Goal: Task Accomplishment & Management: Manage account settings

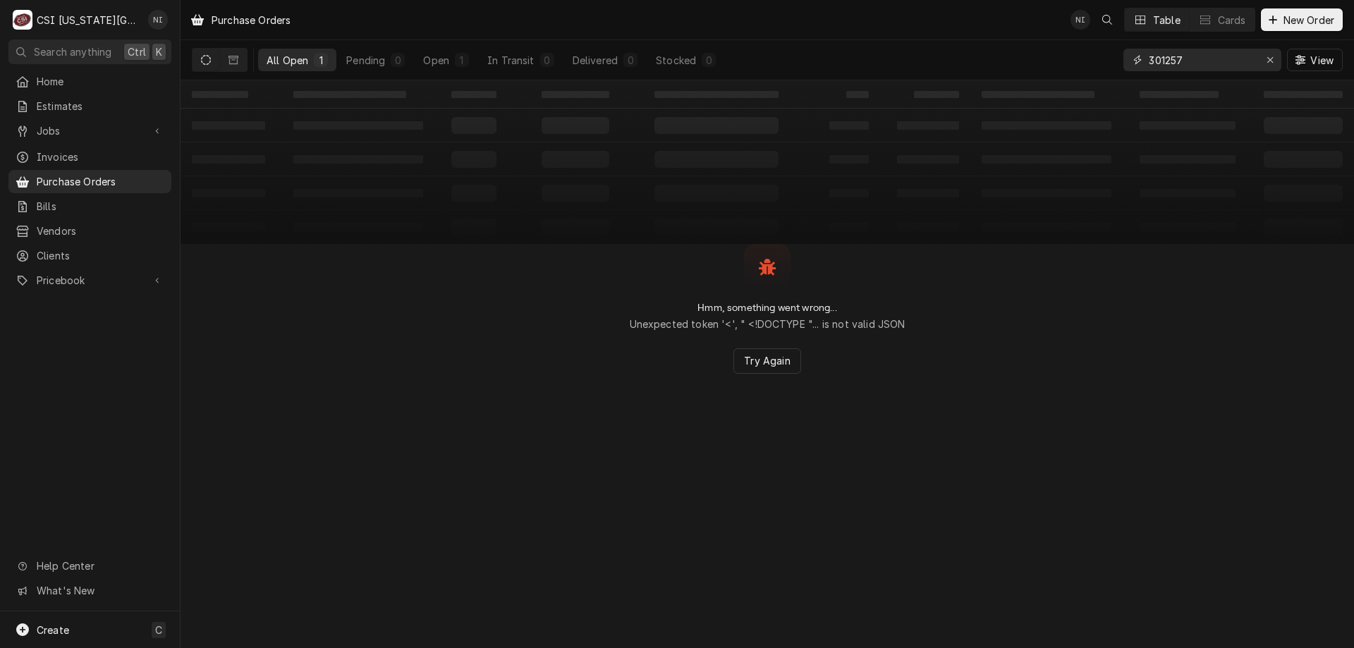
drag, startPoint x: 1187, startPoint y: 63, endPoint x: 1084, endPoint y: 55, distance: 102.6
click at [1085, 56] on div "All Open 1 Pending 0 Open 1 In Transit 0 Delivered 0 Stocked 0 301257 View" at bounding box center [767, 60] width 1151 height 40
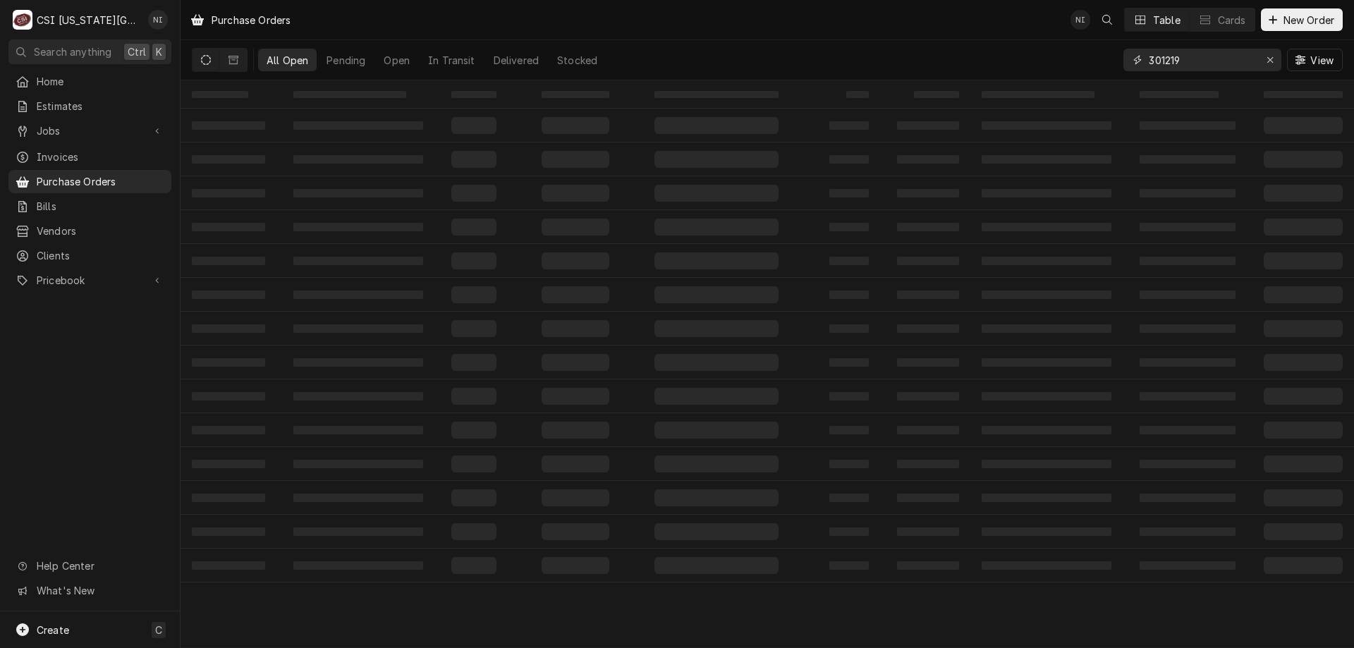
type input "301219"
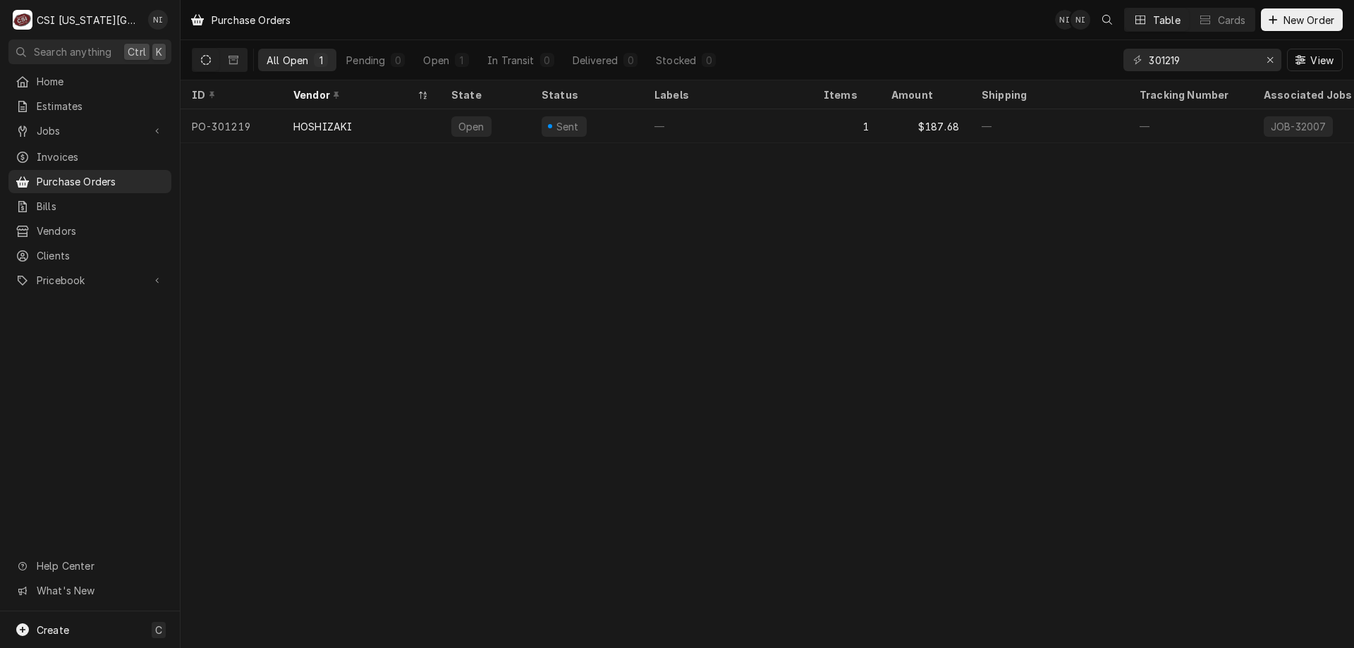
click at [775, 123] on div "—" at bounding box center [727, 126] width 169 height 34
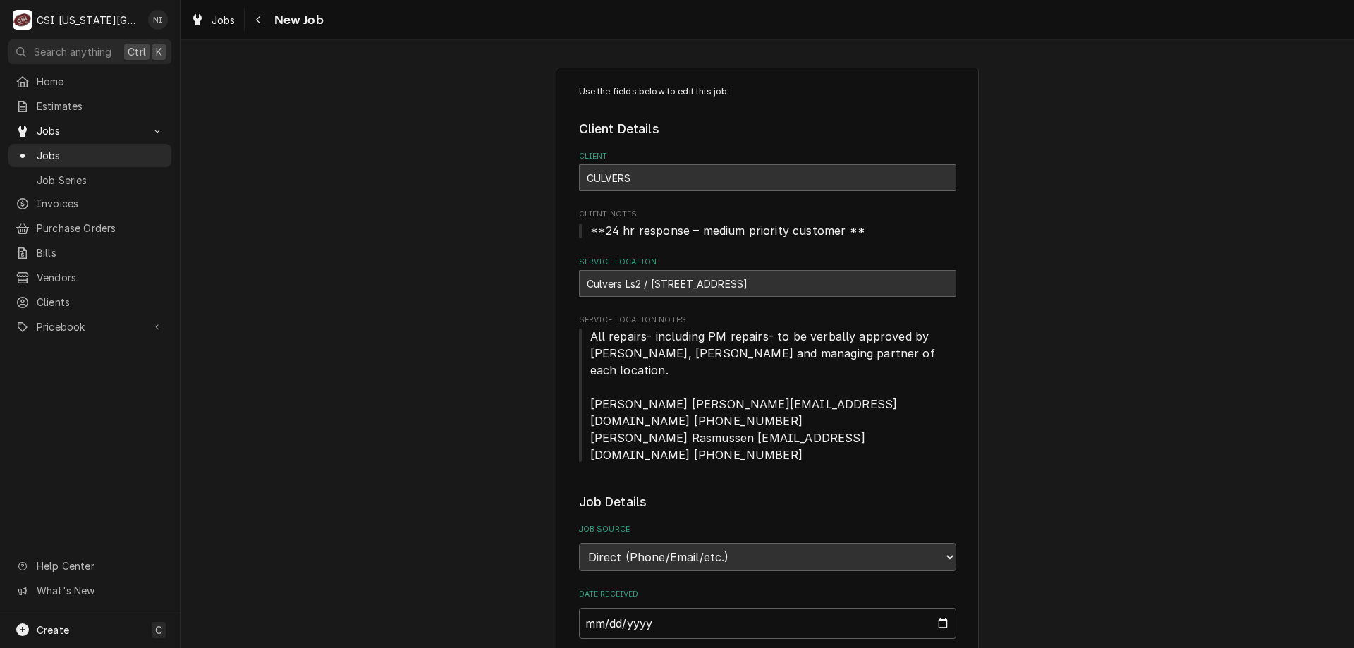
scroll to position [961, 0]
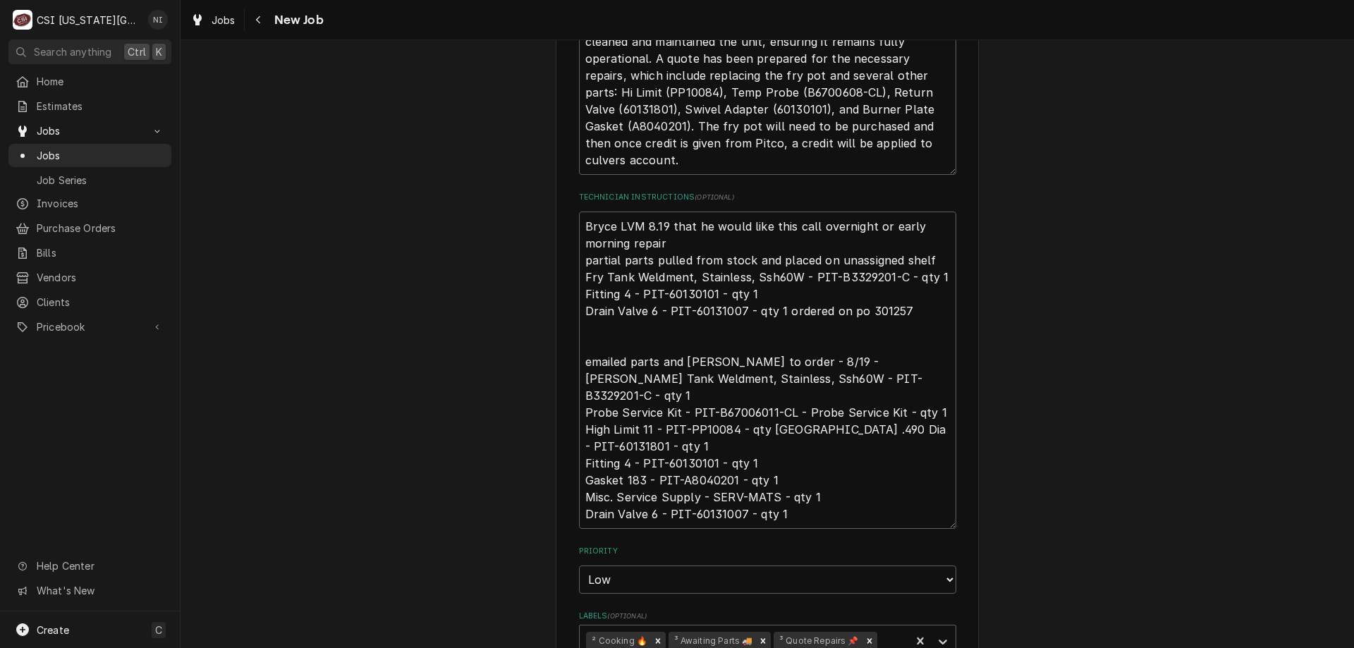
click at [136, 148] on span "Jobs" at bounding box center [101, 155] width 128 height 15
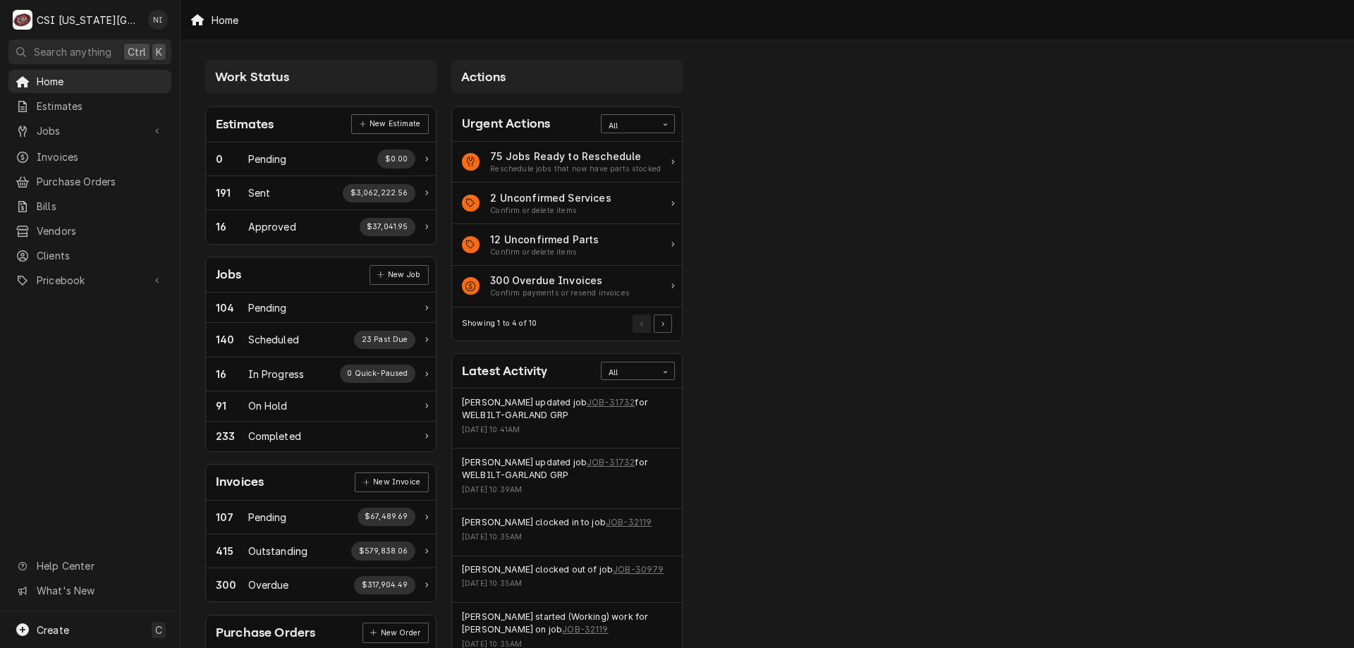
click at [91, 123] on span "Jobs" at bounding box center [90, 130] width 107 height 15
click at [80, 149] on span "Jobs" at bounding box center [101, 155] width 128 height 15
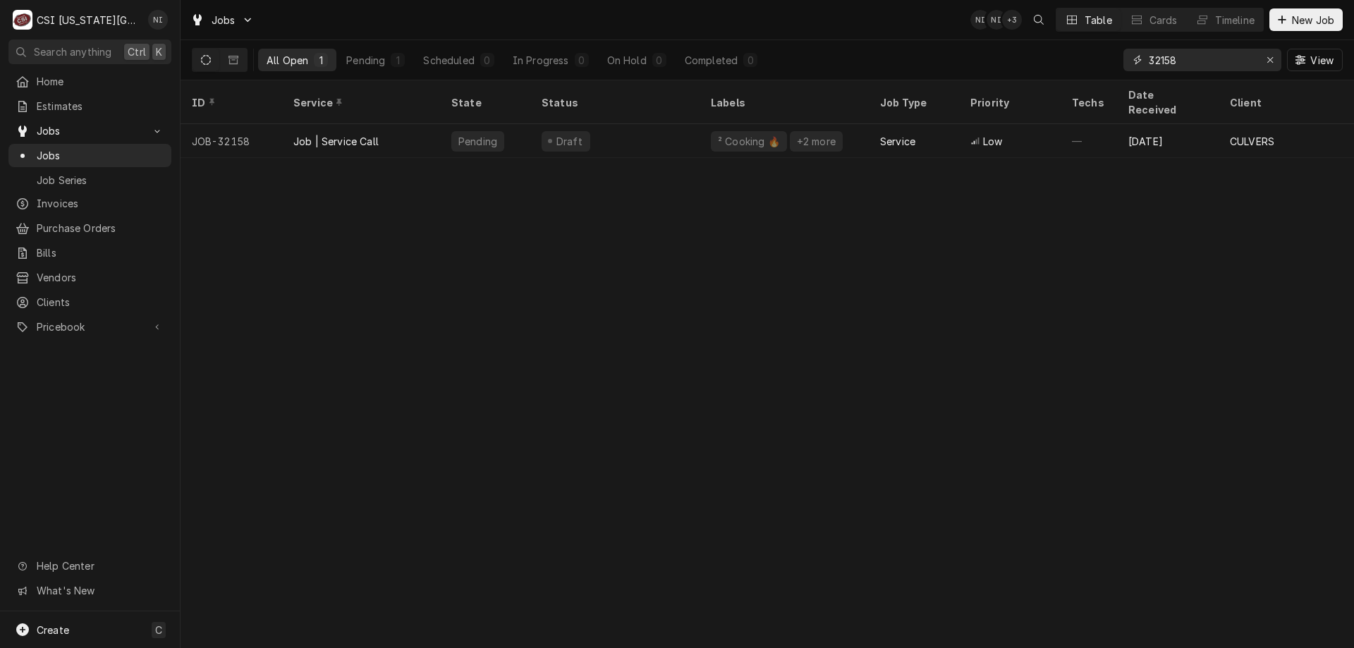
drag, startPoint x: 1183, startPoint y: 62, endPoint x: 1061, endPoint y: 41, distance: 123.9
click at [1076, 54] on div "All Open 1 Pending 1 Scheduled 0 In Progress 0 On Hold 0 Completed 0 32158 View" at bounding box center [767, 60] width 1151 height 40
type input "32007"
click at [698, 124] on div "Parts Ordered" at bounding box center [615, 141] width 169 height 34
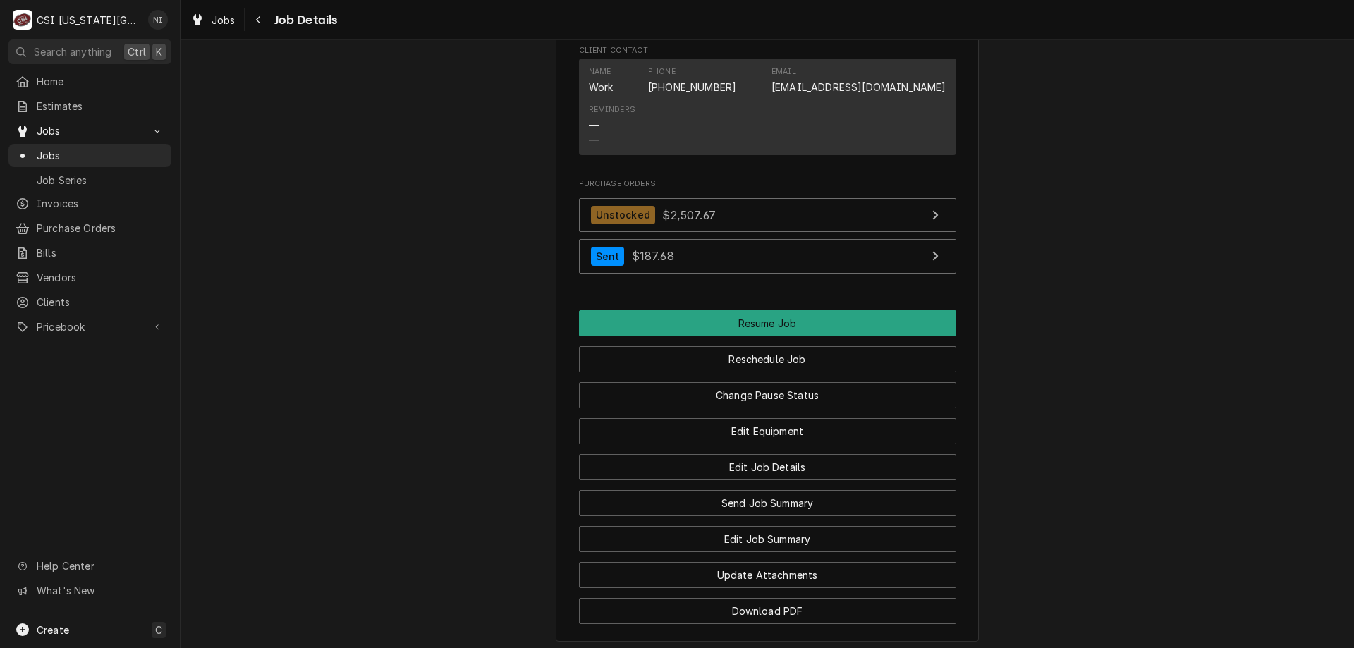
scroll to position [1694, 0]
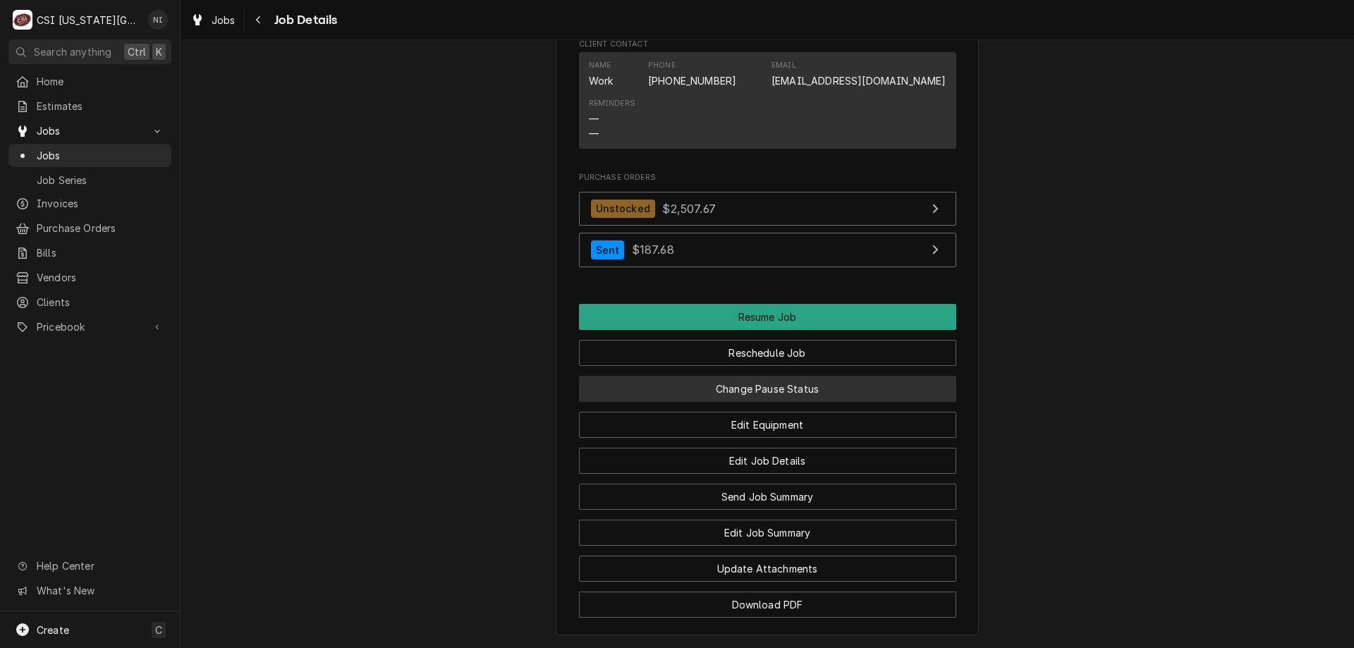
click at [825, 392] on button "Change Pause Status" at bounding box center [767, 389] width 377 height 26
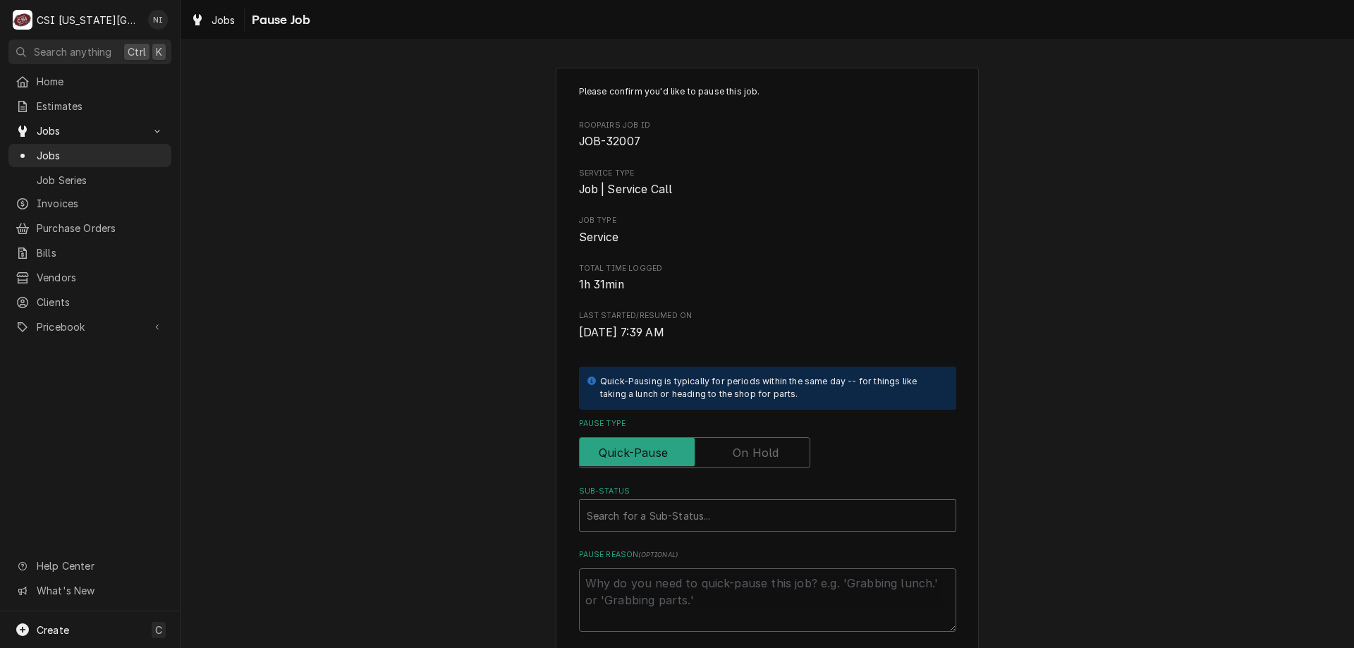
click at [734, 451] on label "Pause Type" at bounding box center [694, 452] width 231 height 31
click at [734, 451] on input "Pause Type" at bounding box center [695, 452] width 219 height 31
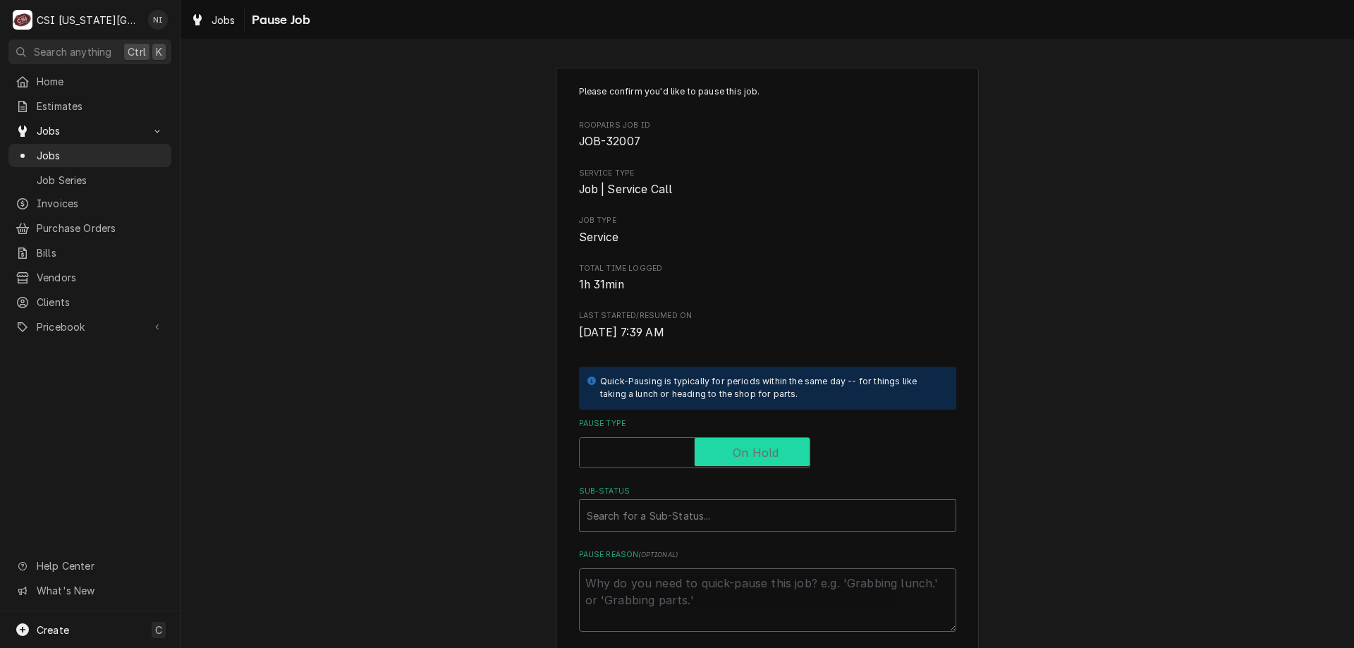
checkbox input "true"
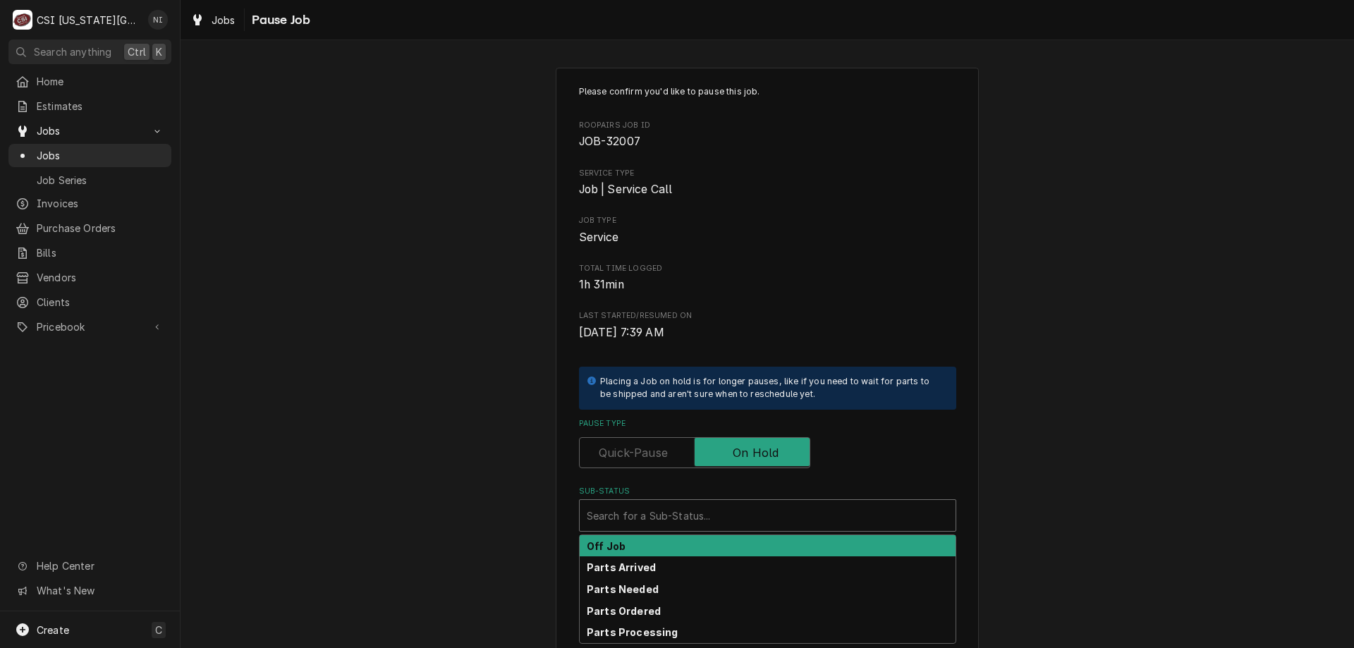
click at [705, 518] on div "Sub-Status" at bounding box center [768, 515] width 362 height 25
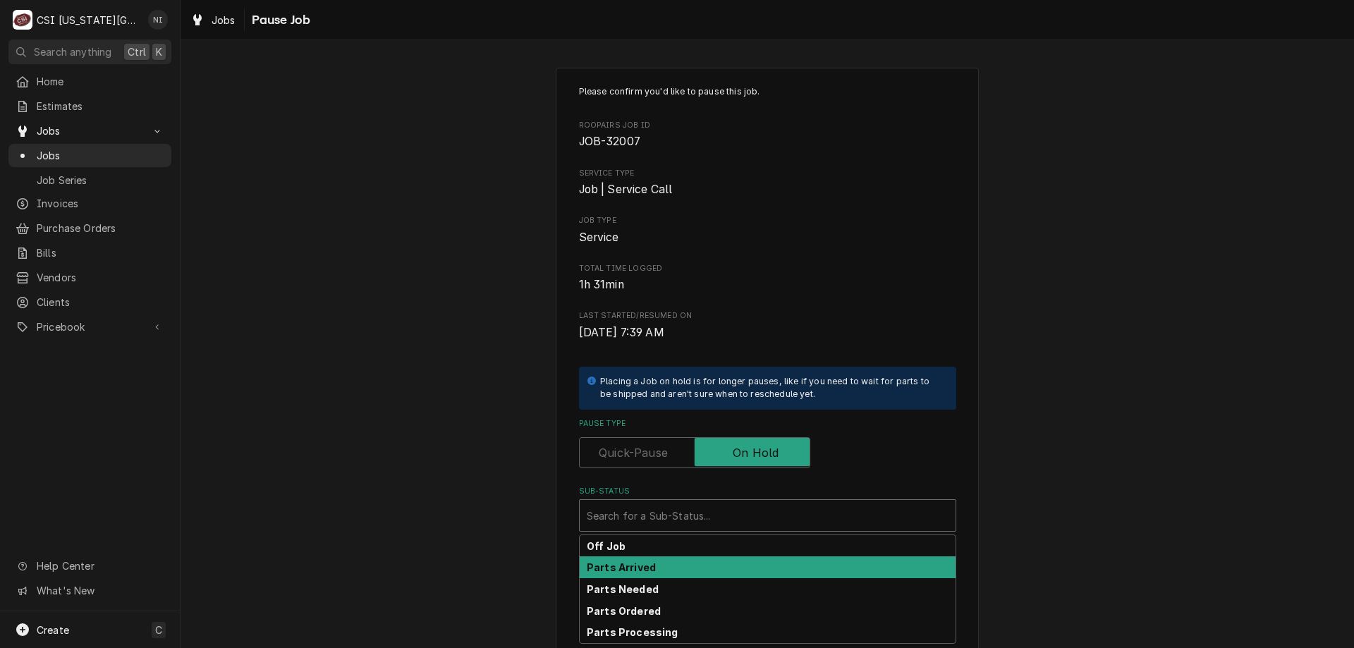
click at [643, 567] on strong "Parts Arrived" at bounding box center [621, 568] width 69 height 12
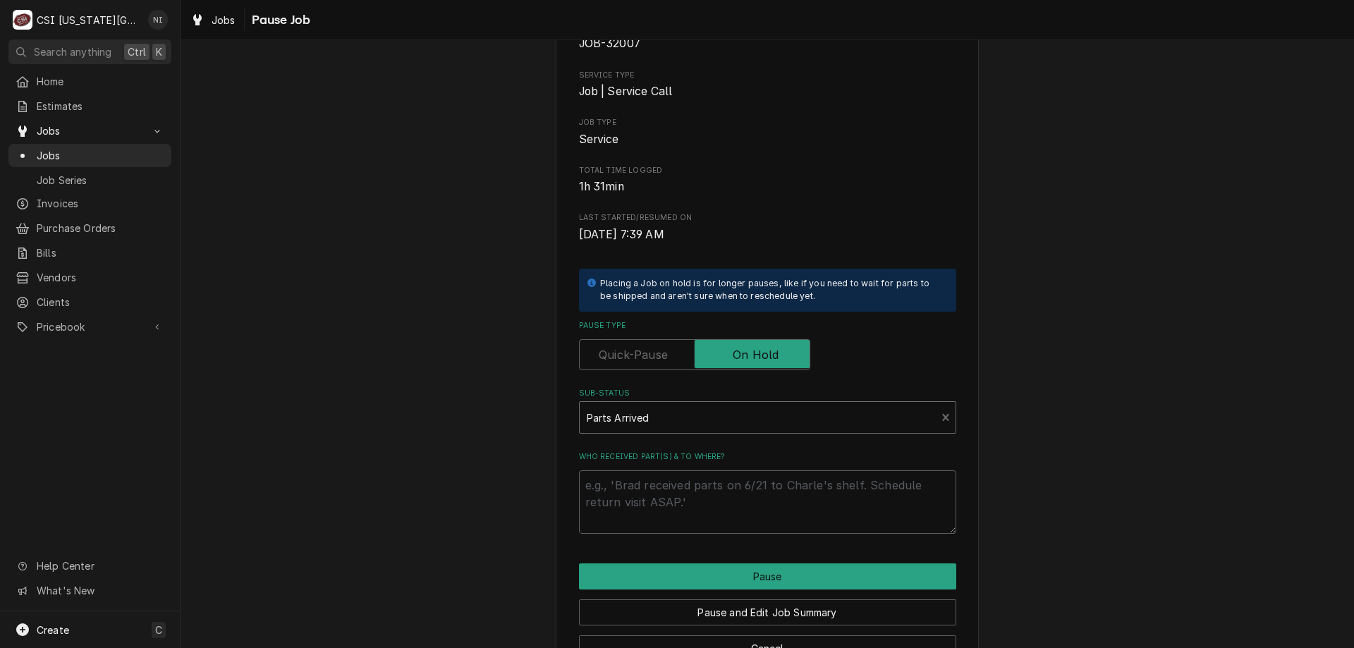
scroll to position [142, 0]
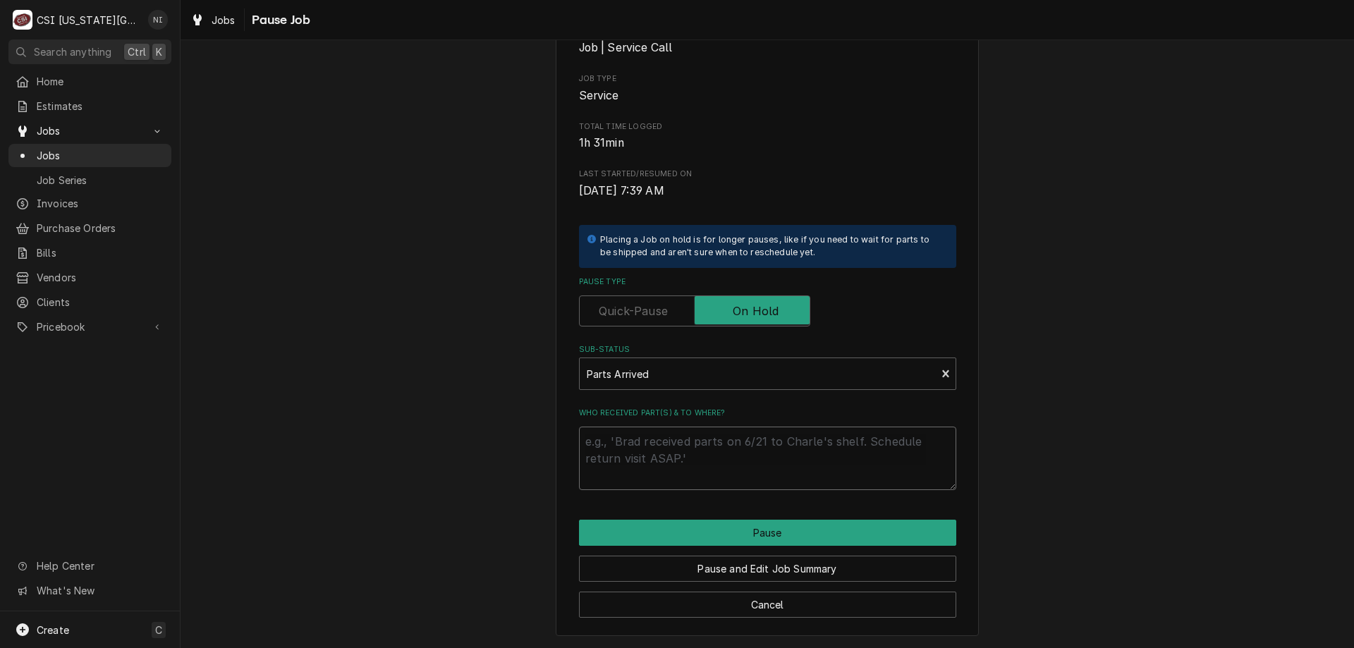
click at [781, 435] on textarea "Who received part(s) & to where?" at bounding box center [767, 458] width 377 height 63
type textarea "x"
type textarea "a"
type textarea "x"
type textarea "al"
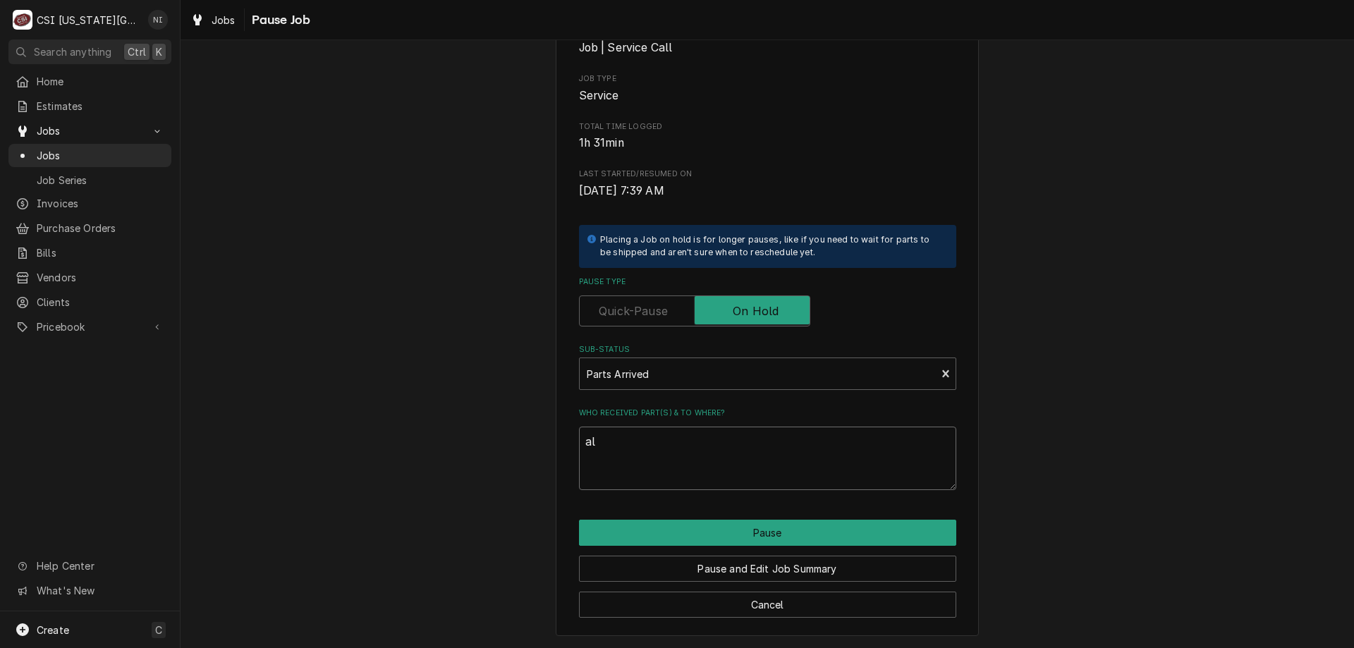
type textarea "x"
type textarea "all"
type textarea "x"
type textarea "all"
type textarea "x"
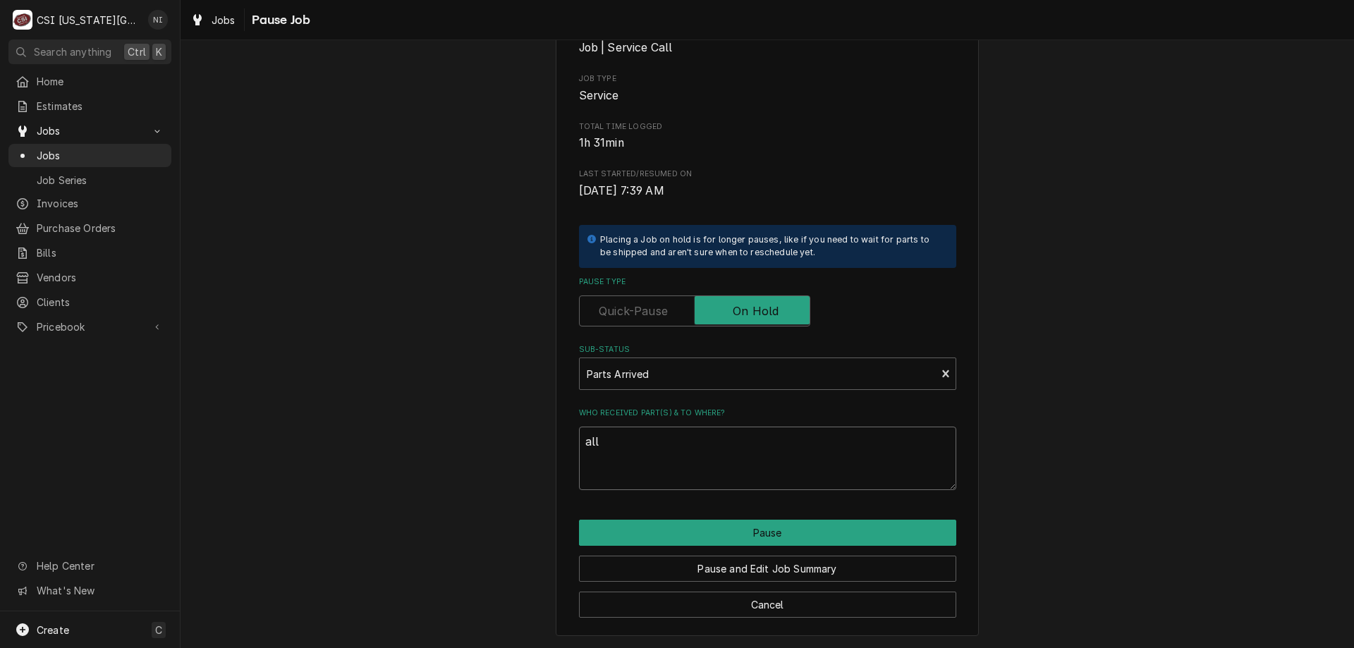
type textarea "all p"
type textarea "x"
type textarea "all pa"
type textarea "x"
type textarea "all part"
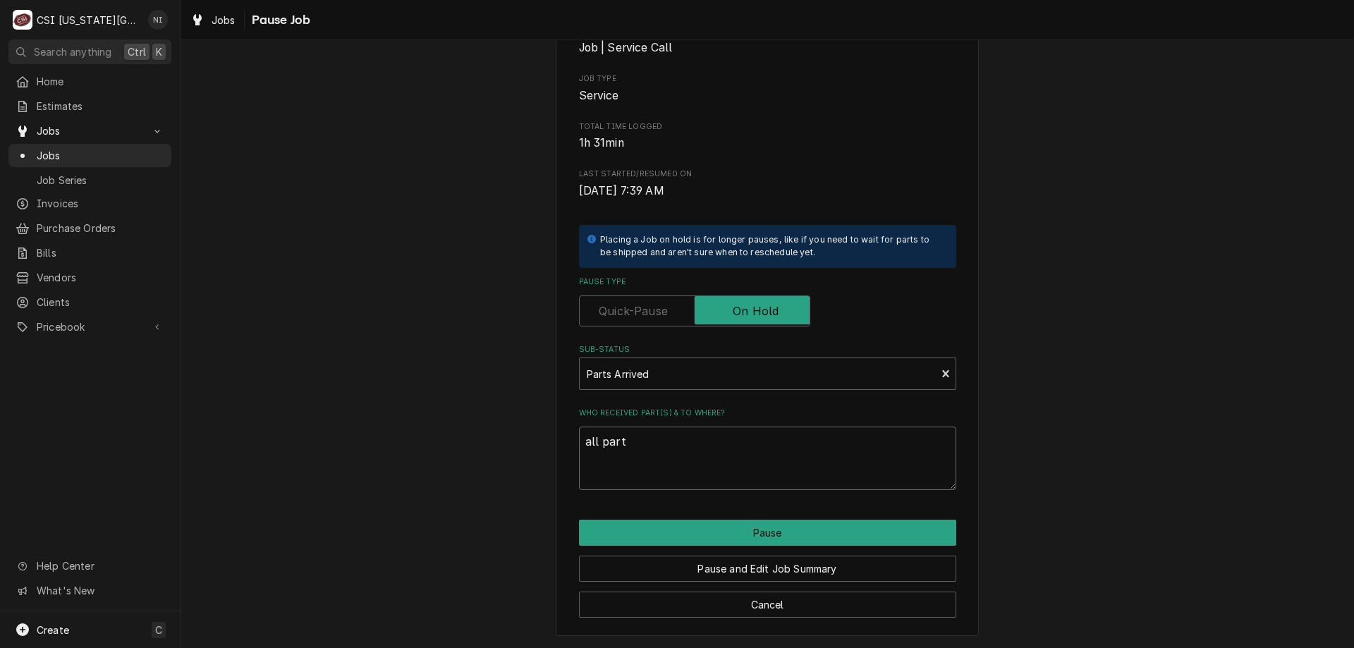
type textarea "x"
type textarea "all parts"
type textarea "x"
type textarea "all parts"
type textarea "x"
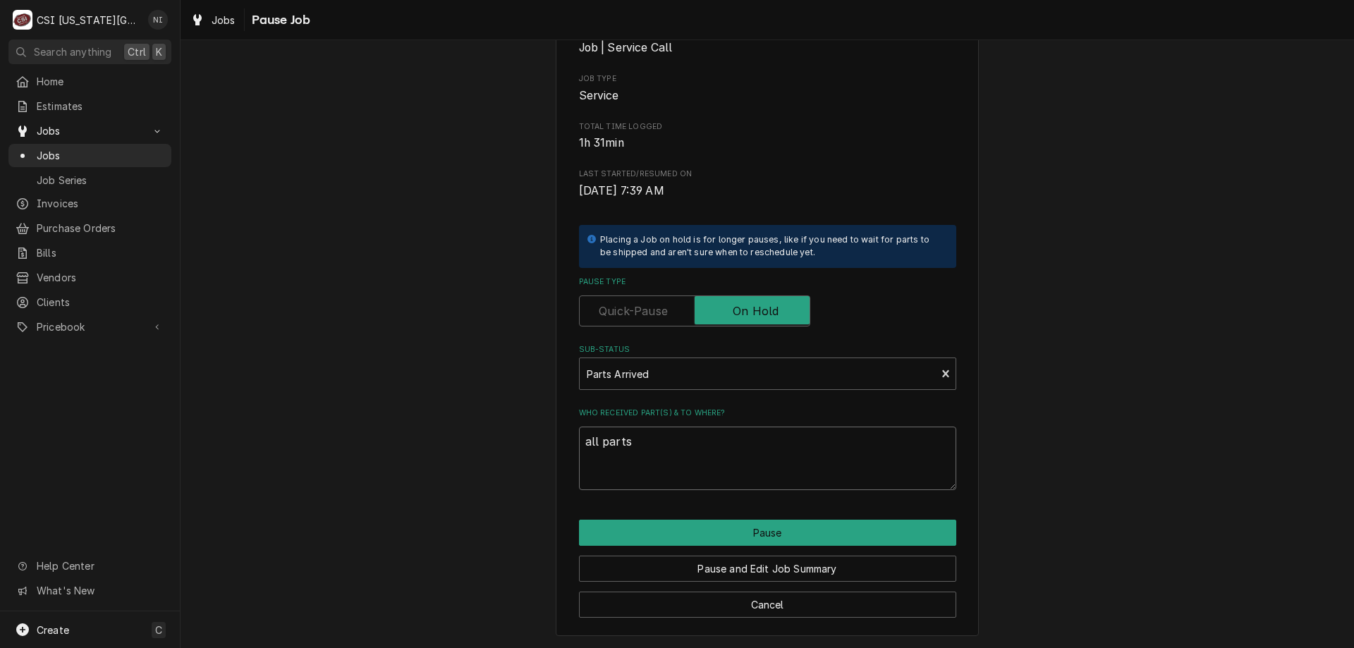
type textarea "all parts o"
type textarea "x"
type textarea "all parts on"
type textarea "x"
type textarea "all parts on"
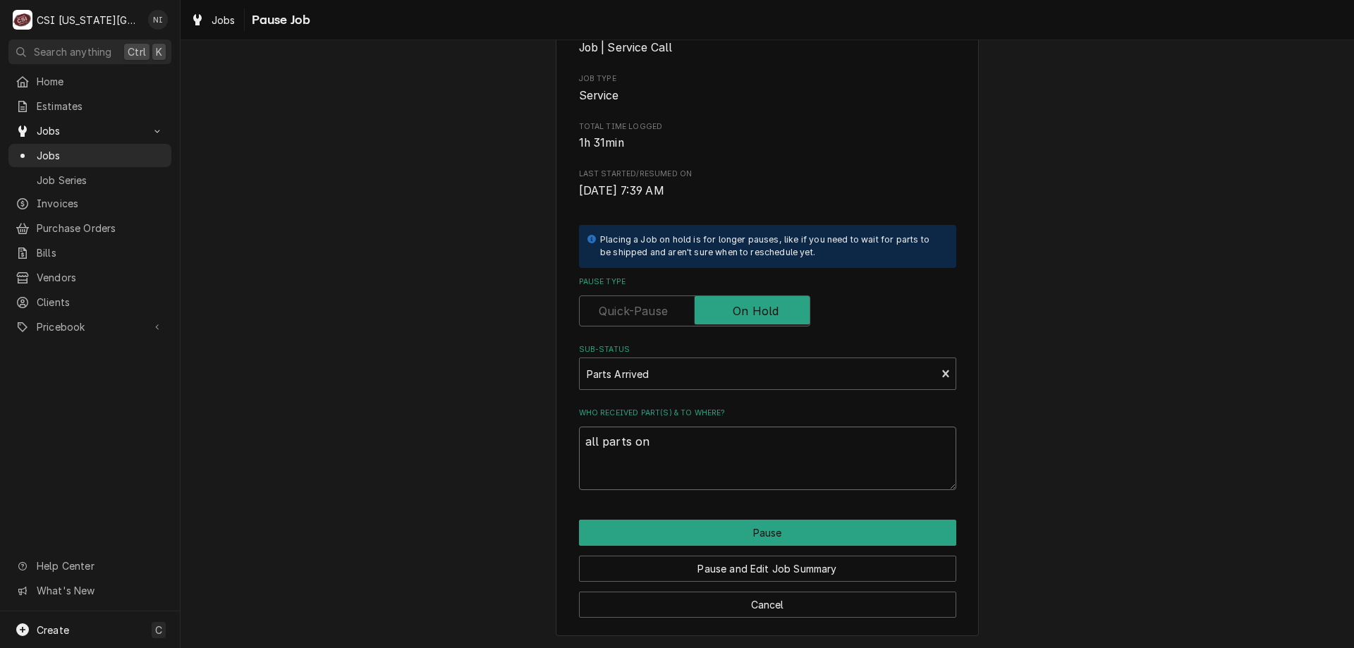
type textarea "x"
type textarea "all parts on s"
type textarea "x"
type textarea "all parts on st"
type textarea "x"
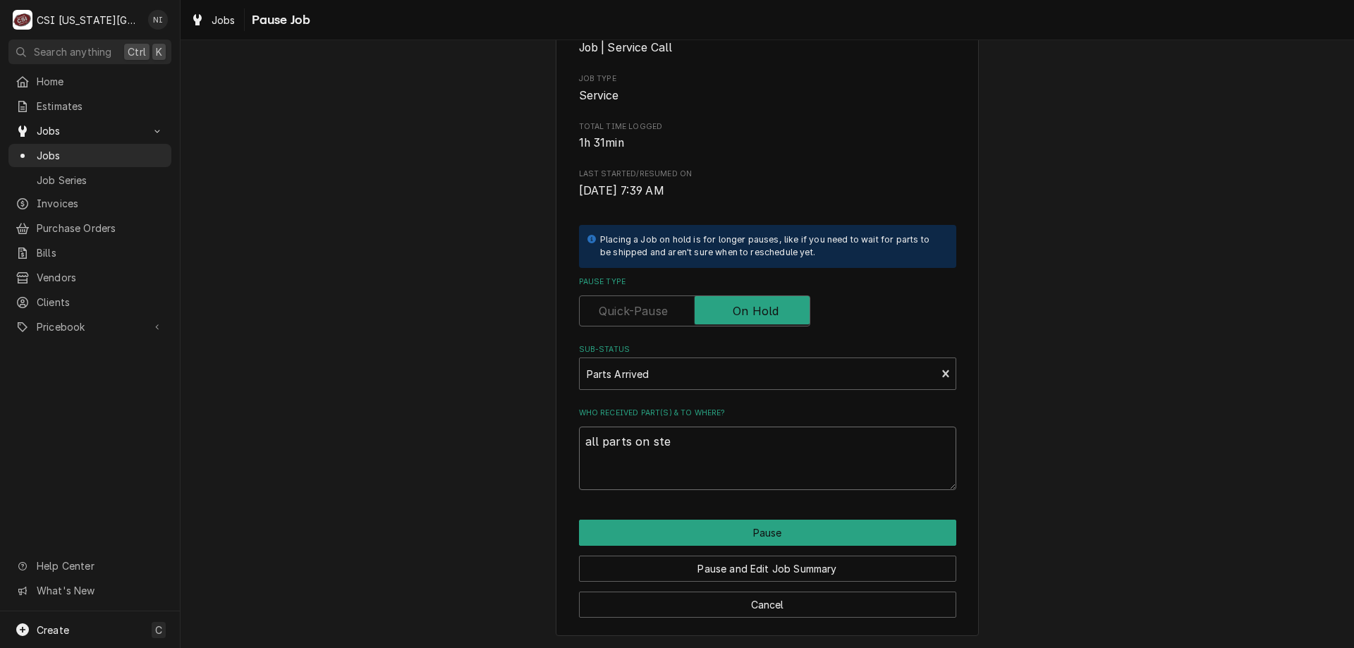
type textarea "all parts on stev"
type textarea "x"
type textarea "all parts on stevc"
type textarea "x"
type textarea "all parts on stevce"
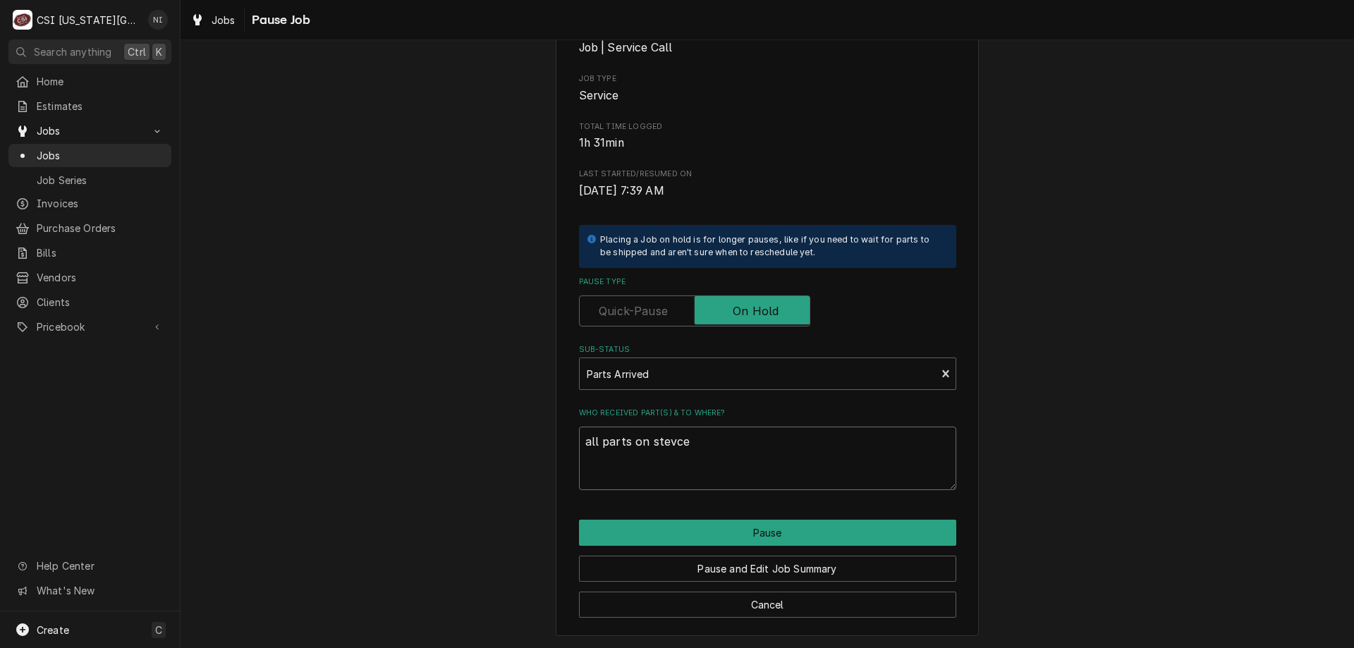
type textarea "x"
type textarea "all parts on stevce"
type textarea "x"
type textarea "all parts on stevce"
type textarea "x"
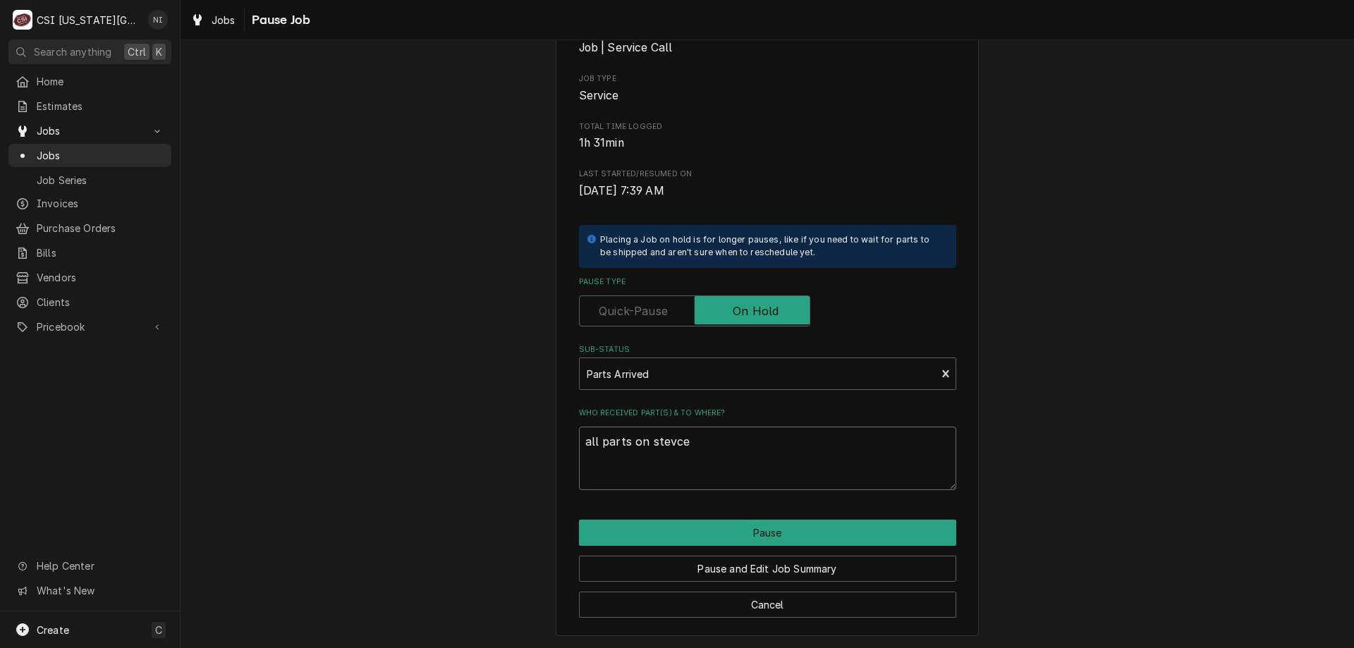
type textarea "all parts on stevc"
type textarea "x"
type textarea "all parts on stev"
type textarea "x"
type textarea "all parts on steve"
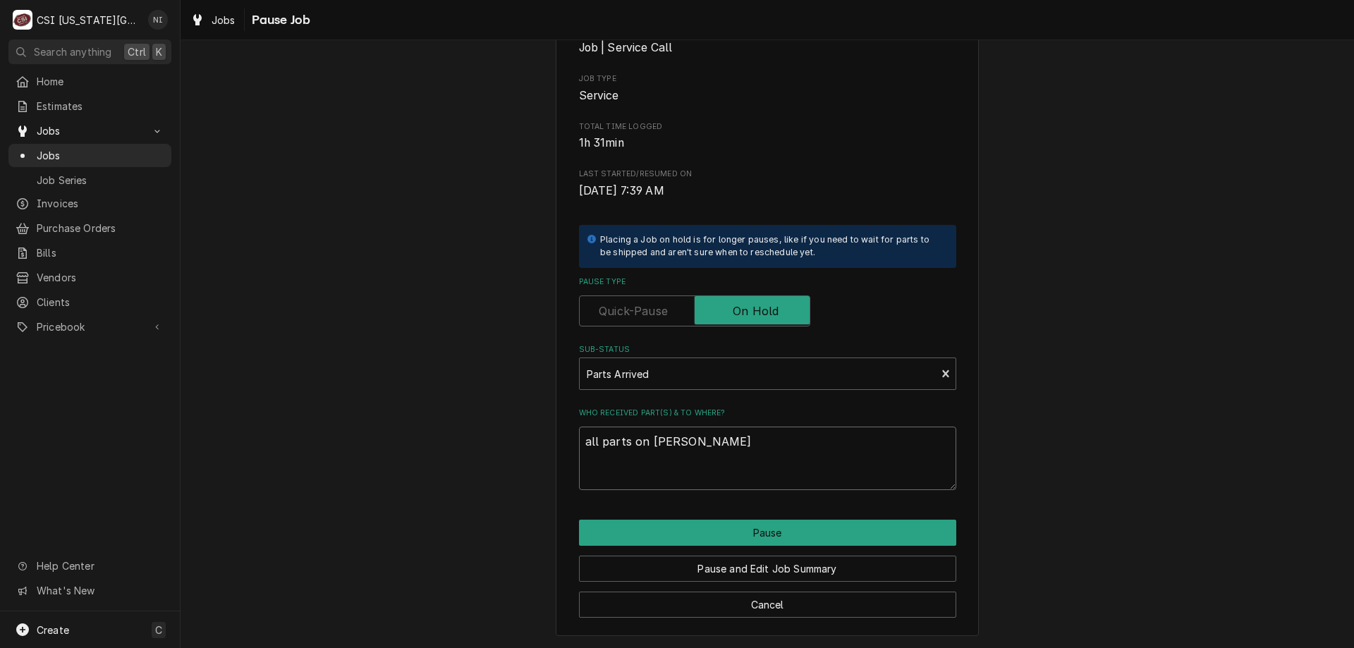
type textarea "x"
type textarea "all parts on steve"
type textarea "x"
type textarea "all parts on steve s"
type textarea "x"
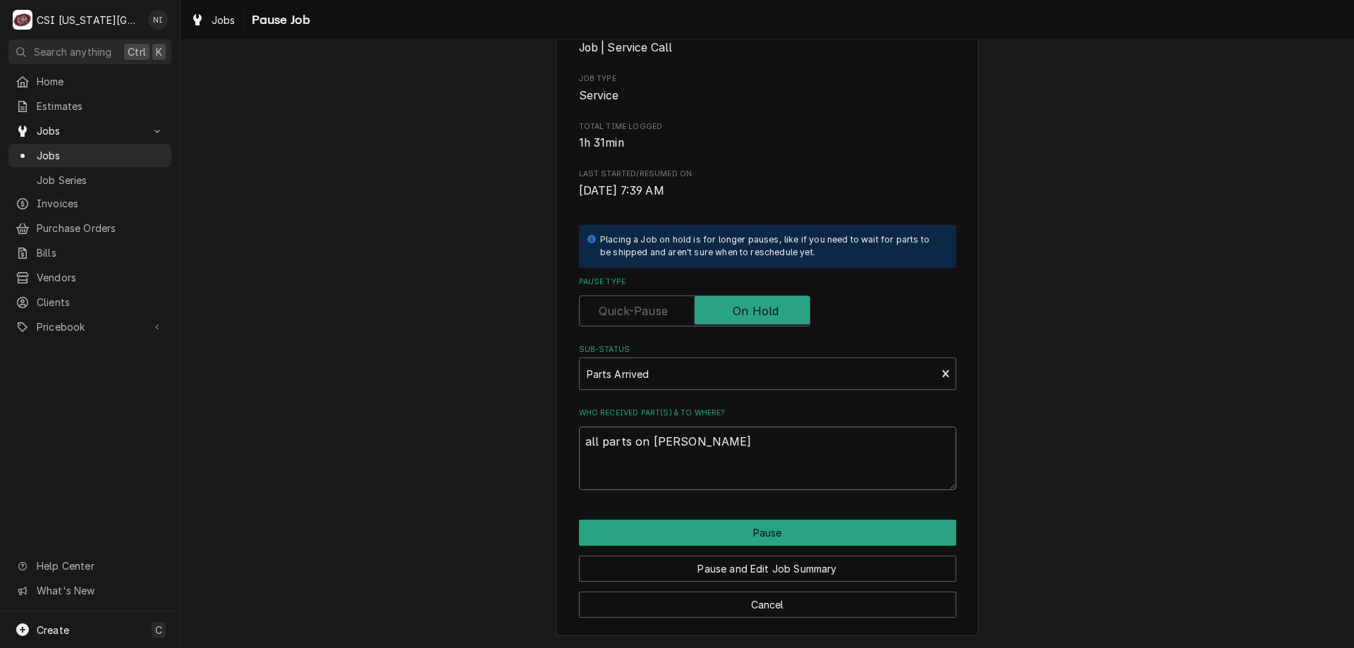
type textarea "all parts on steve sh"
type textarea "x"
type textarea "all parts on steve she"
type textarea "x"
type textarea "all parts on steve shef"
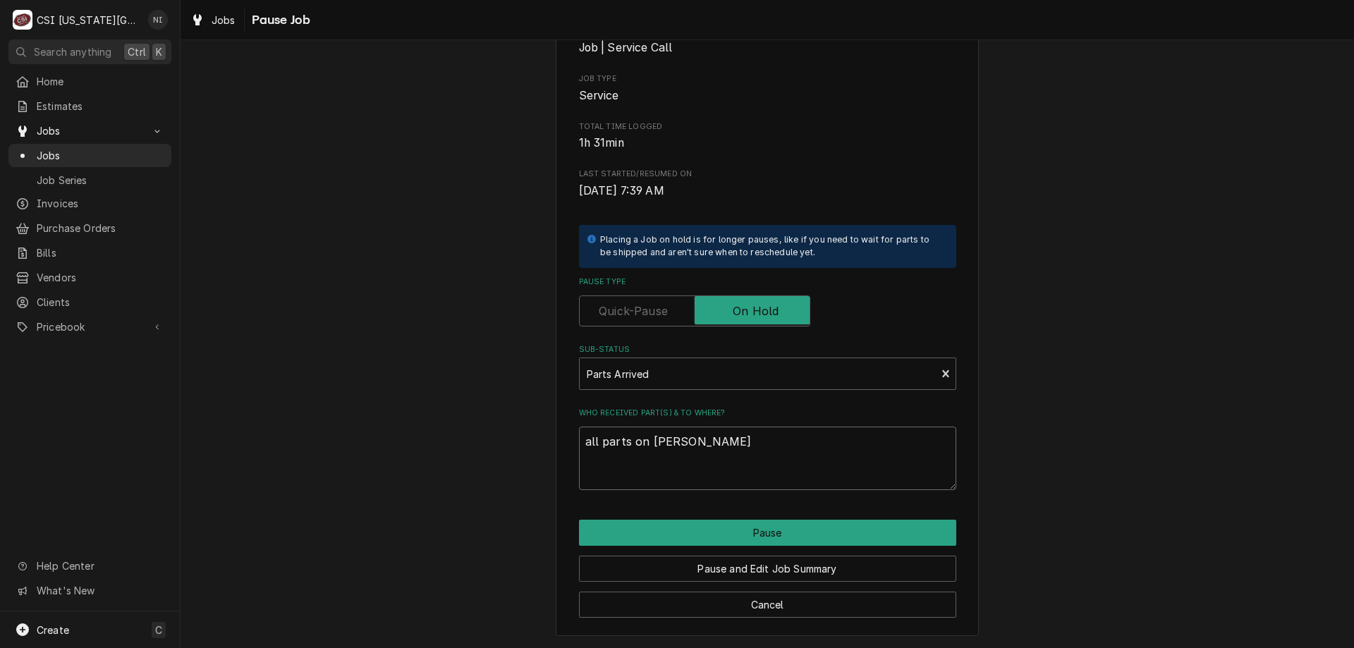
type textarea "x"
type textarea "all parts on steve she"
type textarea "x"
type textarea "all parts on steve shel"
type textarea "x"
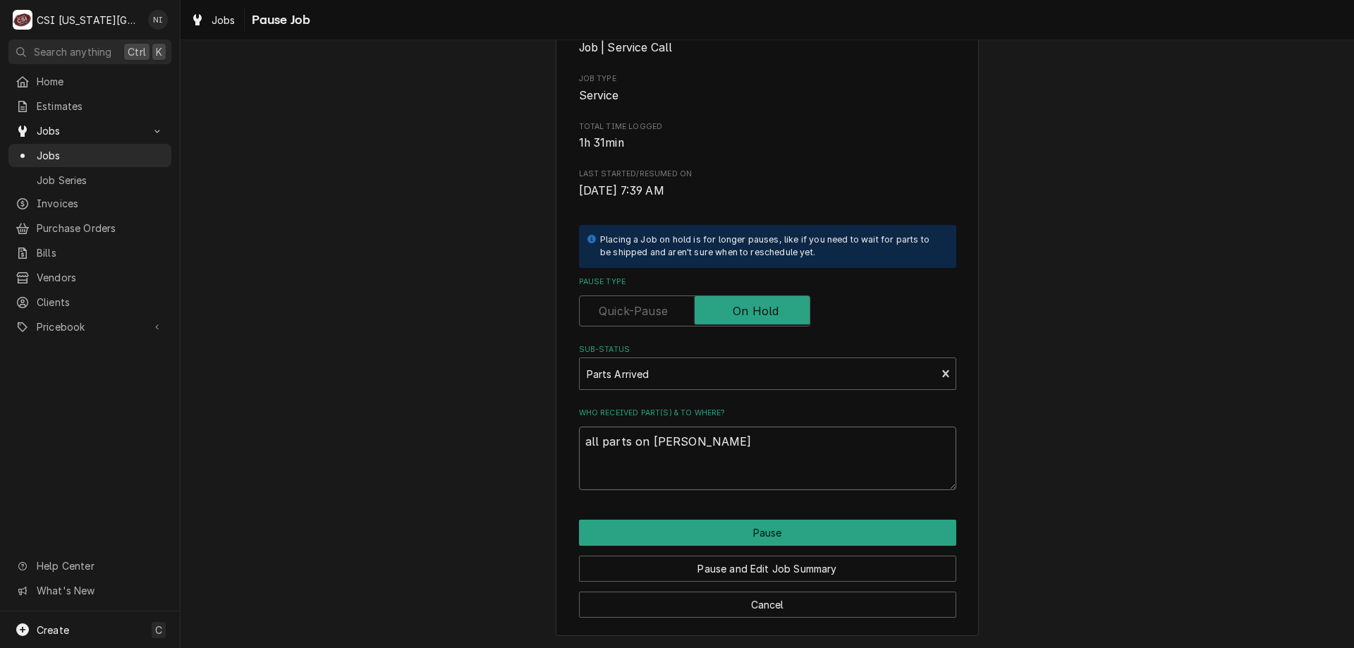
type textarea "all parts on steve shelf"
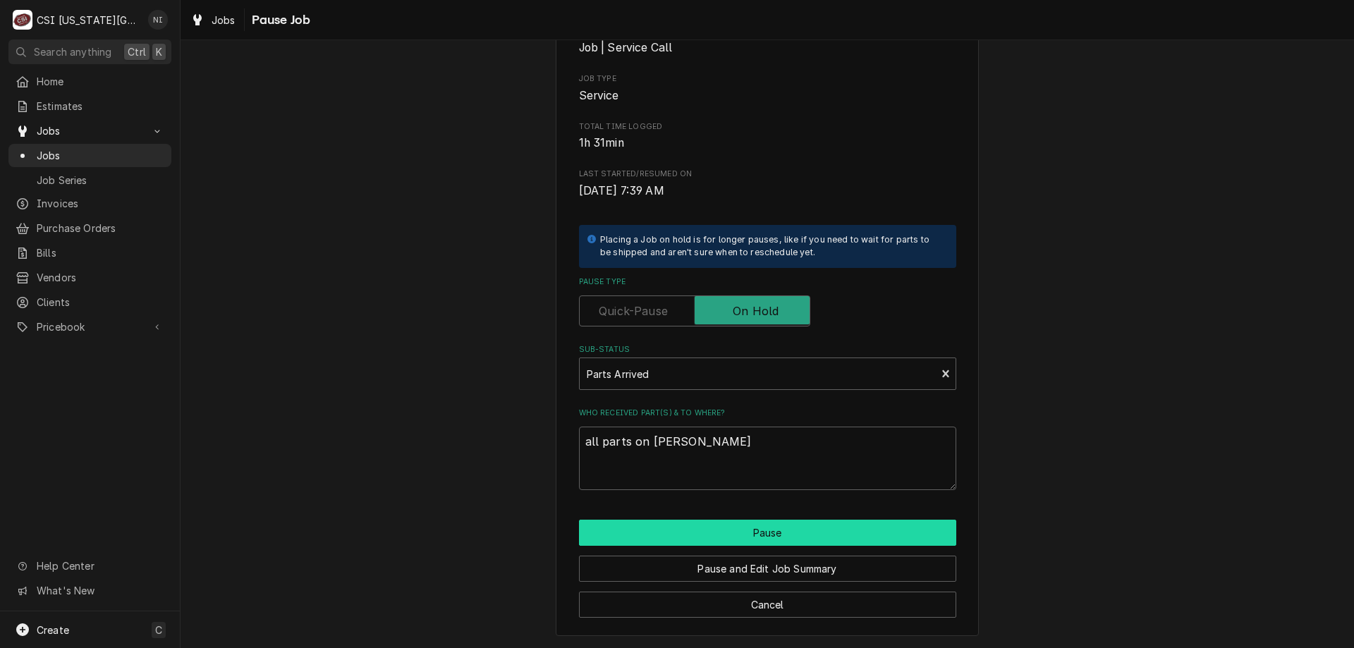
click at [794, 523] on button "Pause" at bounding box center [767, 533] width 377 height 26
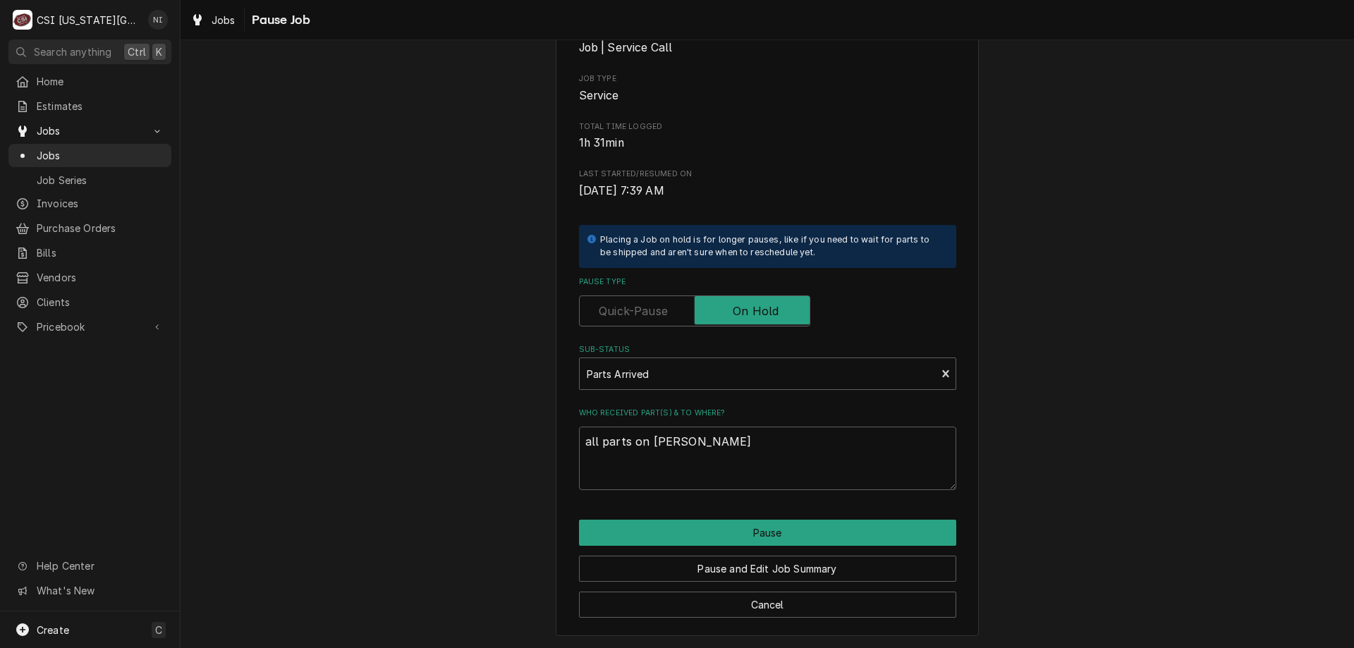
type textarea "x"
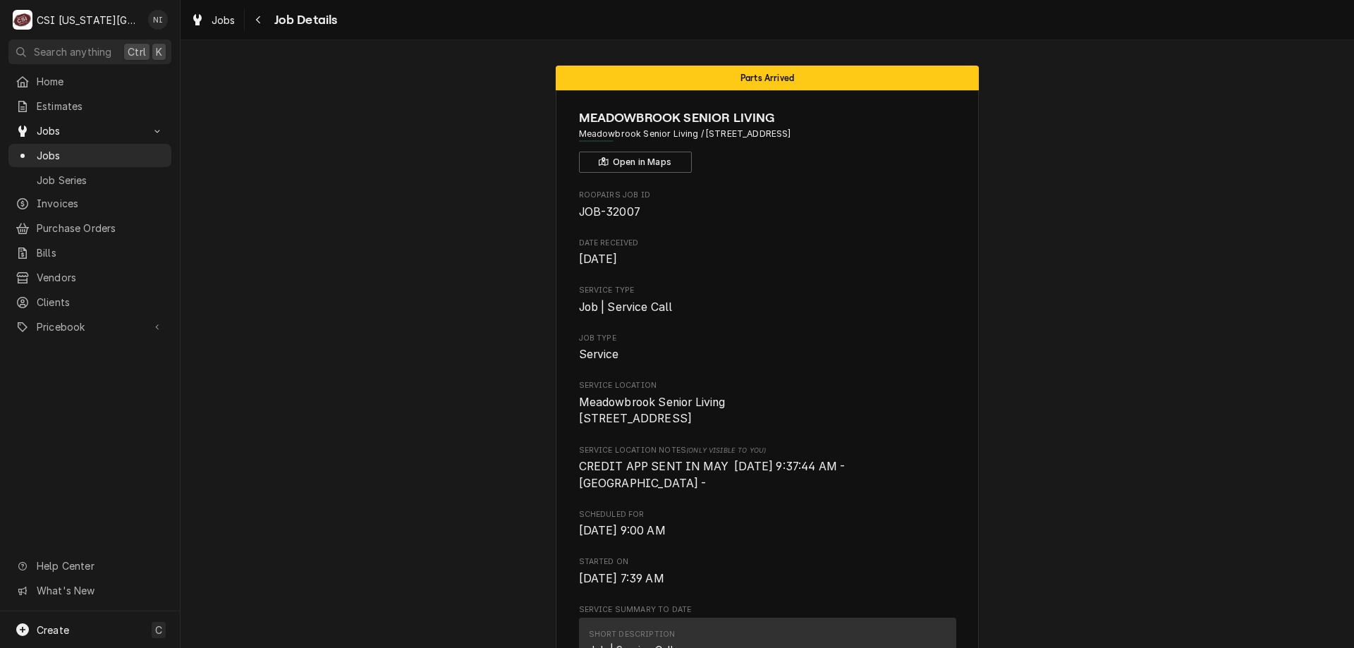
click at [120, 148] on span "Jobs" at bounding box center [101, 155] width 128 height 15
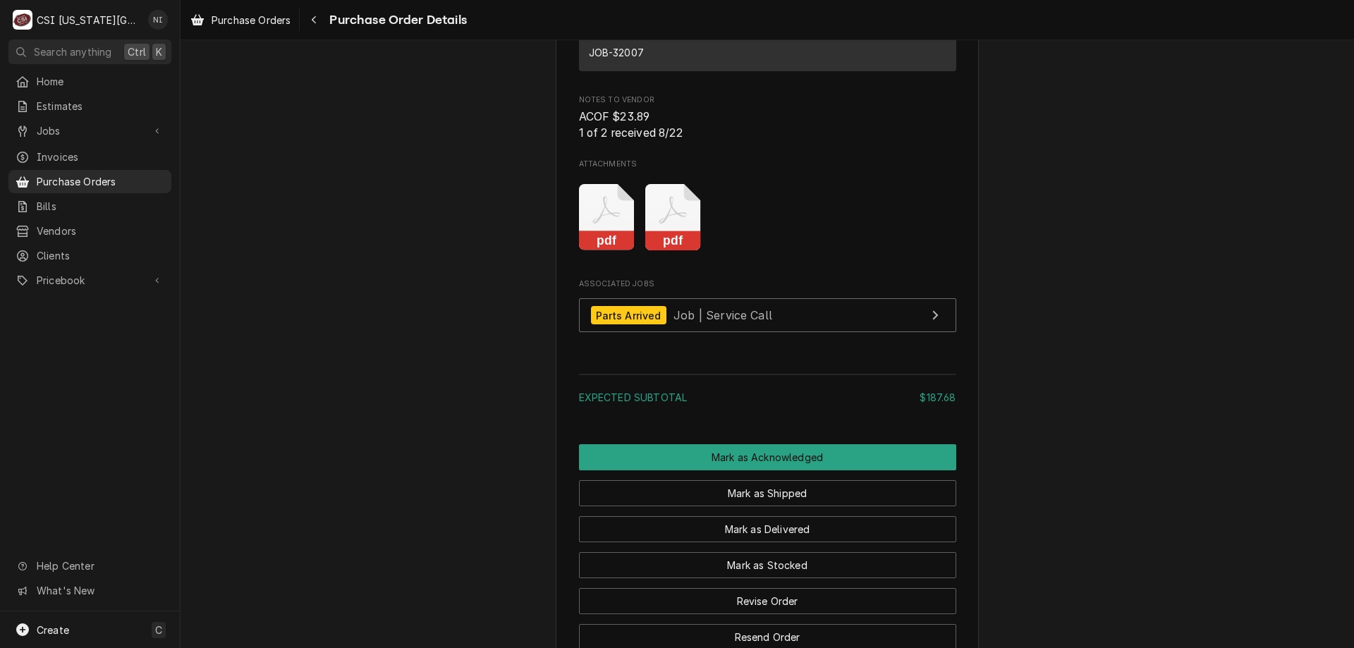
scroll to position [1046, 0]
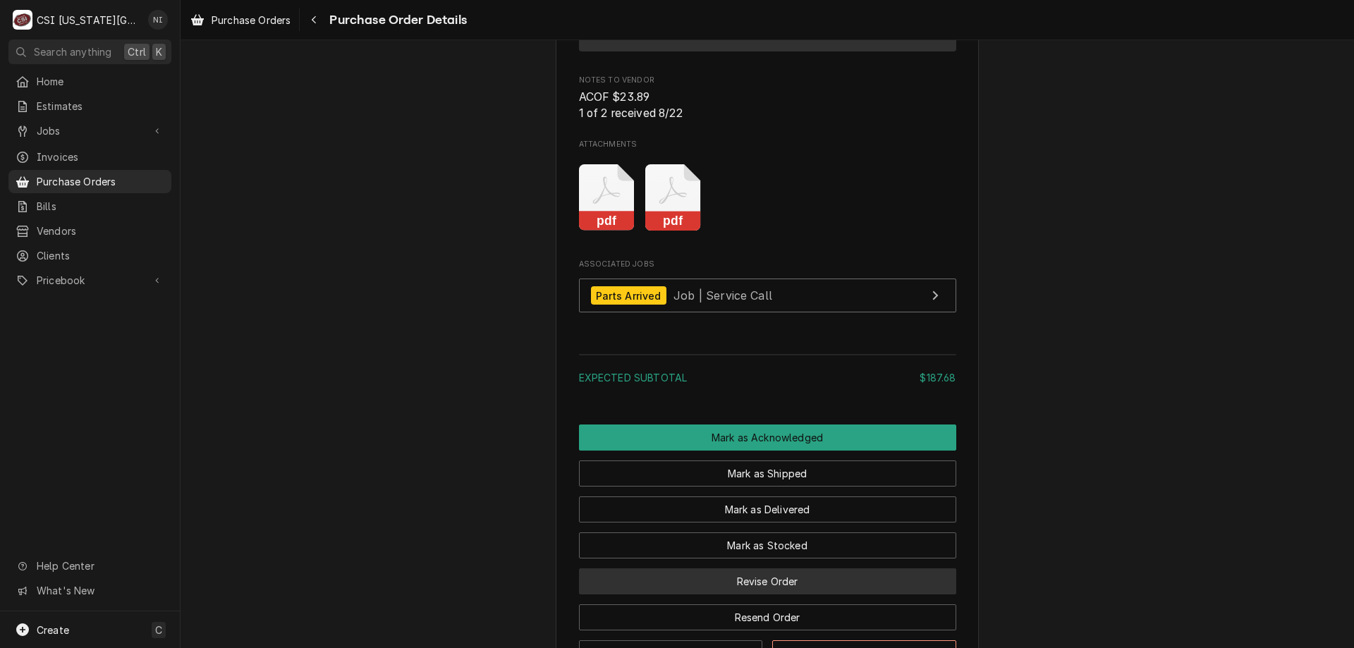
click at [844, 595] on button "Revise Order" at bounding box center [767, 582] width 377 height 26
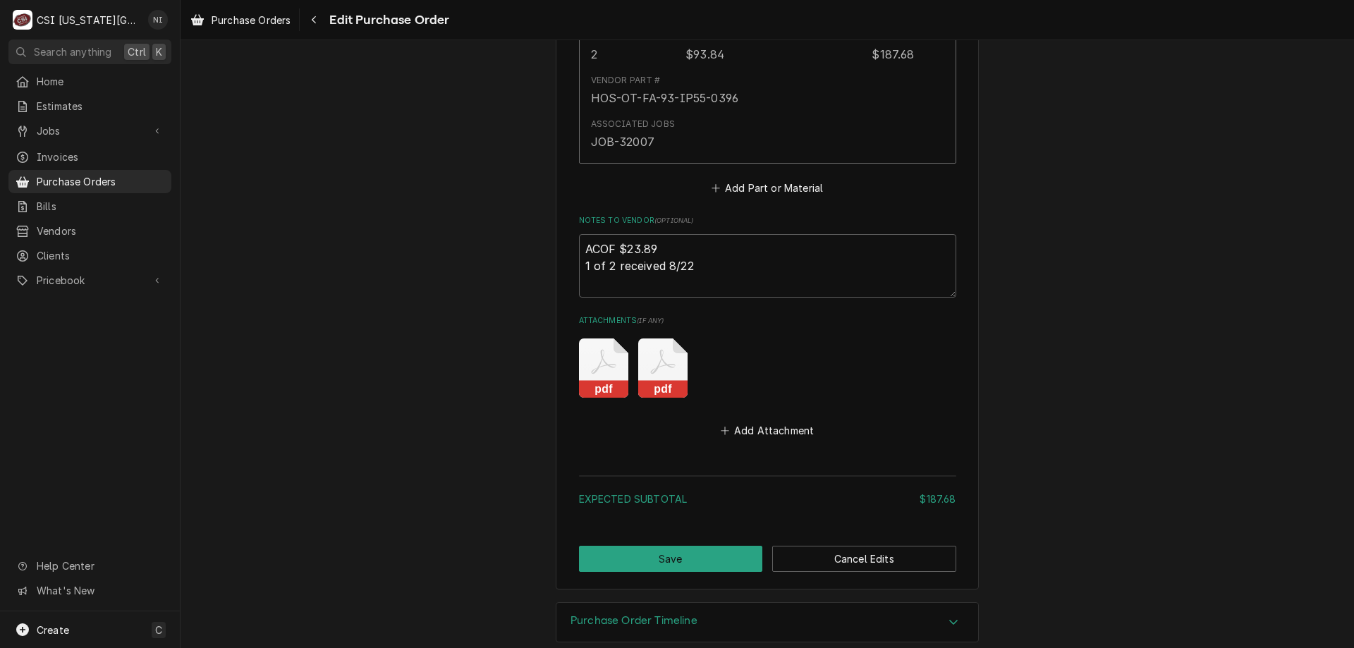
scroll to position [792, 0]
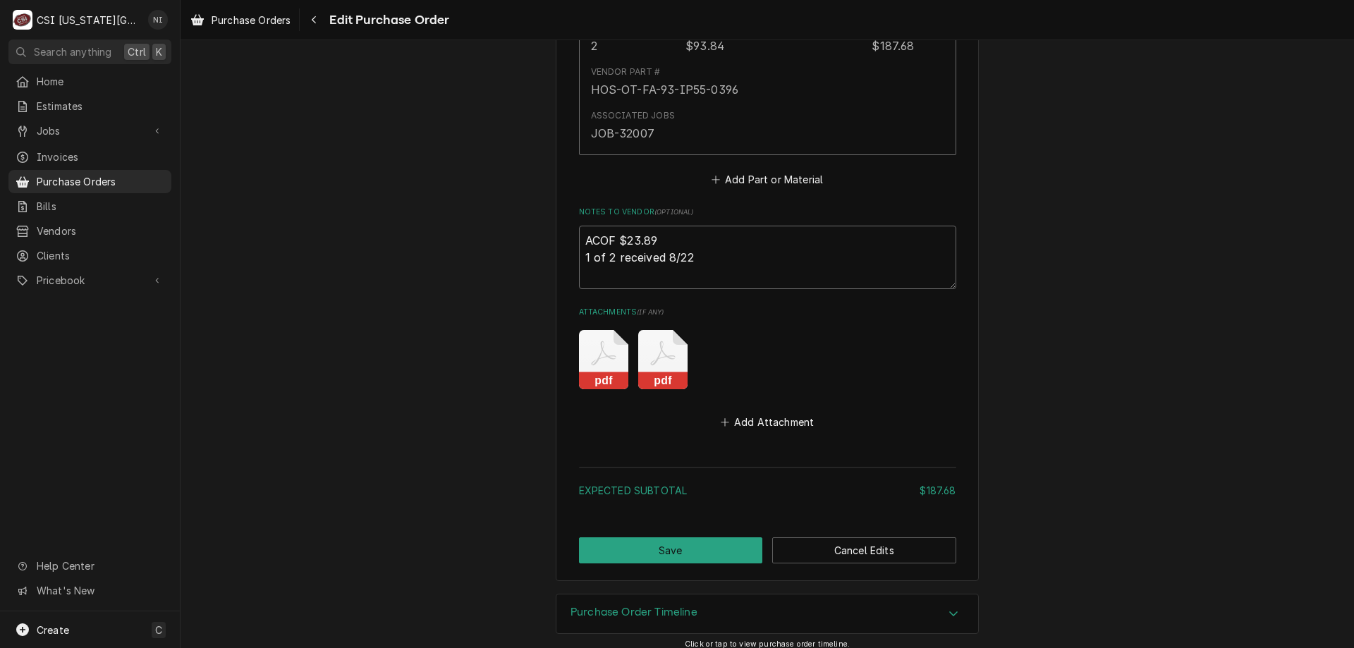
drag, startPoint x: 719, startPoint y: 267, endPoint x: 560, endPoint y: 266, distance: 158.7
type textarea "x"
type textarea "ACOF $23.89"
click at [671, 542] on button "Save" at bounding box center [671, 551] width 184 height 26
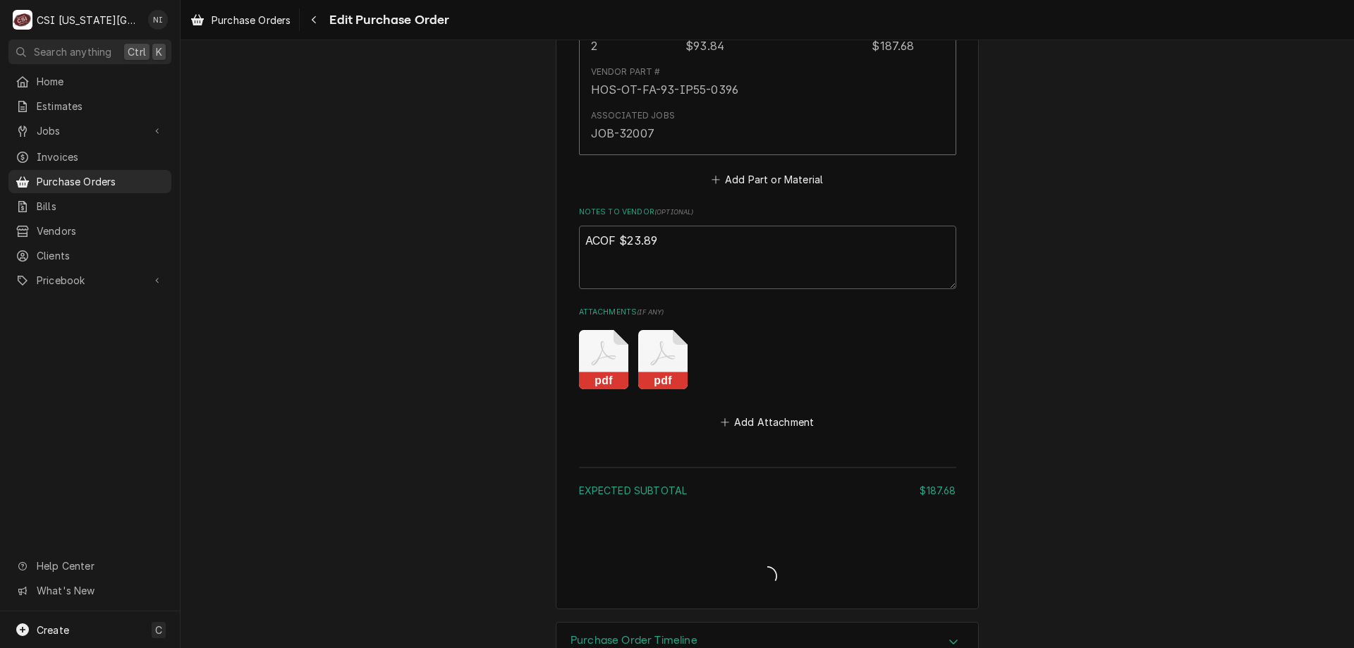
type textarea "x"
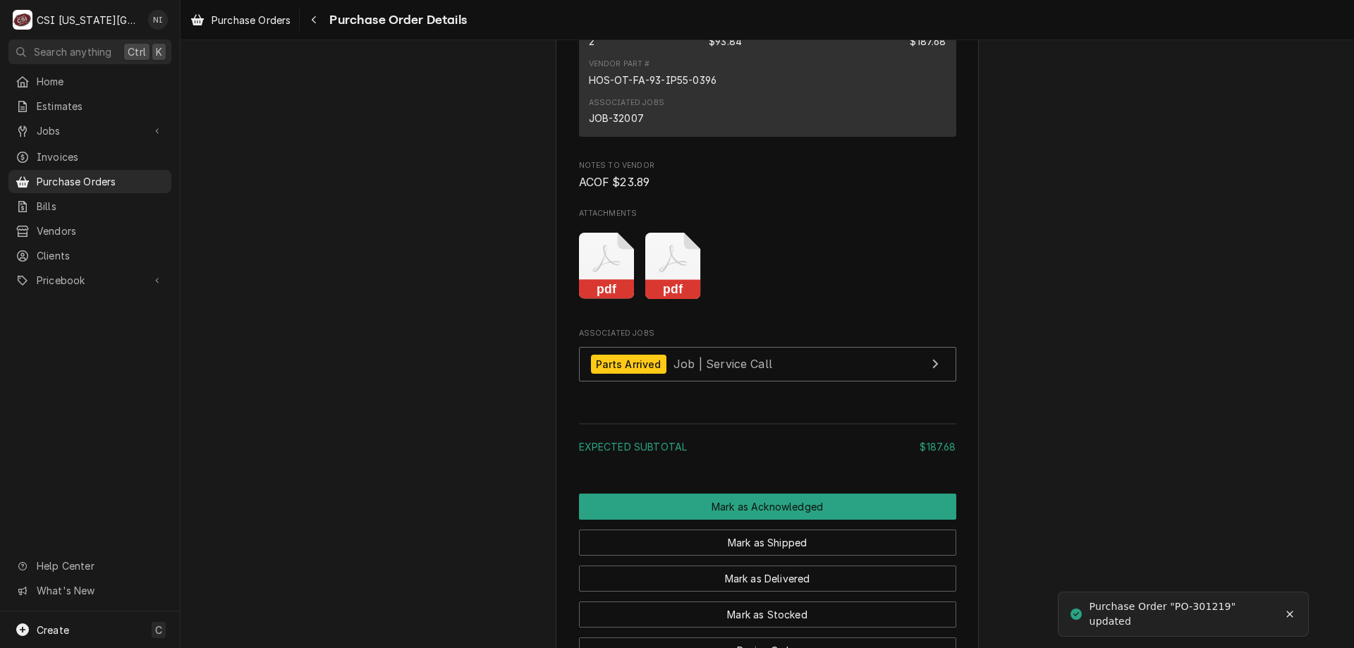
scroll to position [1189, 0]
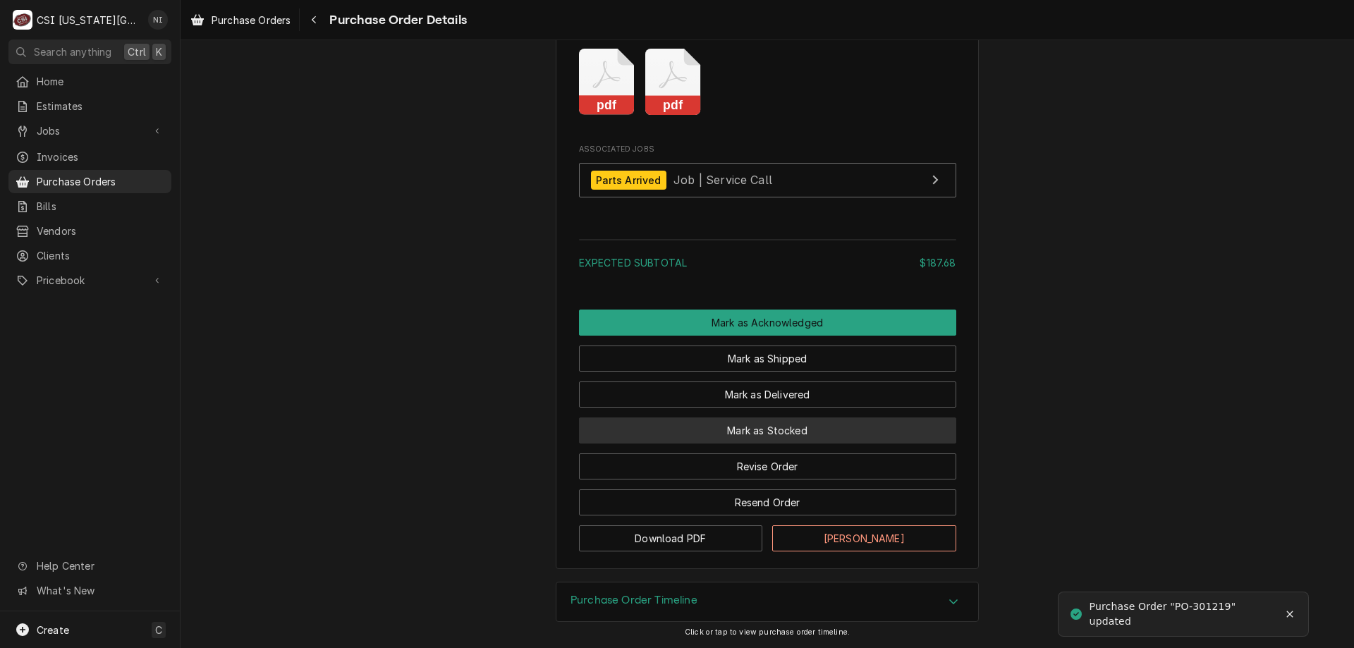
click at [741, 431] on button "Mark as Stocked" at bounding box center [767, 431] width 377 height 26
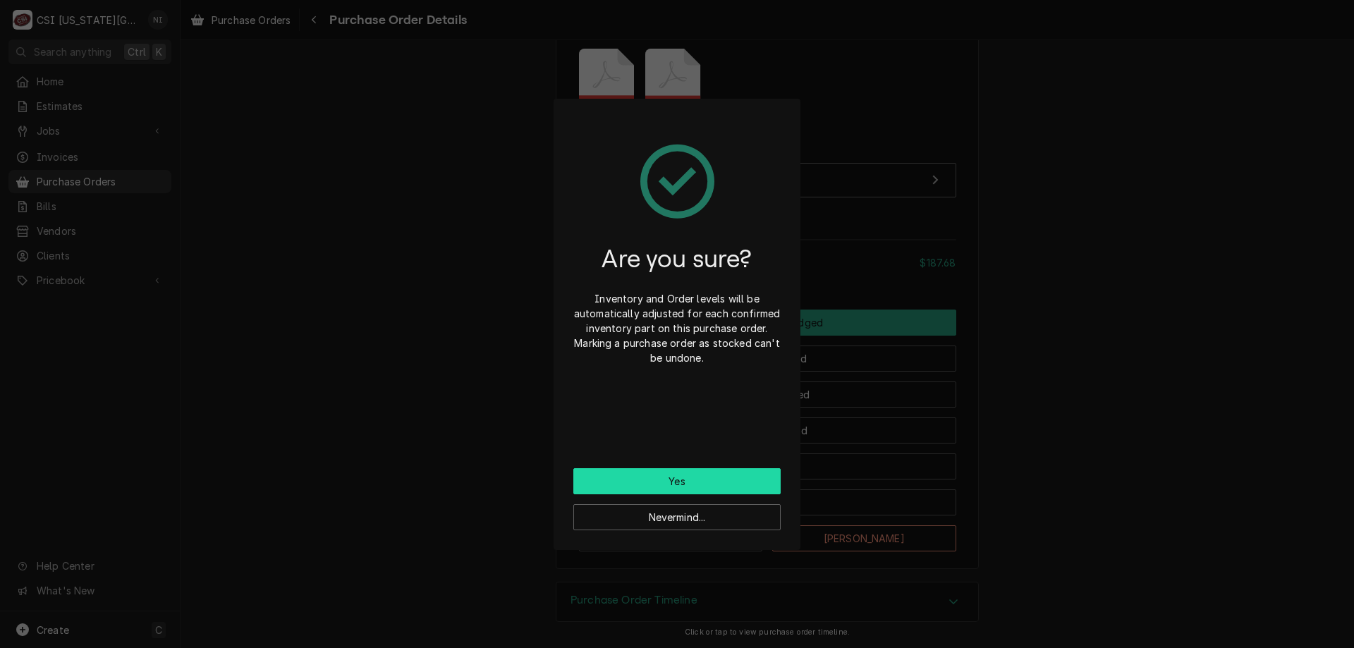
click at [650, 482] on button "Yes" at bounding box center [677, 481] width 207 height 26
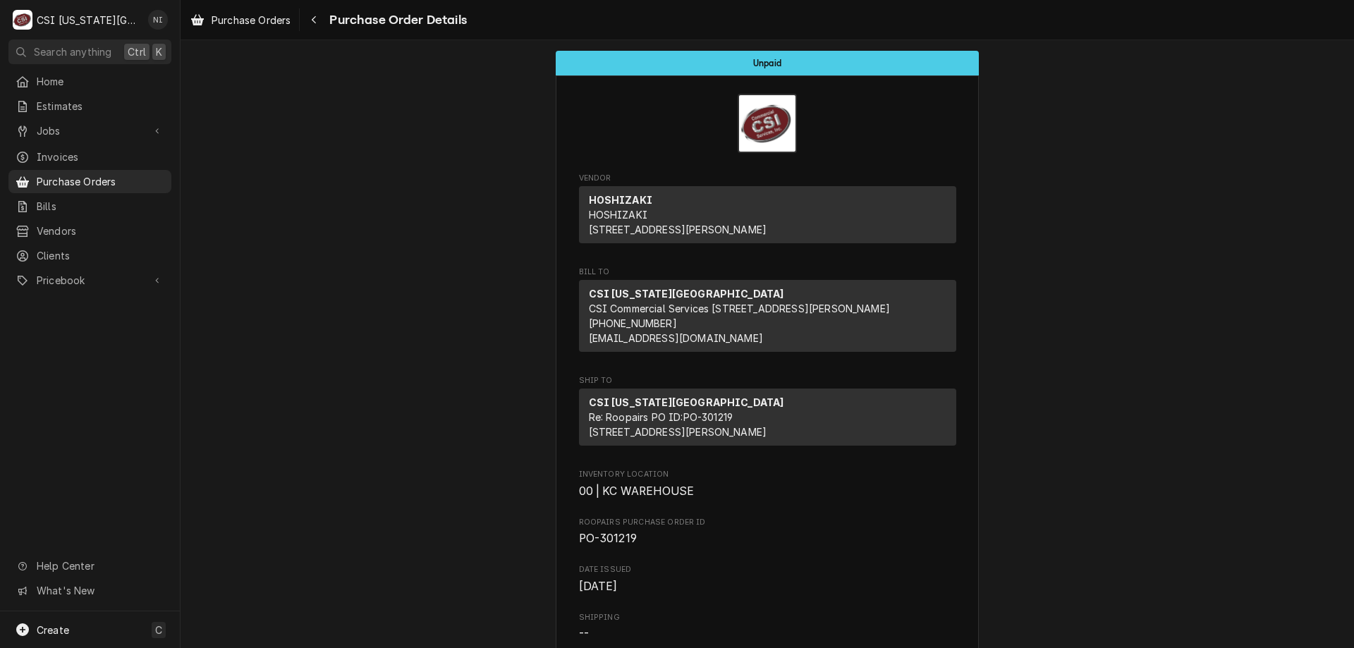
click at [140, 183] on div "Purchase Orders" at bounding box center [89, 182] width 157 height 18
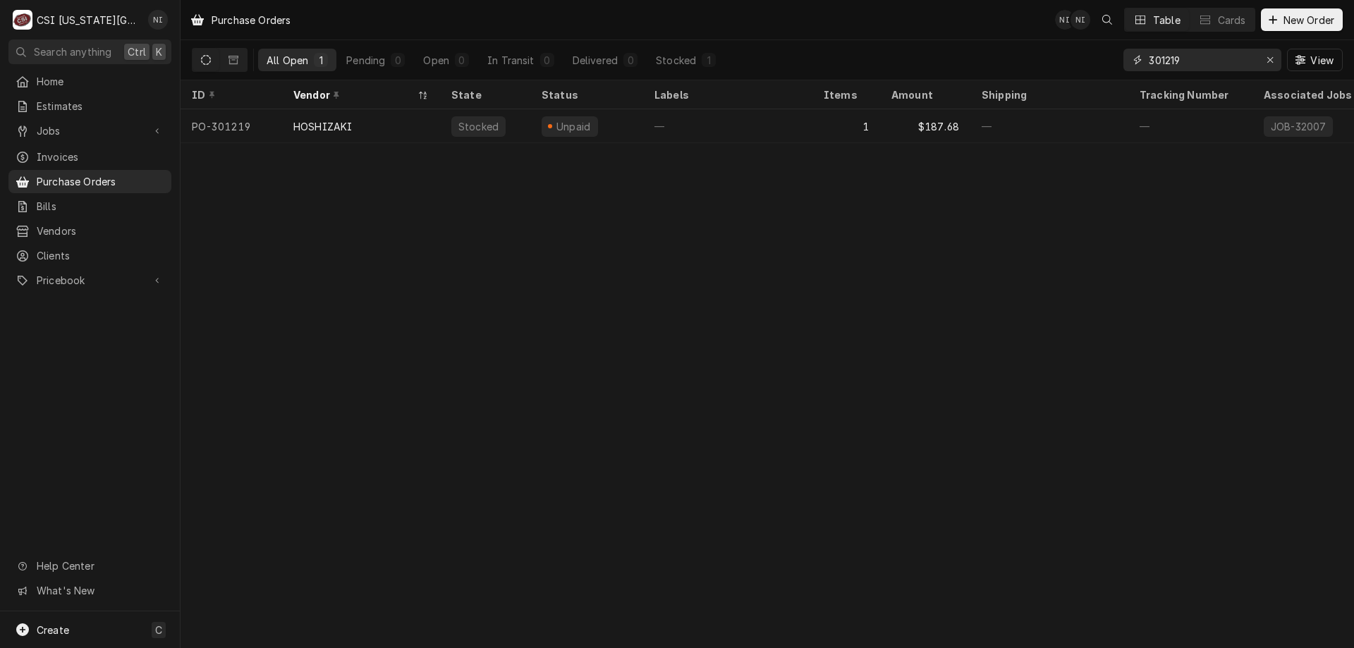
drag, startPoint x: 1187, startPoint y: 58, endPoint x: 1005, endPoint y: 46, distance: 182.4
click at [1005, 46] on div "All Open 1 Pending 0 Open 0 In Transit 0 Delivered 0 Stocked 1 301219 View" at bounding box center [767, 60] width 1151 height 40
type input "301268"
click at [679, 109] on div "—" at bounding box center [727, 126] width 169 height 34
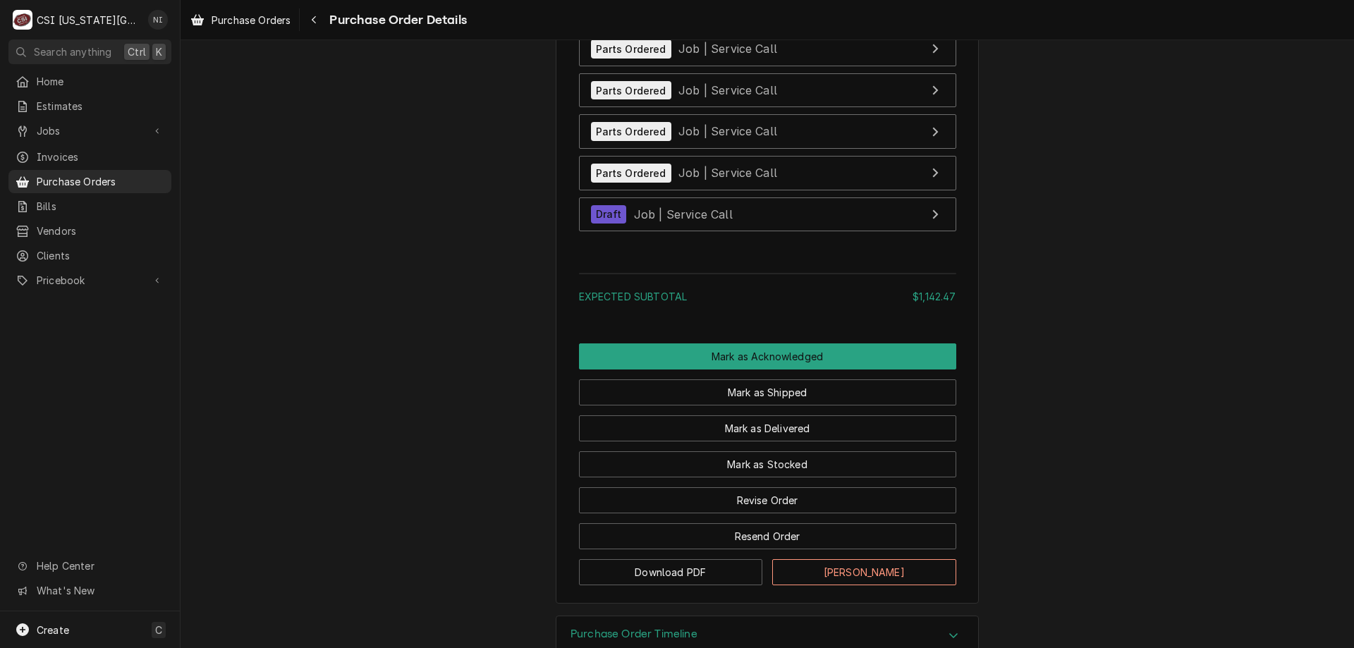
scroll to position [3400, 0]
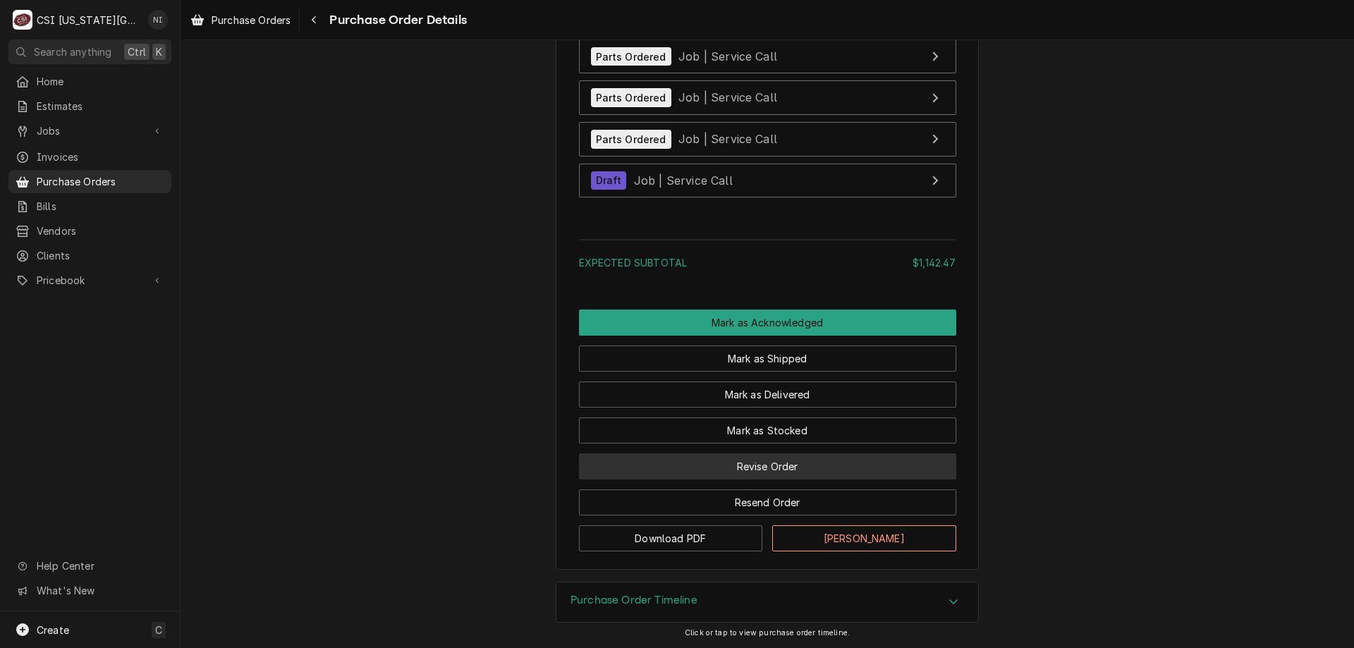
click at [787, 464] on button "Revise Order" at bounding box center [767, 467] width 377 height 26
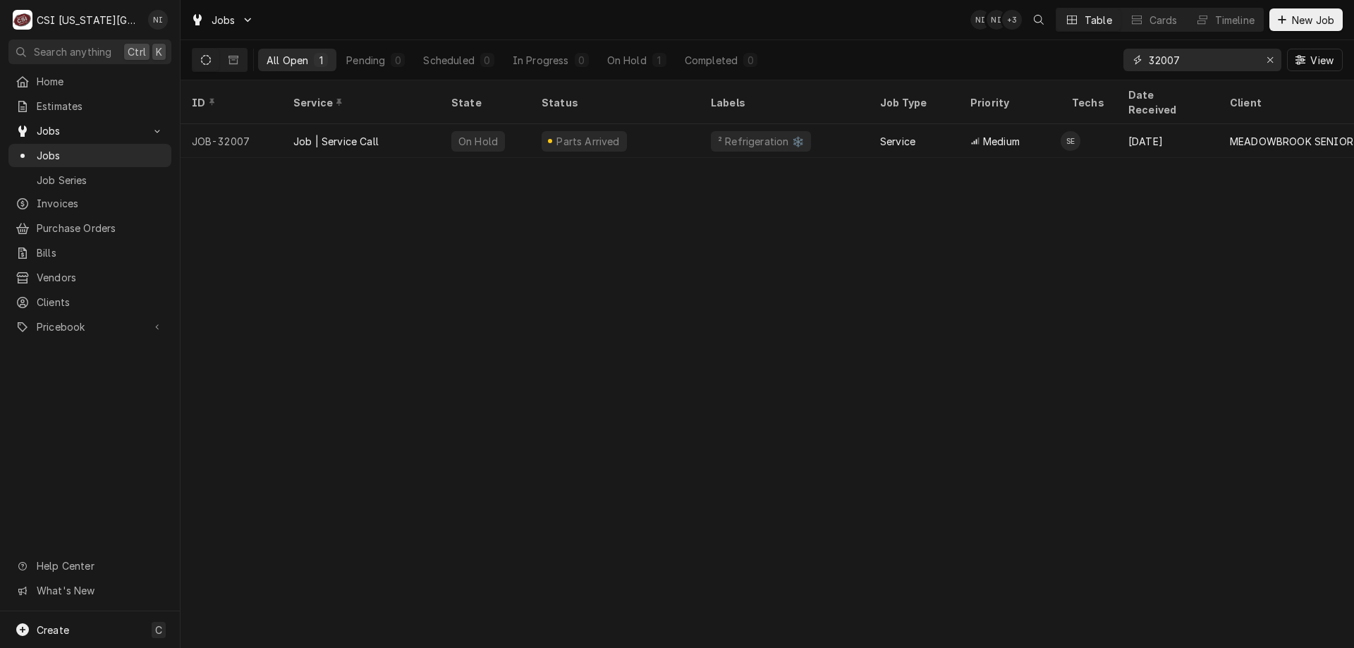
drag, startPoint x: 1194, startPoint y: 61, endPoint x: 1170, endPoint y: 63, distance: 24.8
click at [1170, 63] on input "32007" at bounding box center [1202, 60] width 106 height 23
type input "32081"
click at [638, 124] on div "Parts Ordered" at bounding box center [615, 141] width 169 height 34
click at [859, 128] on div "² Refrigeration ❄️" at bounding box center [784, 141] width 169 height 34
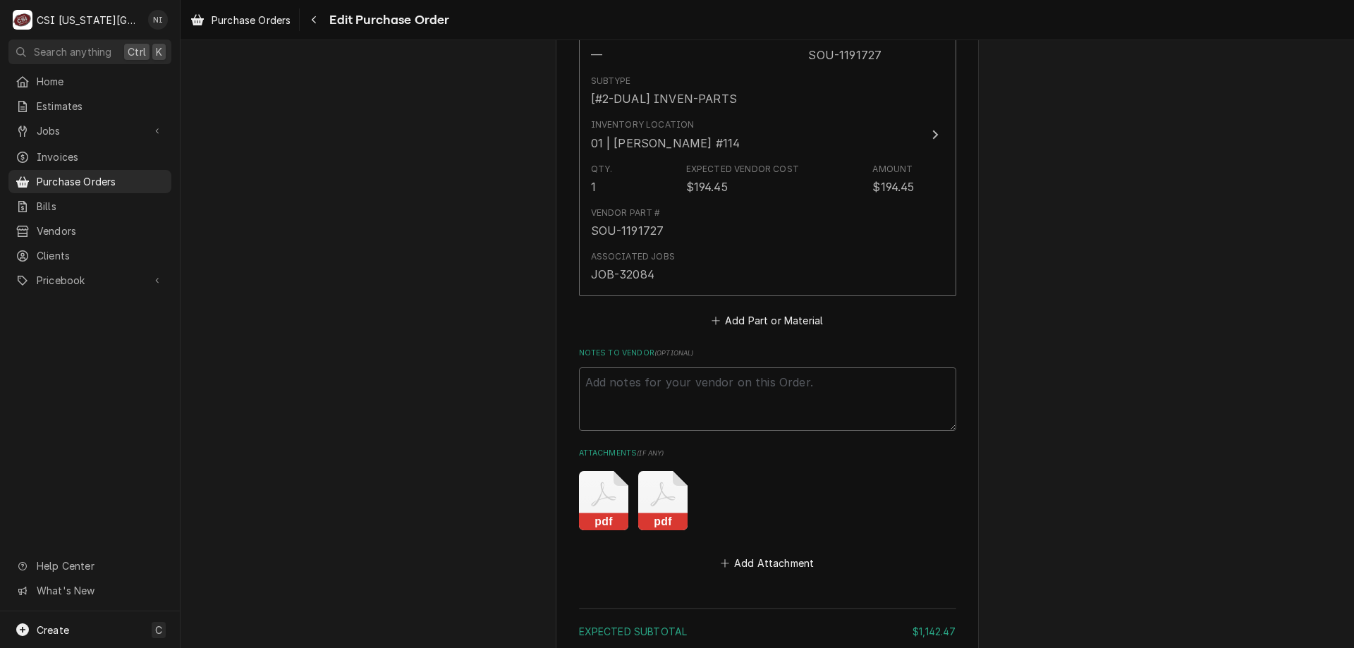
scroll to position [3112, 0]
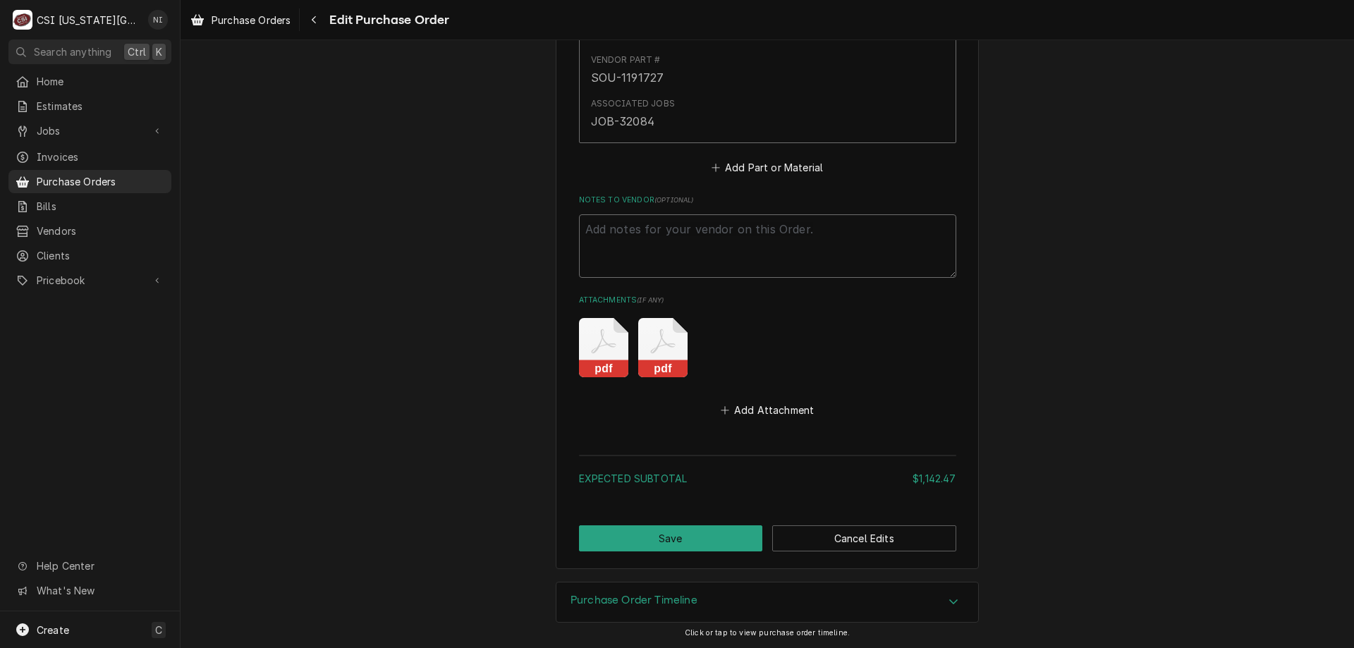
click at [691, 224] on textarea "Notes to Vendor ( optional )" at bounding box center [767, 245] width 377 height 63
type textarea "x"
type textarea "w"
type textarea "x"
type textarea "wa"
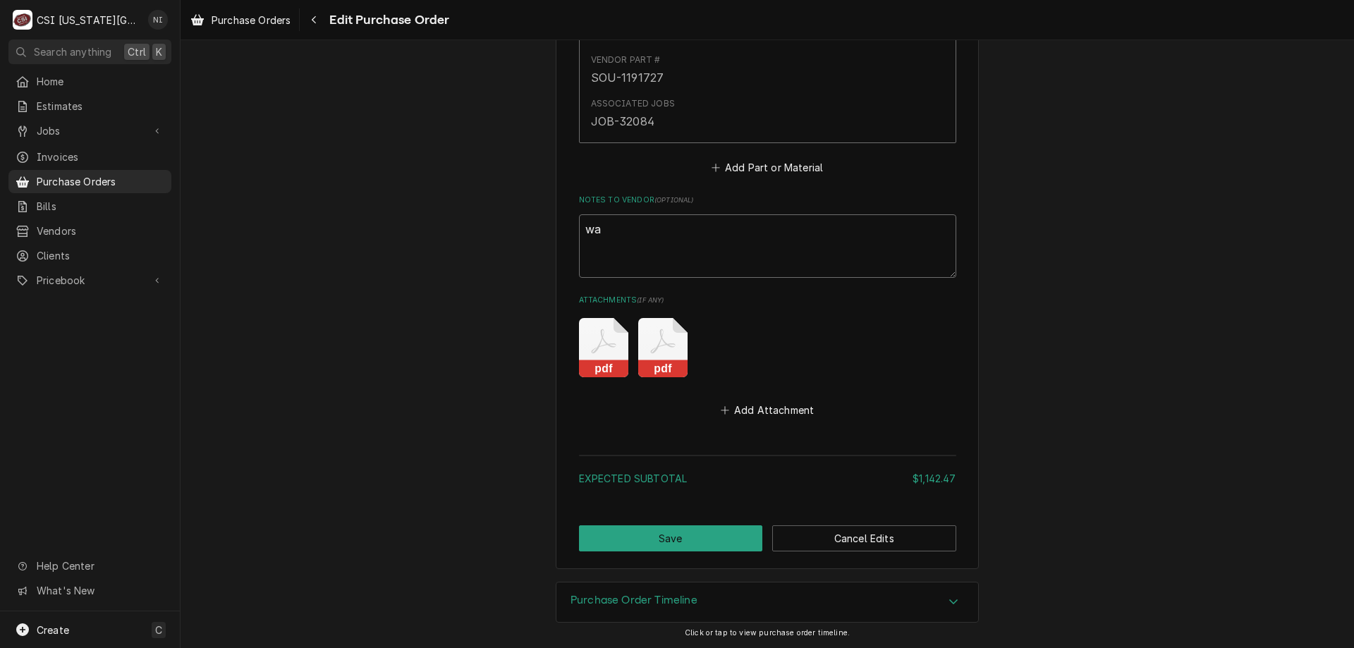
type textarea "x"
type textarea "wau"
type textarea "x"
type textarea "waut"
type textarea "x"
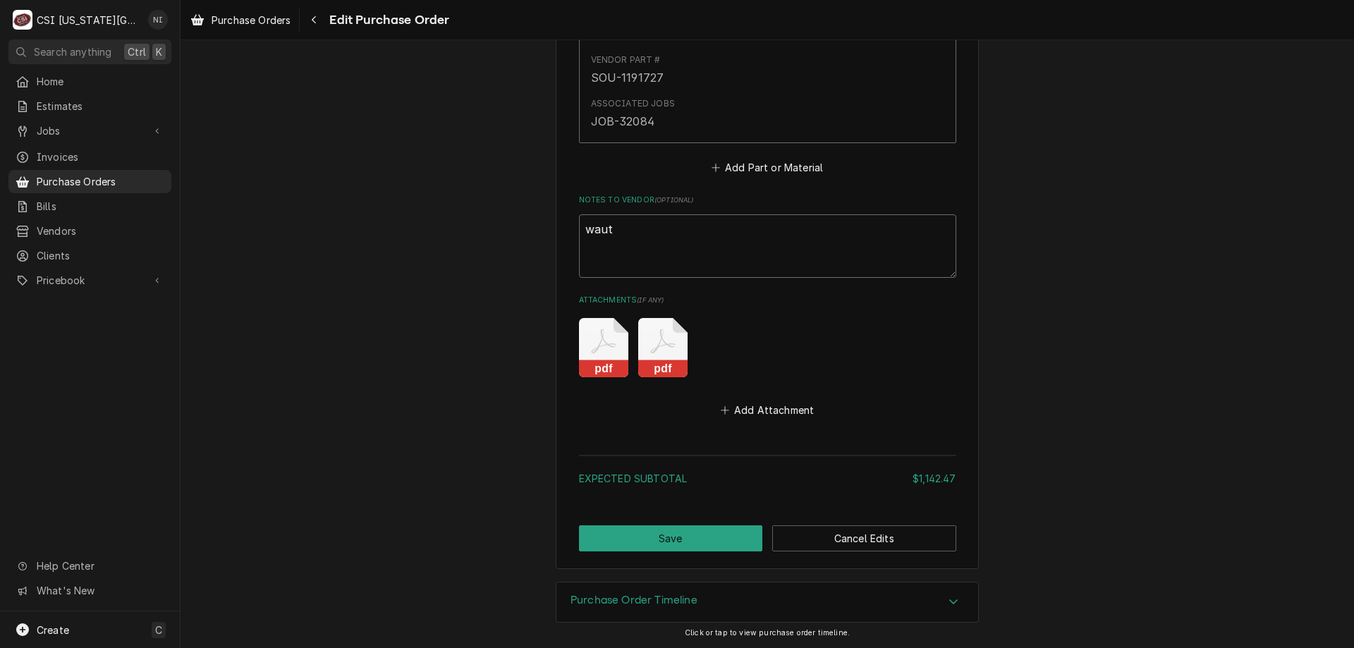
type textarea "waut="
type textarea "x"
type textarea "waut"
type textarea "x"
type textarea "wau"
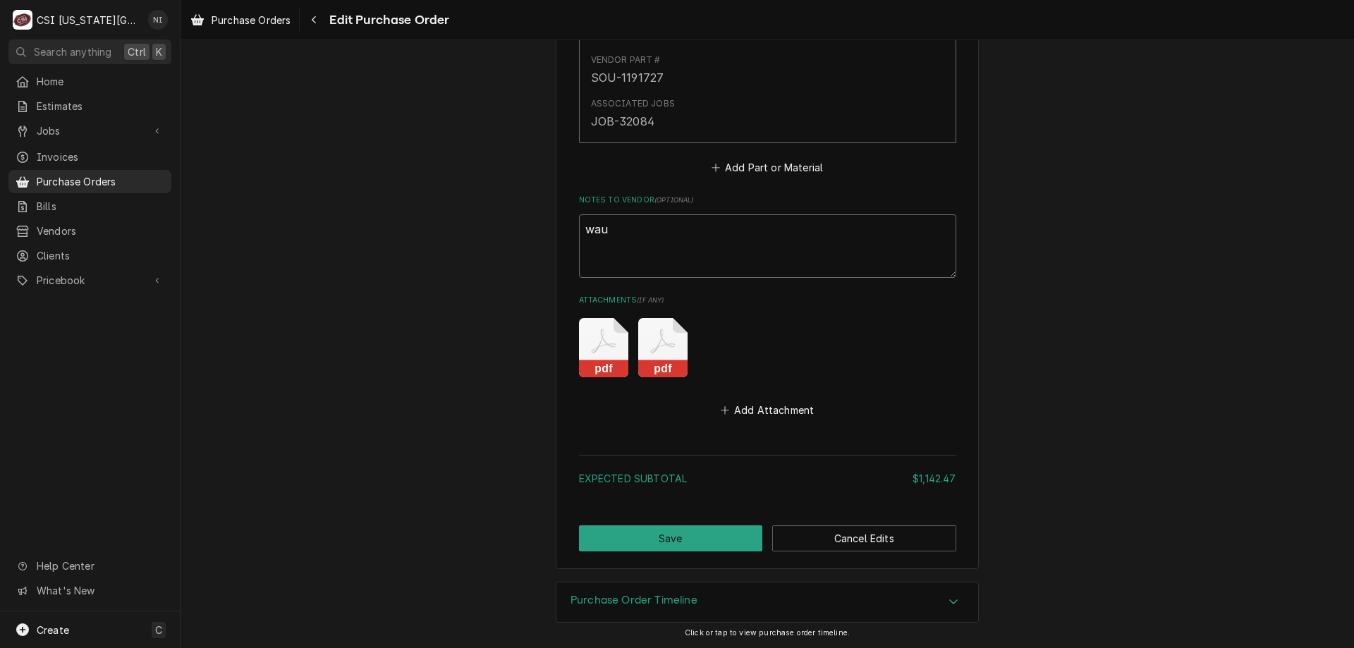
type textarea "x"
type textarea "wa"
type textarea "x"
type textarea "wai"
type textarea "x"
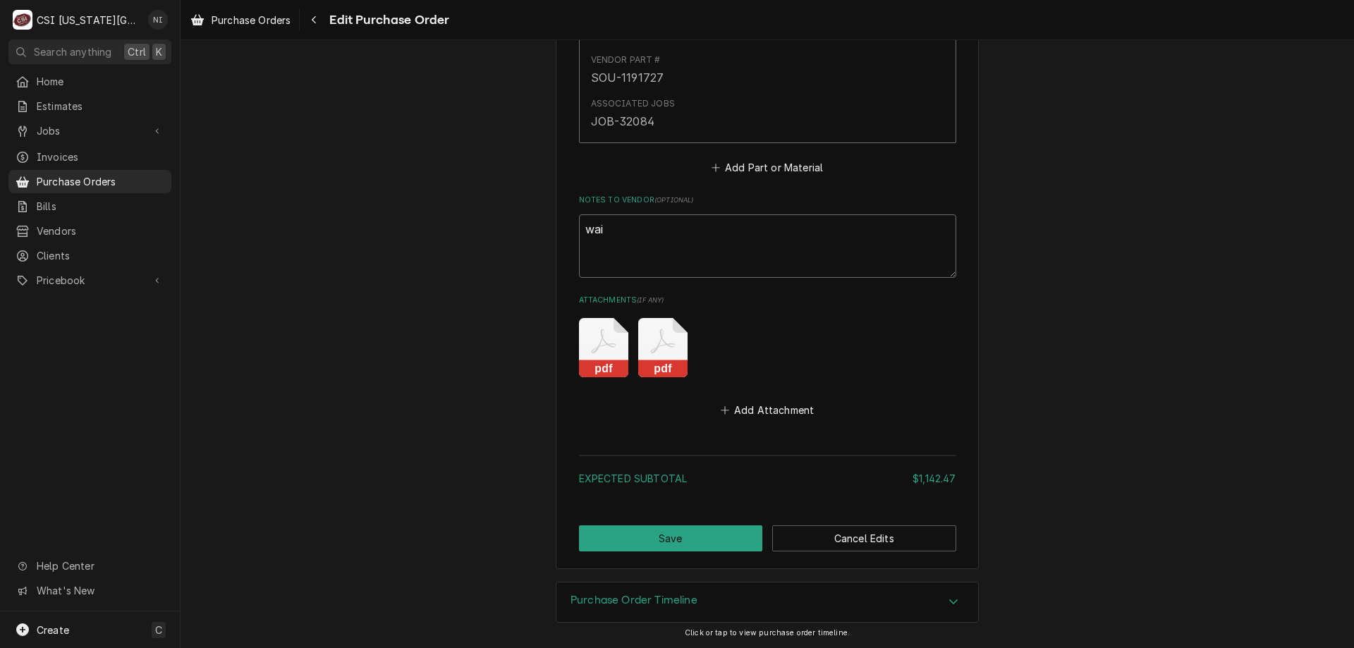
type textarea "wait"
type textarea "x"
type textarea "waiti"
type textarea "x"
type textarea "waitin"
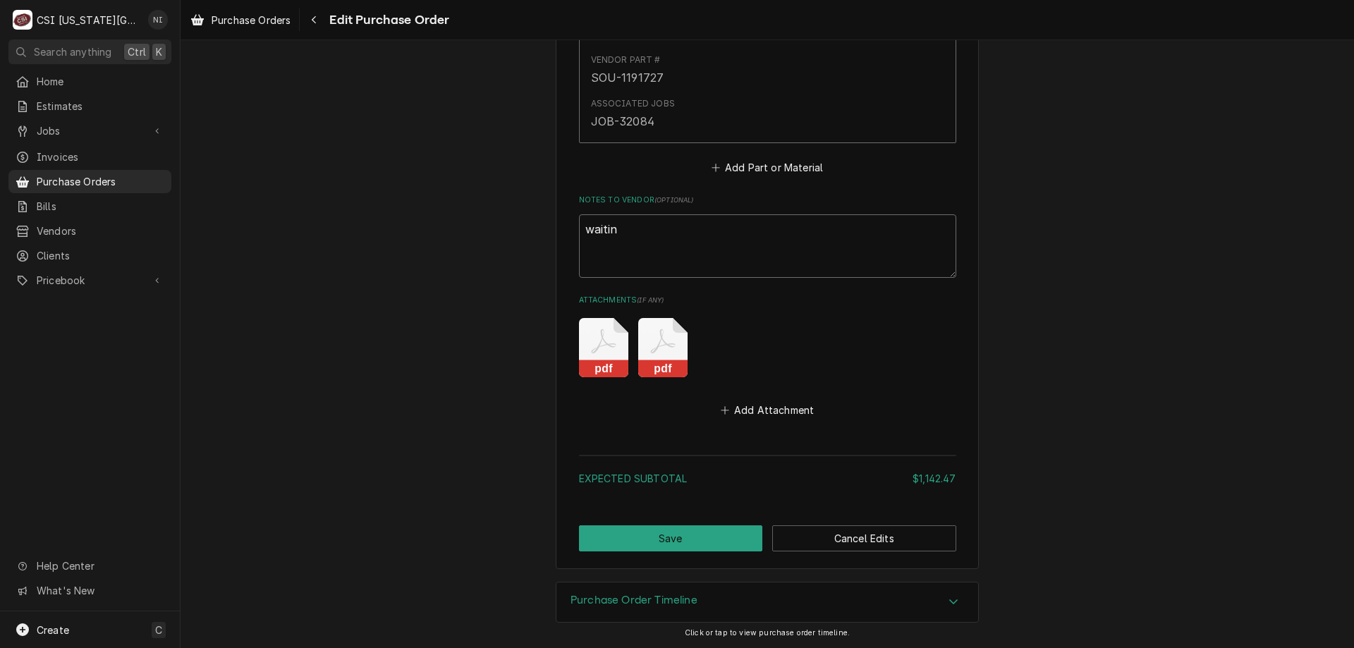
type textarea "x"
type textarea "waiting"
type textarea "x"
type textarea "waiting"
type textarea "x"
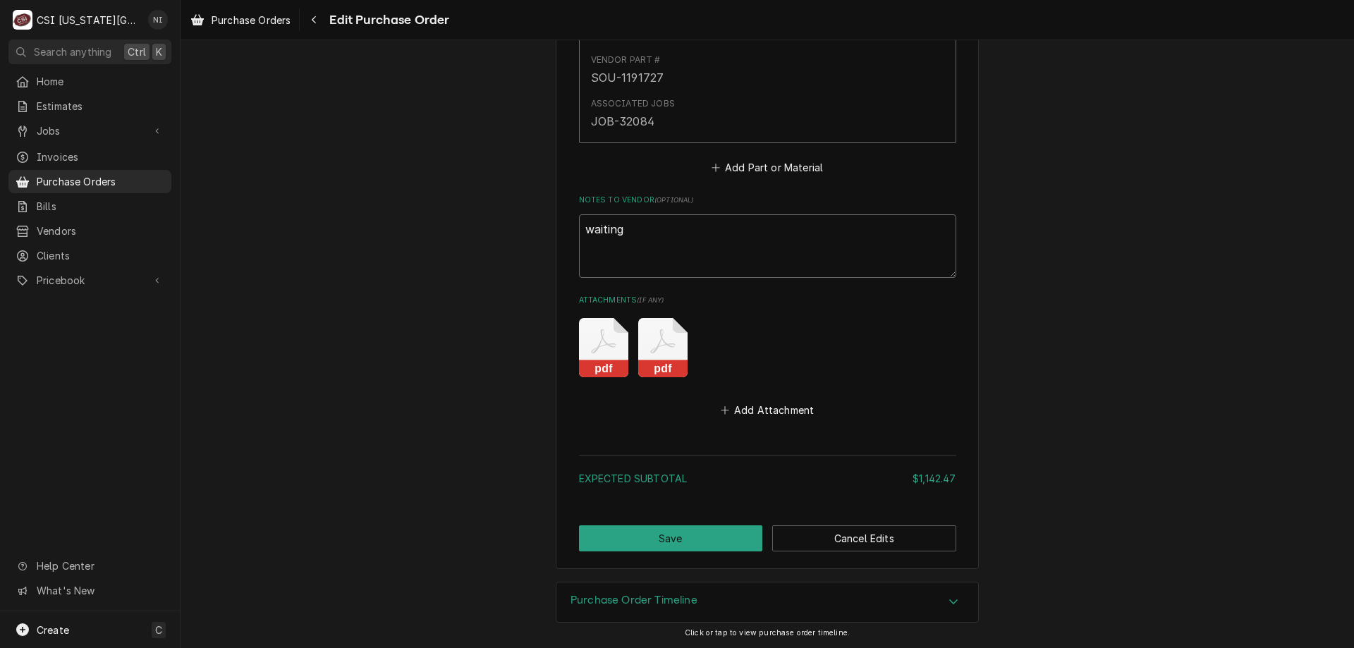
type textarea "waiting f"
type textarea "x"
type textarea "waiting for"
type textarea "x"
type textarea "waiting for"
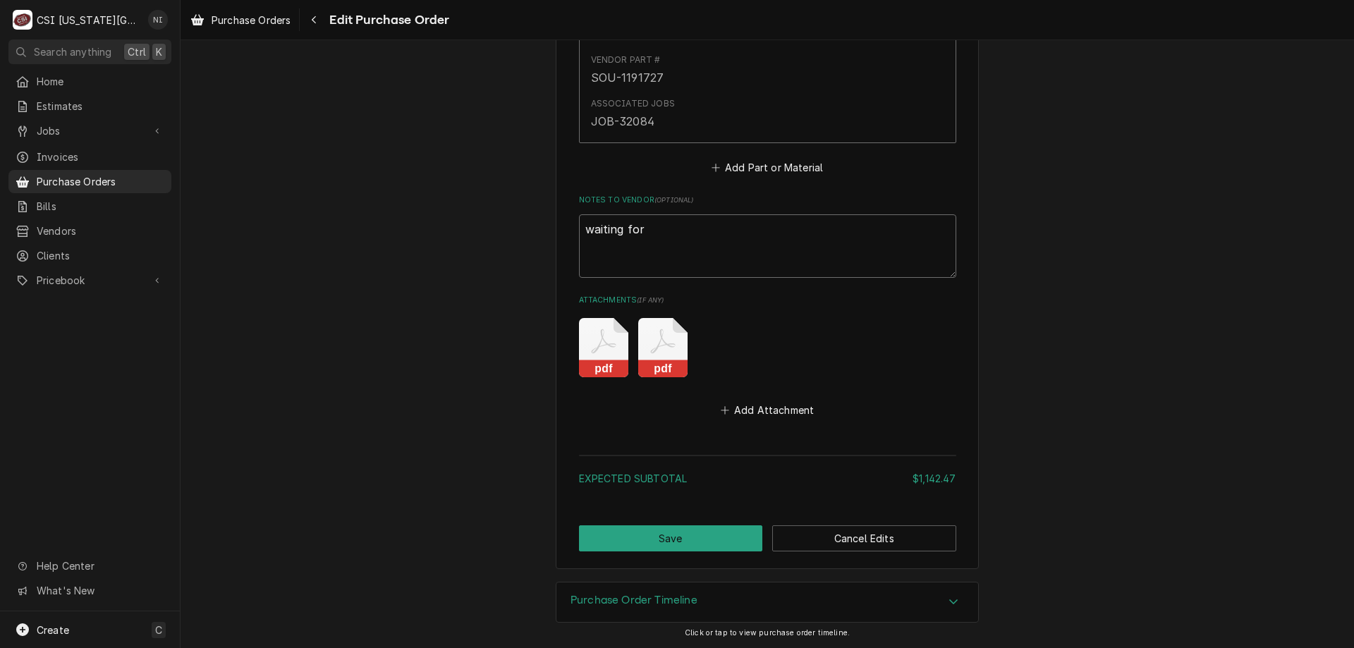
type textarea "x"
type textarea "waiting for K"
type textarea "x"
type textarea "waiting for KO"
type textarea "x"
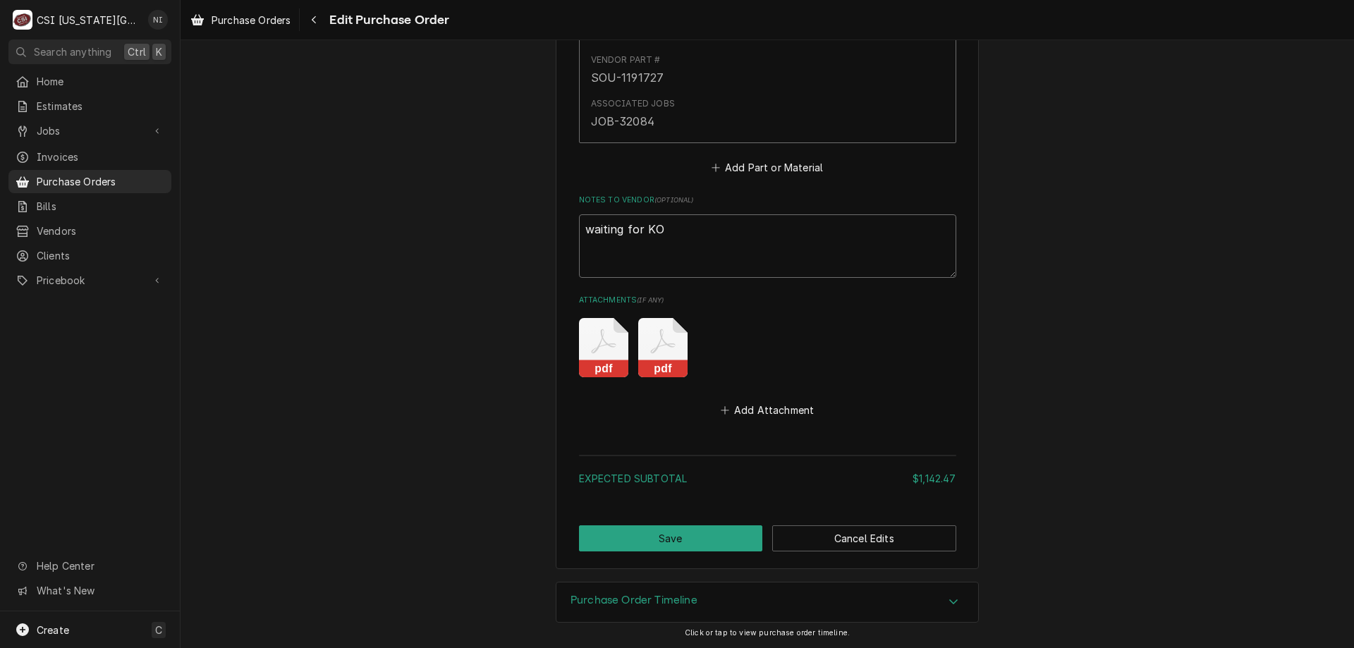
type textarea "waiting for KOL"
type textarea "x"
type textarea "waiting for KOLP"
type textarea "x"
type textarea "waiting for KOL"
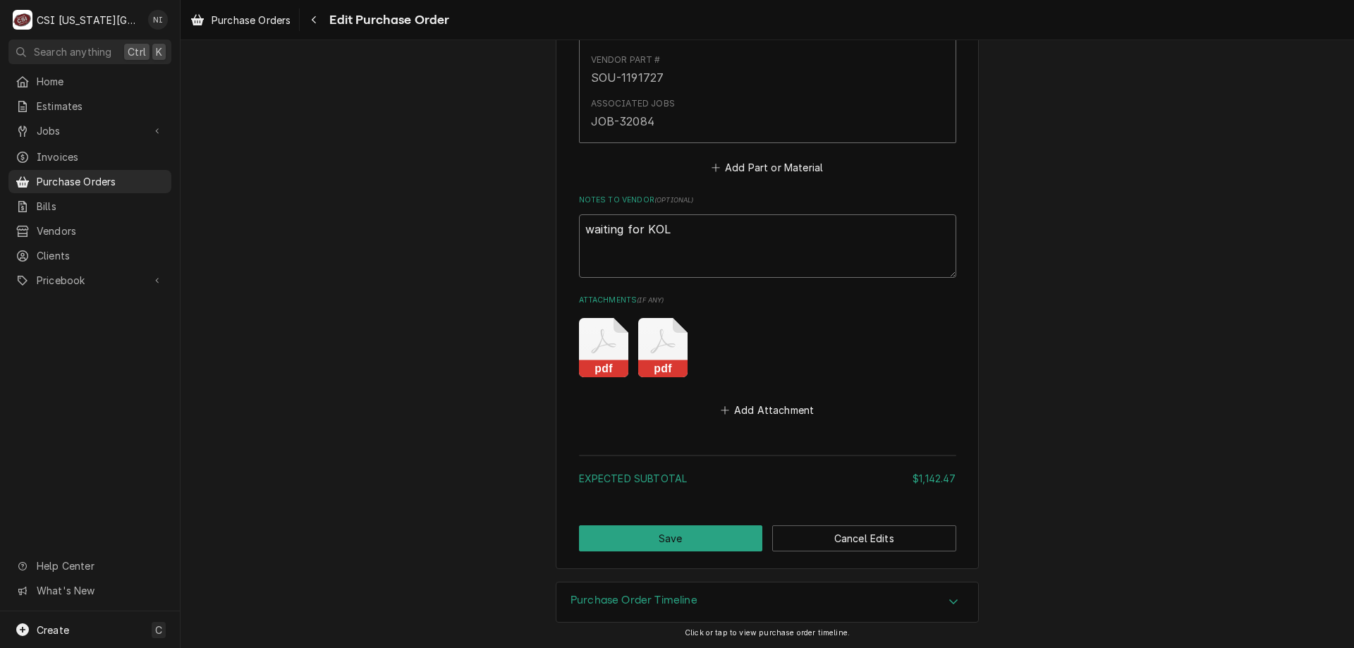
type textarea "x"
type textarea "waiting for KO"
type textarea "x"
type textarea "waiting for K"
type textarea "x"
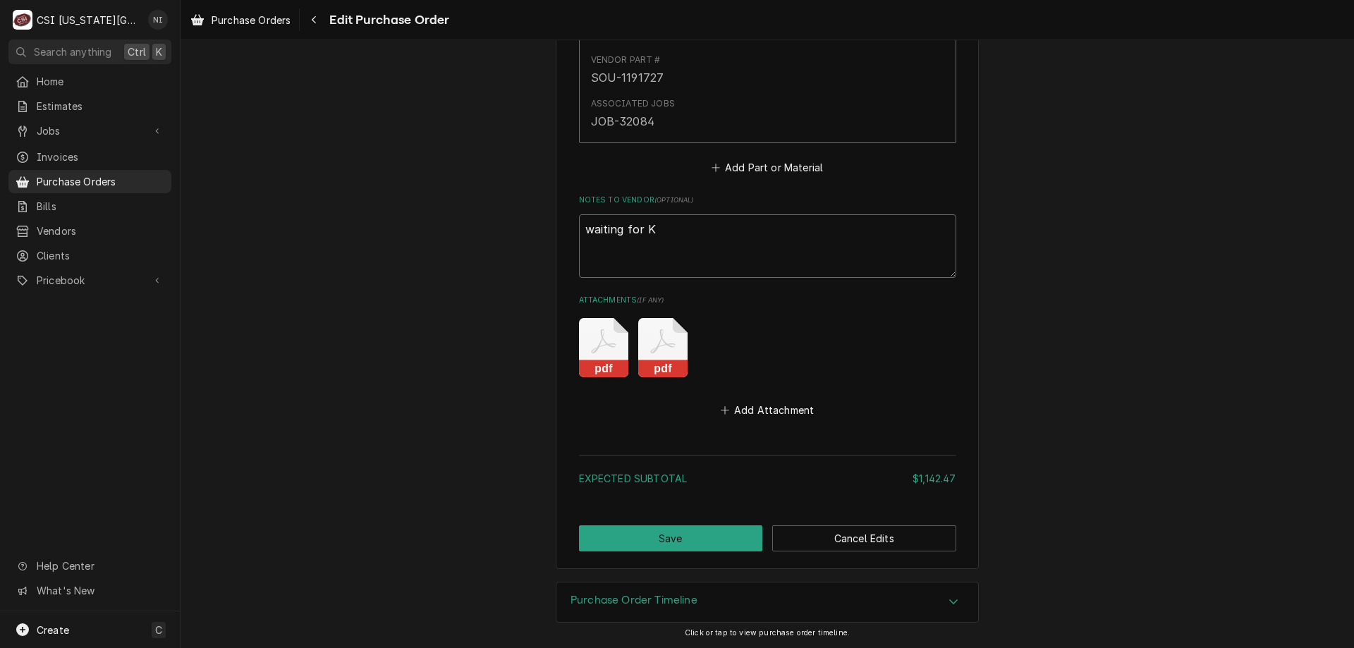
type textarea "waiting for Ko"
type textarea "x"
type textarea "waiting for Kol"
type textarea "x"
type textarea "waiting for Kolp"
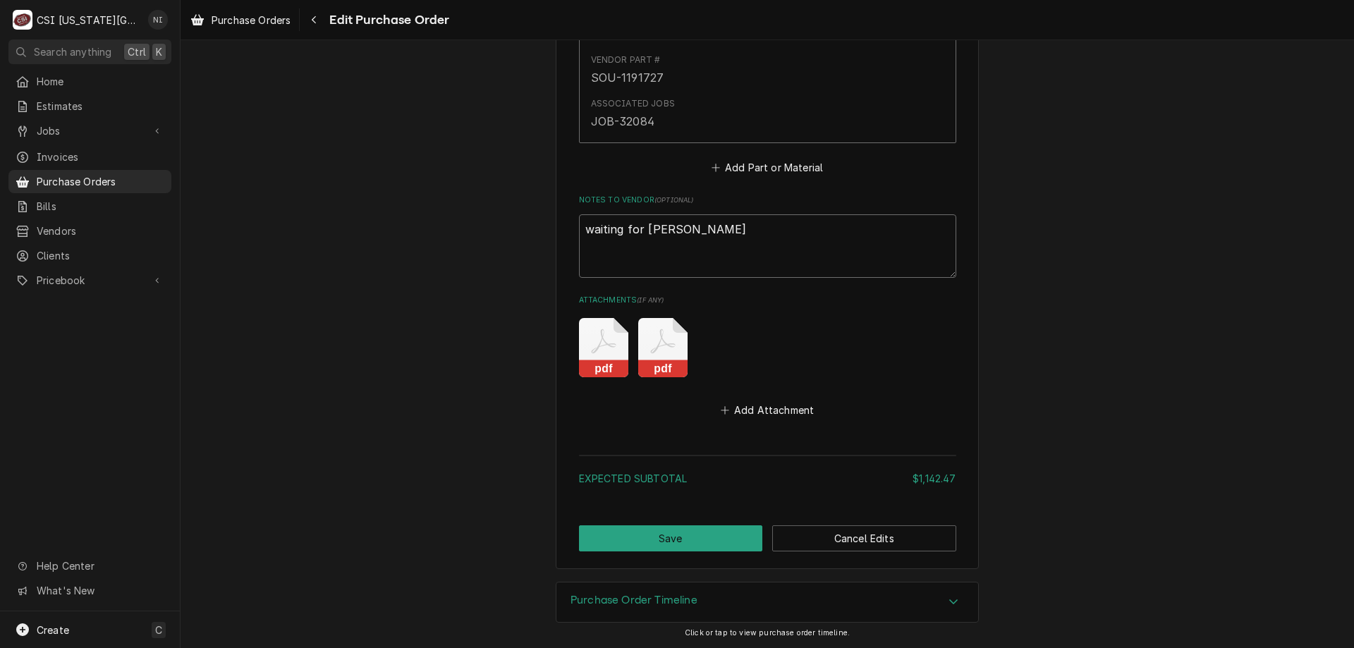
type textarea "x"
type textarea "waiting for Kolpa"
type textarea "x"
type textarea "waiting for Kolpak"
type textarea "x"
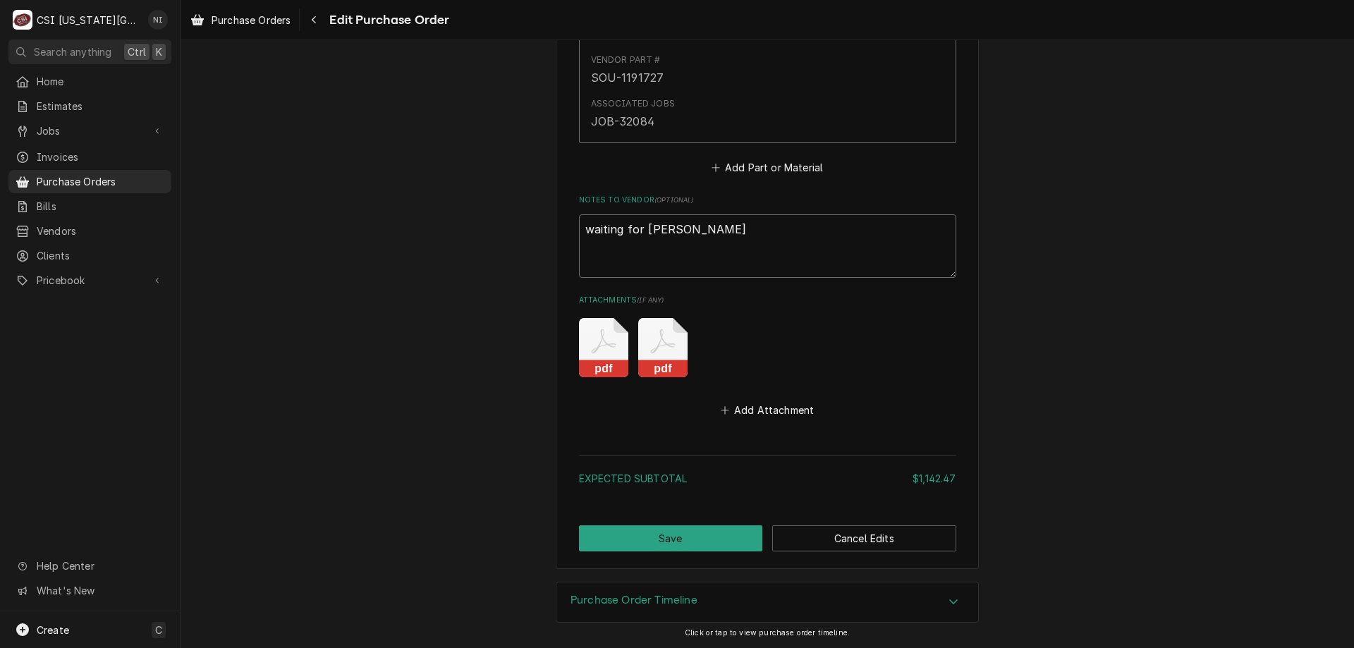
type textarea "waiting for Kolpak"
type textarea "x"
type textarea "waiting for Kolpak p"
type textarea "x"
type textarea "waiting for Kolpak pa"
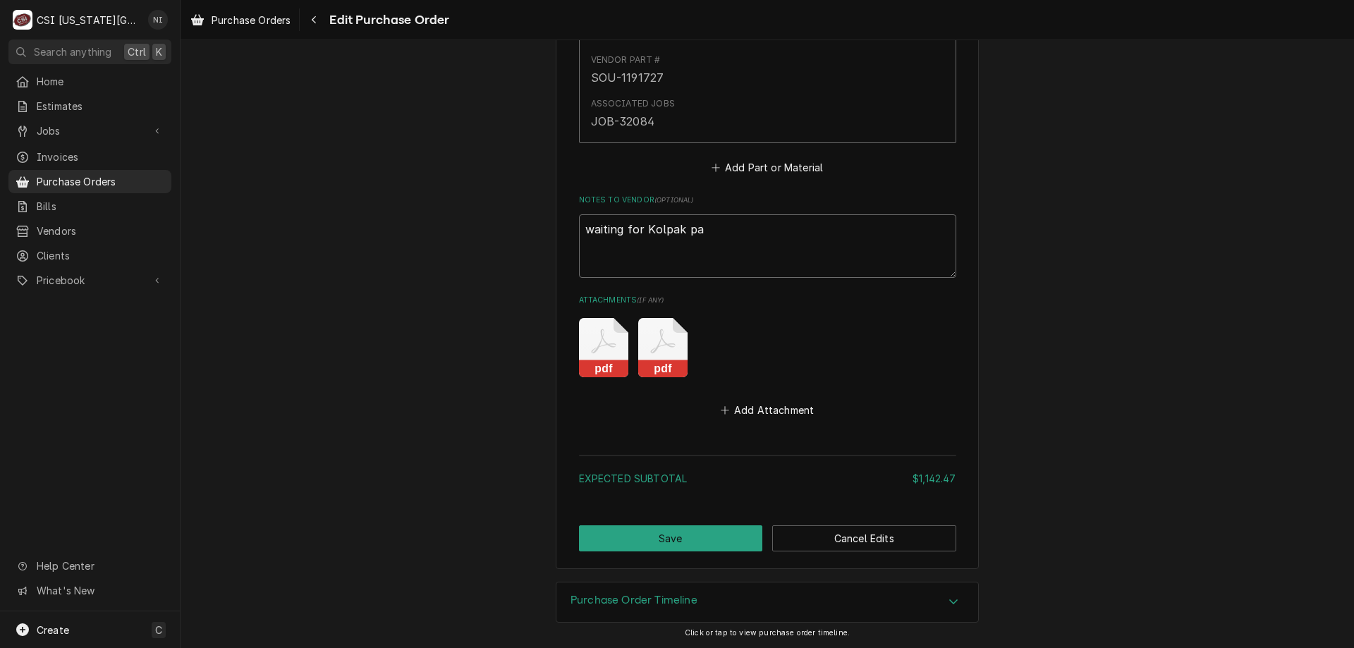
type textarea "x"
type textarea "waiting for Kolpak par"
type textarea "x"
type textarea "waiting for Kolpak part"
type textarea "x"
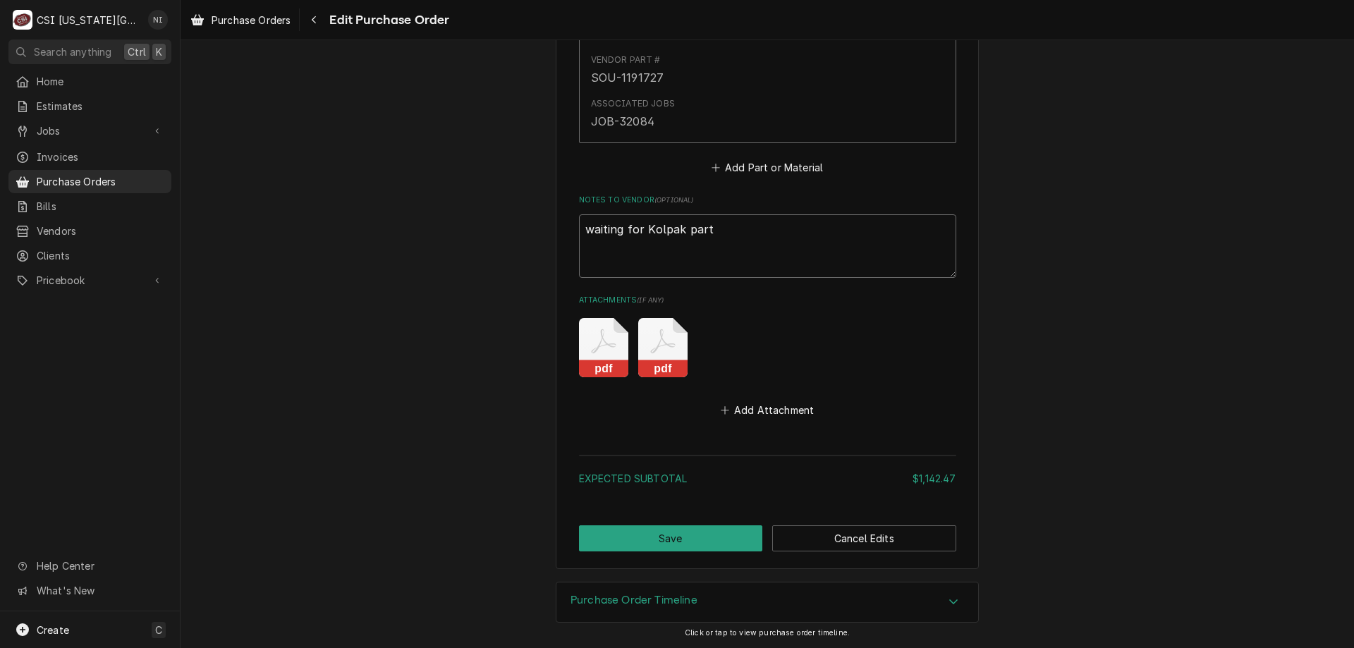
type textarea "waiting for Kolpak parts"
type textarea "x"
type textarea "waiting for Kolpak parts,"
type textarea "x"
type textarea "waiting for Kolpak parts,"
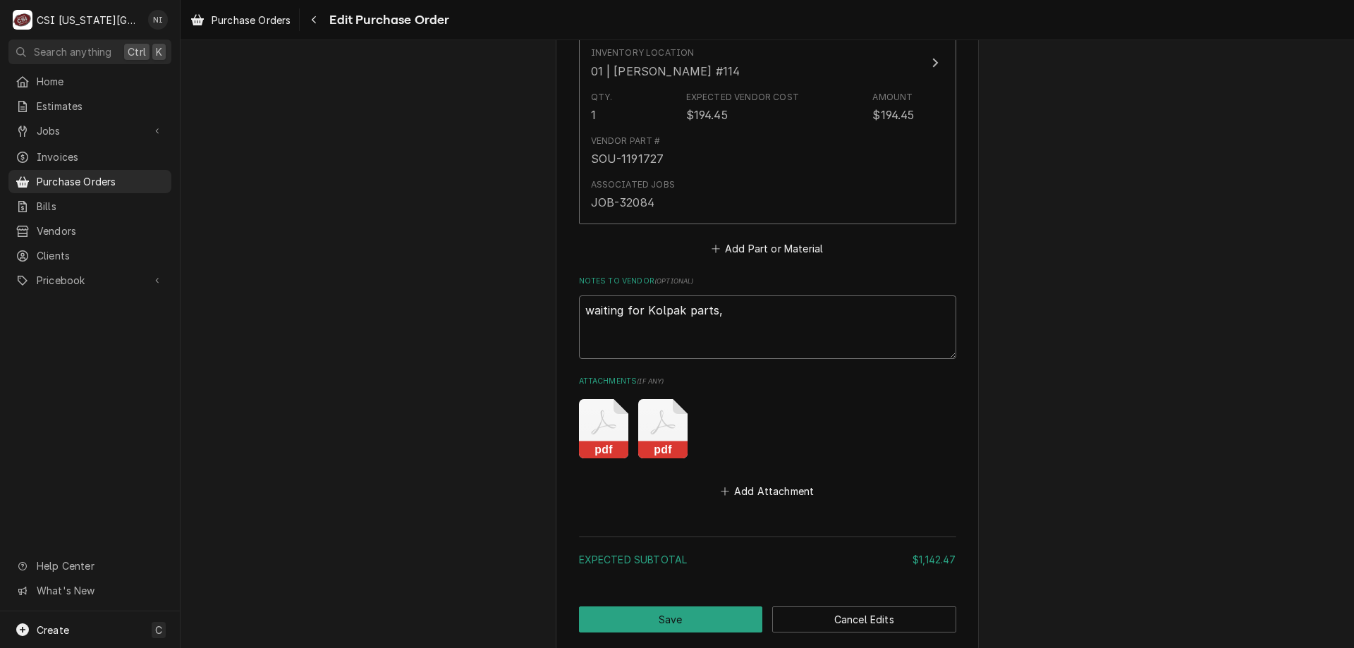
scroll to position [2968, 0]
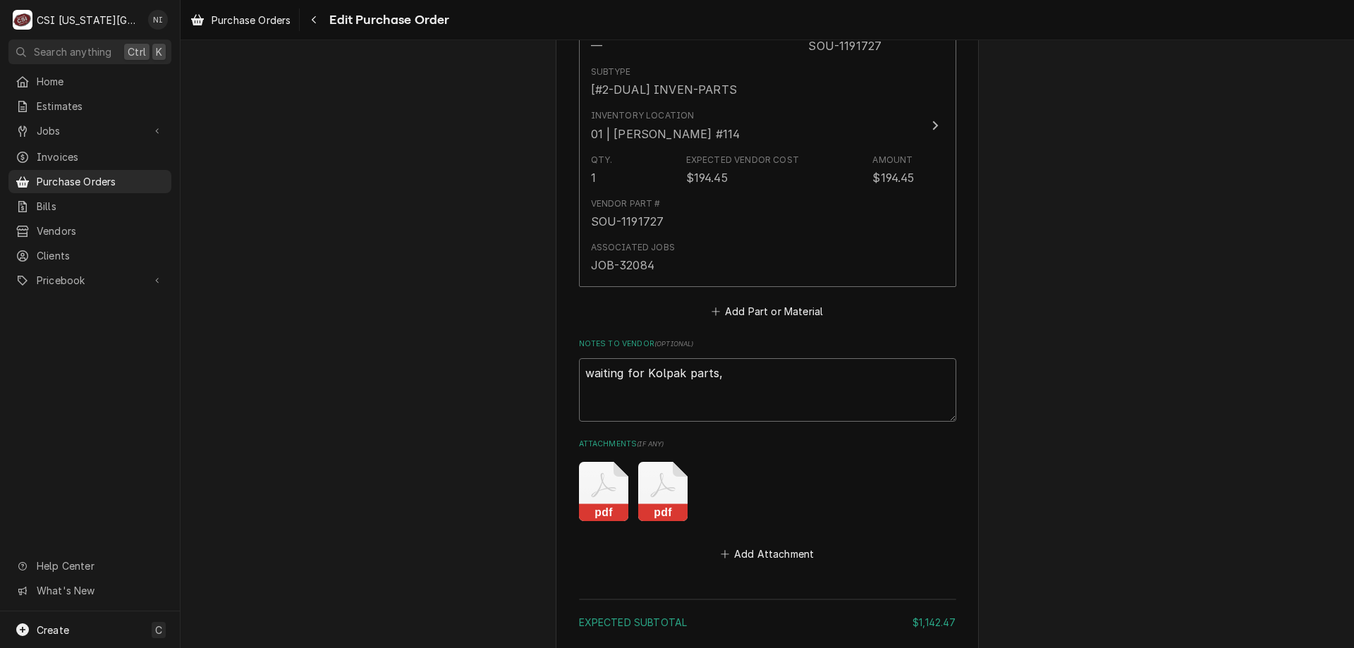
type textarea "x"
type textarea "waiting for Kolpak parts,"
type textarea "x"
type textarea "waiting for Kolpak parts"
type textarea "x"
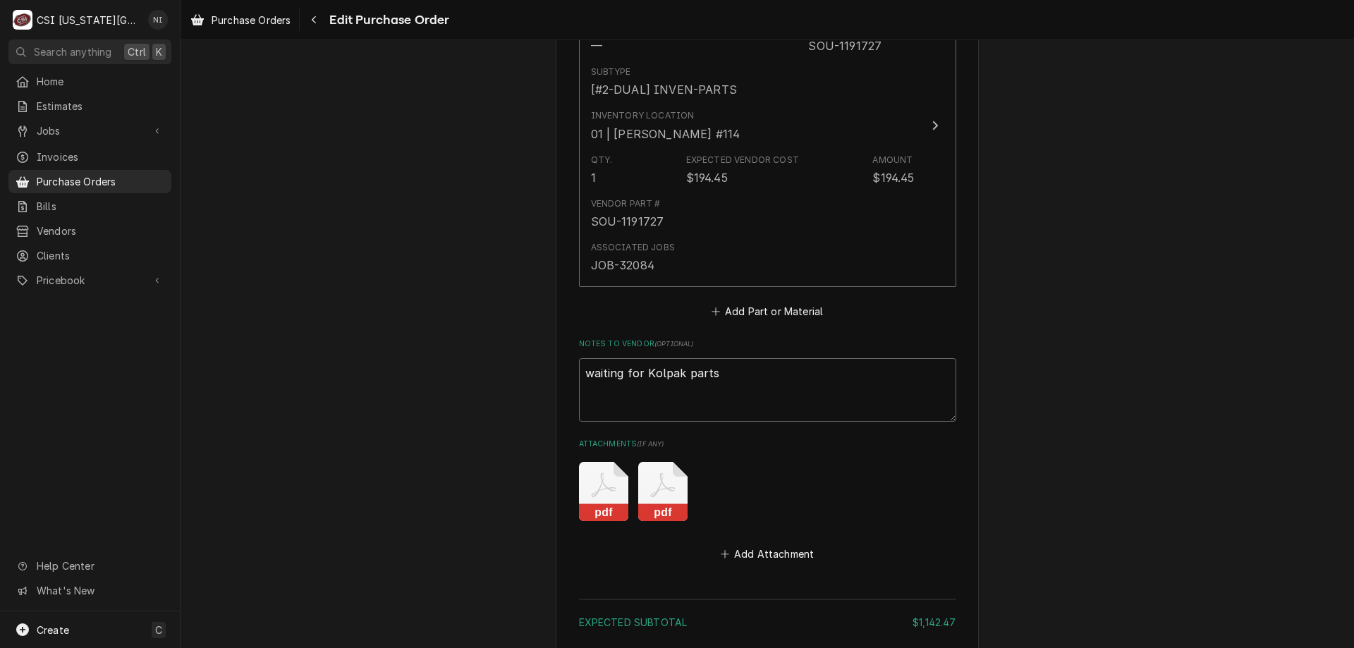
type textarea "waiting for Kolpak parts"
type textarea "x"
type textarea "waiting for Kolpak parts 8"
type textarea "x"
type textarea "waiting for Kolpak parts 8/"
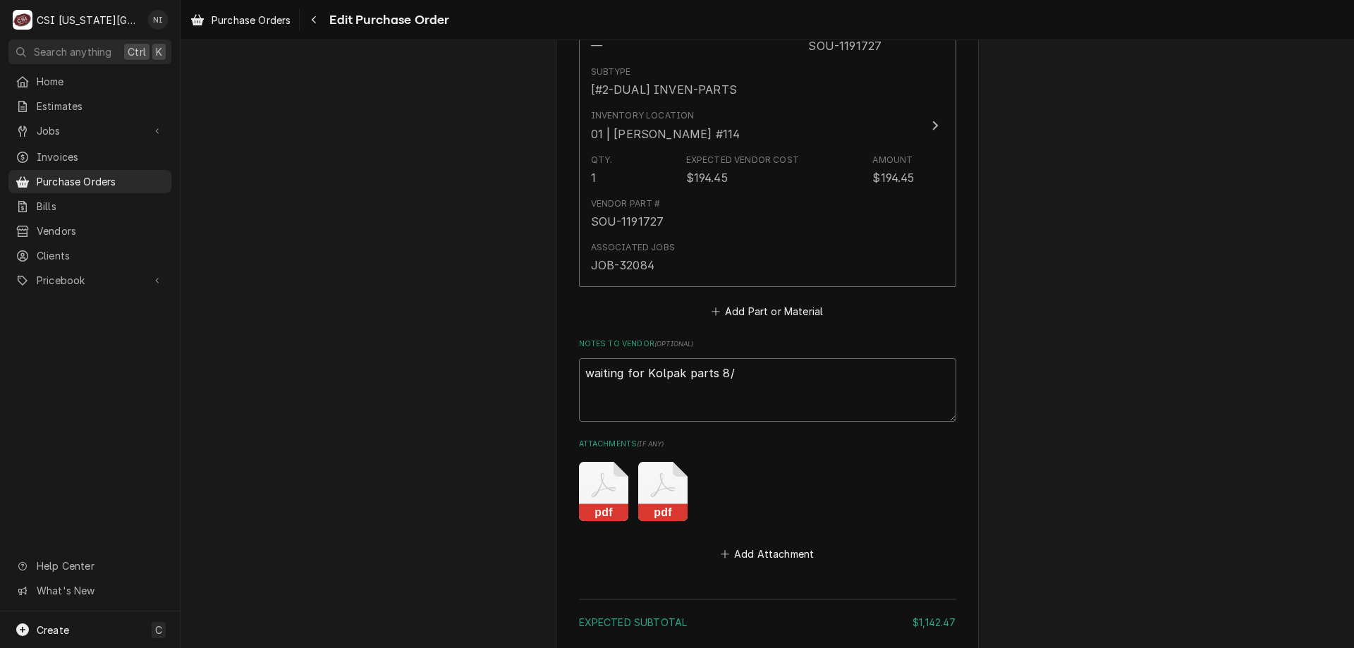
type textarea "x"
type textarea "waiting for Kolpak parts 8/2"
type textarea "x"
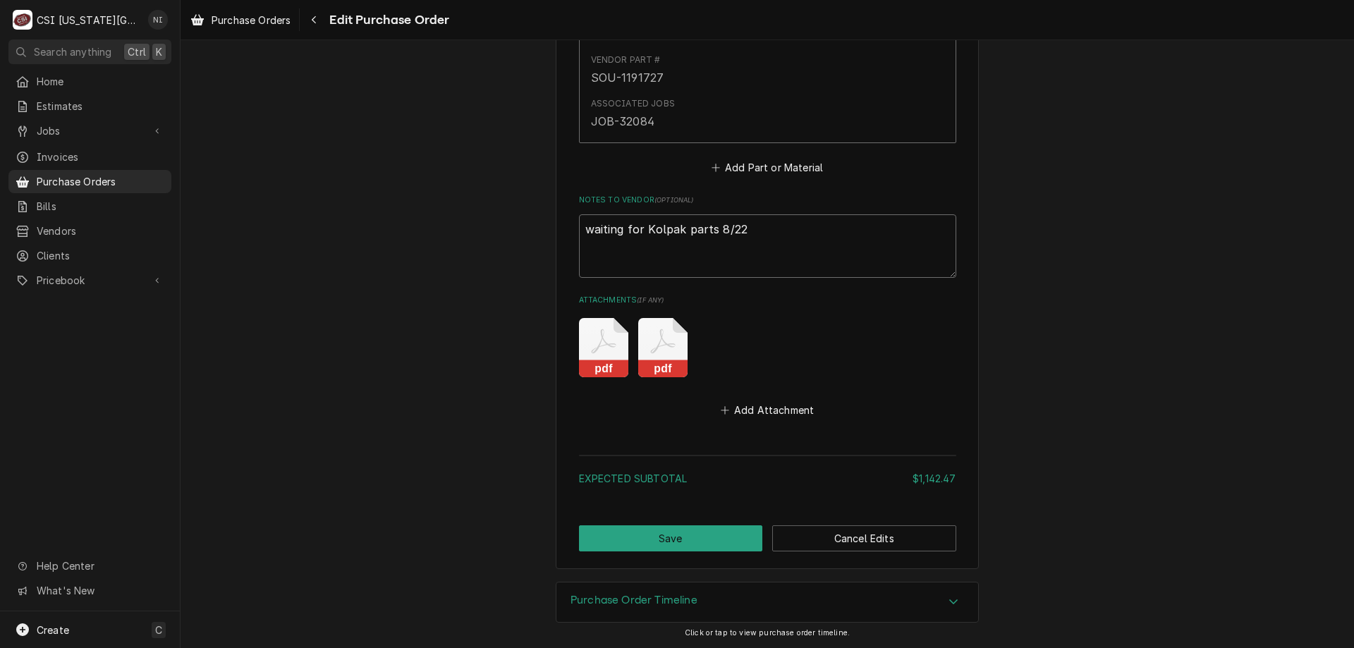
type textarea "waiting for Kolpak parts 8/22"
click at [708, 548] on button "Save" at bounding box center [671, 539] width 184 height 26
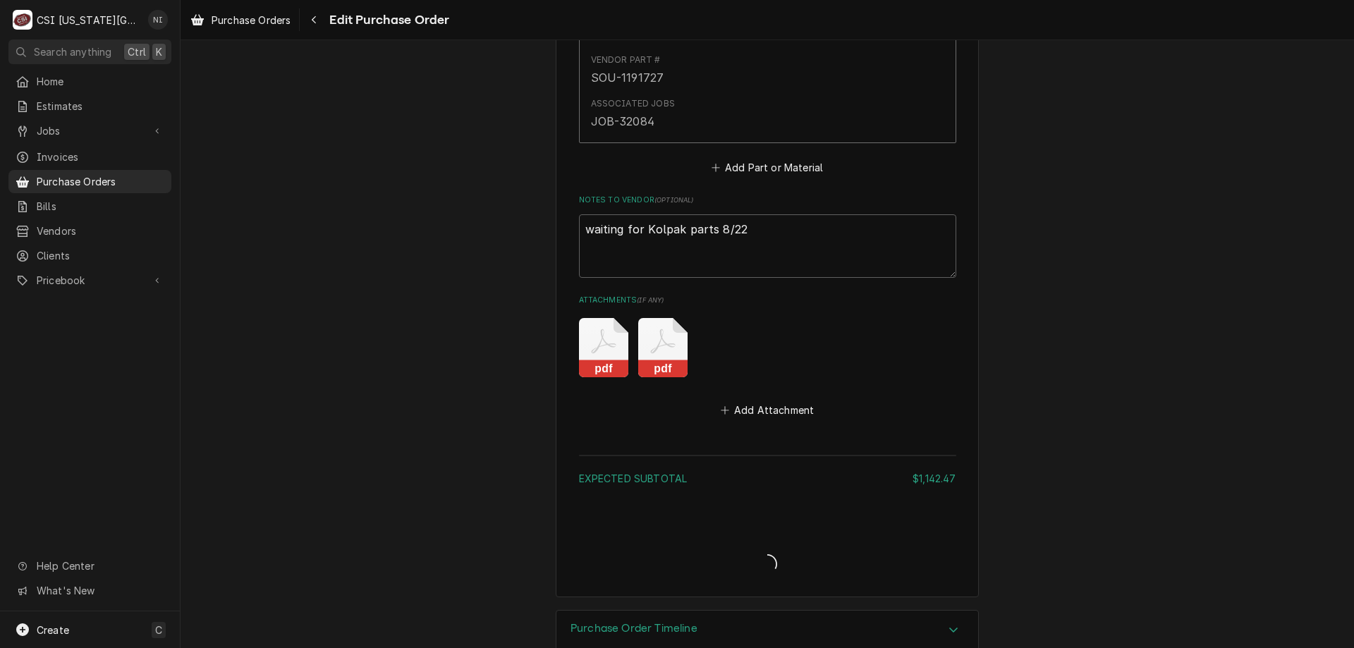
type textarea "x"
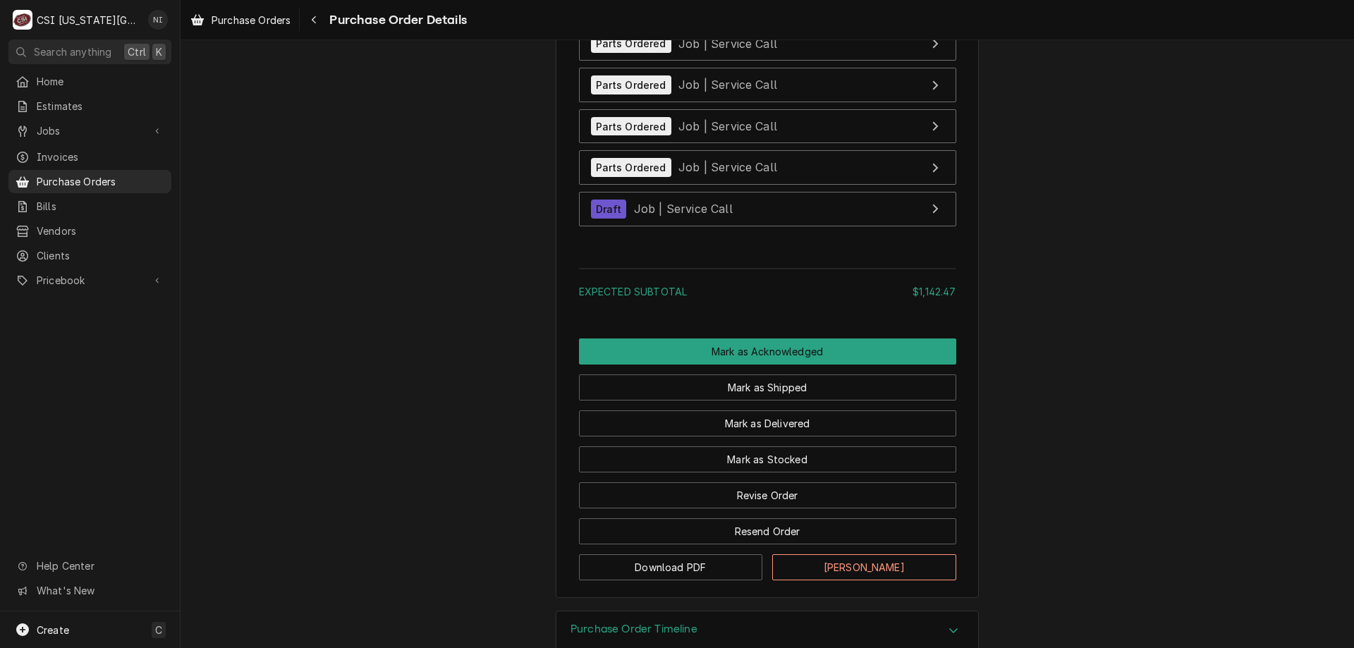
scroll to position [3365, 0]
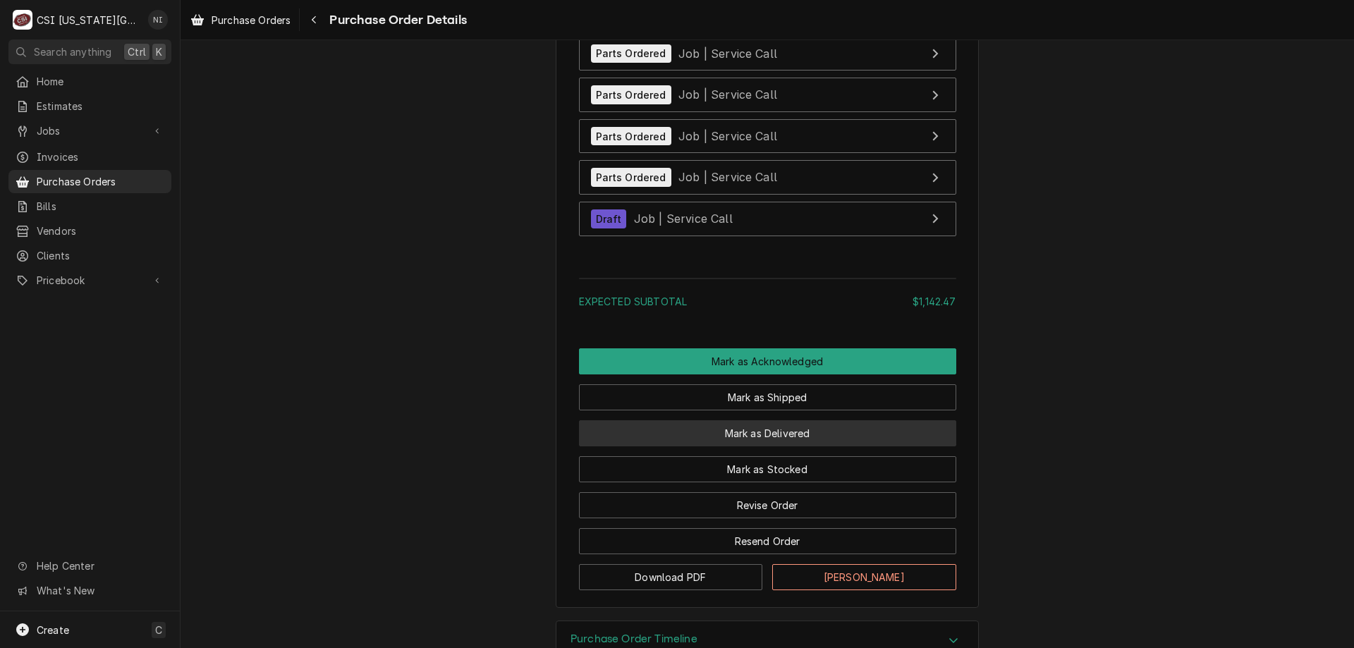
click at [814, 447] on button "Mark as Delivered" at bounding box center [767, 433] width 377 height 26
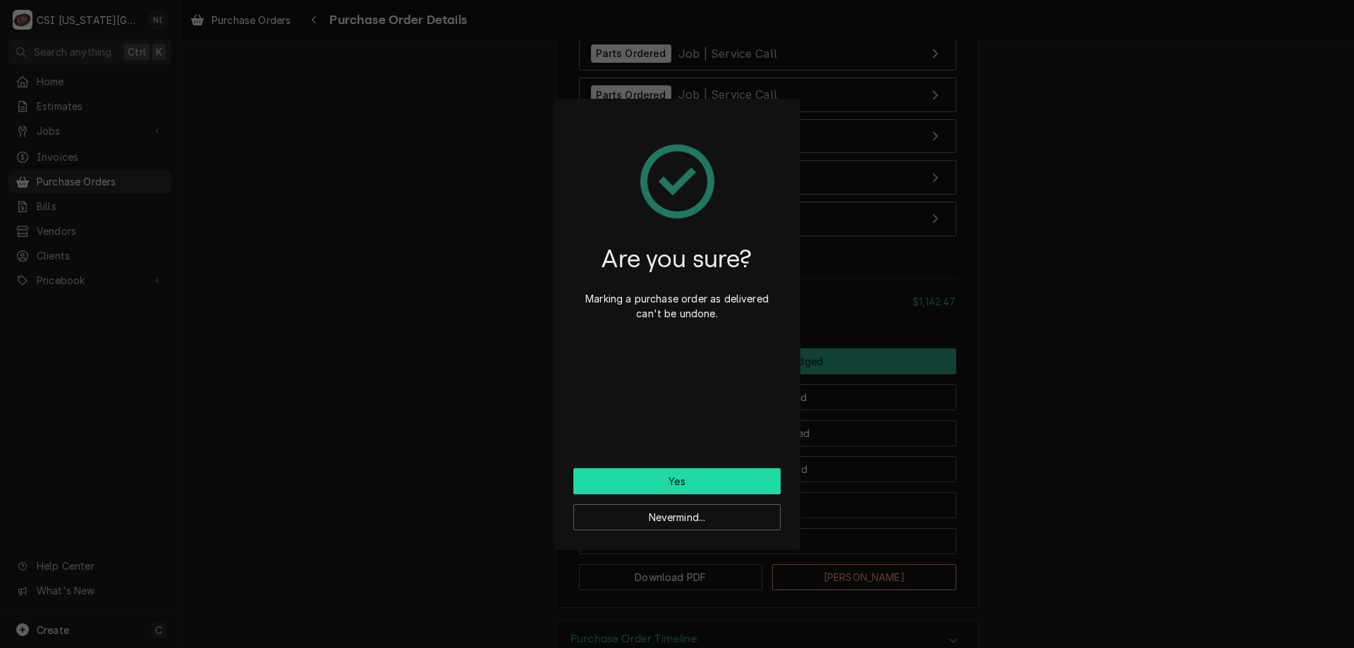
click at [717, 482] on button "Yes" at bounding box center [677, 481] width 207 height 26
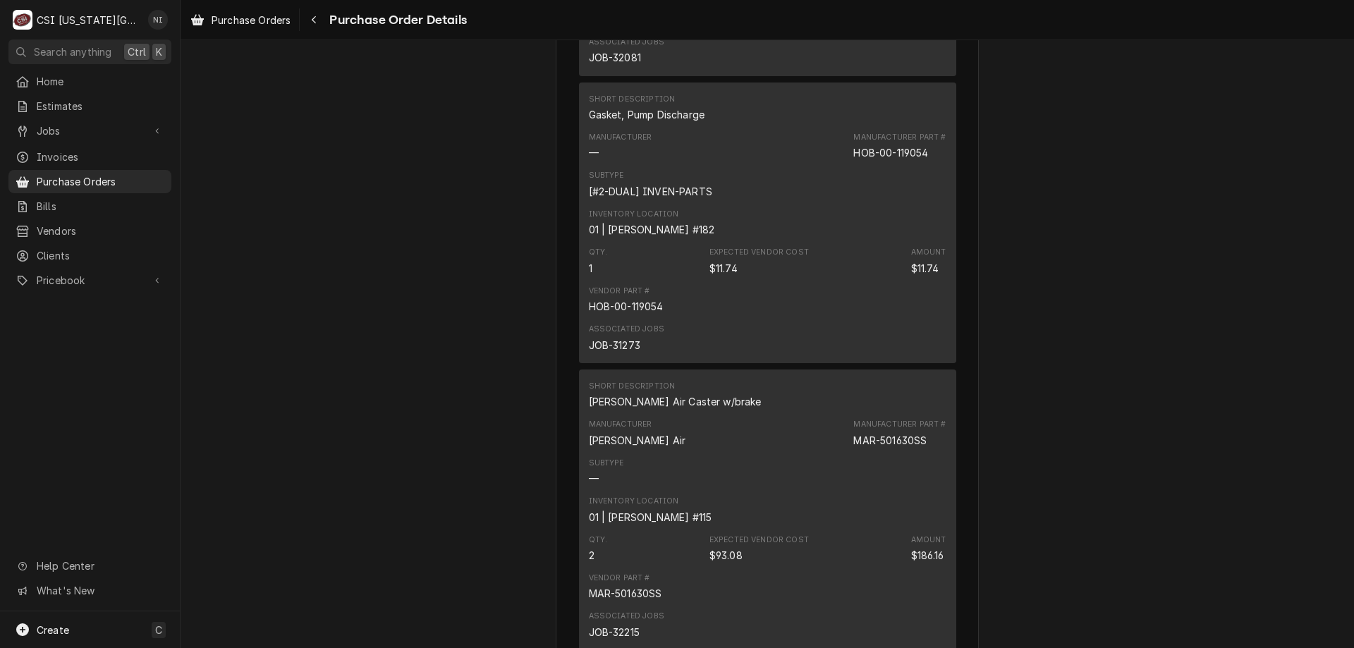
scroll to position [2334, 0]
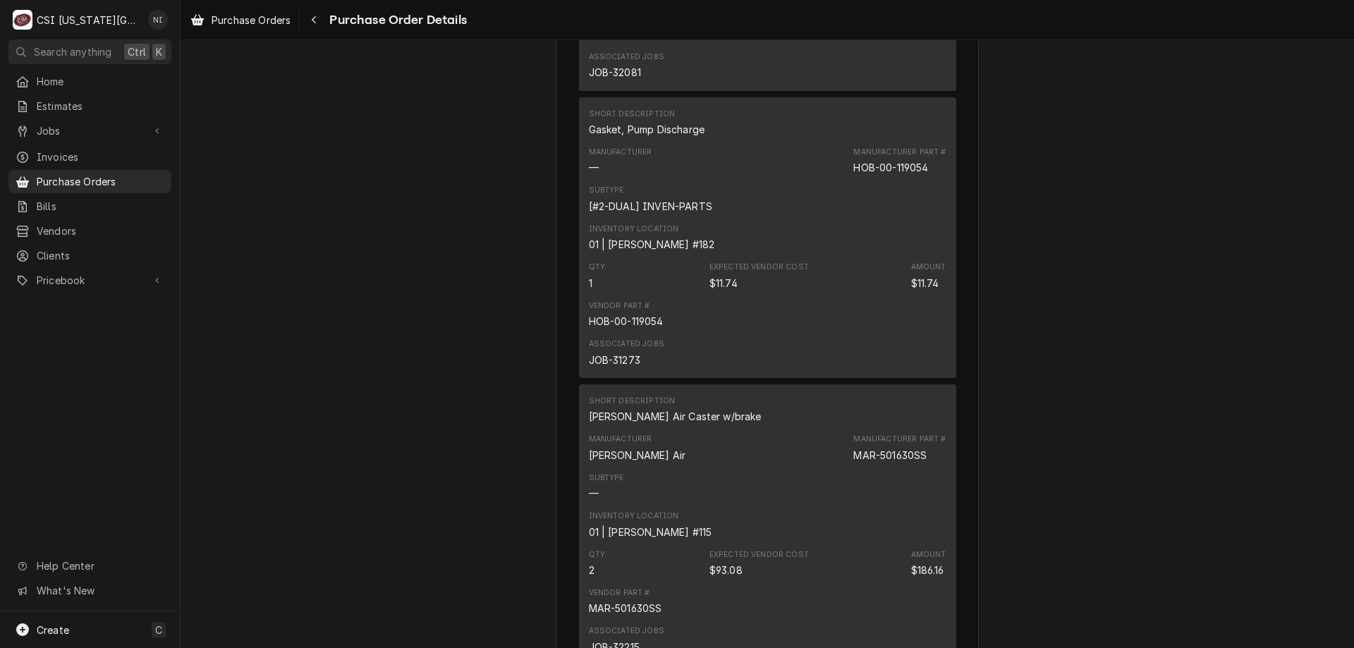
click at [120, 174] on span "Purchase Orders" at bounding box center [101, 181] width 128 height 15
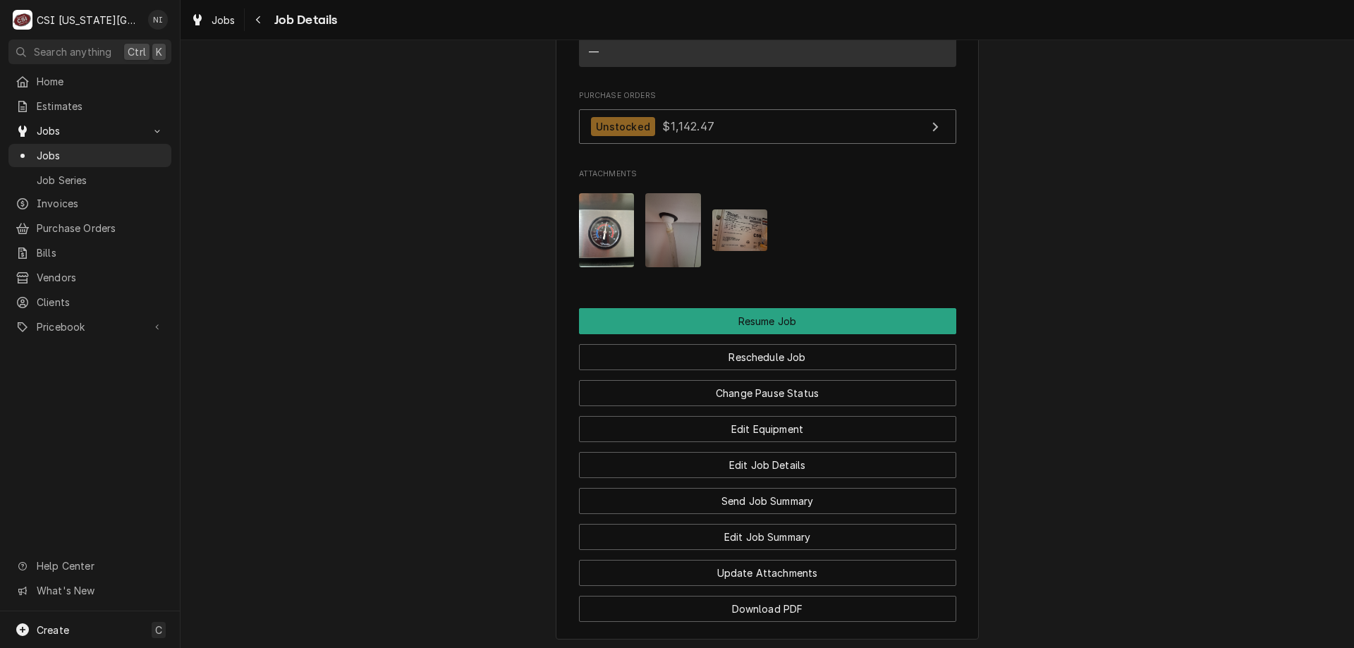
scroll to position [1854, 0]
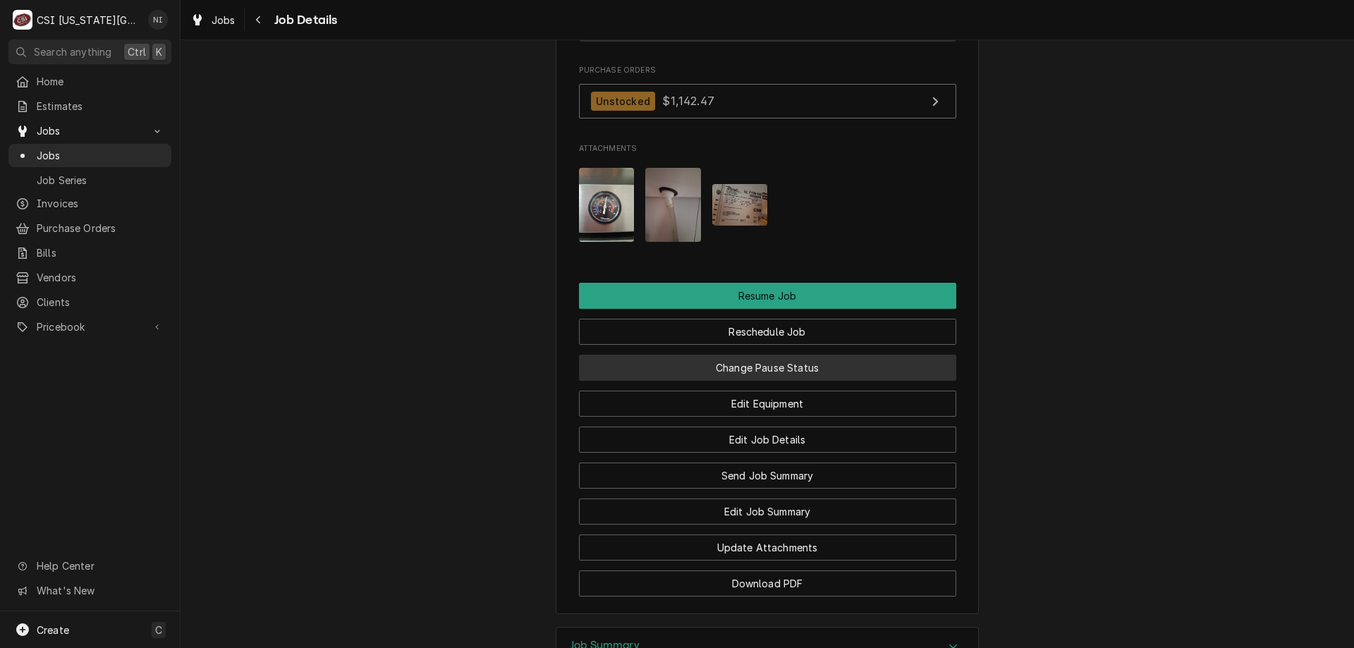
click at [777, 355] on button "Change Pause Status" at bounding box center [767, 368] width 377 height 26
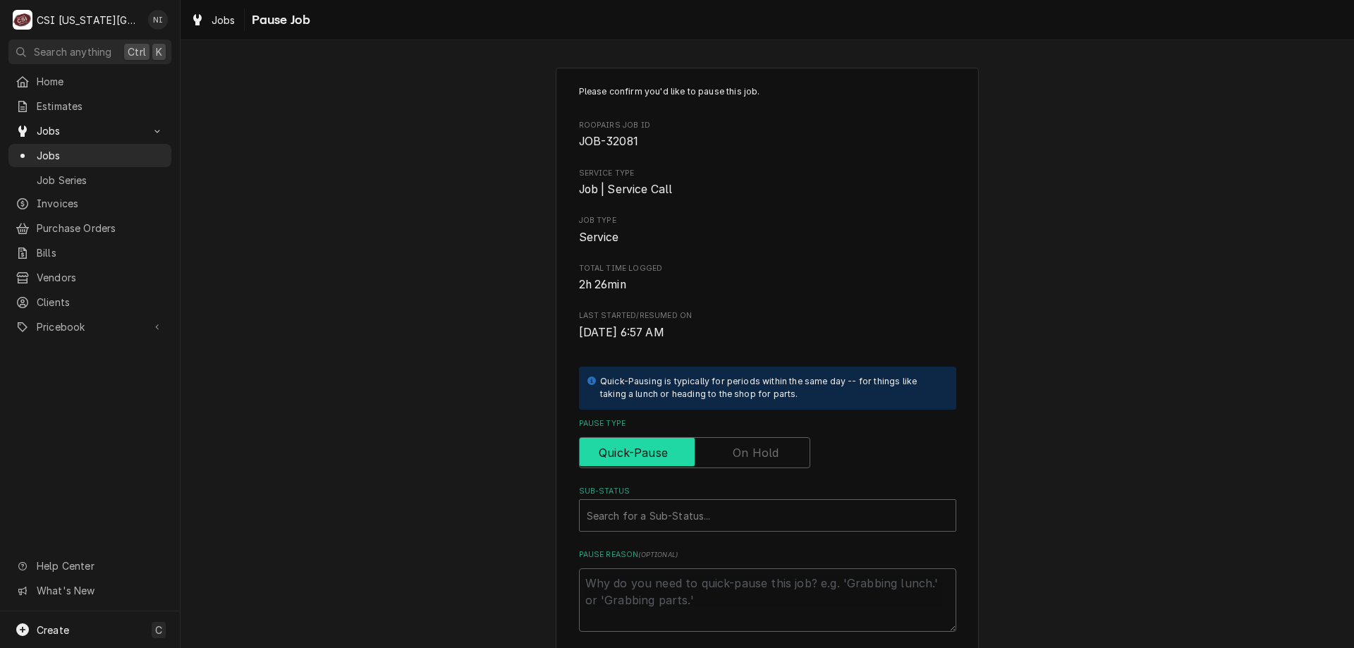
drag, startPoint x: 728, startPoint y: 459, endPoint x: 716, endPoint y: 481, distance: 24.9
click at [722, 474] on div "Please confirm you'd like to pause this job. Roopairs Job ID JOB-32081 Service …" at bounding box center [767, 358] width 377 height 547
click at [740, 452] on label "Pause Type" at bounding box center [694, 452] width 231 height 31
click at [740, 452] on input "Pause Type" at bounding box center [695, 452] width 219 height 31
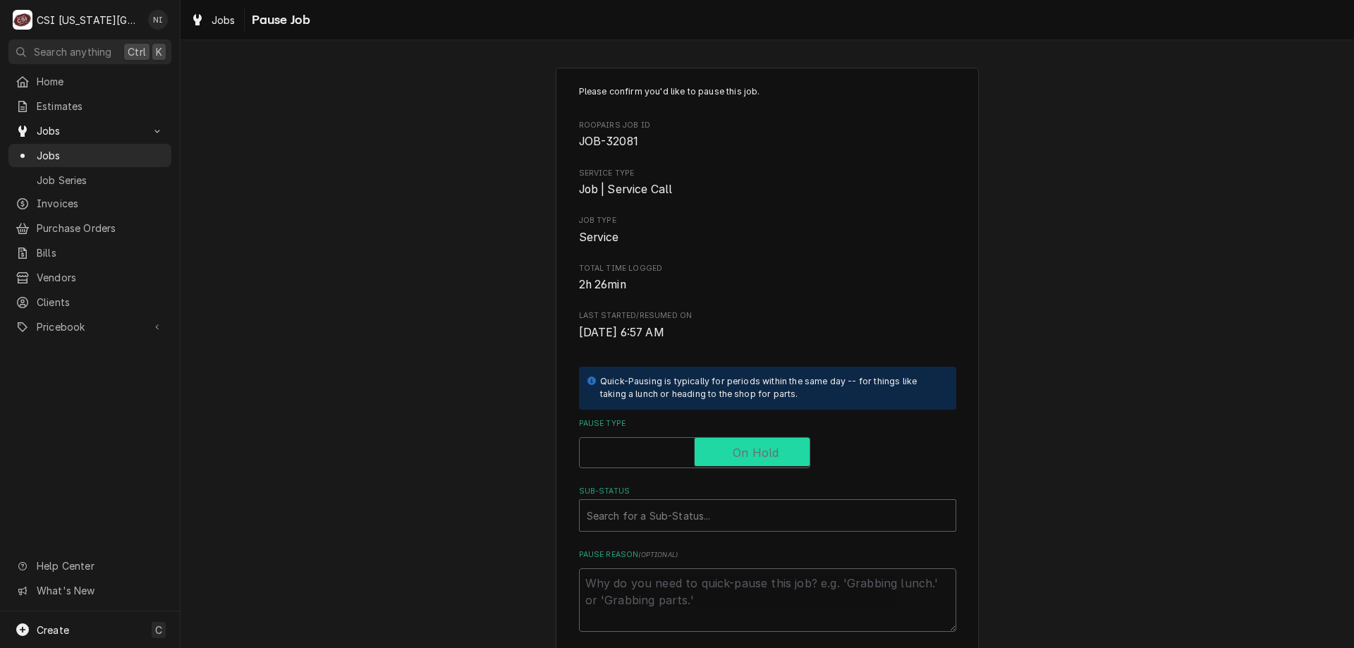
checkbox input "true"
click at [713, 507] on div "Sub-Status" at bounding box center [768, 515] width 362 height 25
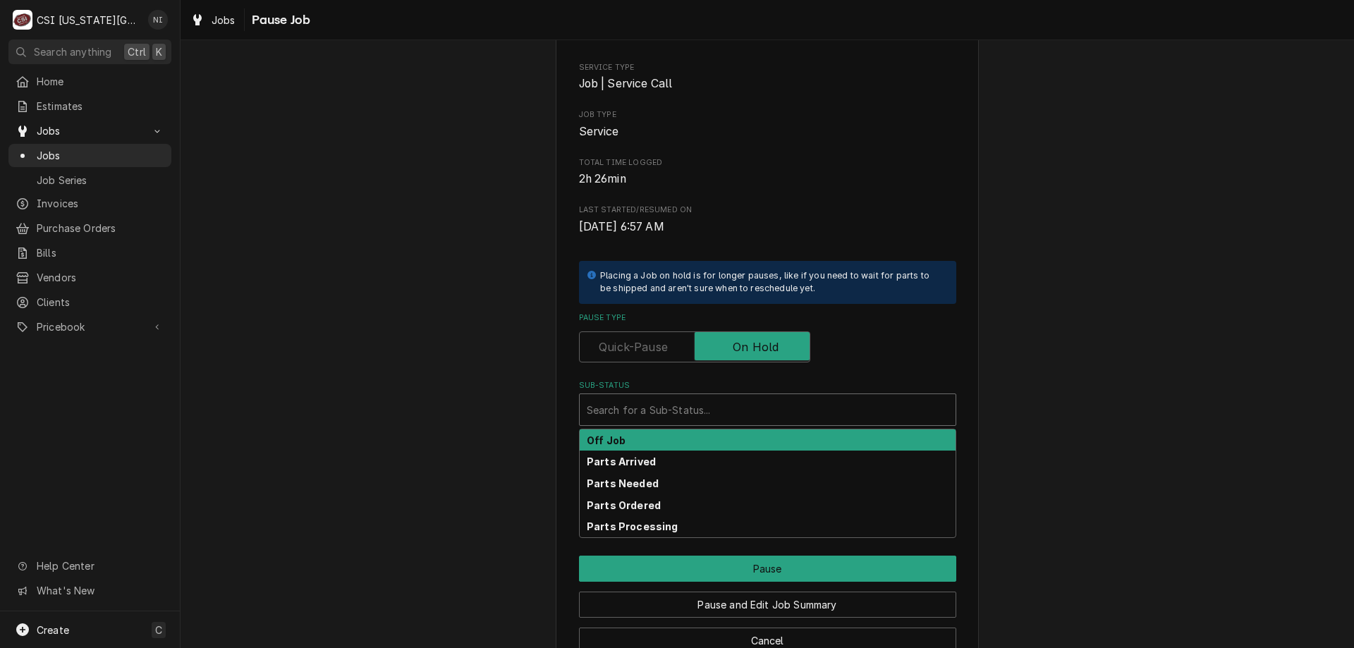
scroll to position [142, 0]
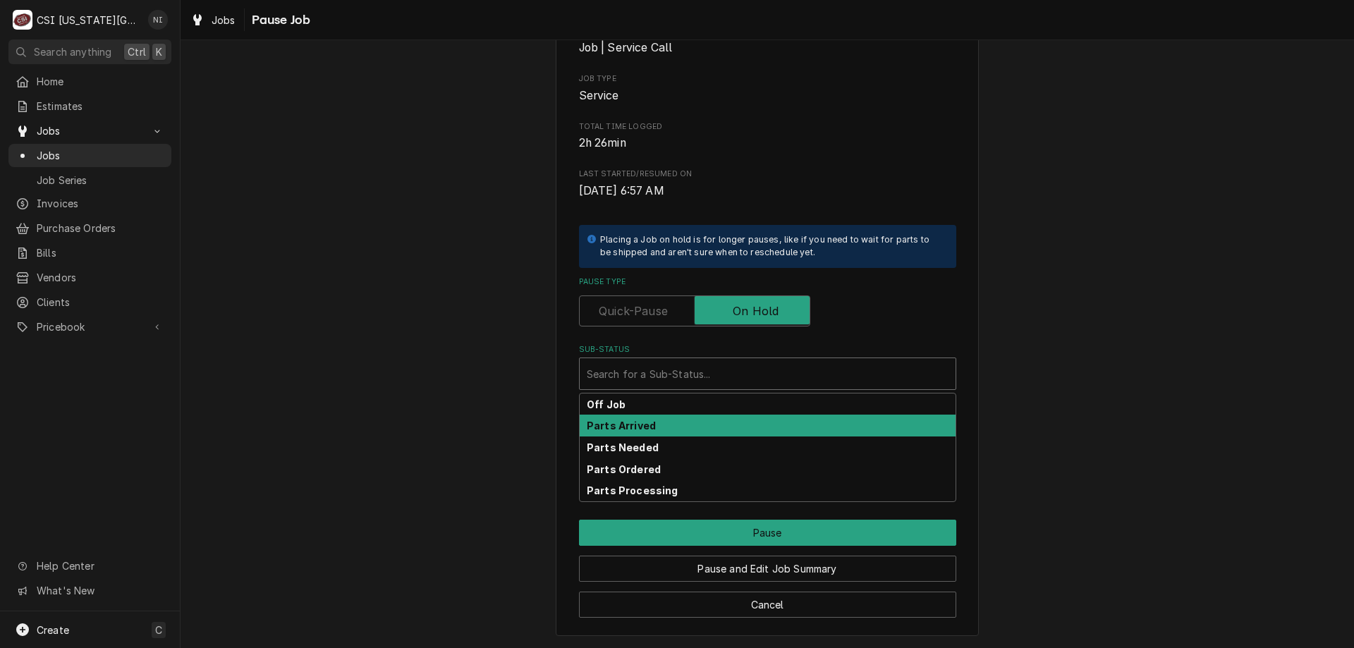
click at [649, 424] on div "Parts Arrived" at bounding box center [768, 426] width 376 height 22
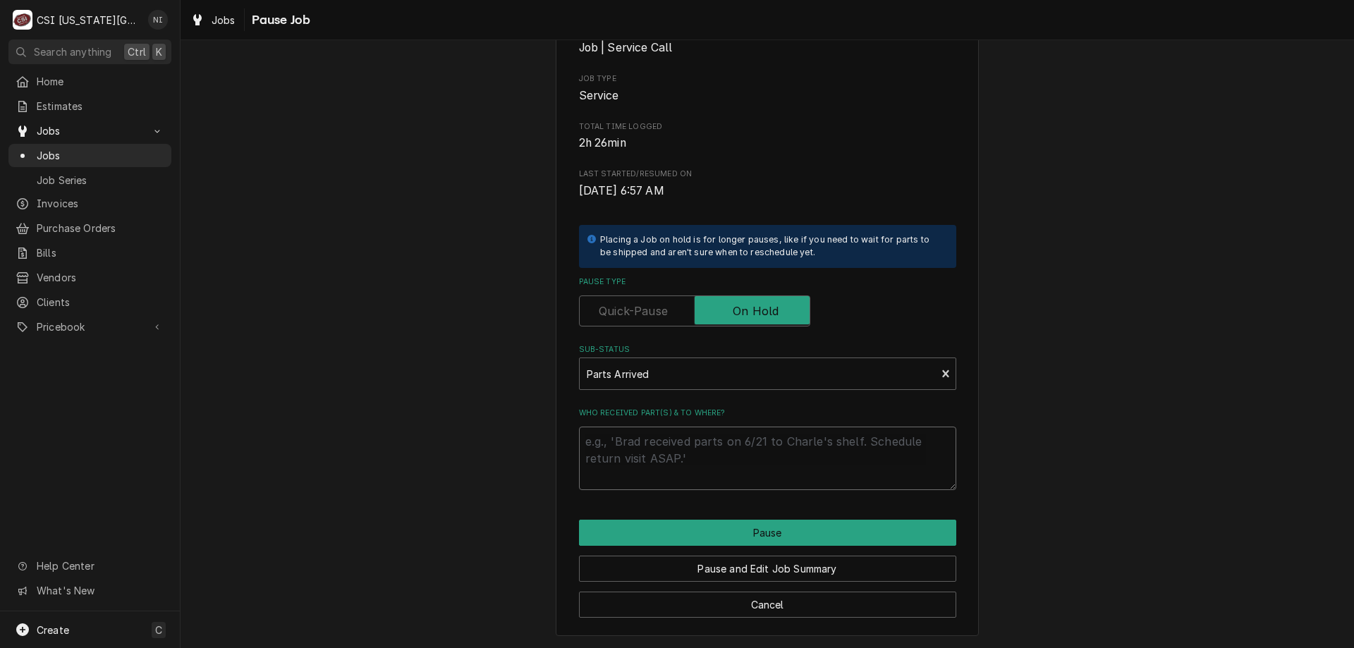
click at [664, 443] on textarea "Who received part(s) & to where?" at bounding box center [767, 458] width 377 height 63
type textarea "x"
type textarea "p"
type textarea "x"
type textarea "pa"
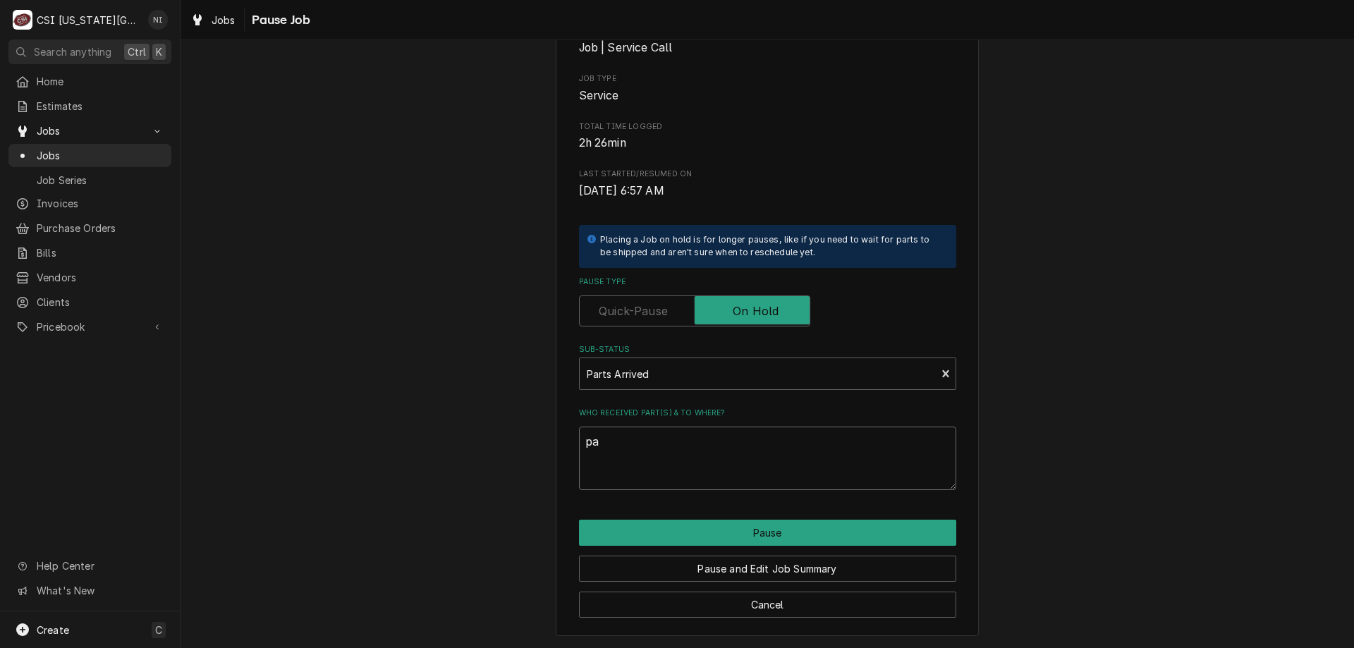
type textarea "x"
type textarea "par"
type textarea "x"
type textarea "part"
type textarea "x"
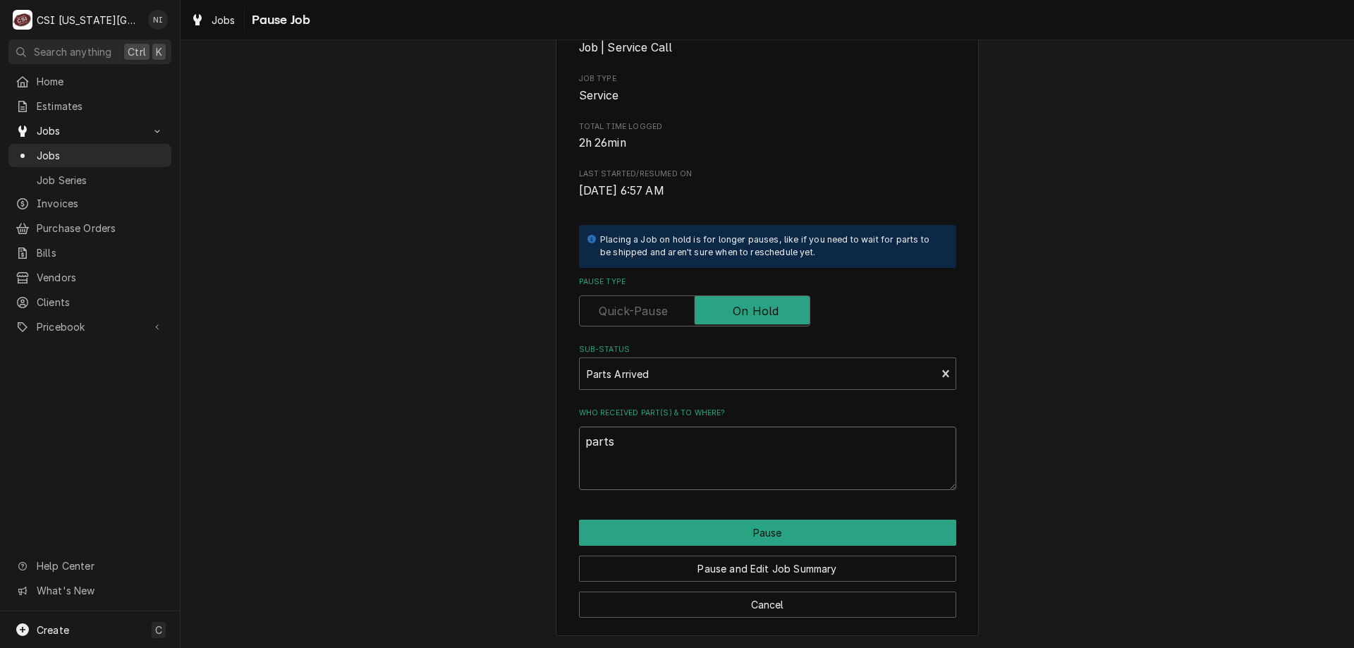
type textarea "parts"
type textarea "x"
type textarea "parts o"
type textarea "x"
type textarea "parts on"
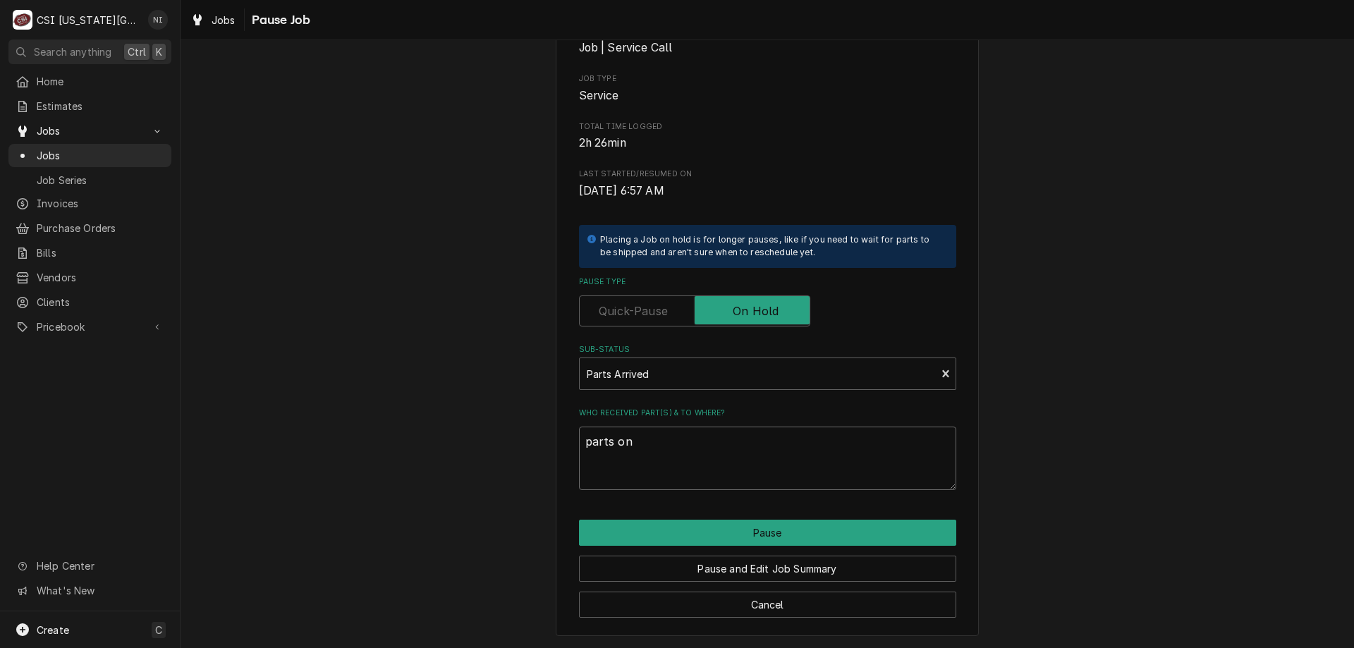
type textarea "x"
type textarea "parts on"
type textarea "x"
type textarea "parts on wi"
type textarea "x"
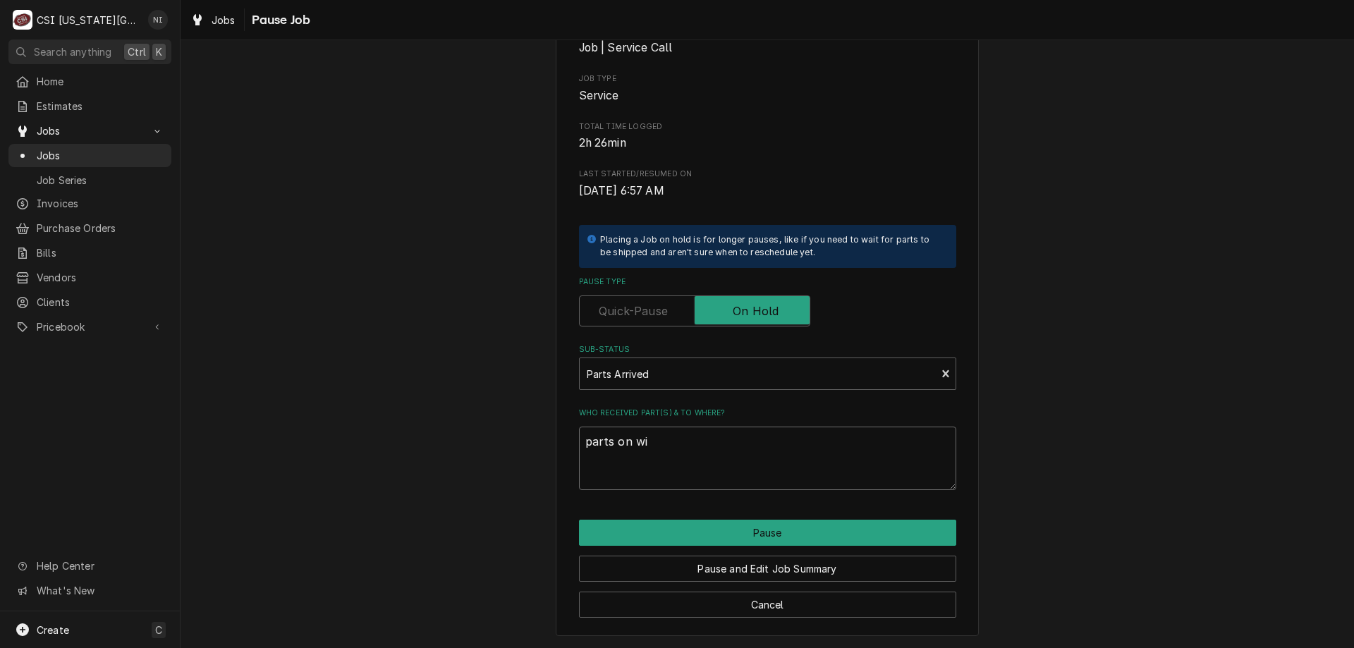
type textarea "parts on wil"
type textarea "x"
type textarea "parts on wils"
type textarea "x"
type textarea "parts on wilso"
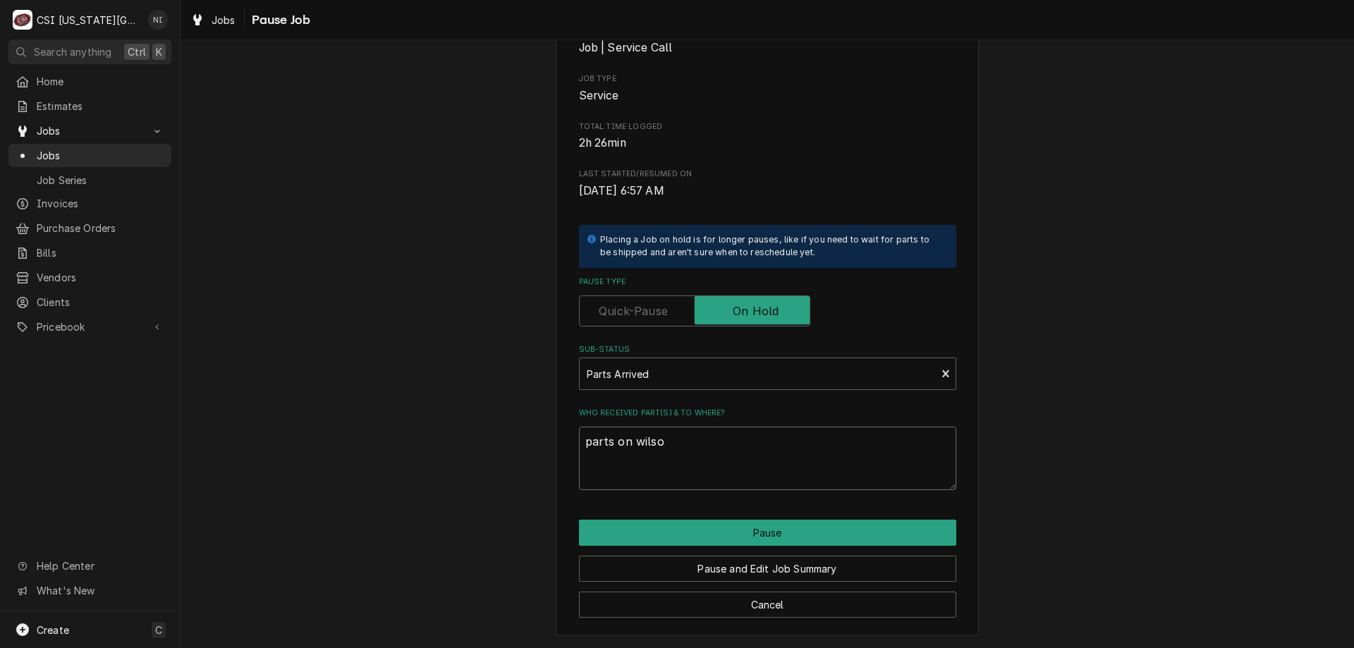
type textarea "x"
type textarea "parts on wilson"
type textarea "x"
type textarea "parts on wilsons"
type textarea "x"
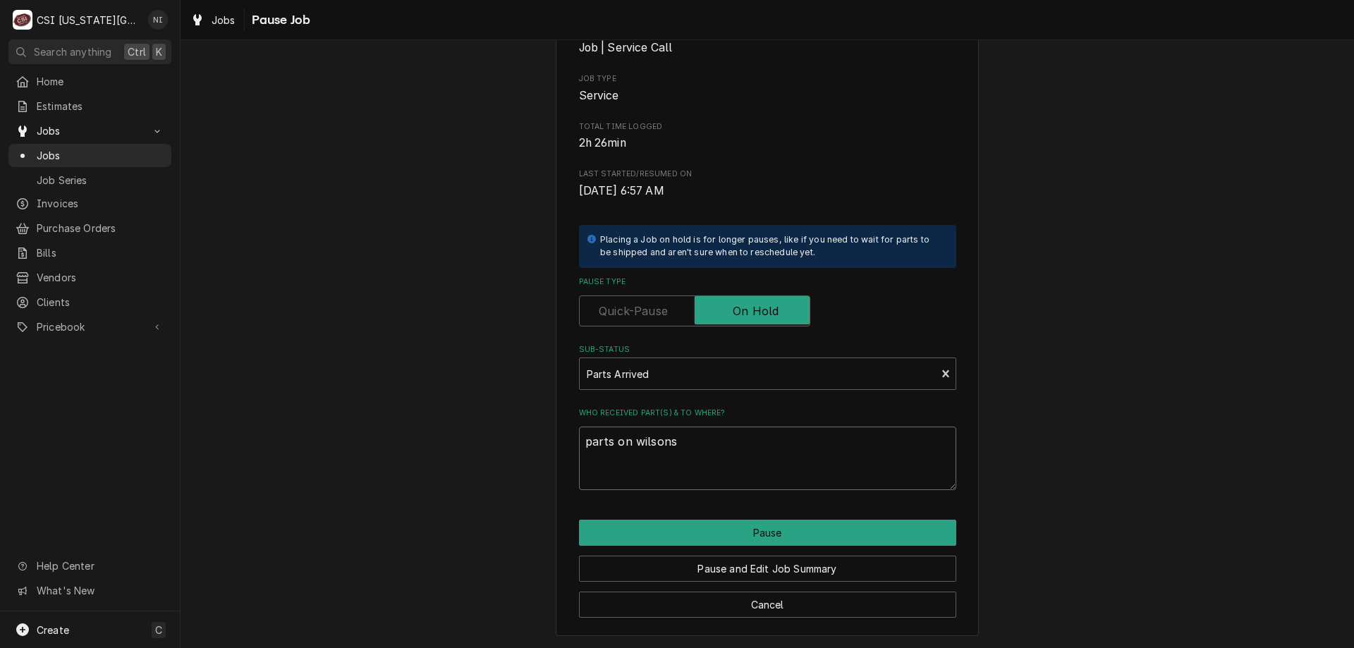
type textarea "parts on wilson"
type textarea "x"
type textarea "parts on wilson"
type textarea "x"
type textarea "parts on wilson s"
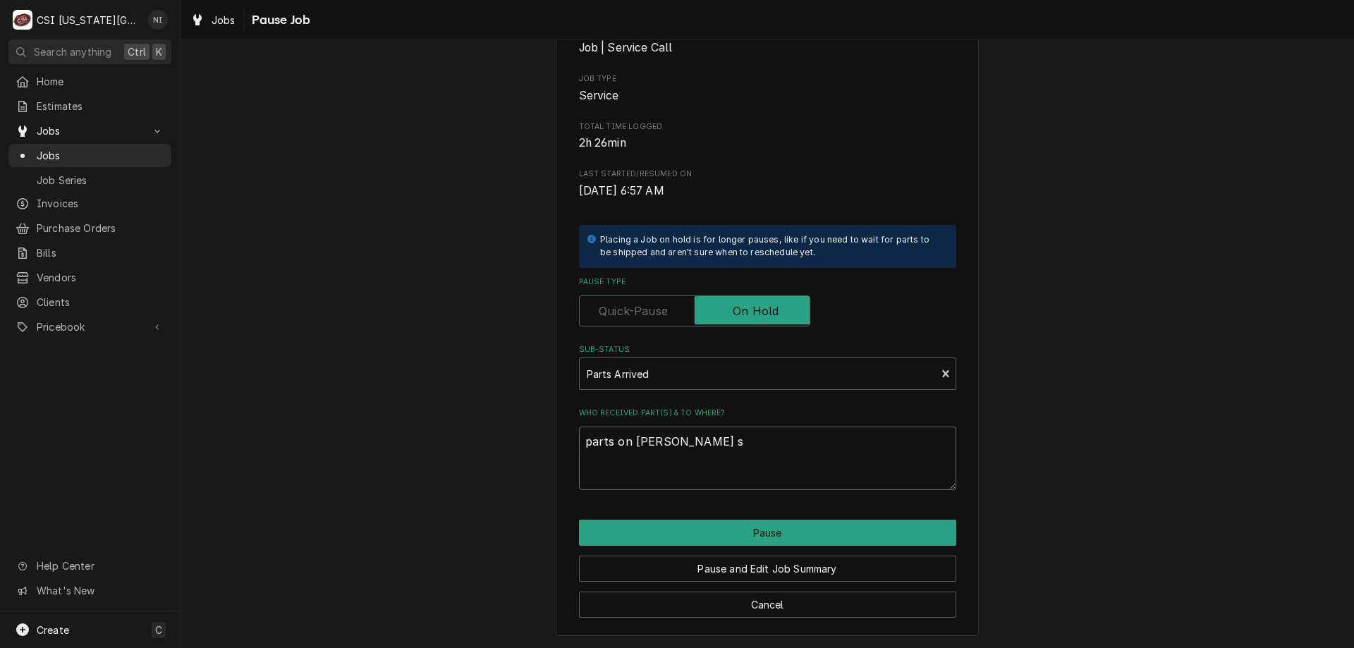
type textarea "x"
type textarea "parts on wilson sh"
type textarea "x"
type textarea "parts on wilson she"
type textarea "x"
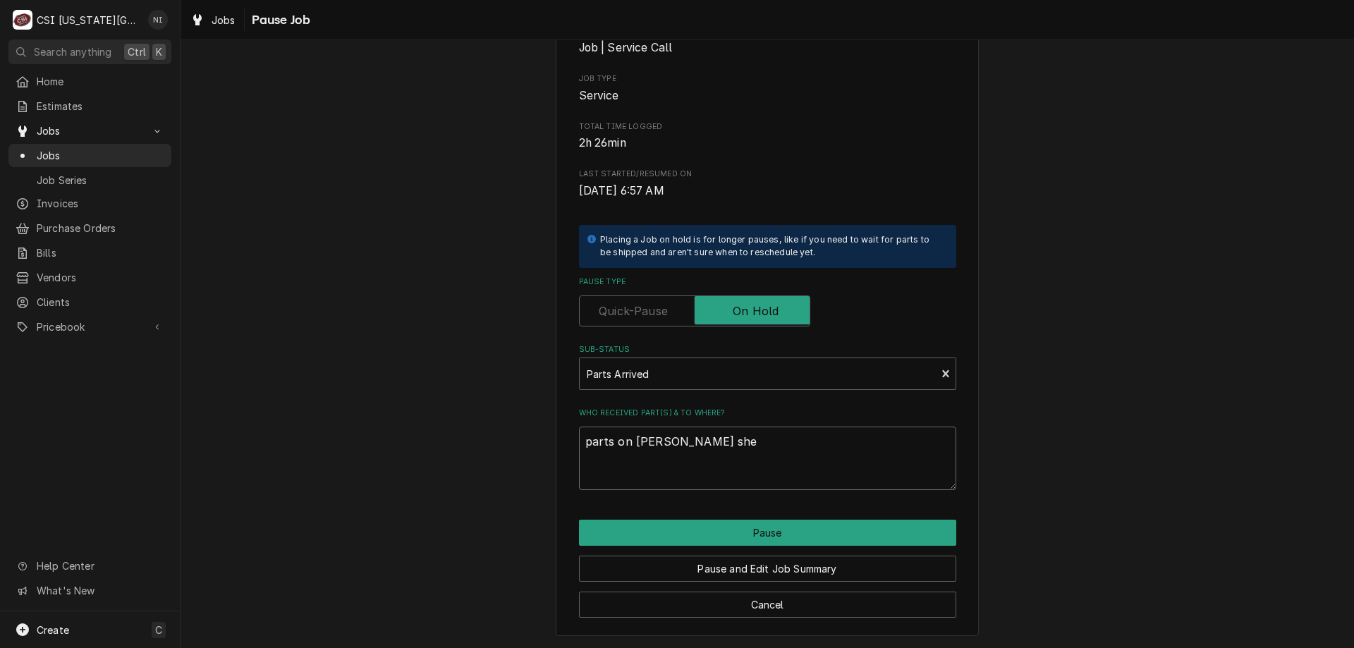
type textarea "parts on wilson shel"
type textarea "x"
type textarea "parts on wilson shelf"
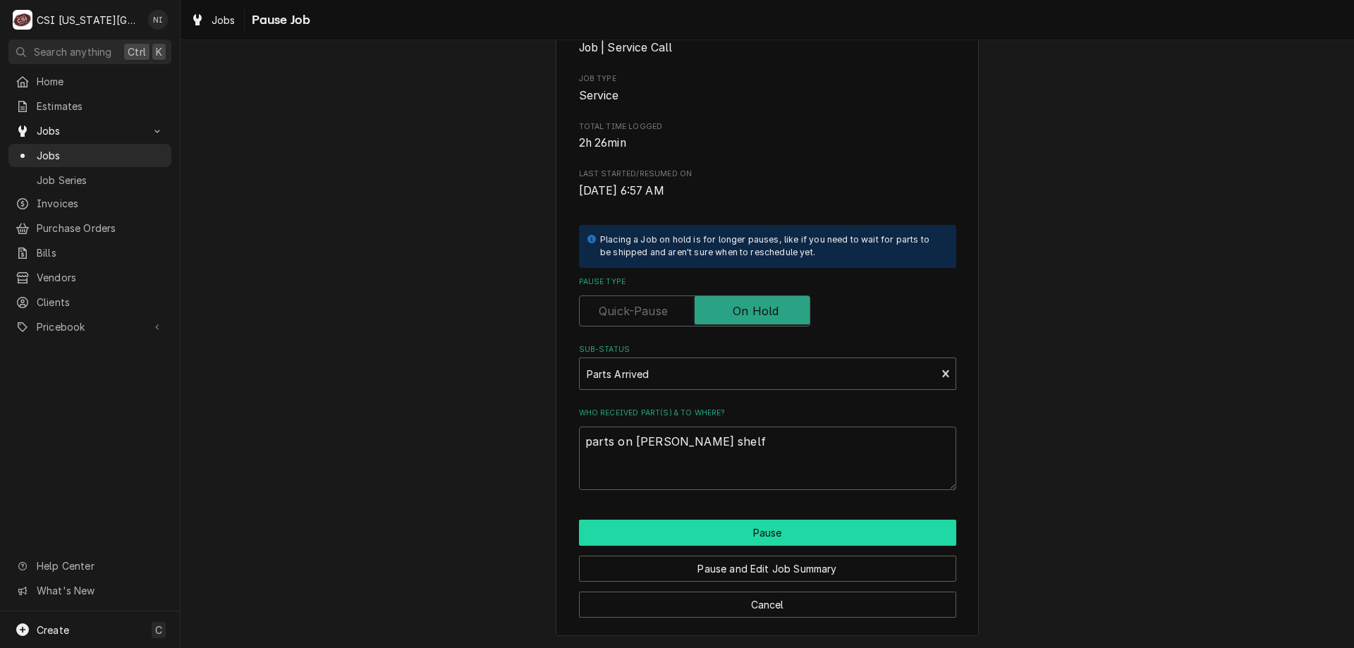
drag, startPoint x: 761, startPoint y: 527, endPoint x: 766, endPoint y: 519, distance: 9.8
click at [766, 519] on div "Please confirm you'd like to pause this job. Roopairs Job ID JOB-32081 Service …" at bounding box center [767, 281] width 423 height 710
click at [766, 538] on button "Pause" at bounding box center [767, 533] width 377 height 26
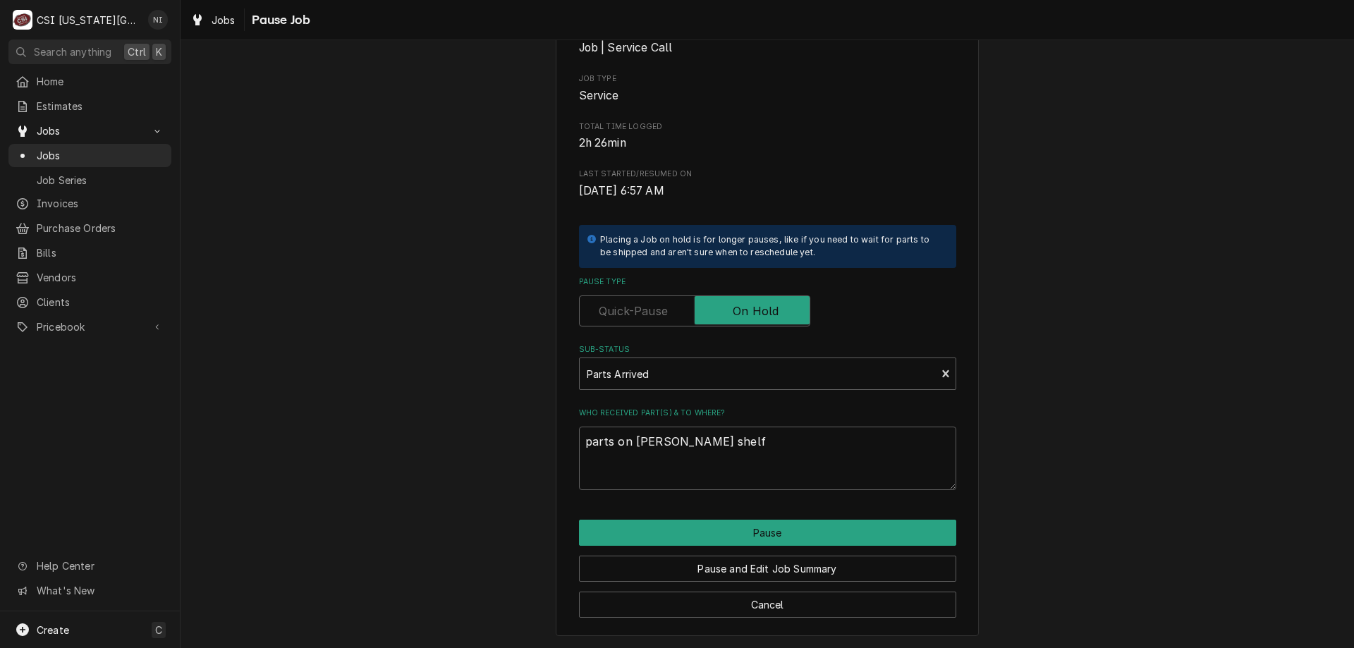
type textarea "x"
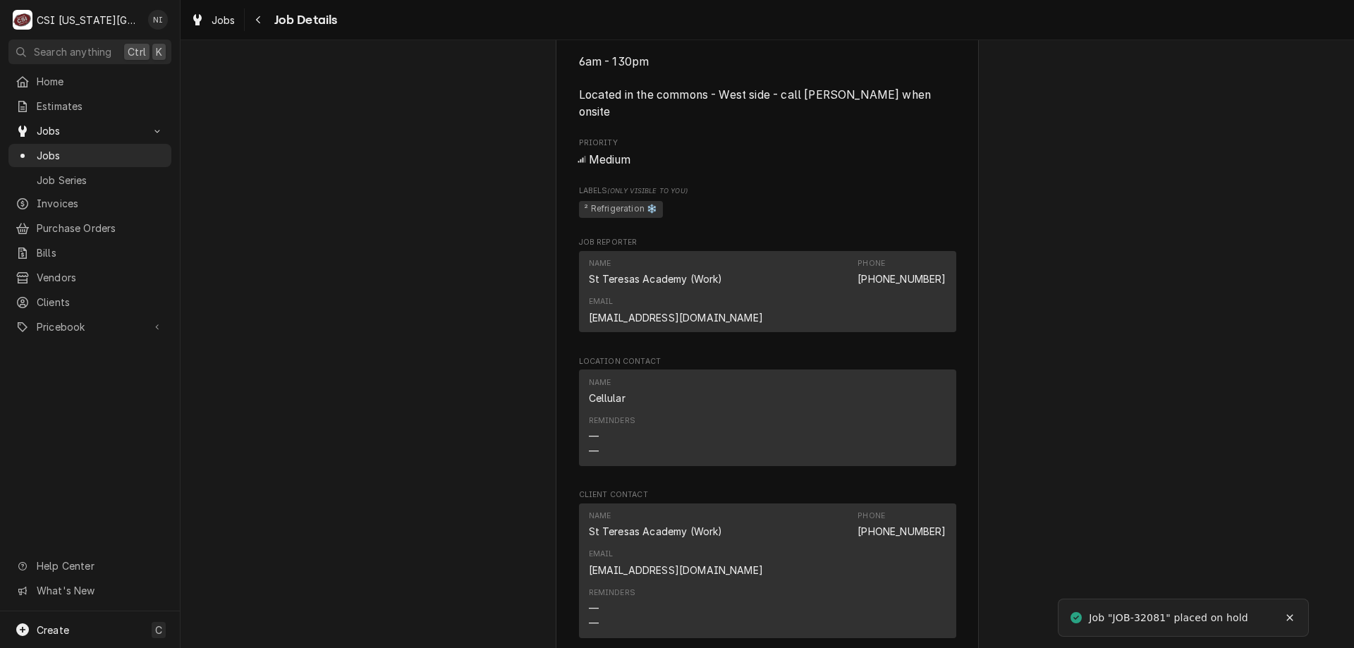
scroll to position [1740, 0]
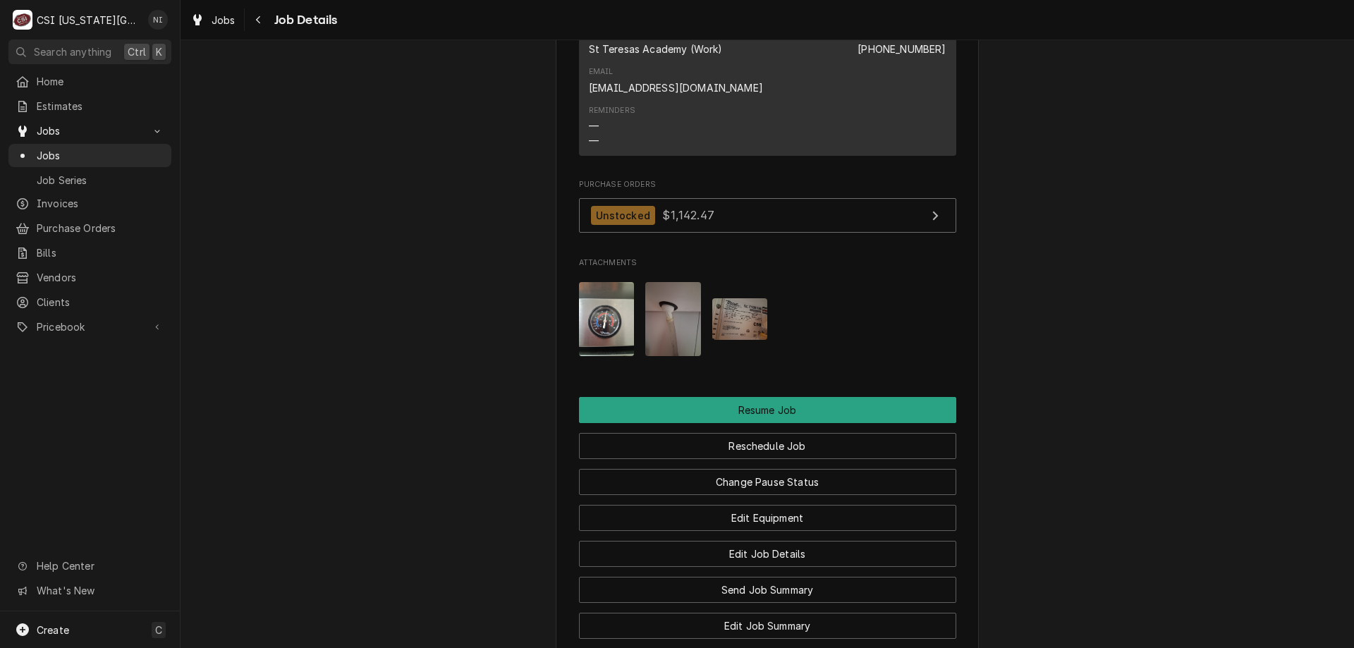
click at [108, 156] on span "Jobs" at bounding box center [101, 155] width 128 height 15
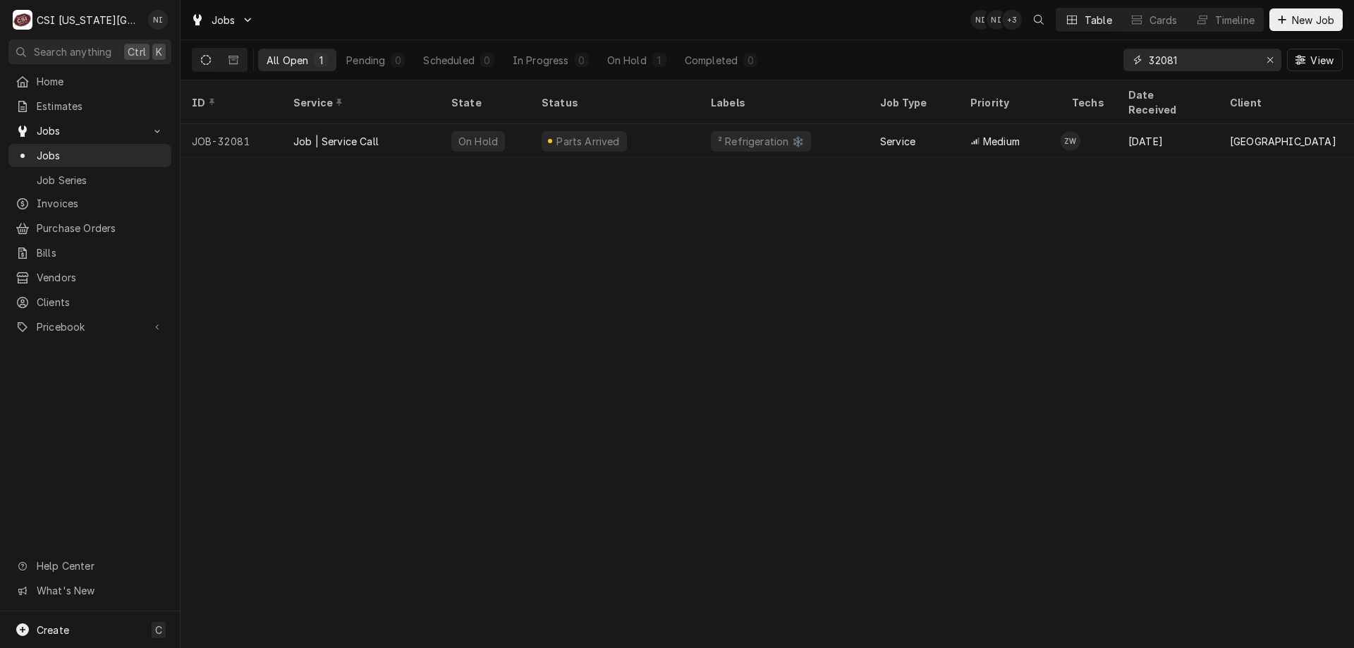
click at [1183, 66] on input "32081" at bounding box center [1202, 60] width 106 height 23
type input "32084"
click at [675, 124] on div "Parts Ordered" at bounding box center [615, 141] width 169 height 34
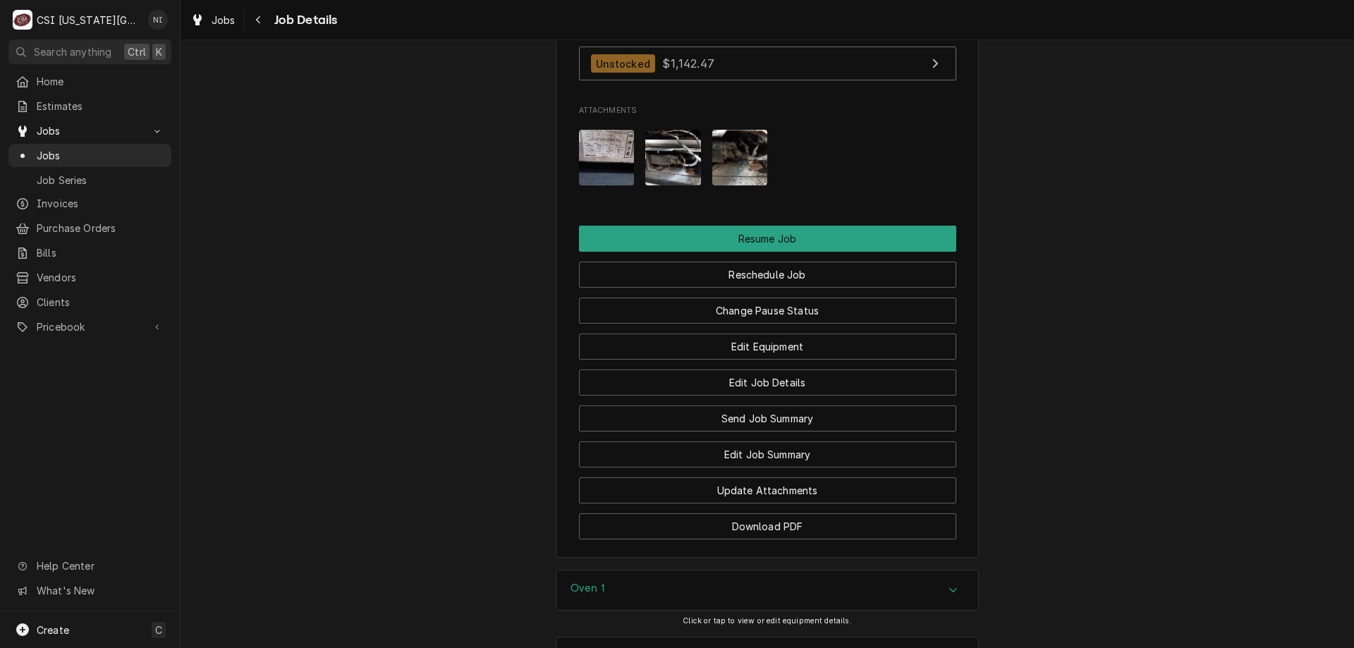
scroll to position [1922, 0]
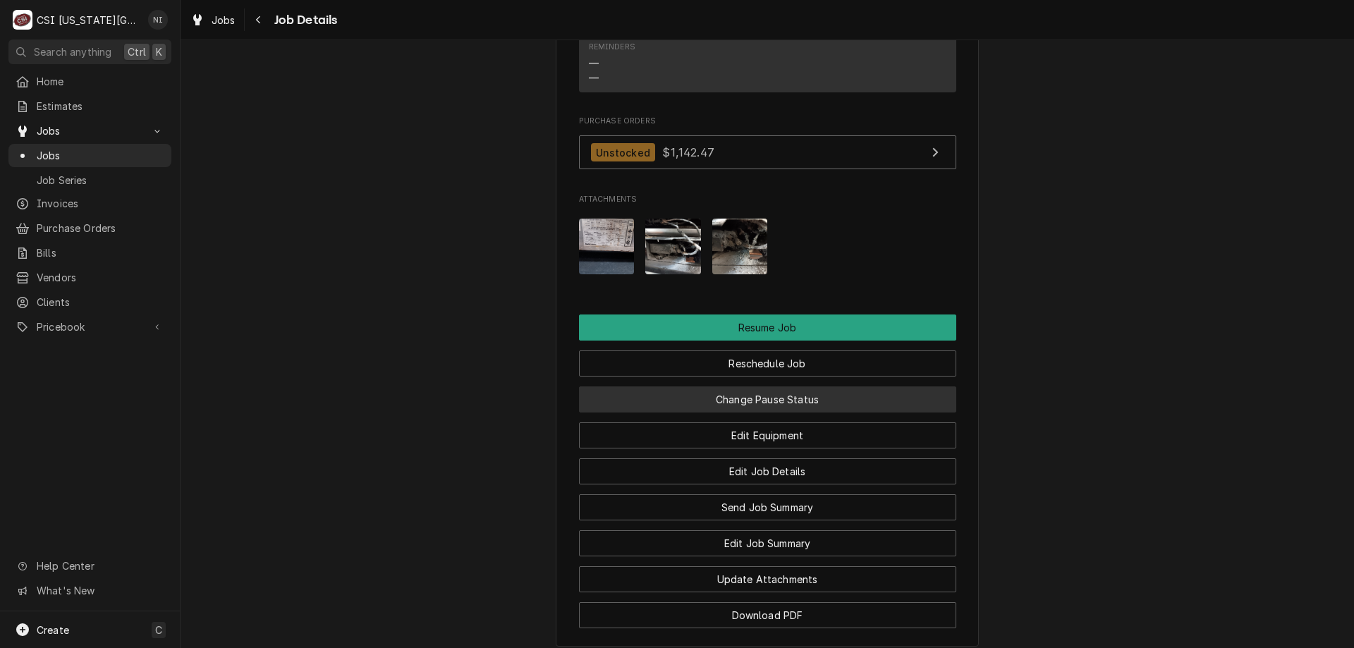
click at [882, 413] on button "Change Pause Status" at bounding box center [767, 400] width 377 height 26
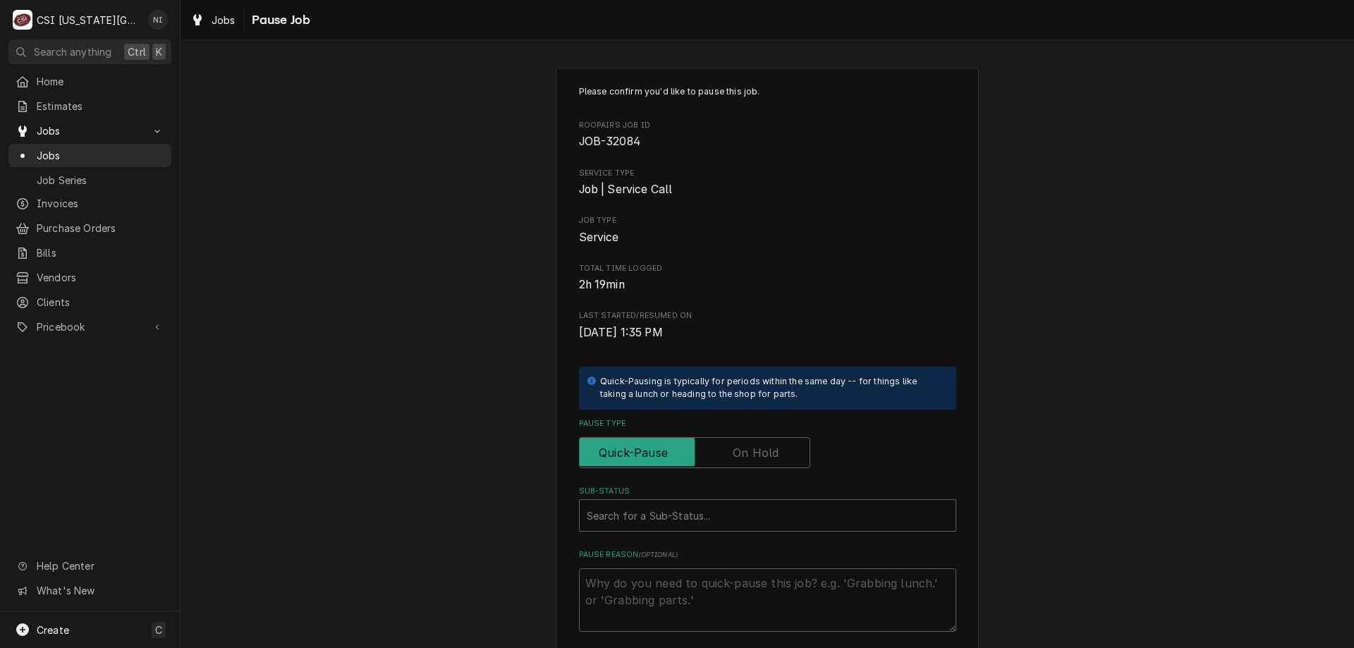
click at [768, 461] on label "Pause Type" at bounding box center [694, 452] width 231 height 31
click at [768, 461] on input "Pause Type" at bounding box center [695, 452] width 219 height 31
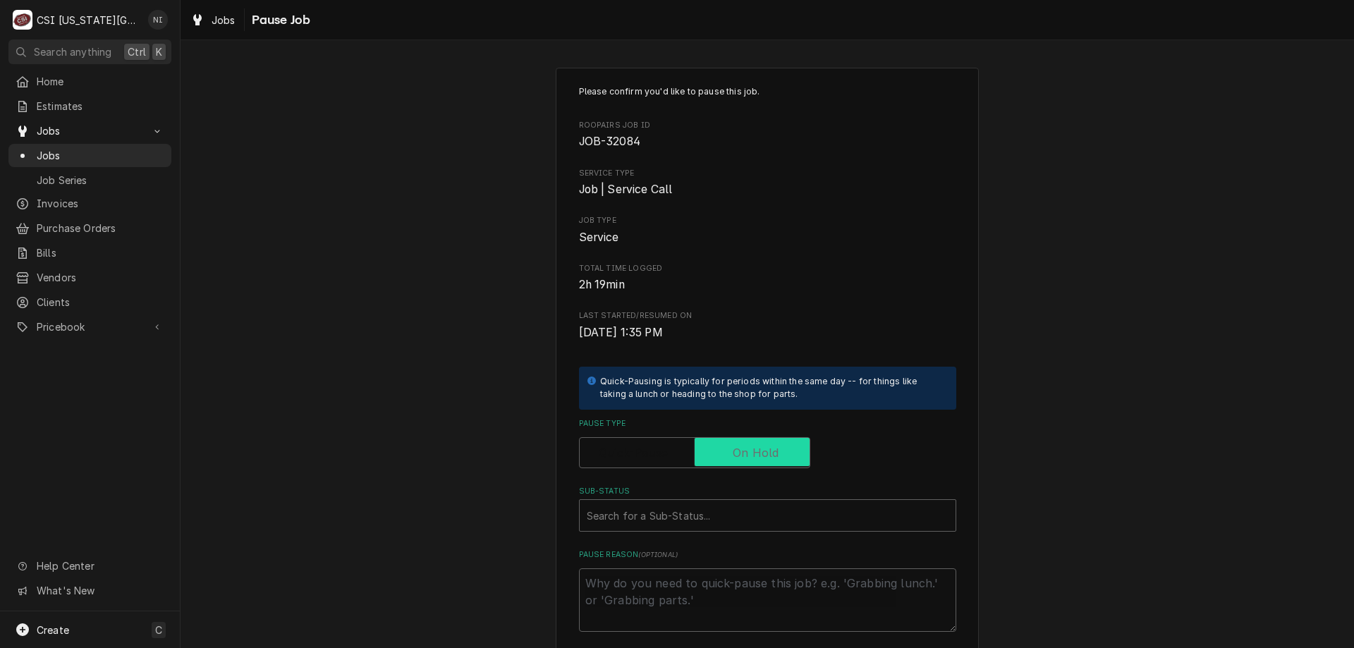
checkbox input "true"
drag, startPoint x: 740, startPoint y: 516, endPoint x: 798, endPoint y: 533, distance: 60.5
click at [740, 520] on div "Sub-Status" at bounding box center [768, 515] width 362 height 25
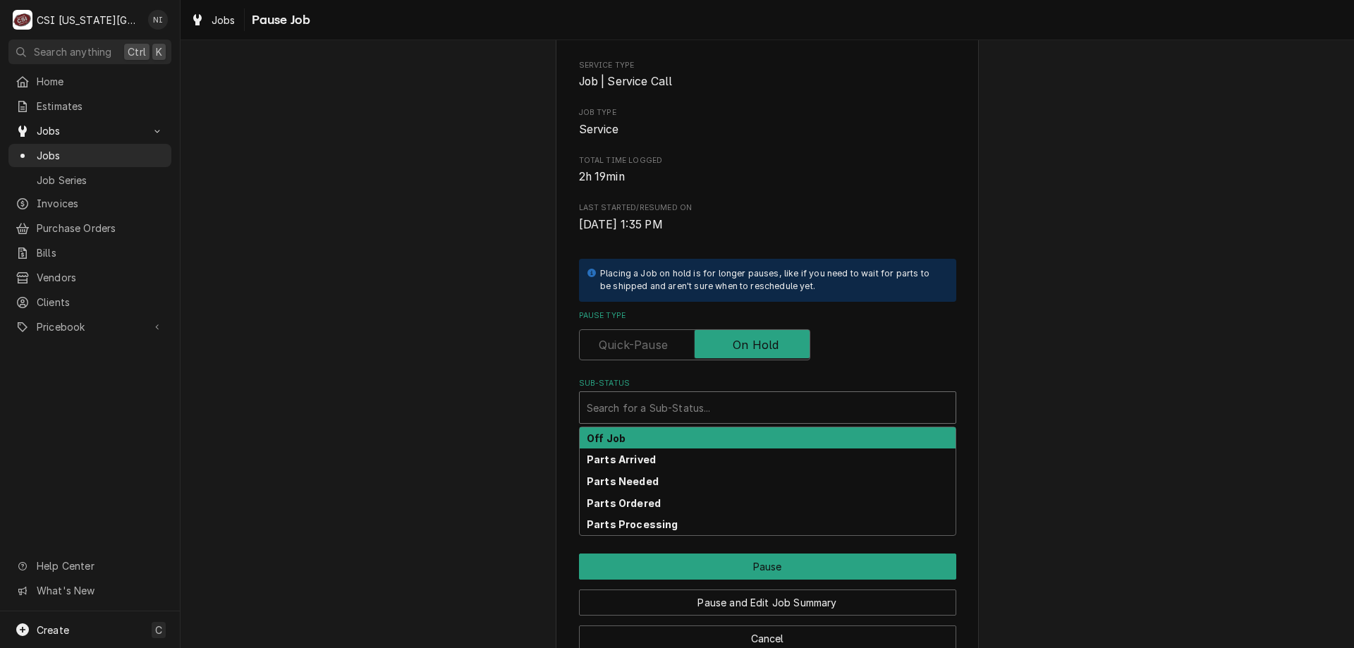
scroll to position [142, 0]
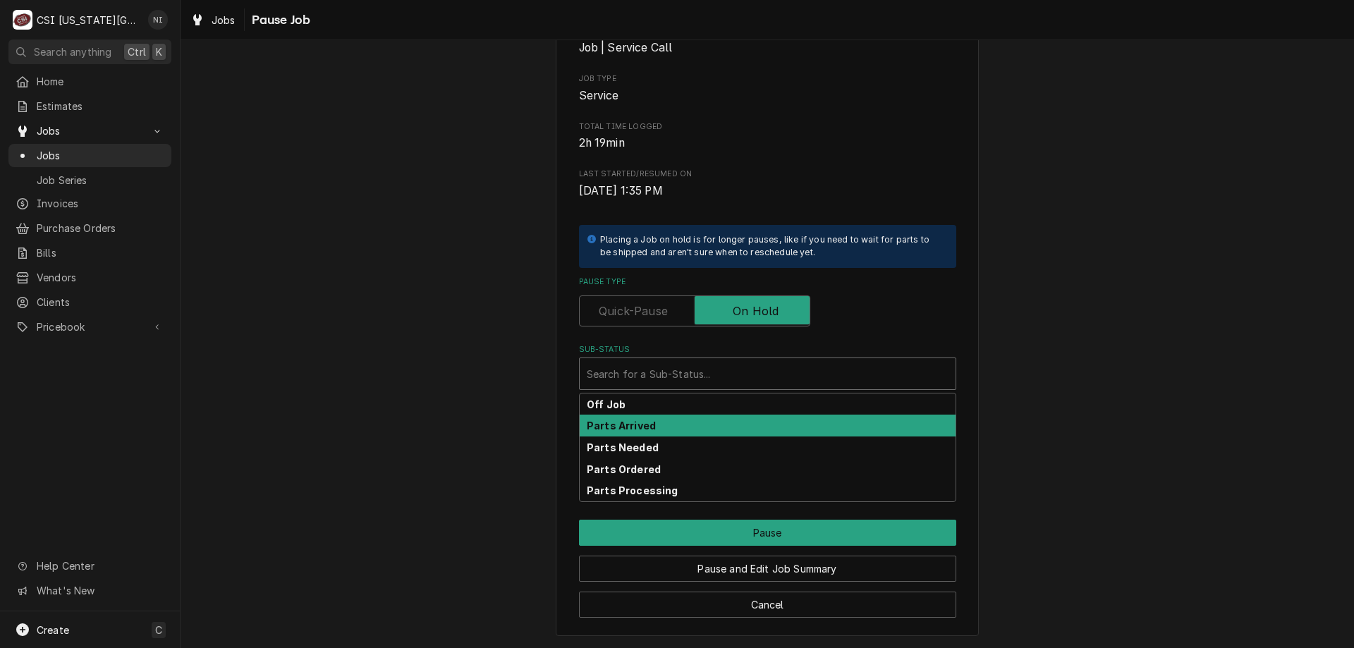
click at [682, 430] on div "Parts Arrived" at bounding box center [768, 426] width 376 height 22
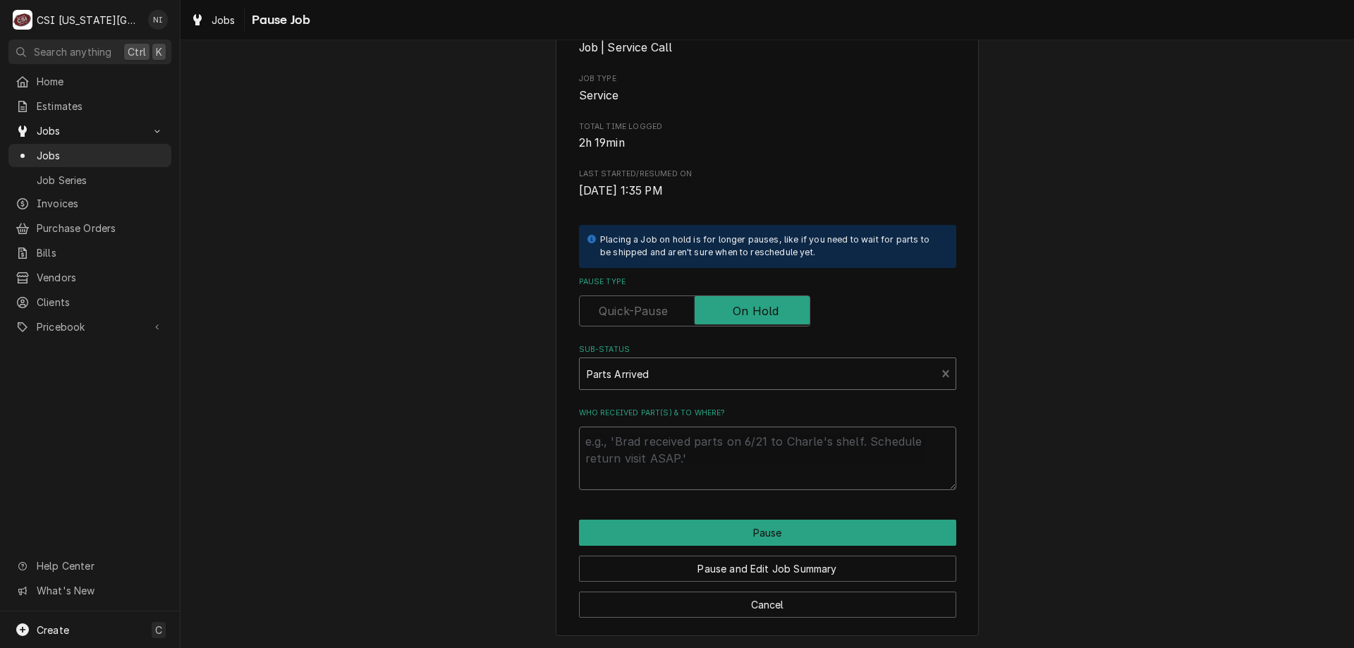
click at [680, 442] on textarea "Who received part(s) & to where?" at bounding box center [767, 458] width 377 height 63
type textarea "x"
type textarea "p"
type textarea "x"
type textarea "pa"
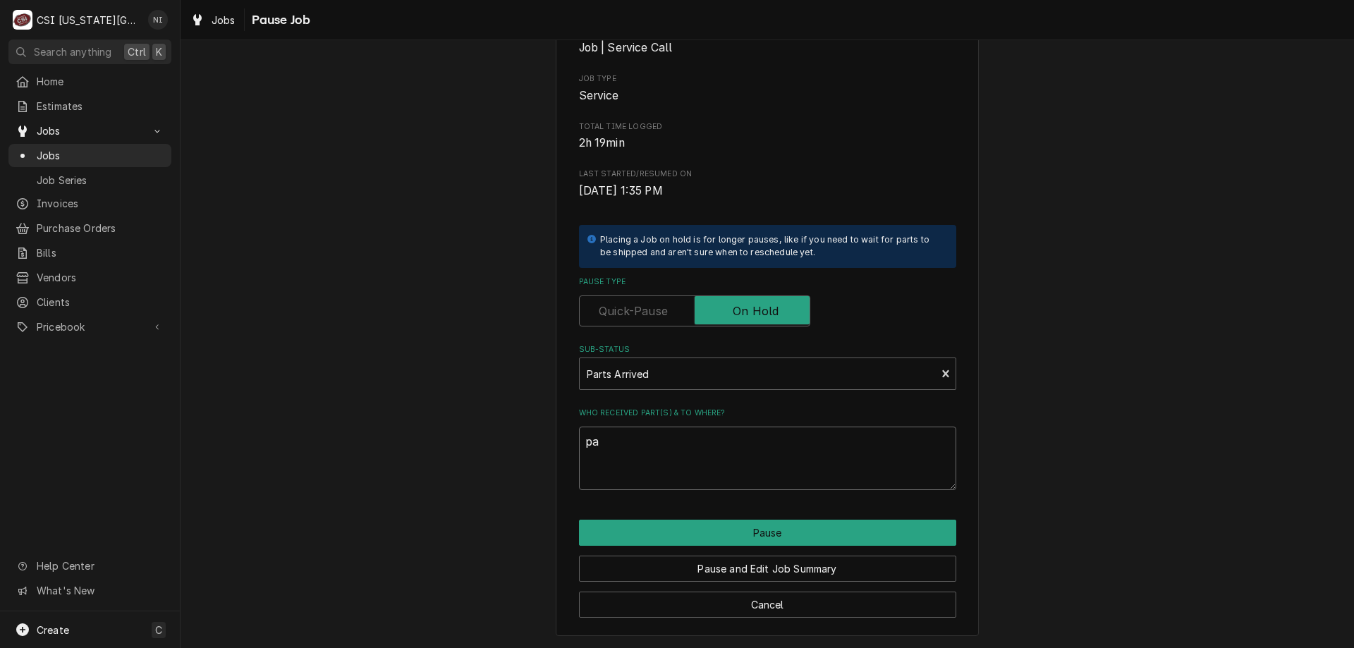
type textarea "x"
type textarea "par"
type textarea "x"
type textarea "pars"
type textarea "x"
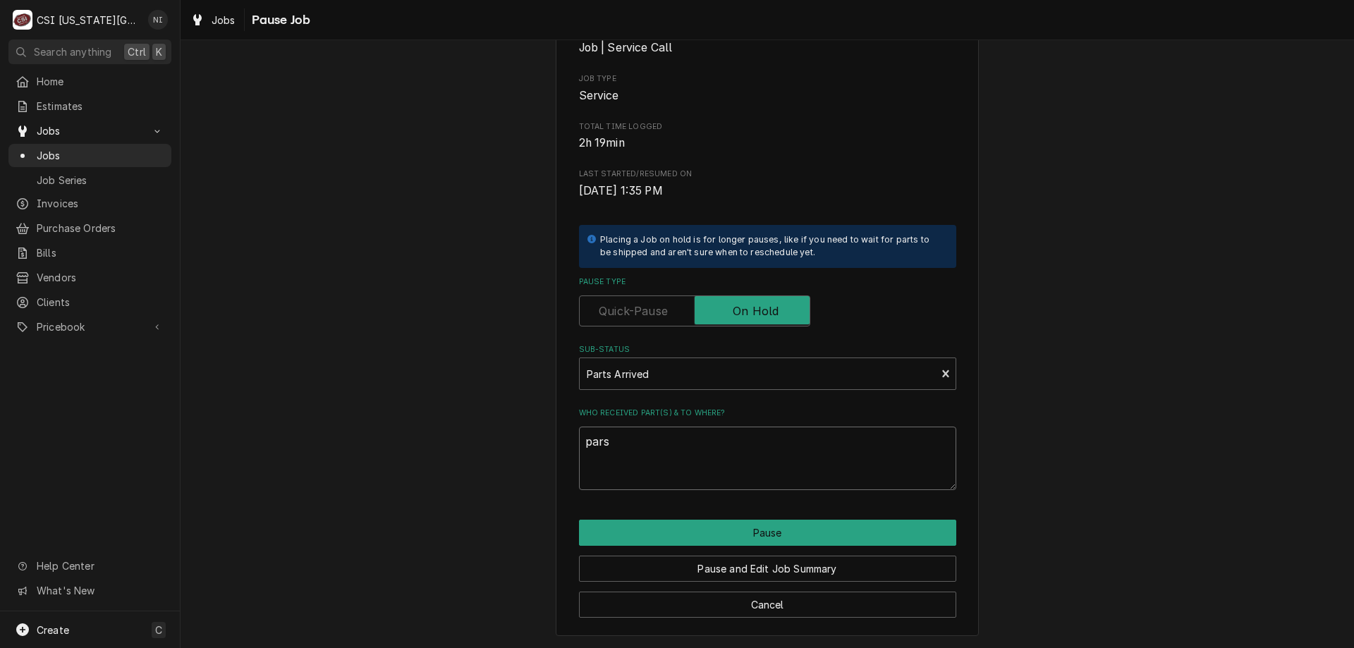
type textarea "par"
type textarea "x"
type textarea "part"
type textarea "x"
type textarea "parts"
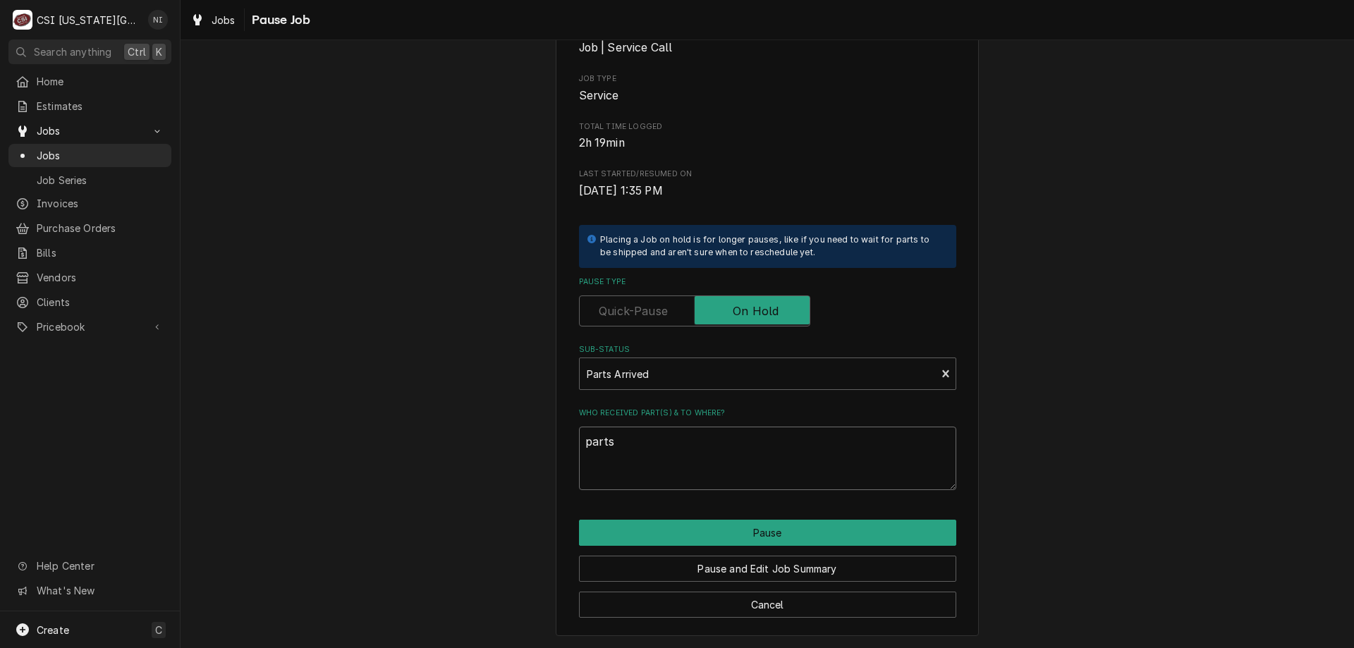
type textarea "x"
type textarea "parts"
type textarea "x"
type textarea "parts o"
type textarea "x"
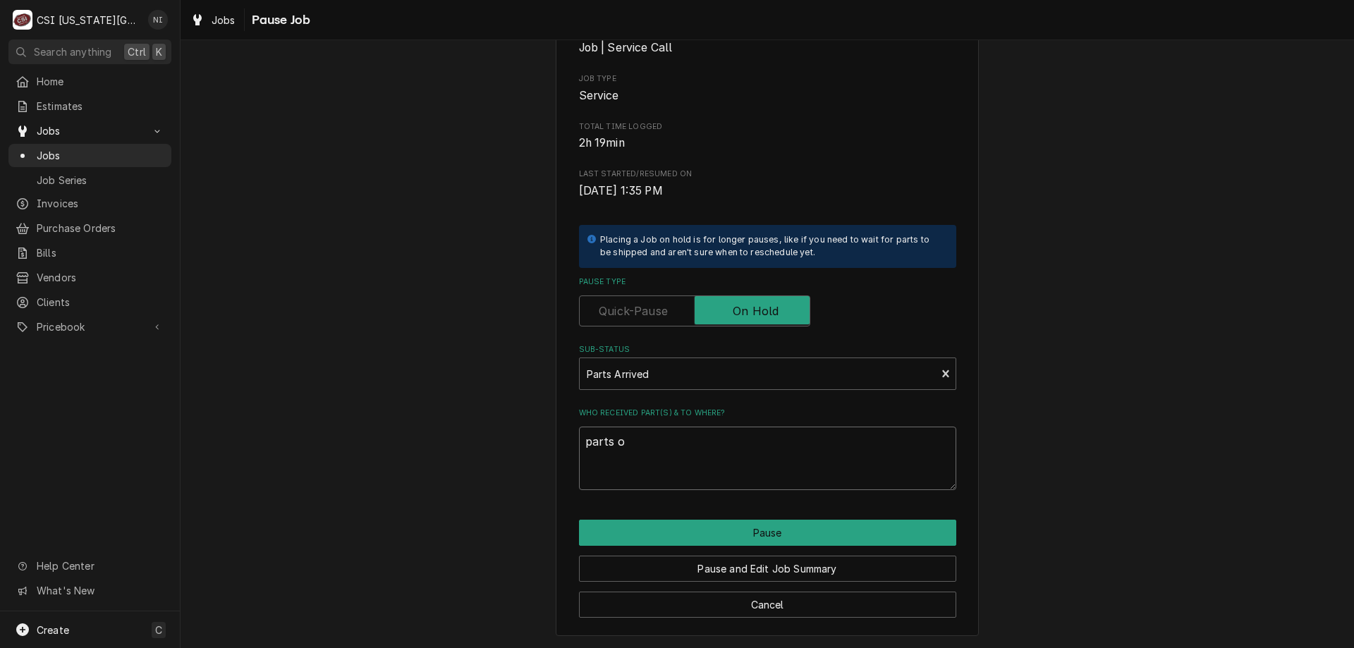
type textarea "parts on"
type textarea "x"
type textarea "parts on"
type textarea "x"
type textarea "parts on s"
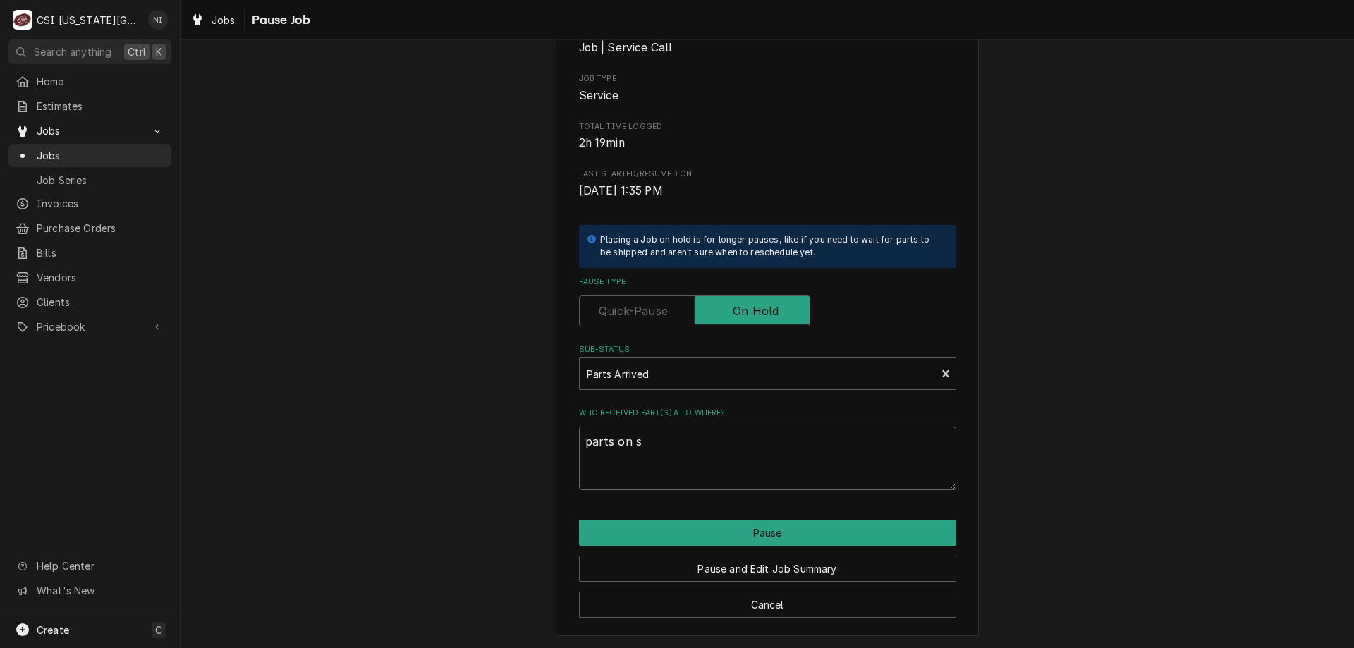
type textarea "x"
type textarea "parts on sc"
type textarea "x"
type textarea "parts on sch"
type textarea "x"
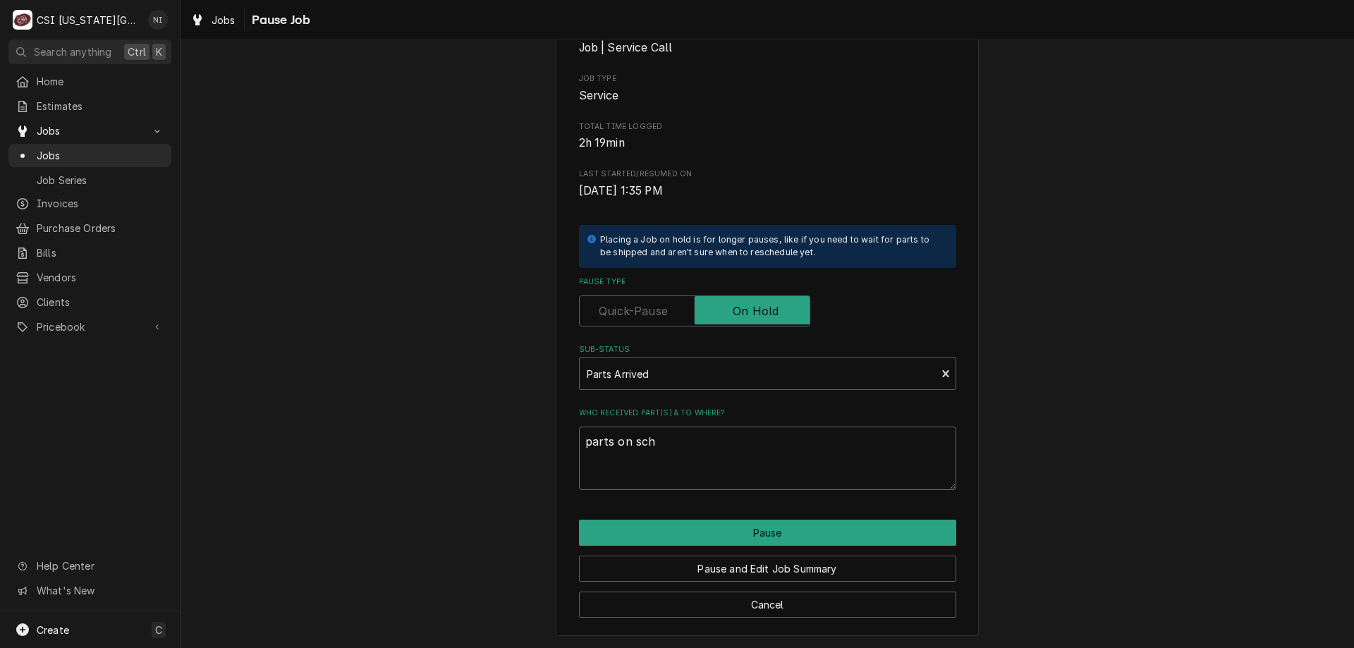
type textarea "parts on schu"
type textarea "x"
type textarea "parts on schup"
type textarea "x"
type textarea "parts on schupp"
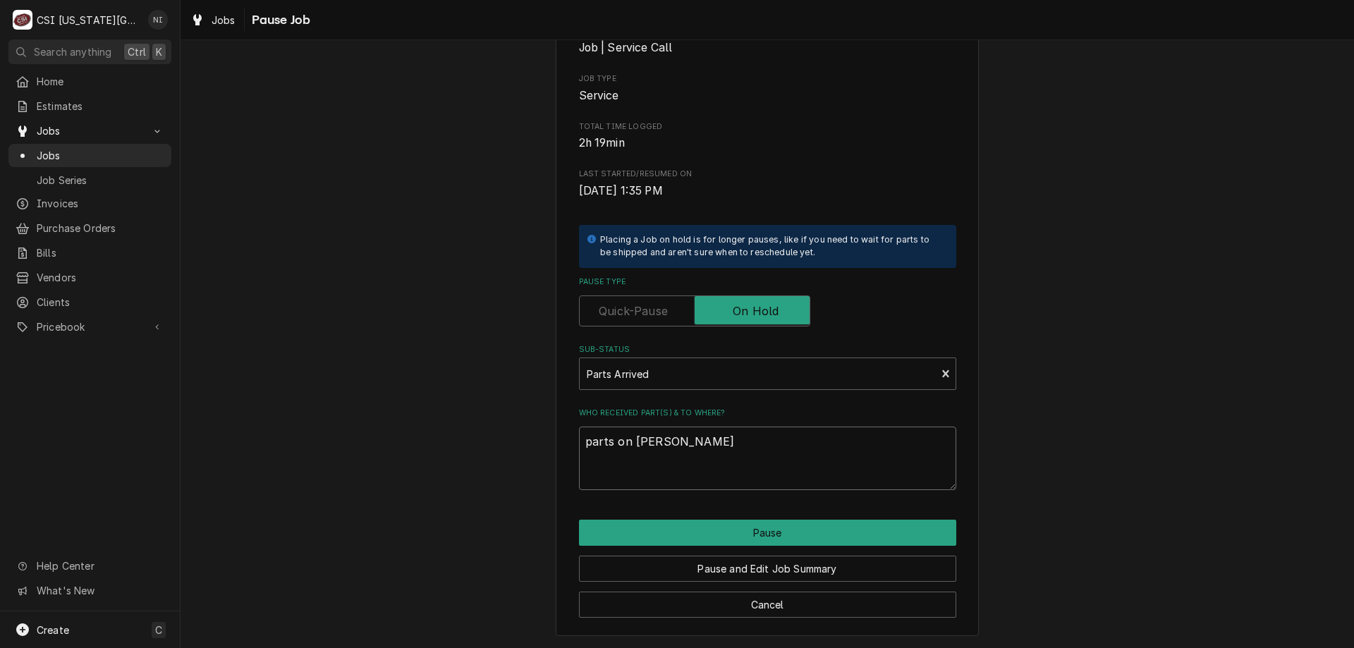
type textarea "x"
type textarea "parts on schupp"
type textarea "x"
type textarea "parts on schupp s"
type textarea "x"
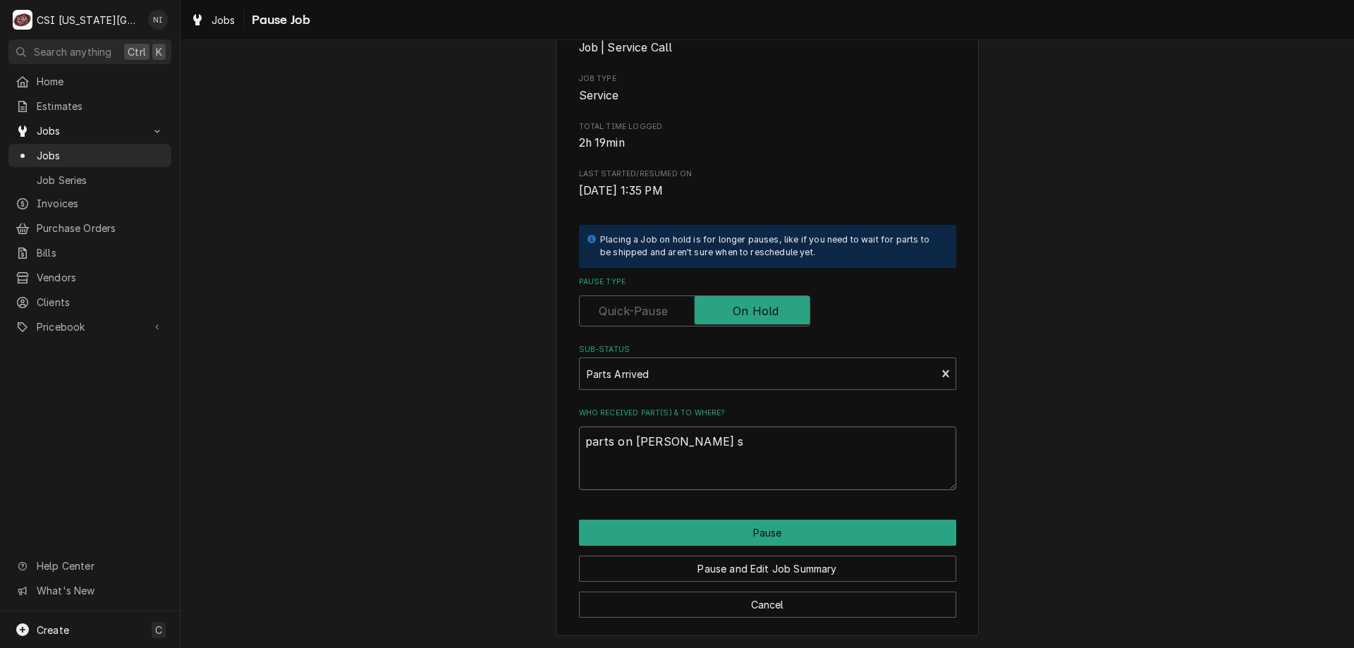
type textarea "parts on schupp sh"
type textarea "x"
type textarea "parts on schupp she"
type textarea "x"
type textarea "parts on schupp shel"
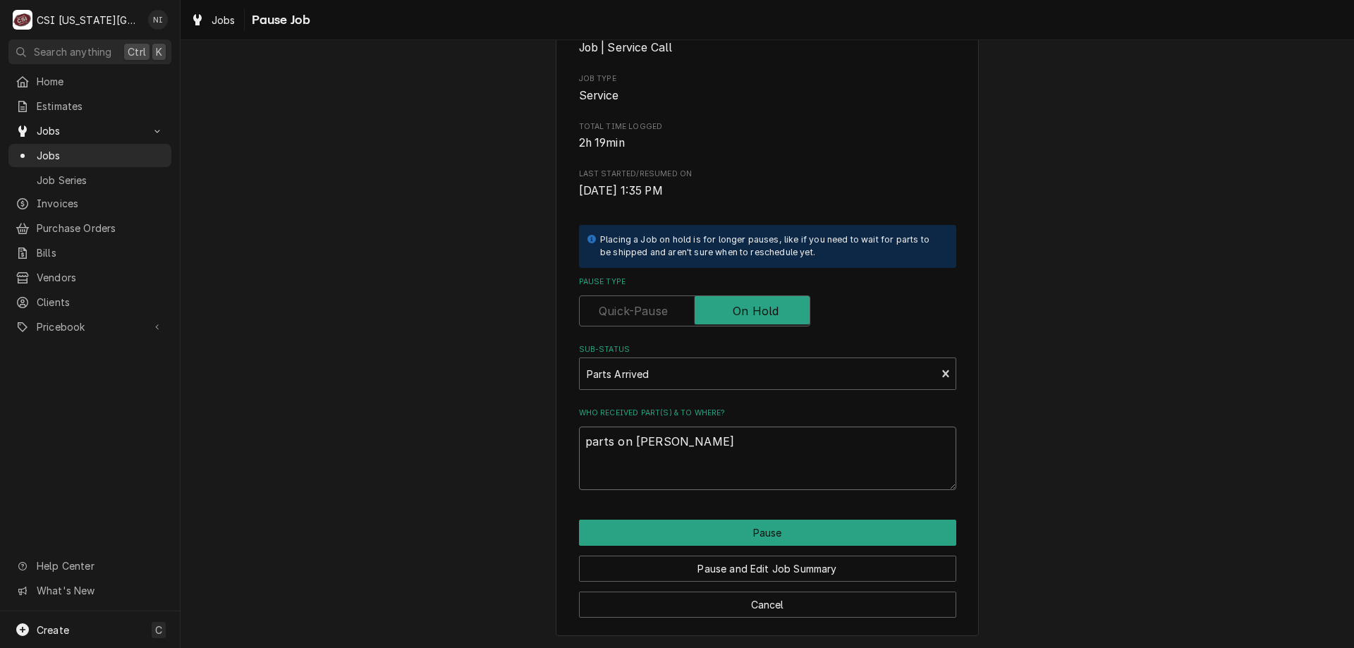
type textarea "x"
type textarea "parts on schupp shelf"
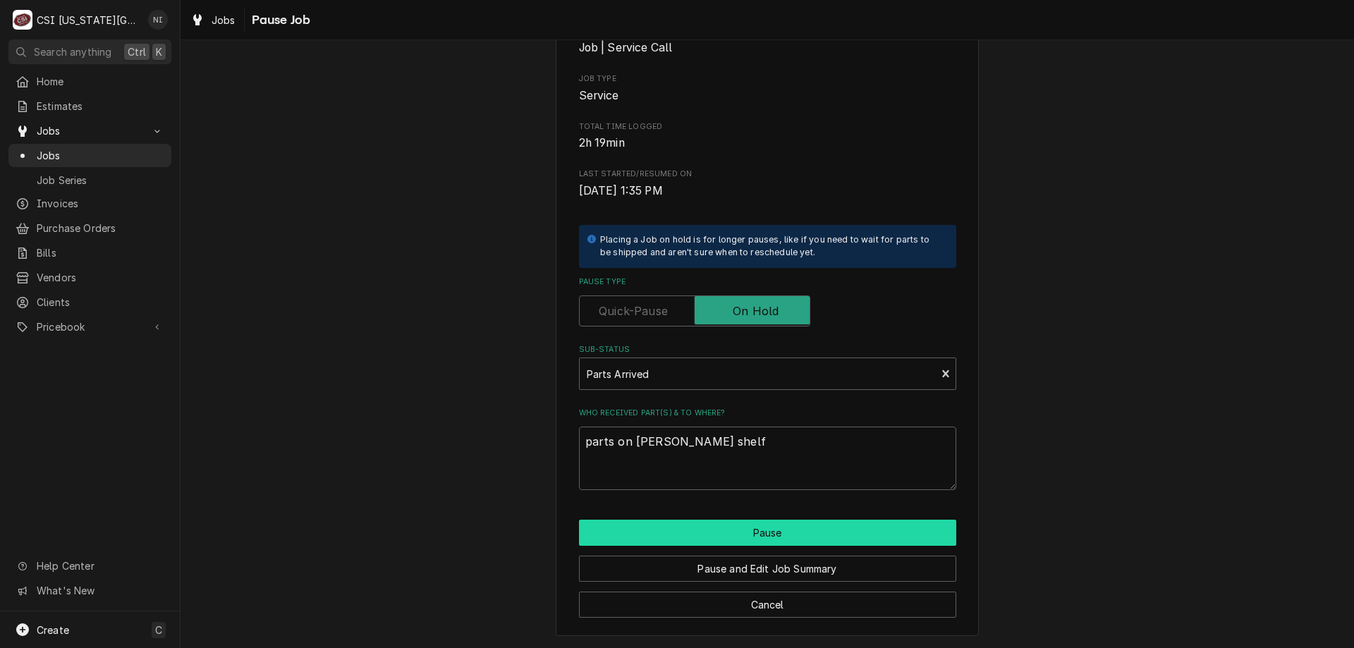
click at [774, 524] on button "Pause" at bounding box center [767, 533] width 377 height 26
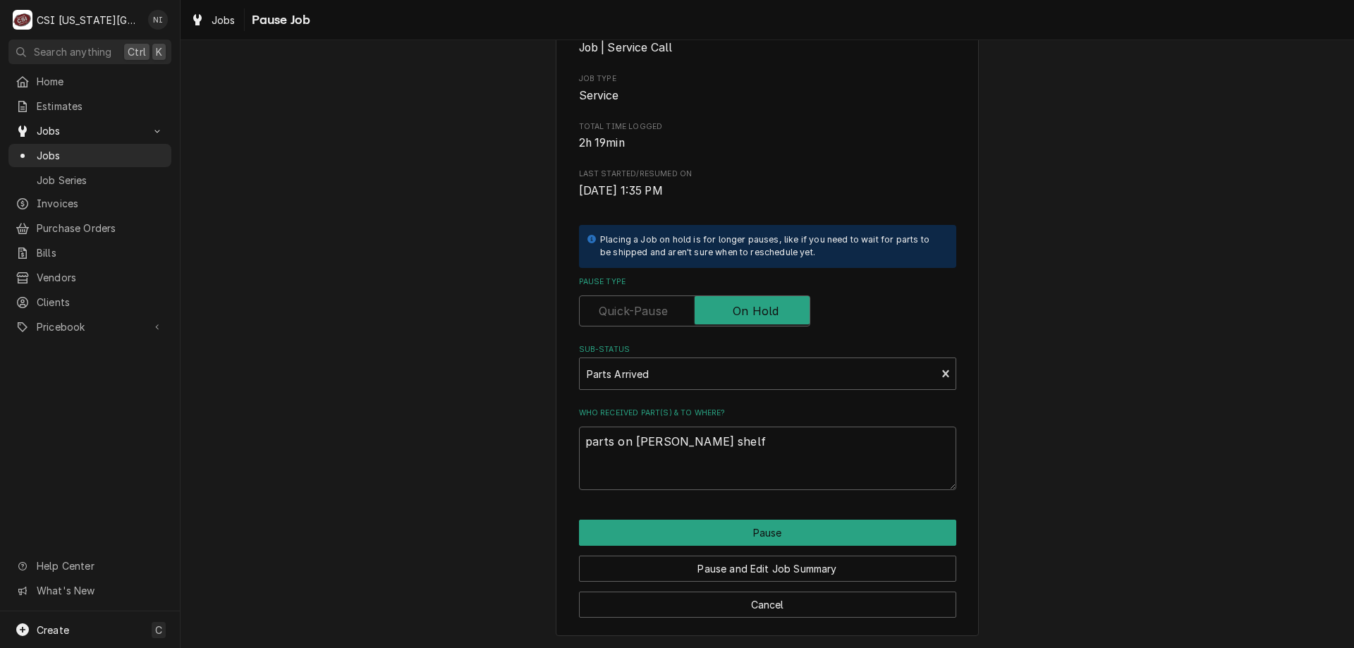
type textarea "x"
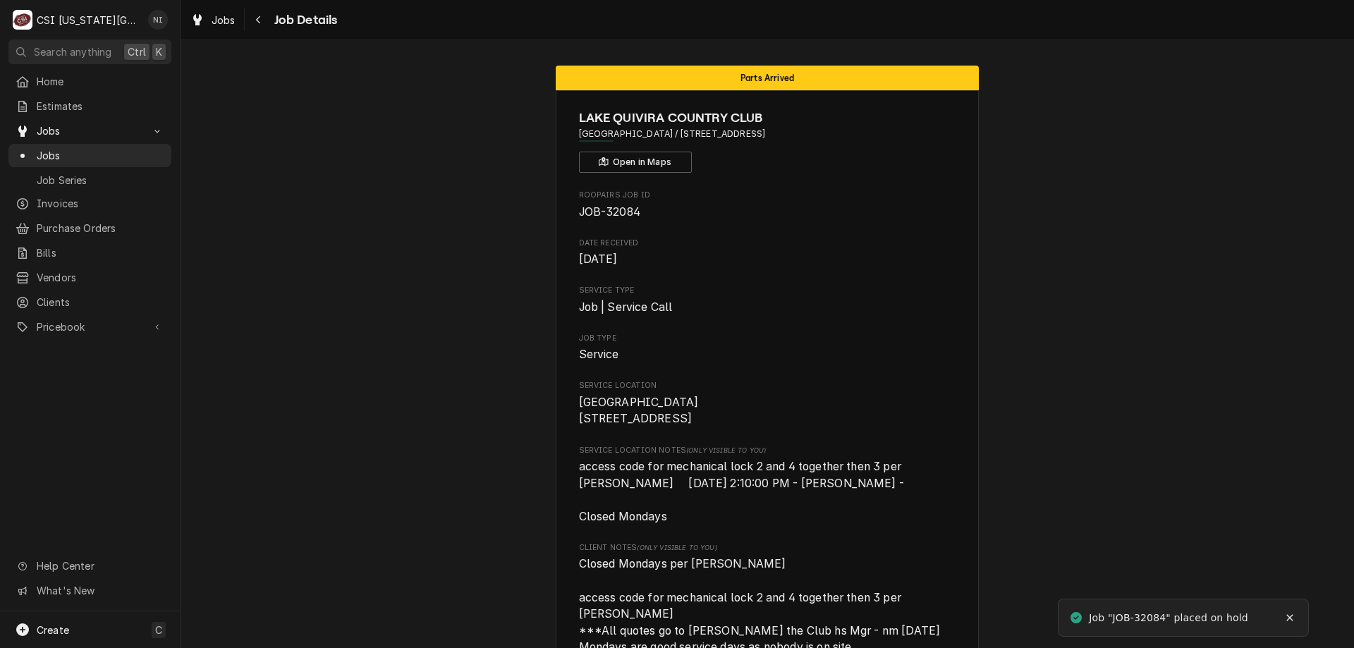
drag, startPoint x: 0, startPoint y: 0, endPoint x: 125, endPoint y: 156, distance: 199.7
click at [125, 156] on span "Jobs" at bounding box center [101, 155] width 128 height 15
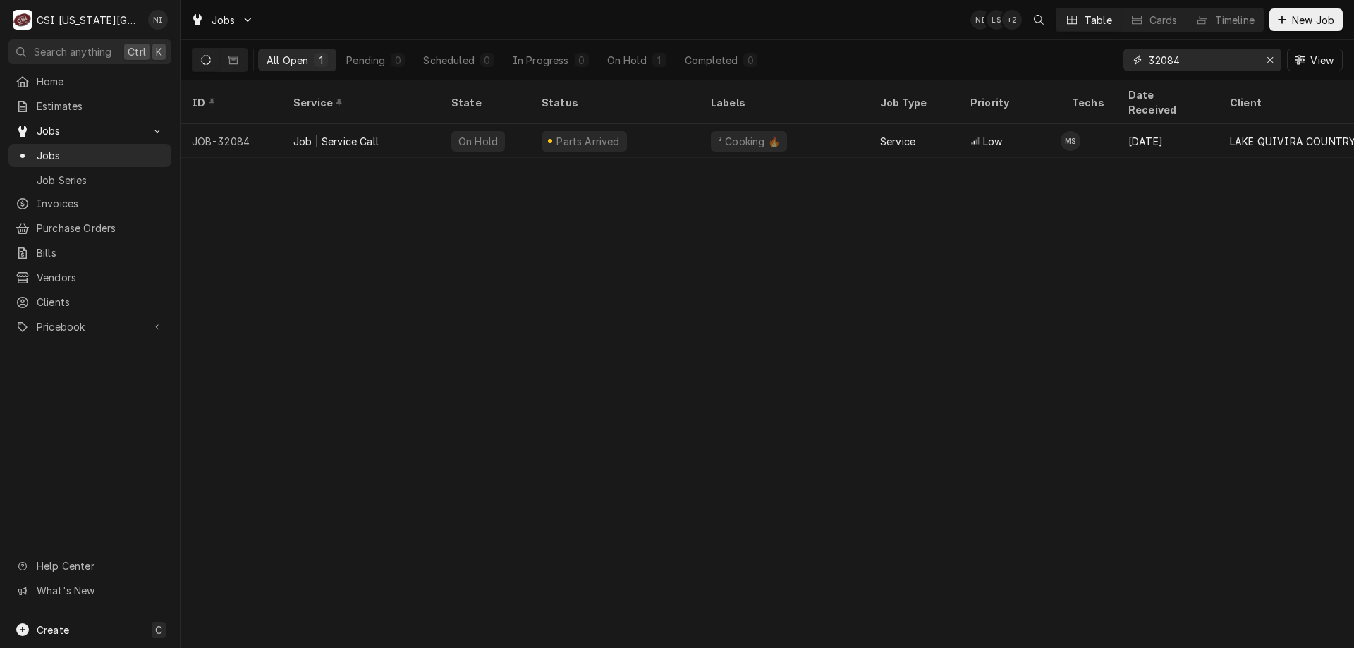
drag, startPoint x: 1150, startPoint y: 64, endPoint x: 1102, endPoint y: 73, distance: 48.8
click at [1101, 71] on div "All Open 1 Pending 0 Scheduled 0 In Progress 0 On Hold 1 Completed 0 32084 View" at bounding box center [767, 60] width 1151 height 40
type input "32215"
click at [528, 136] on div "Pending" at bounding box center [485, 141] width 90 height 34
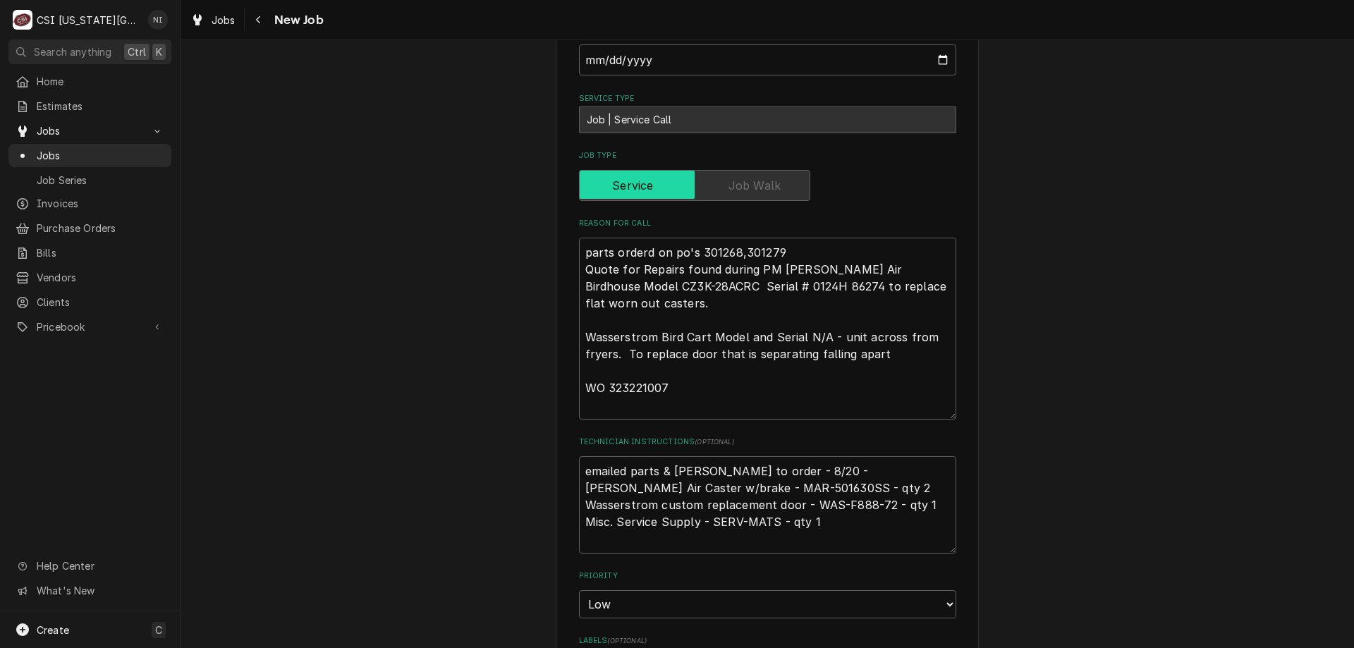
scroll to position [1069, 0]
click at [580, 241] on textarea "parts orderd on po's 301268,301279 Quote for Repairs found during PM Christian …" at bounding box center [767, 332] width 377 height 182
type textarea "x"
type textarea "parts orderd on po's 301268,301279 Quote for Repairs found during PM Christian …"
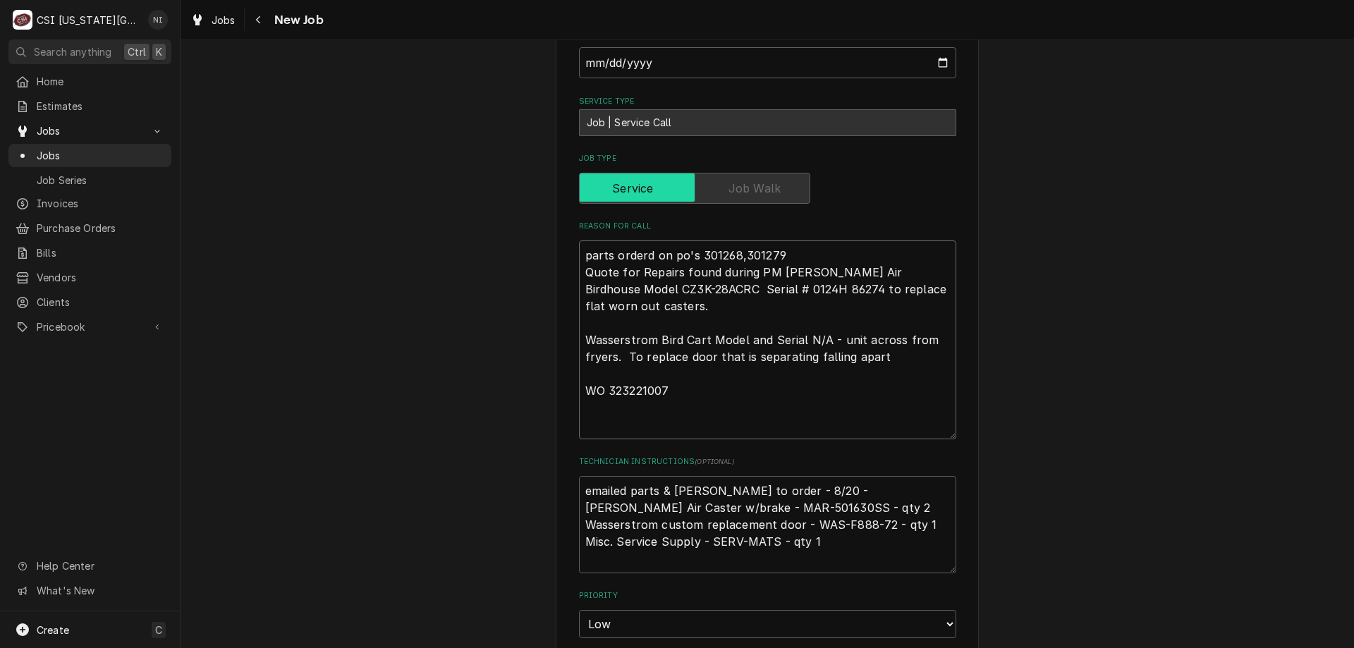
type textarea "x"
type textarea "parts orderd on po's 301268,301279 Quote for Repairs found during PM Christian …"
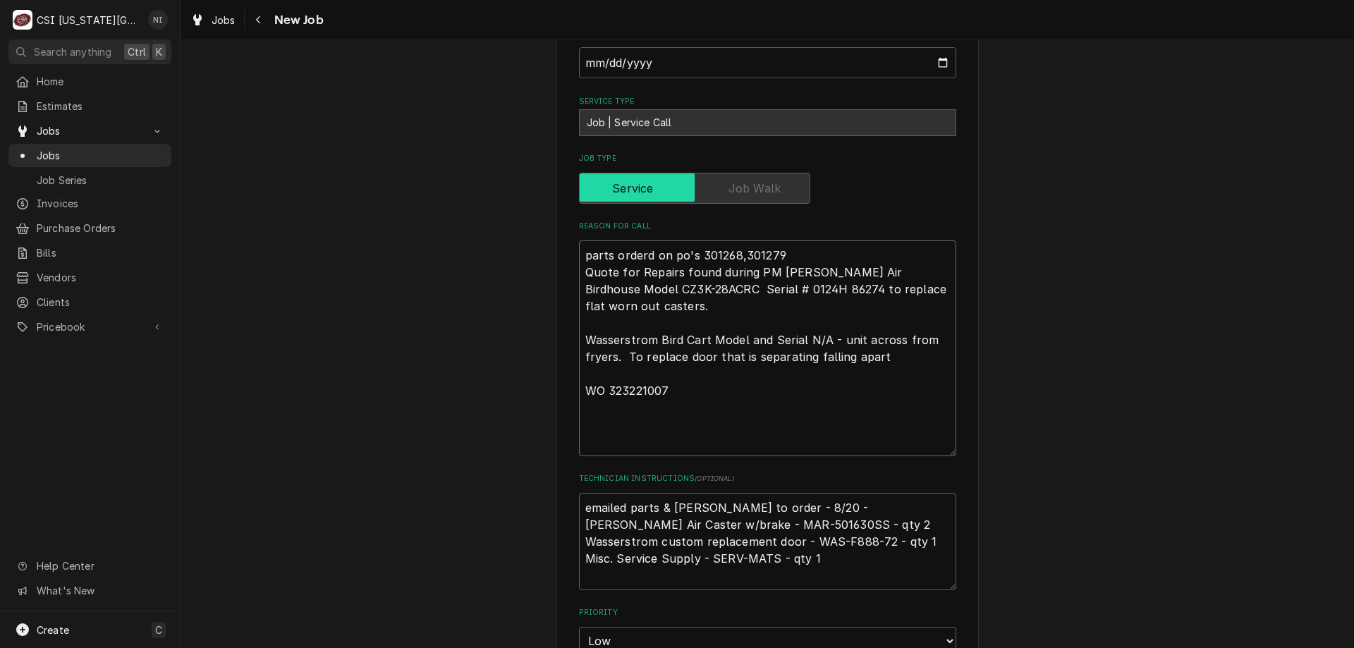
click at [626, 241] on textarea "parts orderd on po's 301268,301279 Quote for Repairs found during PM Christian …" at bounding box center [767, 349] width 377 height 216
type textarea "x"
type textarea "r parts orderd on po's 301268,301279 Quote for Repairs found during PM Christia…"
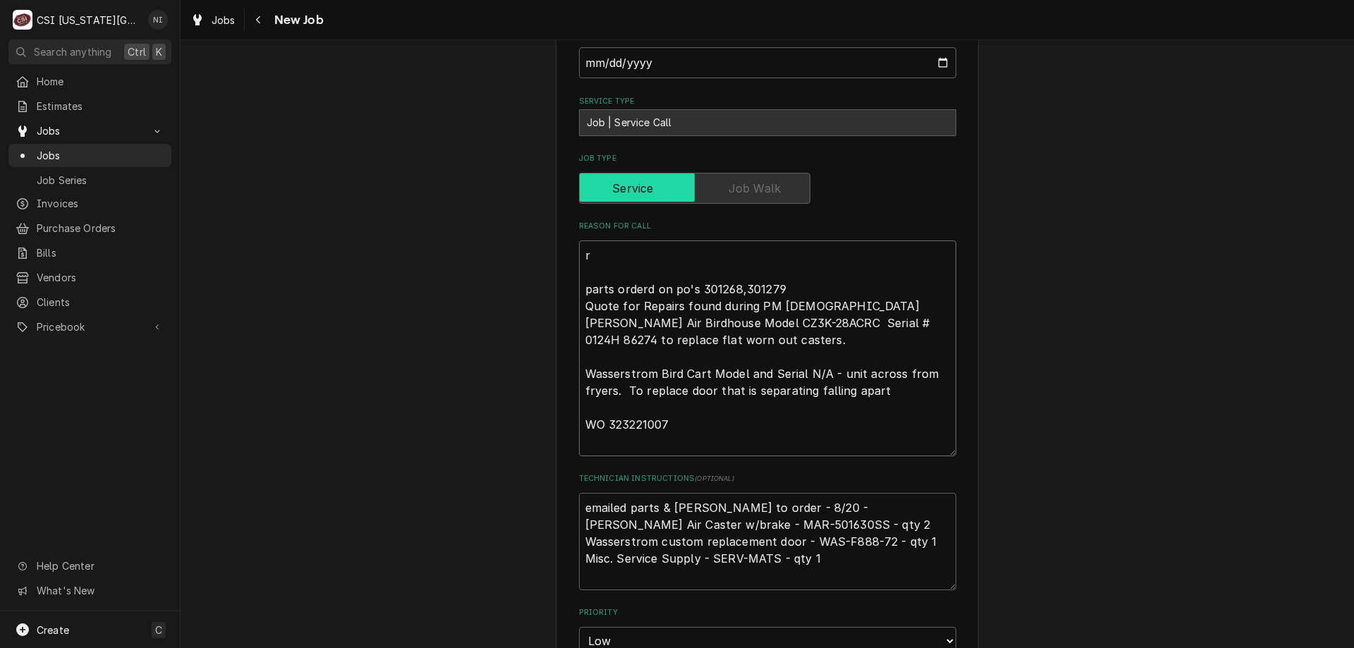
type textarea "x"
type textarea "re parts orderd on po's 301268,301279 Quote for Repairs found during PM Christi…"
type textarea "x"
type textarea "rec parts orderd on po's 301268,301279 Quote for Repairs found during PM Christ…"
type textarea "x"
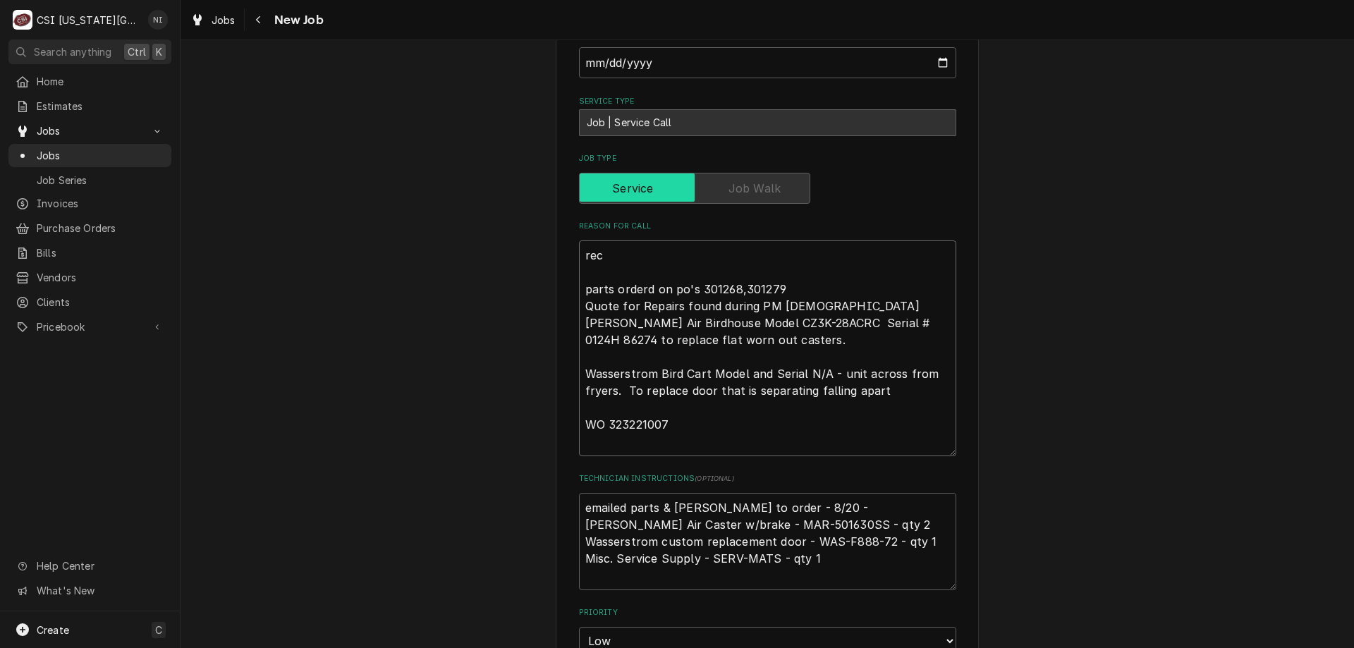
type textarea "rece parts orderd on po's 301268,301279 Quote for Repairs found during PM Chris…"
type textarea "x"
type textarea "recei parts orderd on po's 301268,301279 Quote for Repairs found during PM Chri…"
type textarea "x"
type textarea "receiv parts orderd on po's 301268,301279 Quote for Repairs found during PM Chr…"
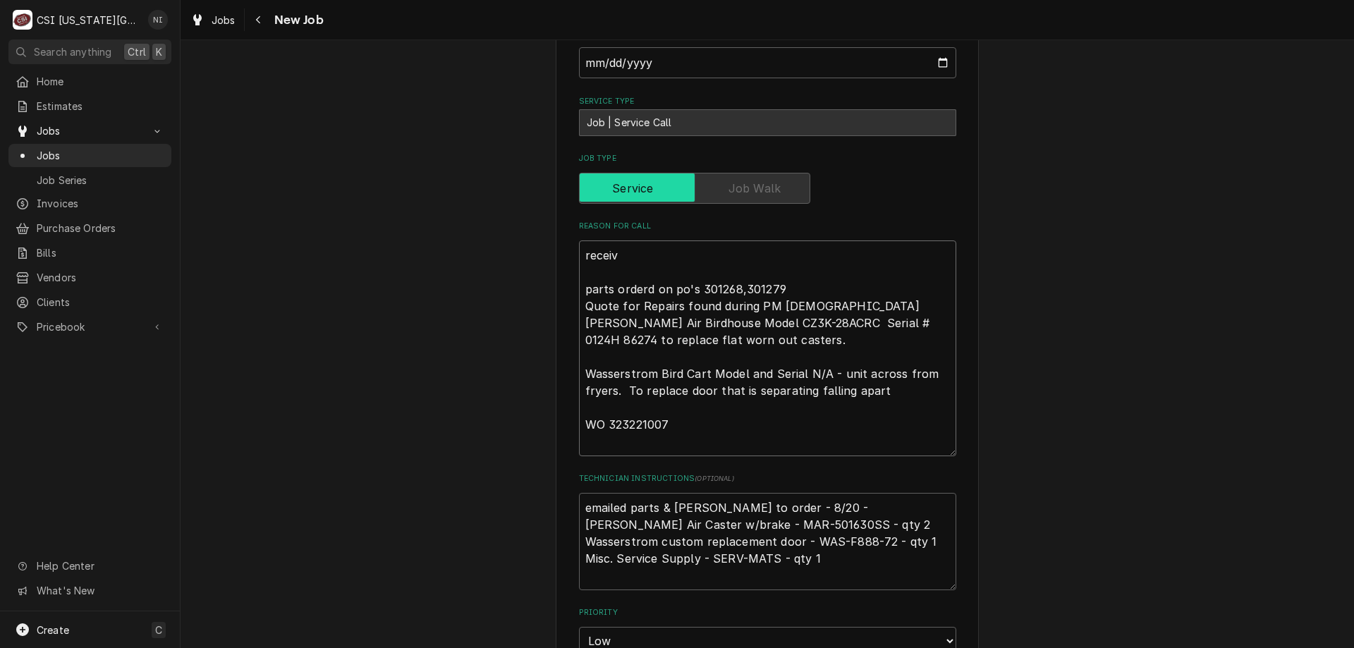
type textarea "x"
type textarea "receive parts orderd on po's 301268,301279 Quote for Repairs found during PM Ch…"
type textarea "x"
type textarea "received parts orderd on po's 301268,301279 Quote for Repairs found during PM C…"
type textarea "x"
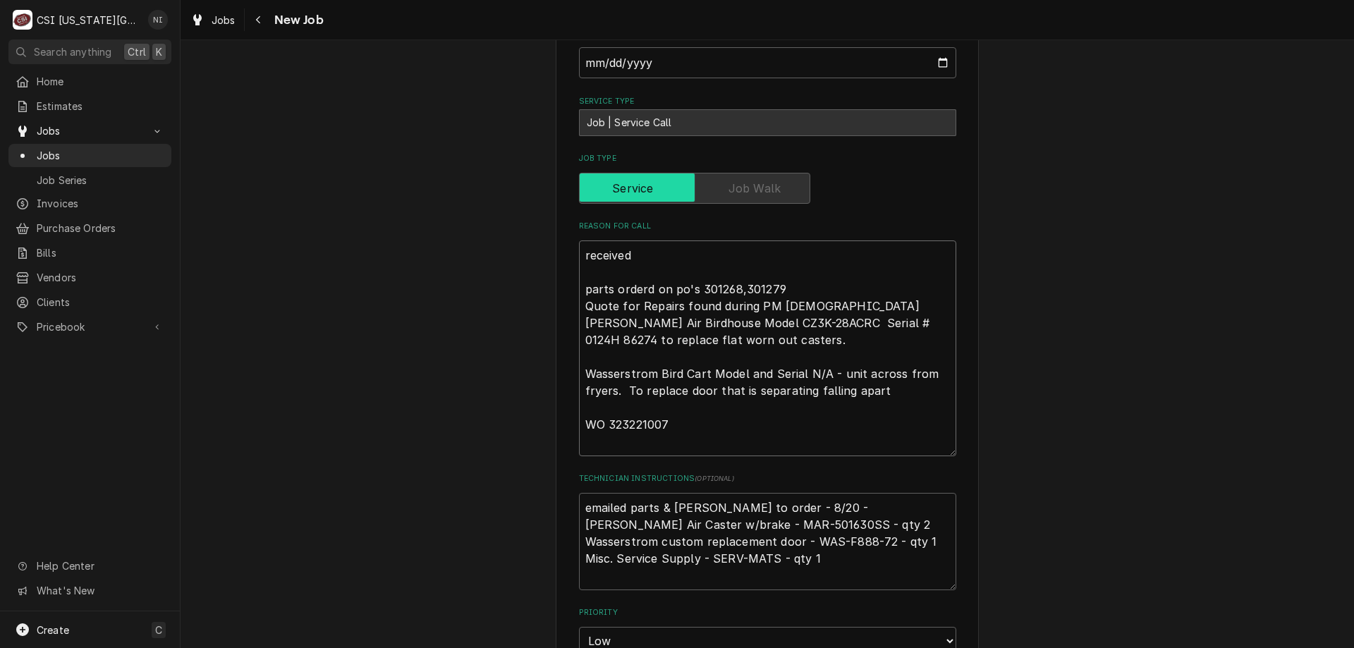
type textarea "received parts orderd on po's 301268,301279 Quote for Repairs found during PM C…"
type textarea "x"
type textarea "received P parts orderd on po's 301268,301279 Quote for Repairs found during PM…"
type textarea "x"
type textarea "received P parts orderd on po's 301268,301279 Quote for Repairs found during PM…"
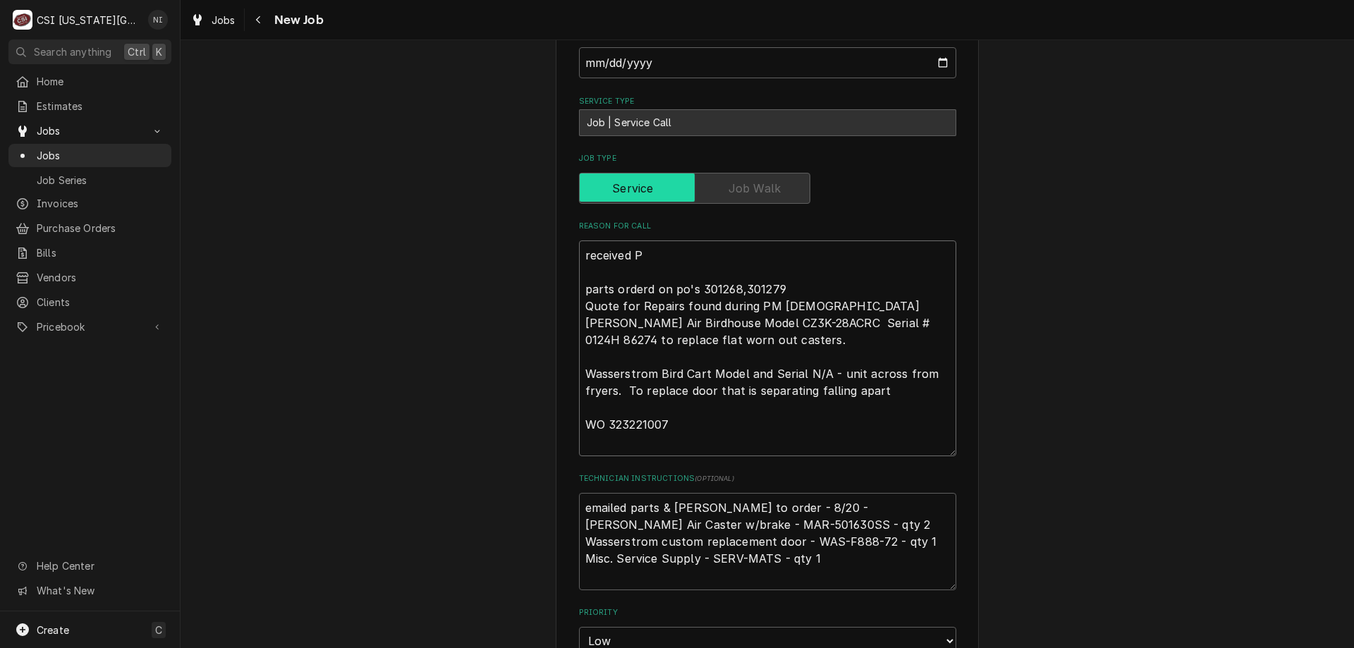
type textarea "x"
type textarea "received P parts orderd on po's 301268,301279 Quote for Repairs found during PM…"
type textarea "x"
type textarea "received Po parts orderd on po's 301268,301279 Quote for Repairs found during P…"
type textarea "x"
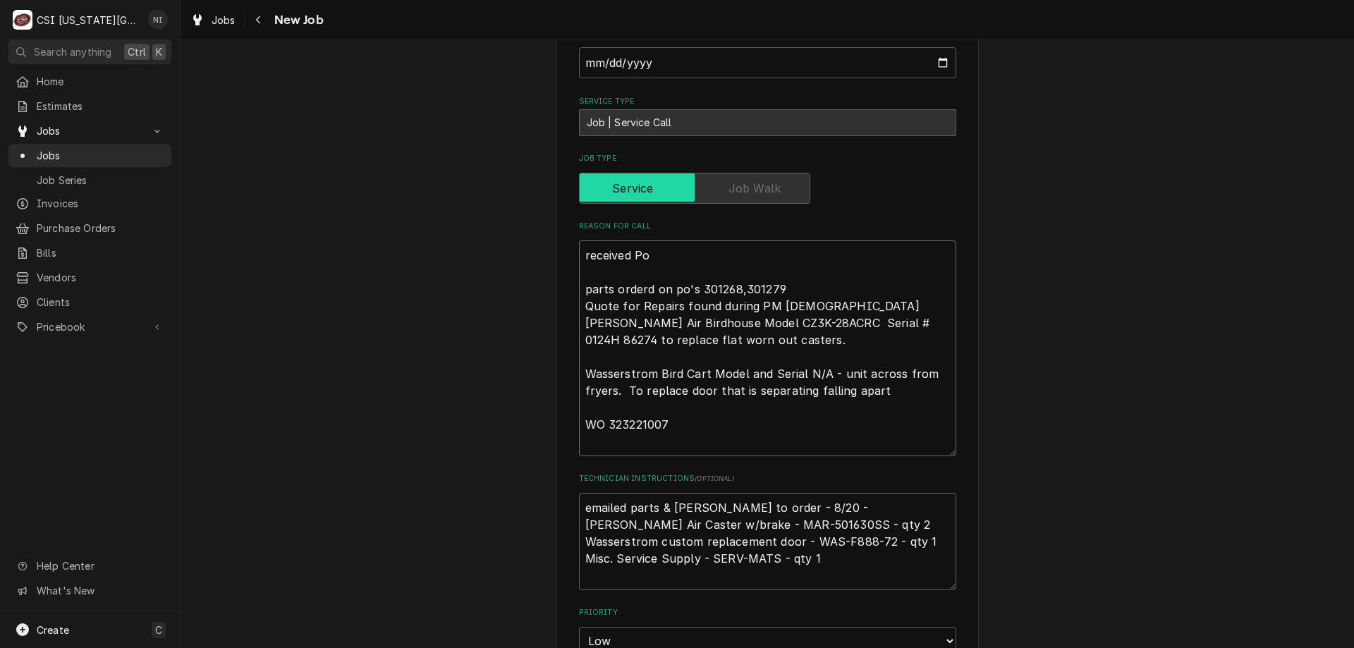
type textarea "received Po parts orderd on po's 301268,301279 Quote for Repairs found during P…"
type textarea "x"
type textarea "received Po 3 parts orderd on po's 301268,301279 Quote for Repairs found during…"
type textarea "x"
type textarea "received Po 30 parts orderd on po's 301268,301279 Quote for Repairs found durin…"
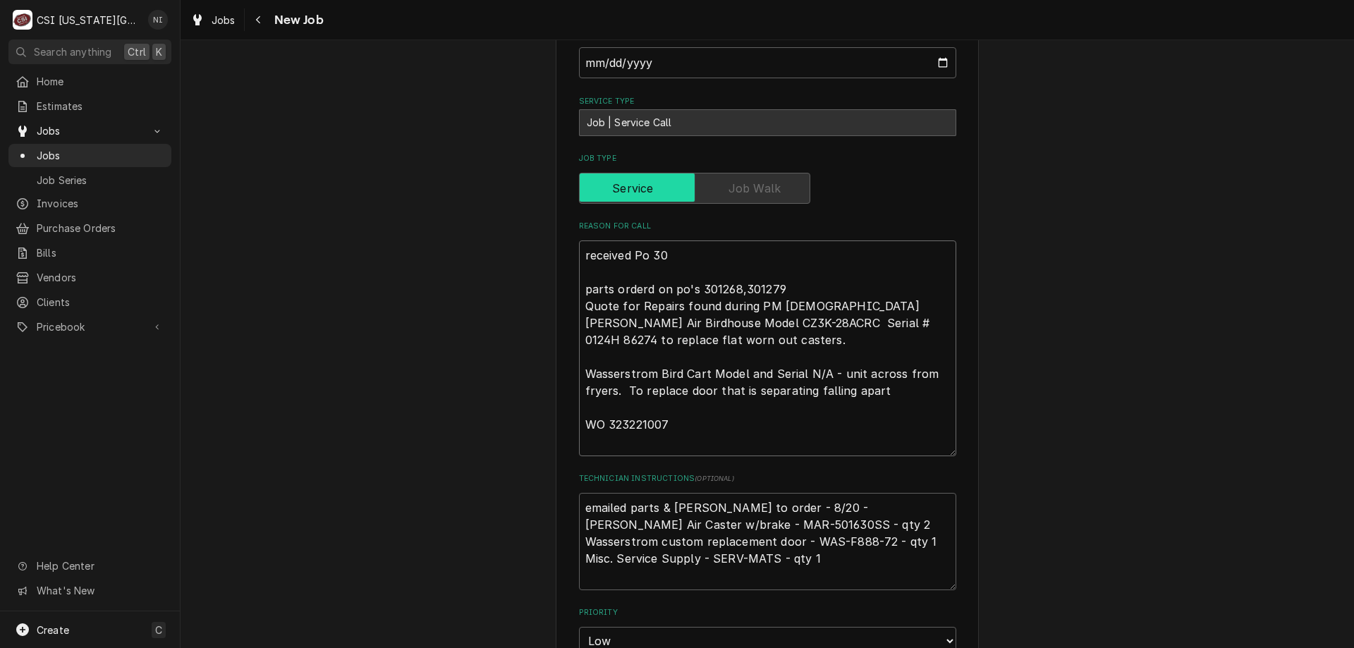
type textarea "x"
type textarea "received Po 301 parts orderd on po's 301268,301279 Quote for Repairs found duri…"
type textarea "x"
type textarea "received Po 3012 parts orderd on po's 301268,301279 Quote for Repairs found dur…"
type textarea "x"
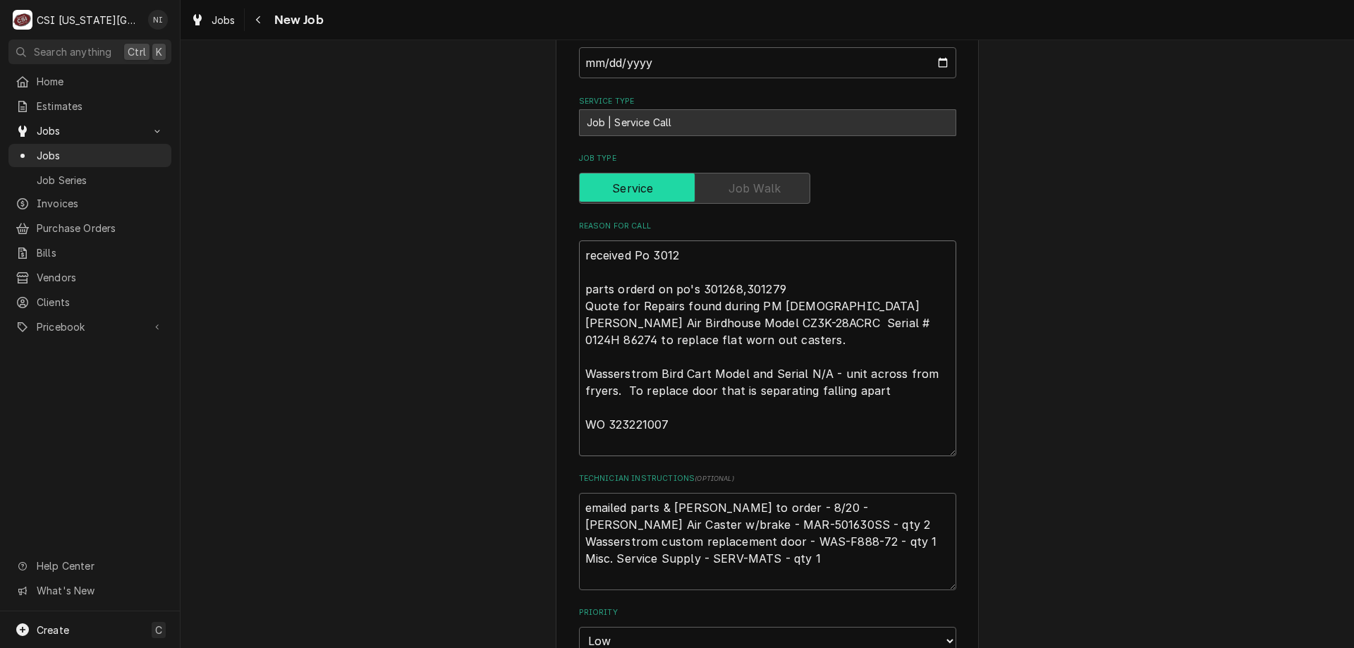
type textarea "received Po 30121 parts orderd on po's 301268,301279 Quote for Repairs found du…"
type textarea "x"
type textarea "received Po 301219 parts orderd on po's 301268,301279 Quote for Repairs found d…"
type textarea "x"
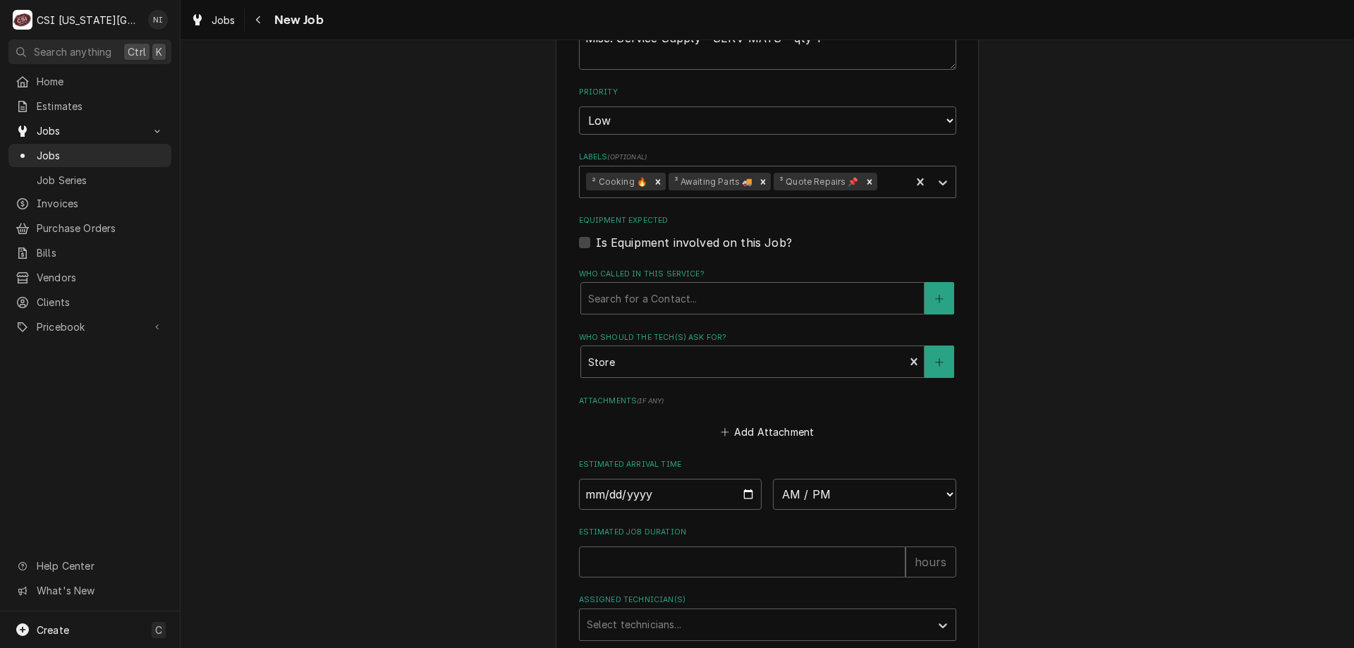
scroll to position [1690, 0]
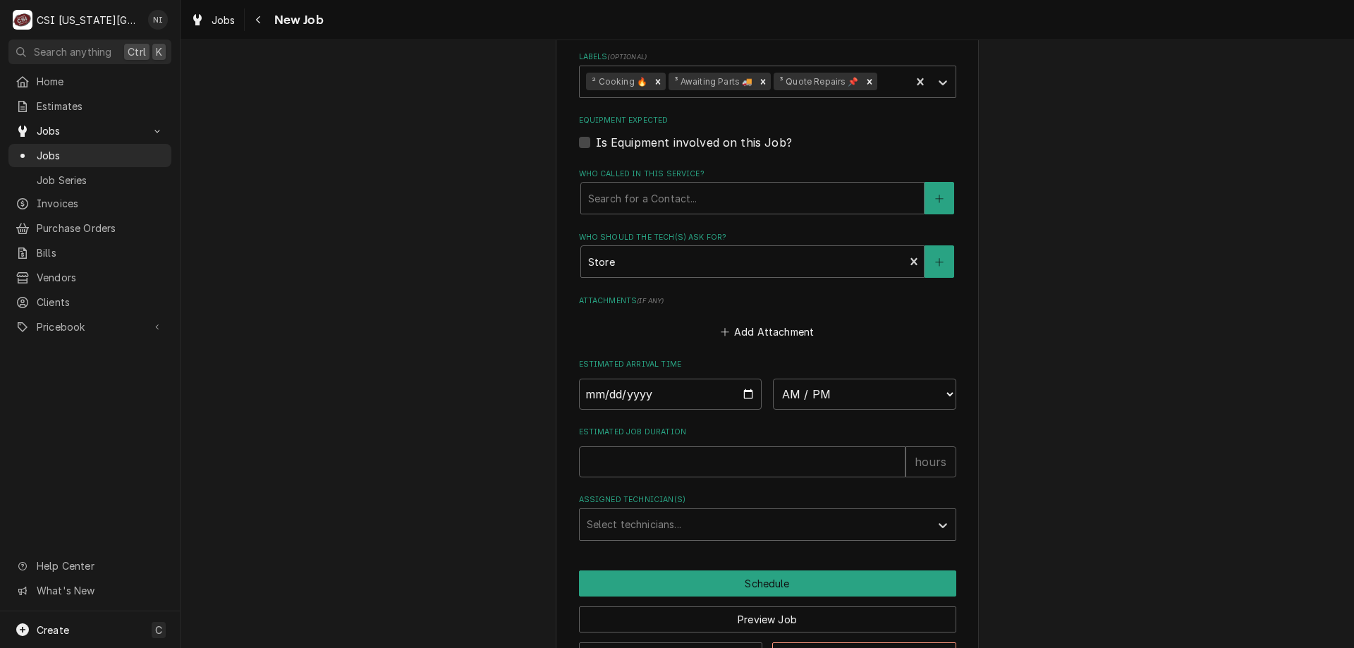
type textarea "received Po 301219 parts orderd on po's 301268,301279 Quote for Repairs found d…"
click at [653, 643] on button "Save Draft" at bounding box center [671, 656] width 184 height 26
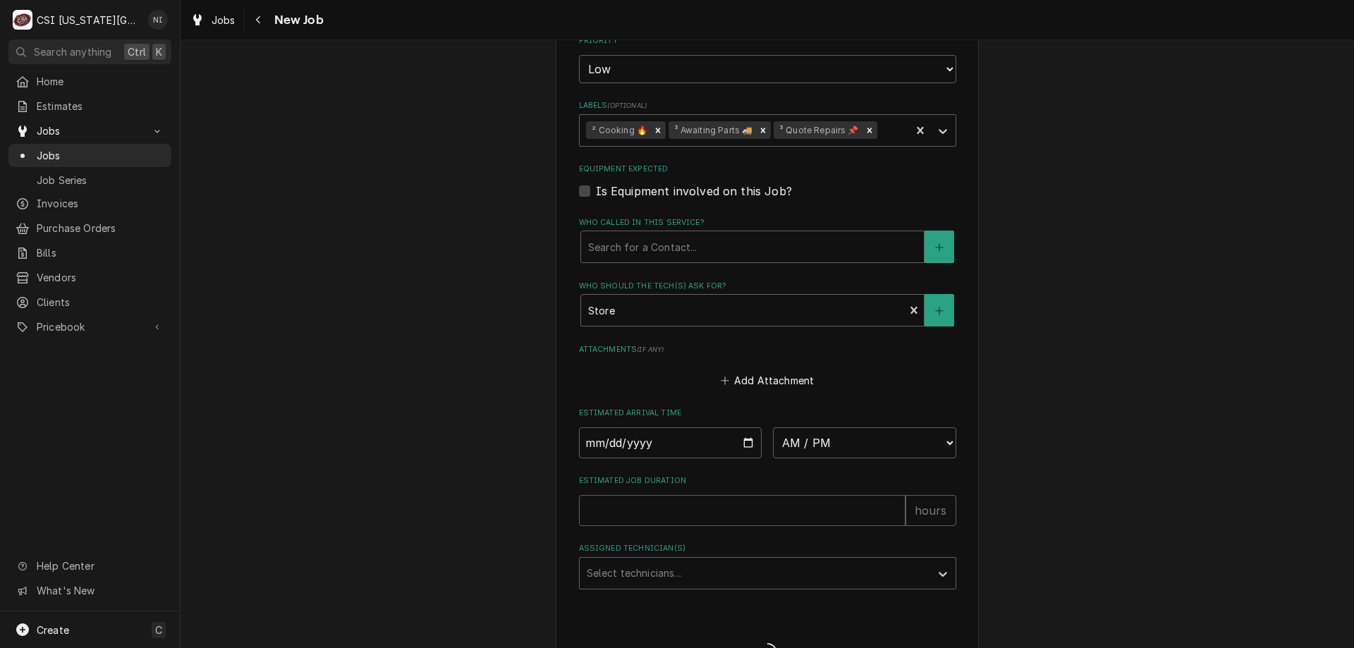
type textarea "x"
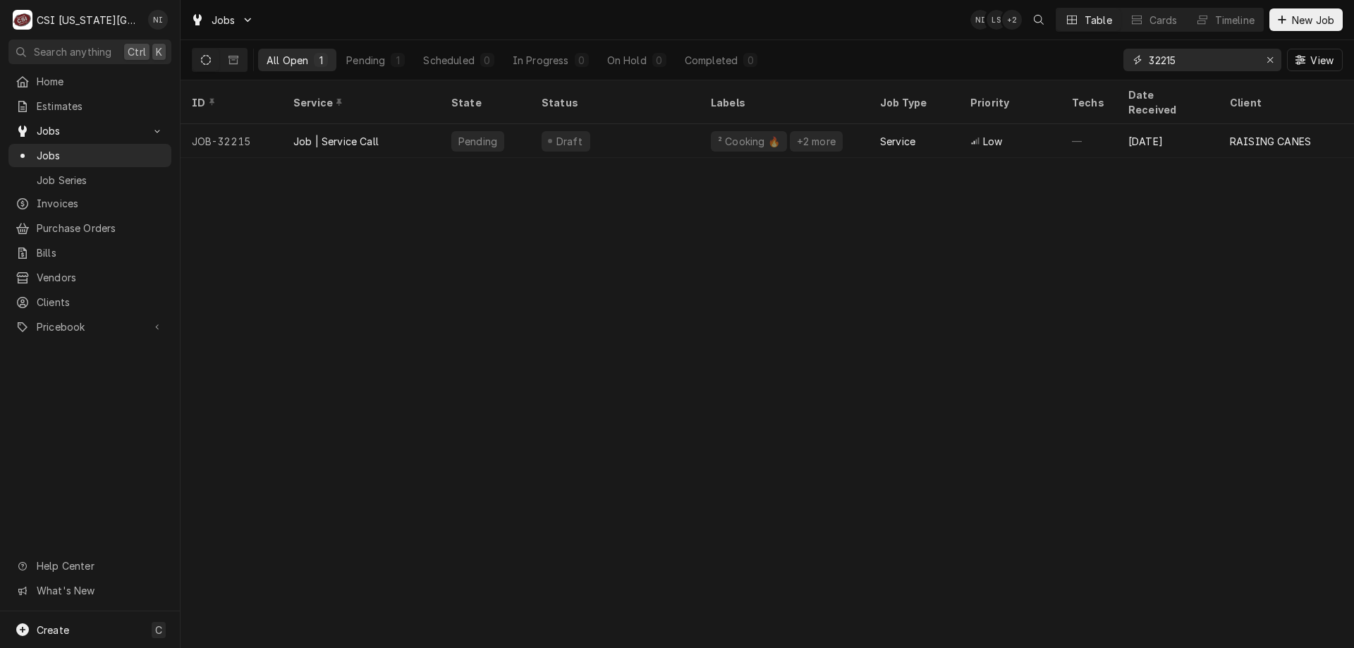
drag, startPoint x: 1188, startPoint y: 60, endPoint x: 973, endPoint y: 69, distance: 215.4
click at [973, 69] on div "All Open 1 Pending 1 Scheduled 0 In Progress 0 On Hold 0 Completed 0 32215 View" at bounding box center [767, 60] width 1151 height 40
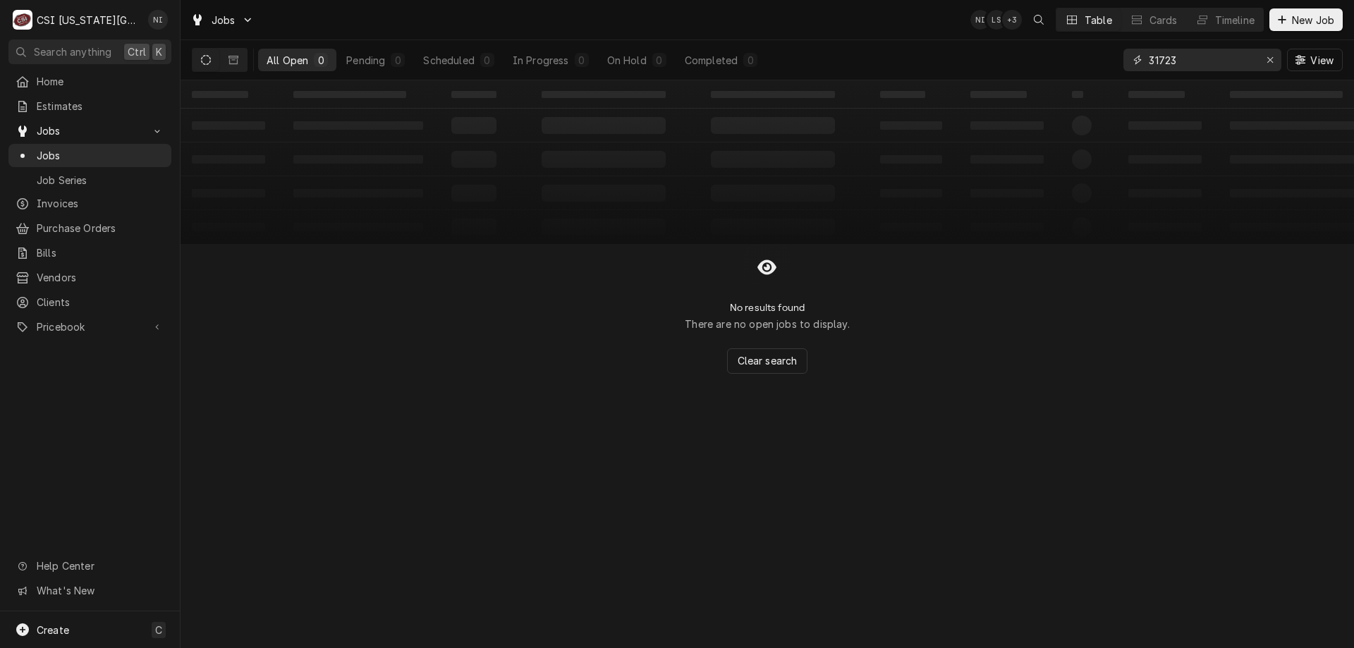
click at [1119, 68] on div "All Open 0 Pending 0 Scheduled 0 In Progress 0 On Hold 0 Completed 0 31723 View" at bounding box center [767, 60] width 1151 height 40
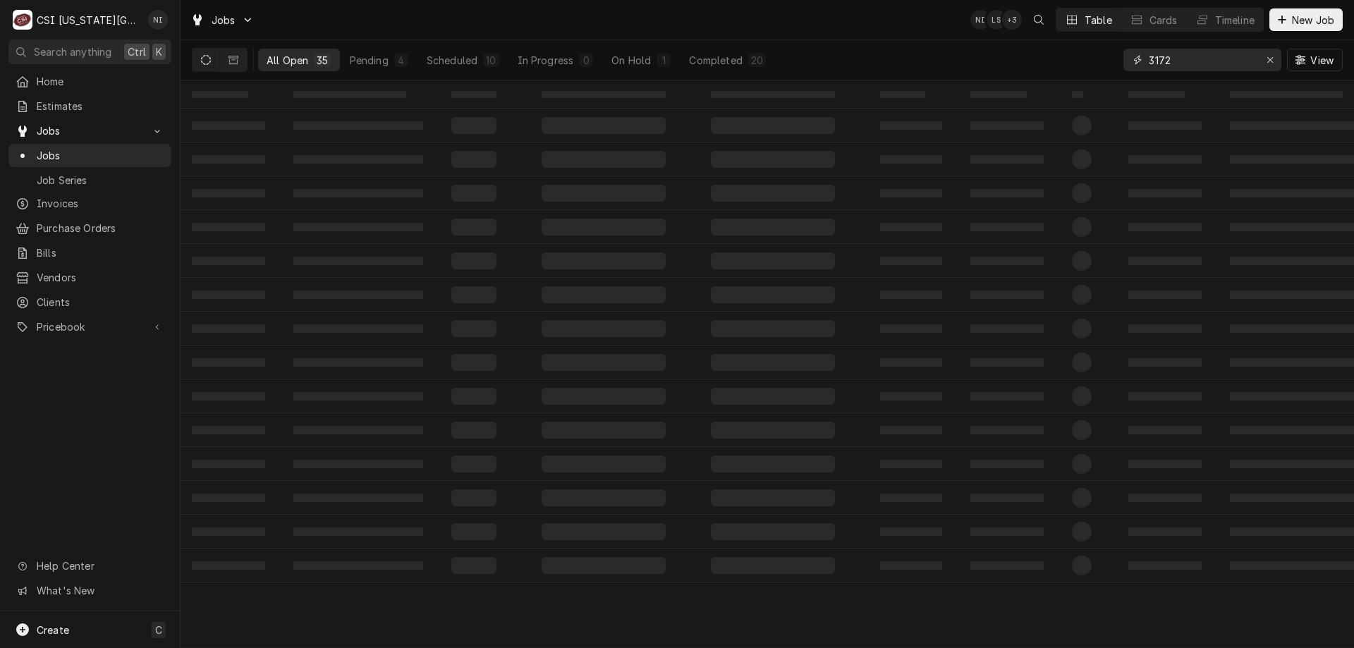
type input "31723"
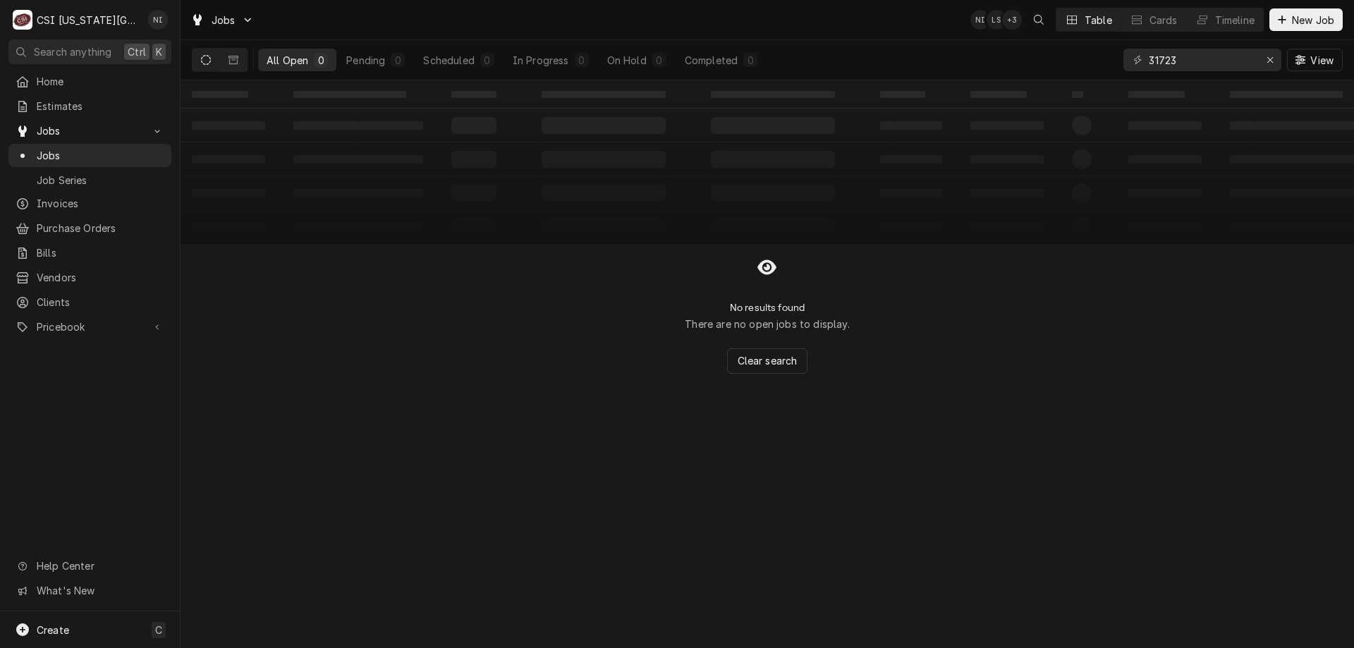
click at [238, 62] on button "Dynamic Content Wrapper" at bounding box center [233, 60] width 27 height 23
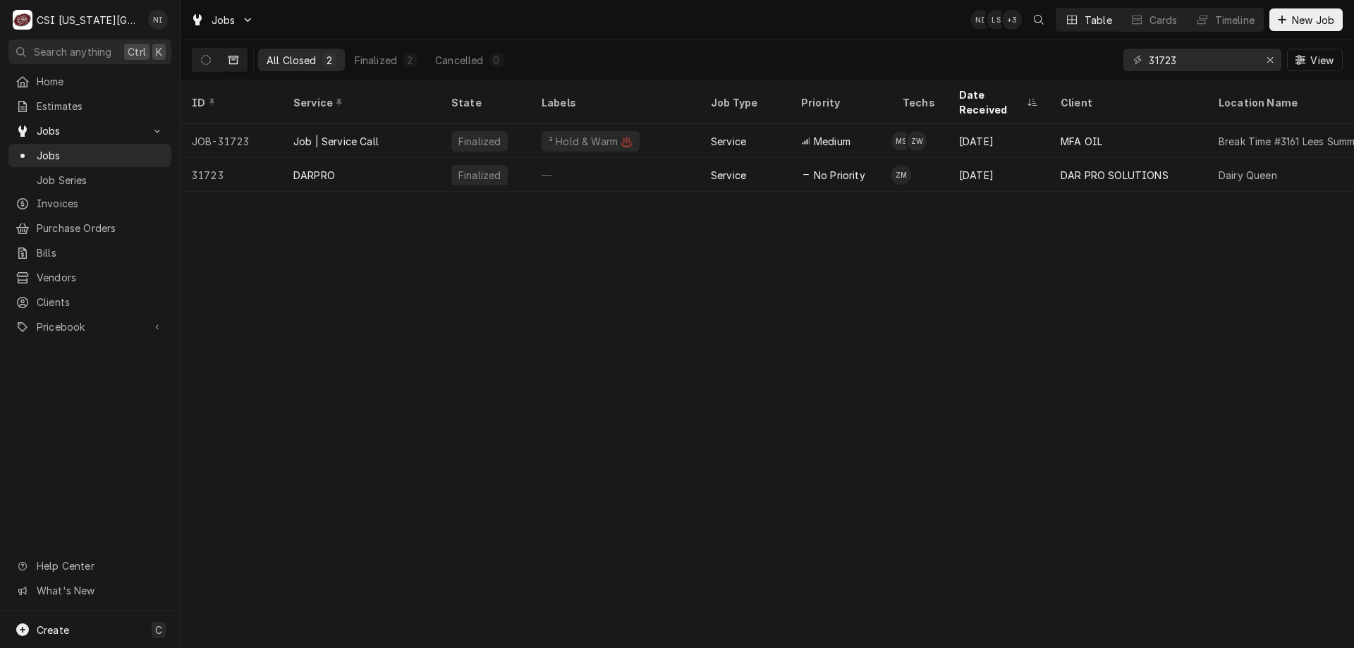
click at [408, 126] on div "Job | Service Call" at bounding box center [361, 141] width 158 height 34
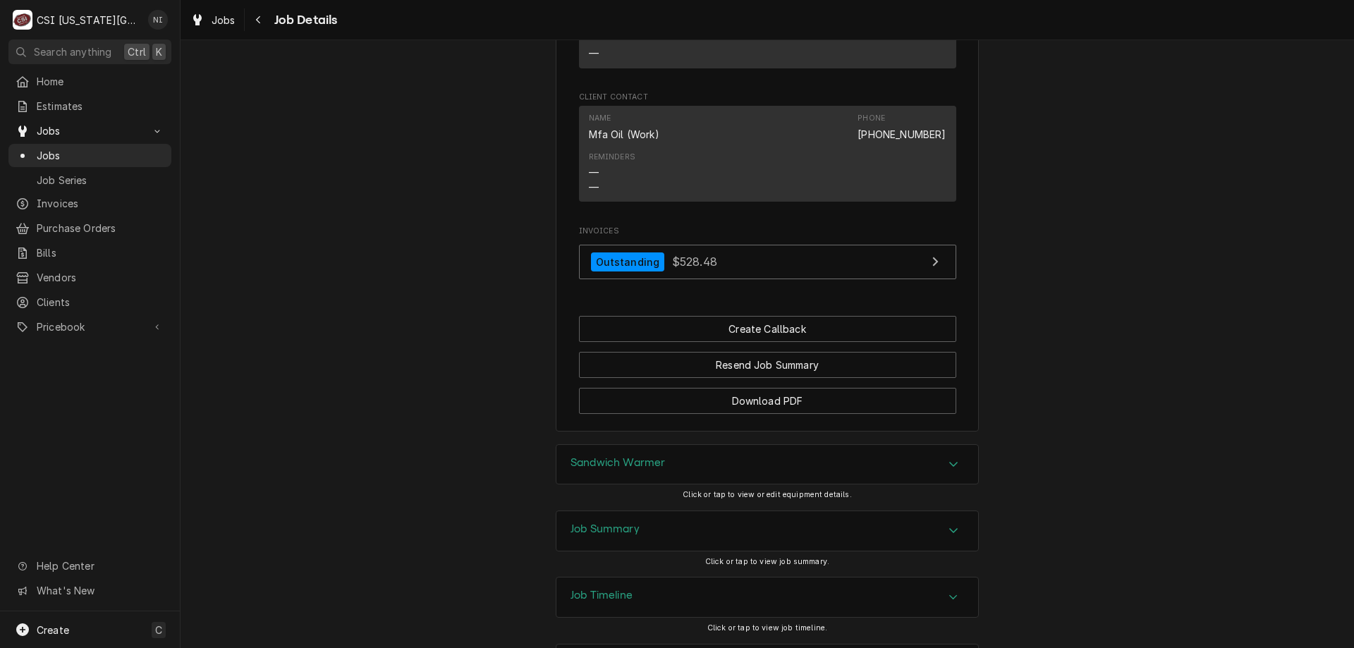
scroll to position [1307, 0]
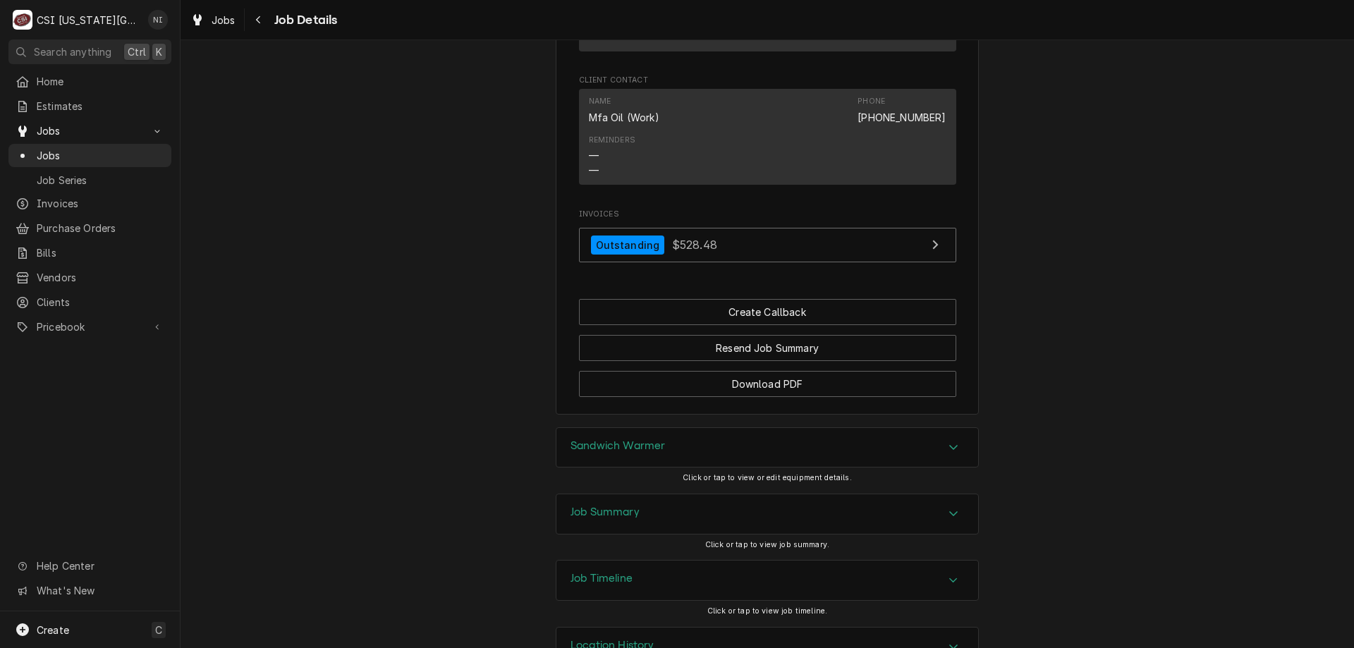
click at [950, 453] on icon "Accordion Header" at bounding box center [954, 447] width 10 height 11
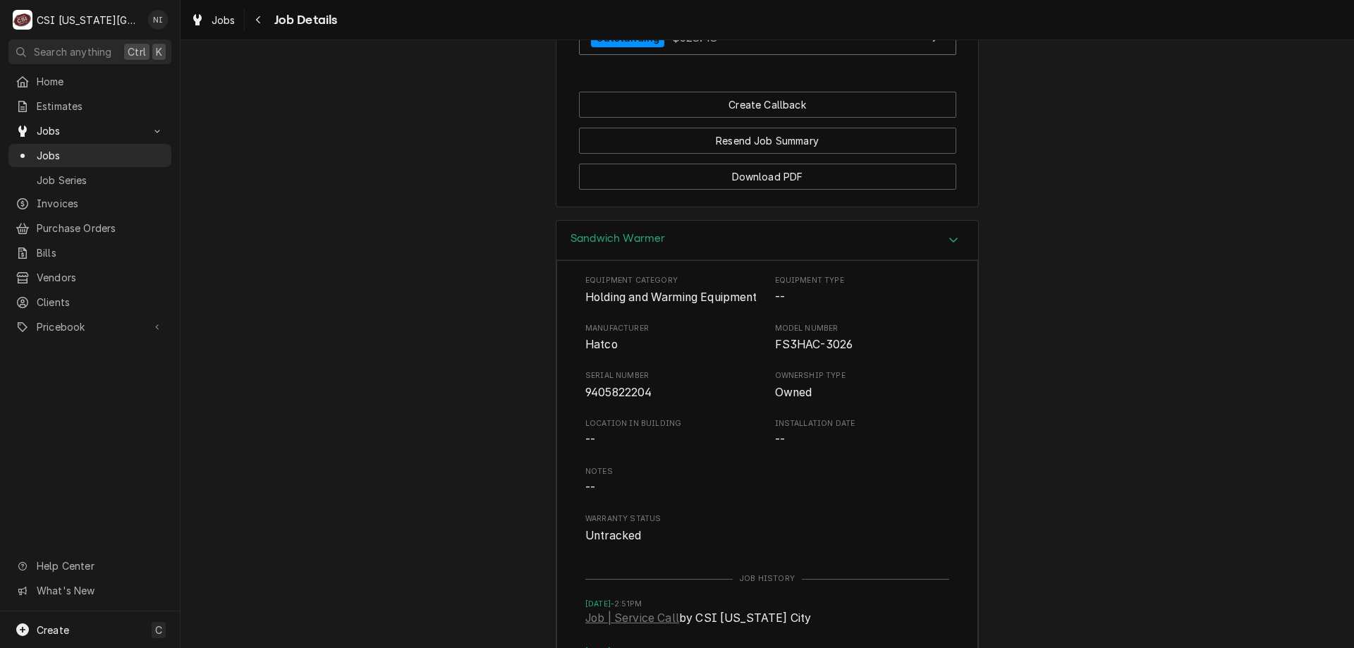
scroll to position [1367, 0]
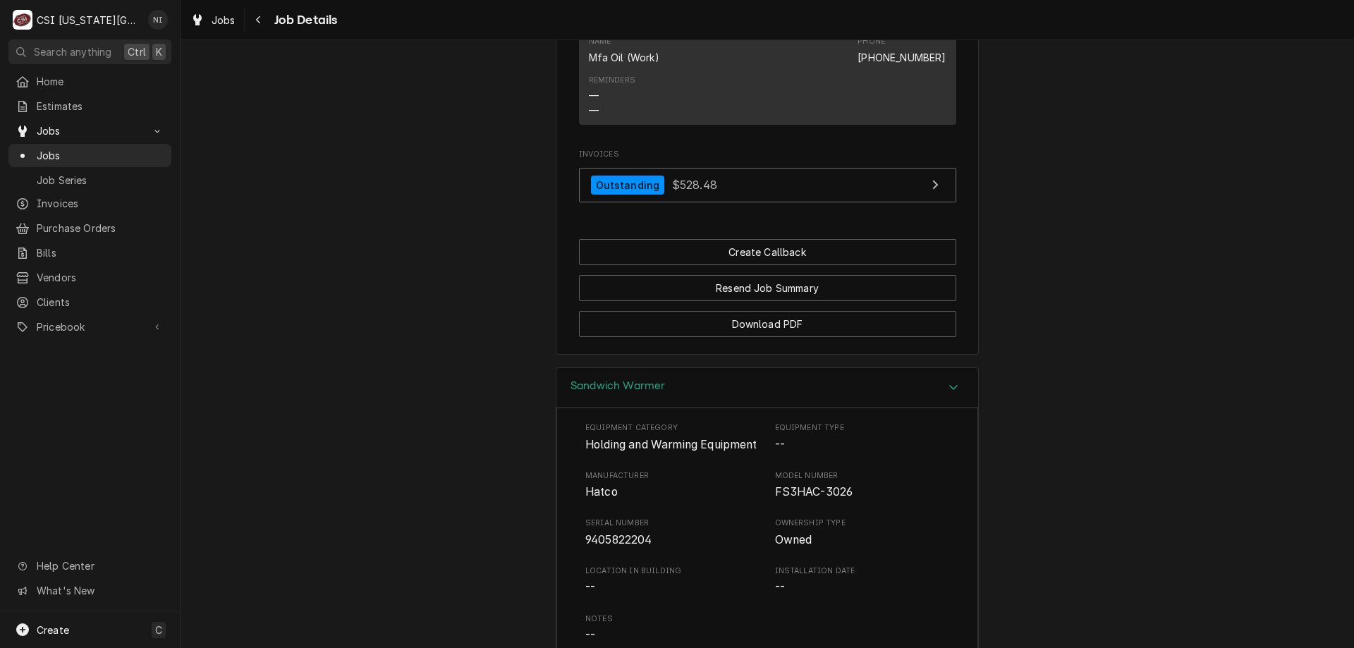
click at [113, 148] on span "Jobs" at bounding box center [101, 155] width 128 height 15
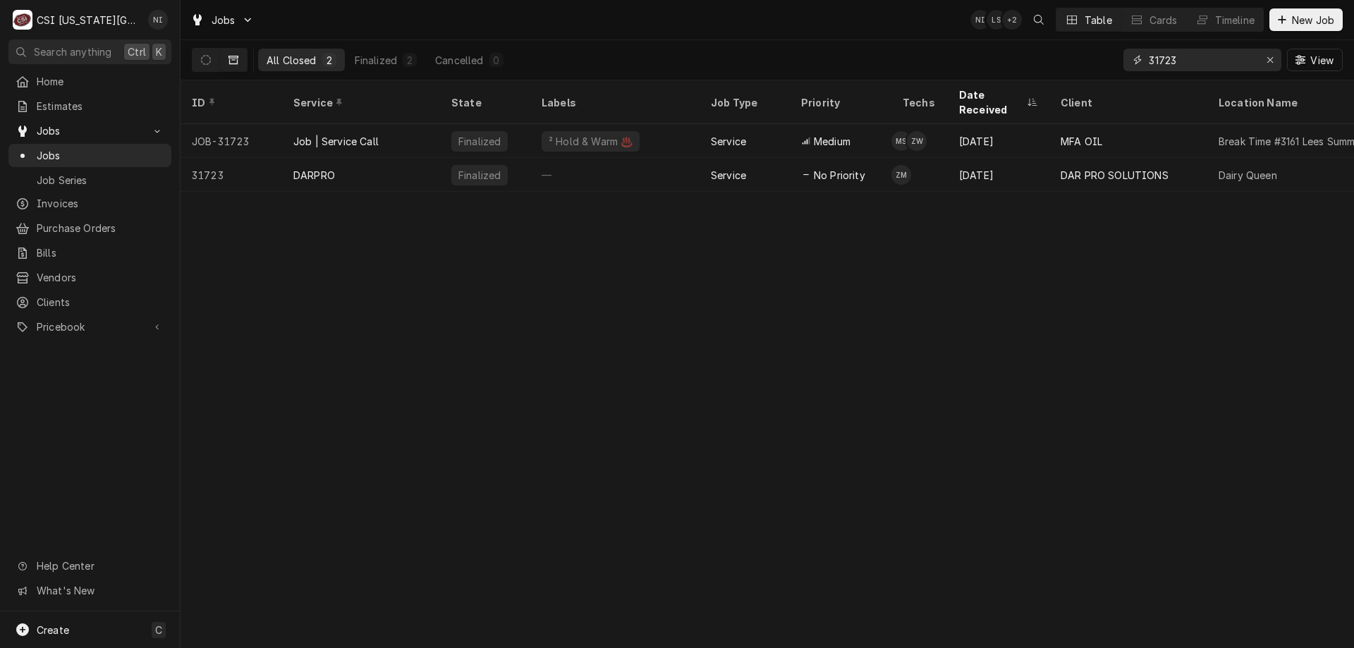
drag, startPoint x: 1184, startPoint y: 61, endPoint x: 1071, endPoint y: 64, distance: 113.6
click at [1071, 64] on div "All Closed 2 Finalized 2 Cancelled 0 31723 View" at bounding box center [767, 60] width 1151 height 40
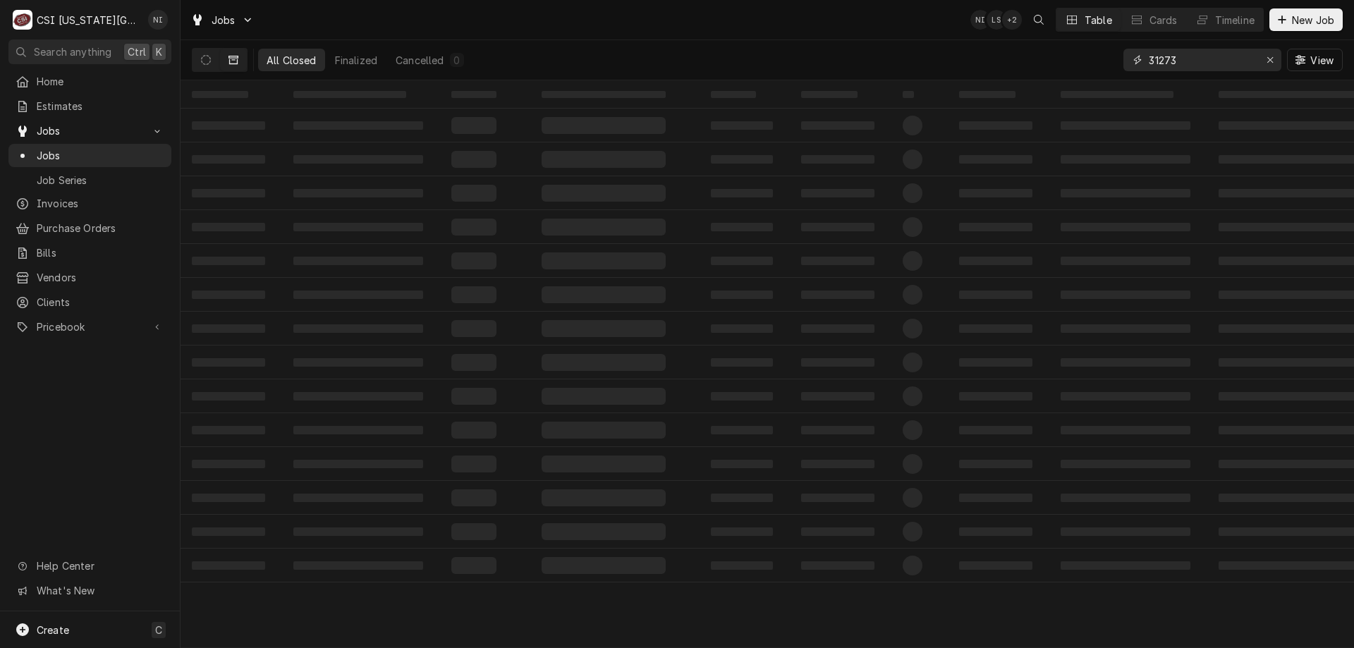
type input "31273"
click at [203, 58] on icon "Dynamic Content Wrapper" at bounding box center [206, 60] width 10 height 10
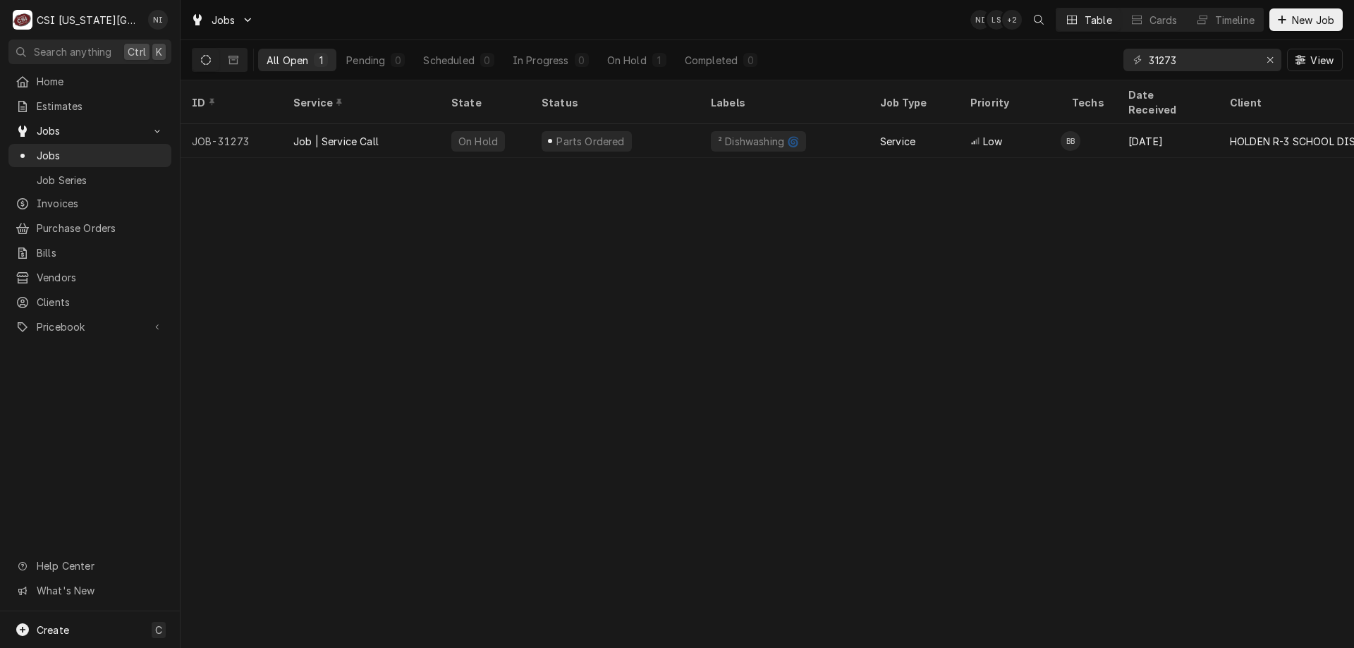
click at [377, 134] on div "Job | Service Call" at bounding box center [335, 141] width 85 height 15
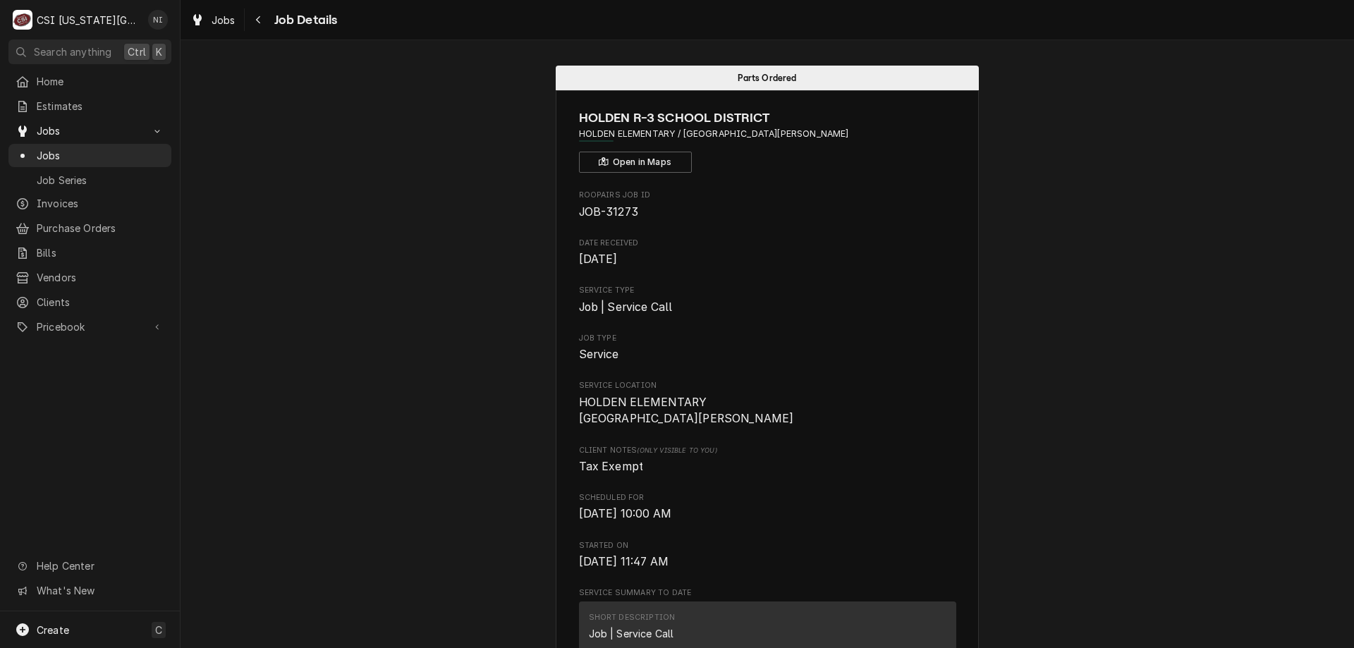
drag, startPoint x: 1178, startPoint y: 198, endPoint x: 1197, endPoint y: 186, distance: 22.5
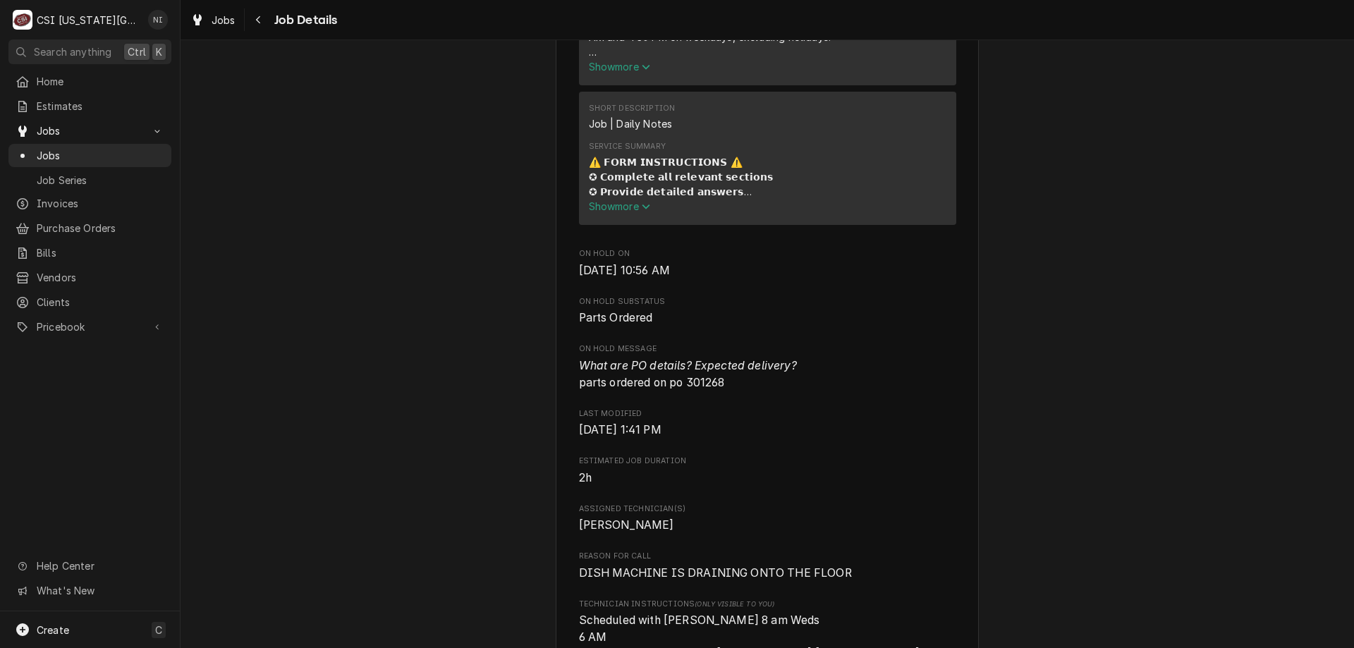
scroll to position [838, 0]
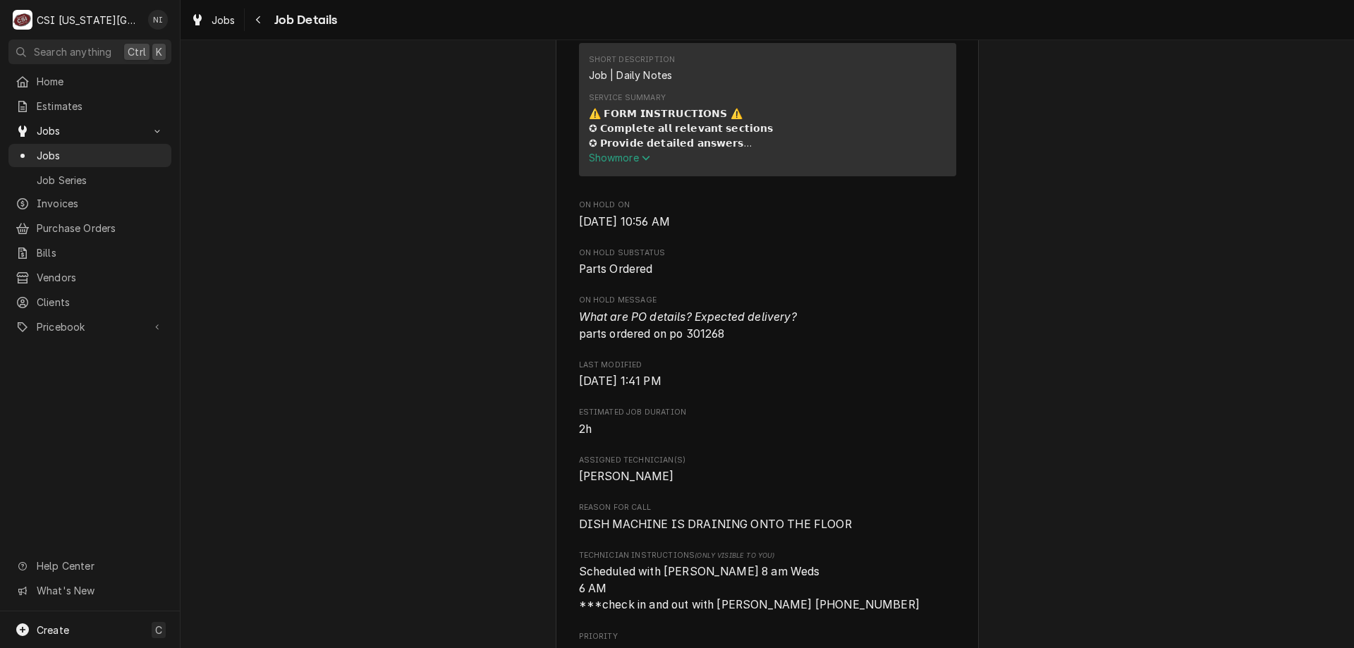
click at [1065, 291] on div "Parts Ordered HOLDEN R-3 SCHOOL DISTRICT HOLDEN ELEMENTARY / Eagle Dr, Holden, …" at bounding box center [768, 510] width 1174 height 2586
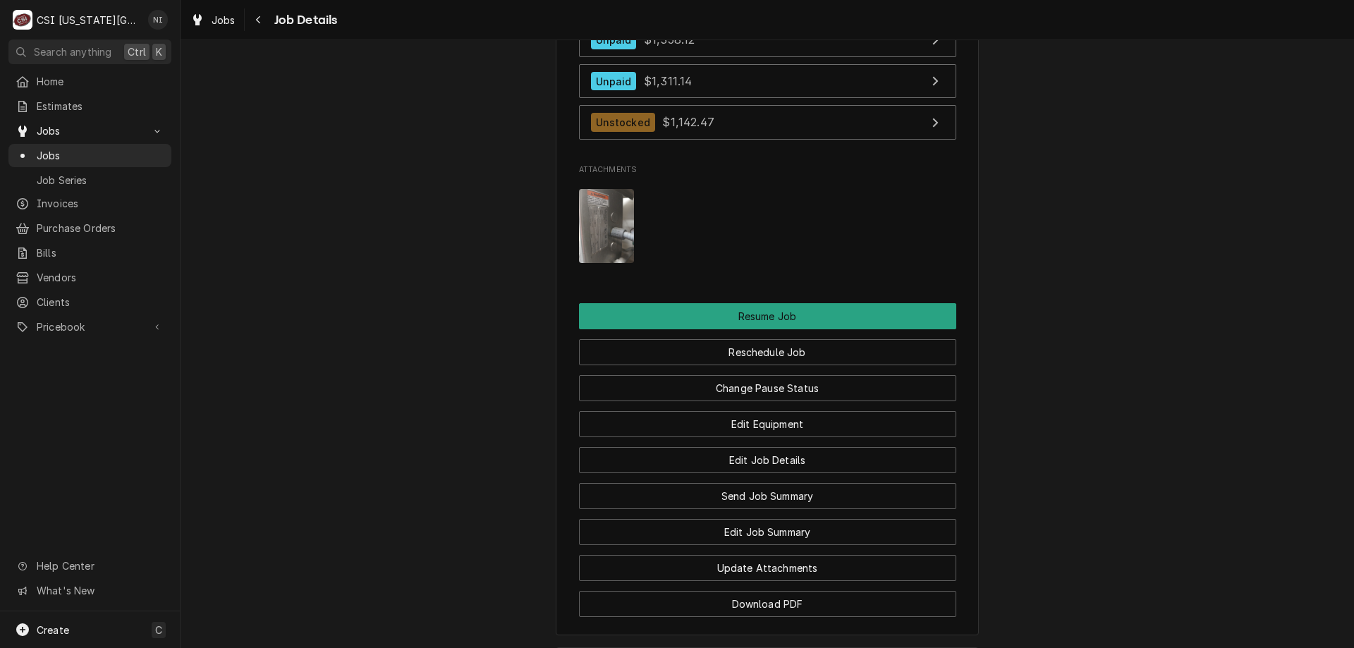
scroll to position [1983, 0]
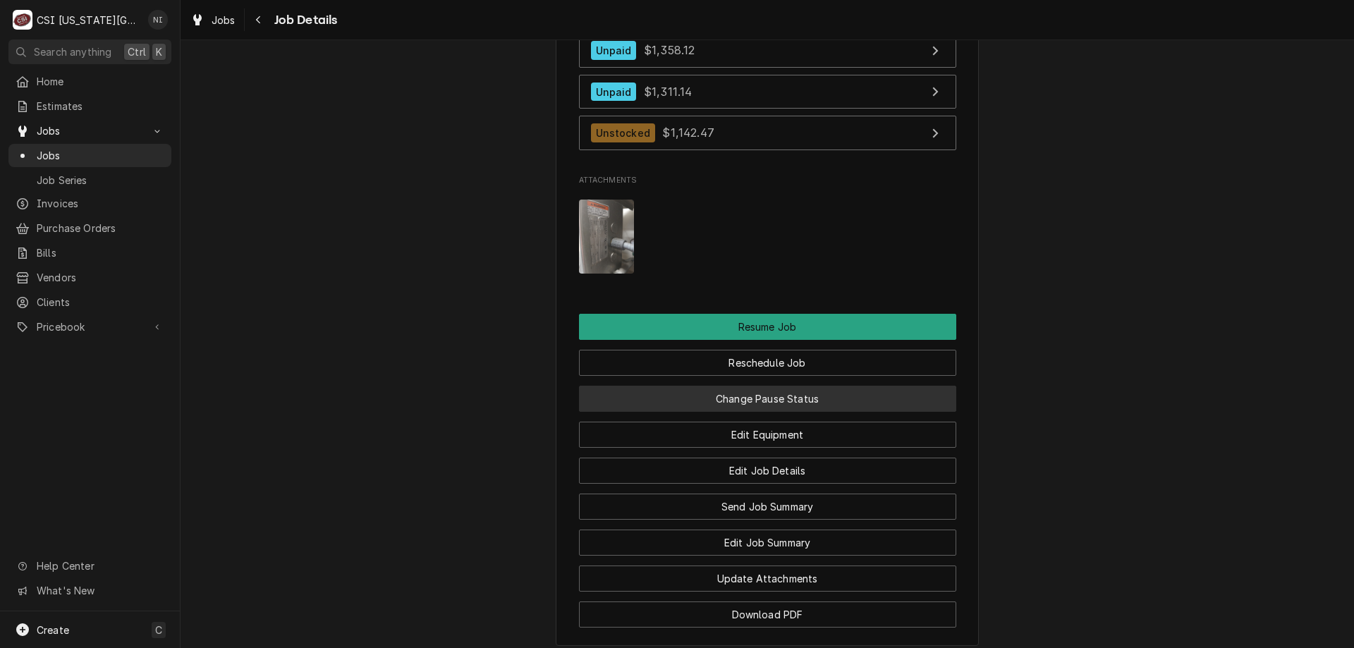
click at [842, 412] on button "Change Pause Status" at bounding box center [767, 399] width 377 height 26
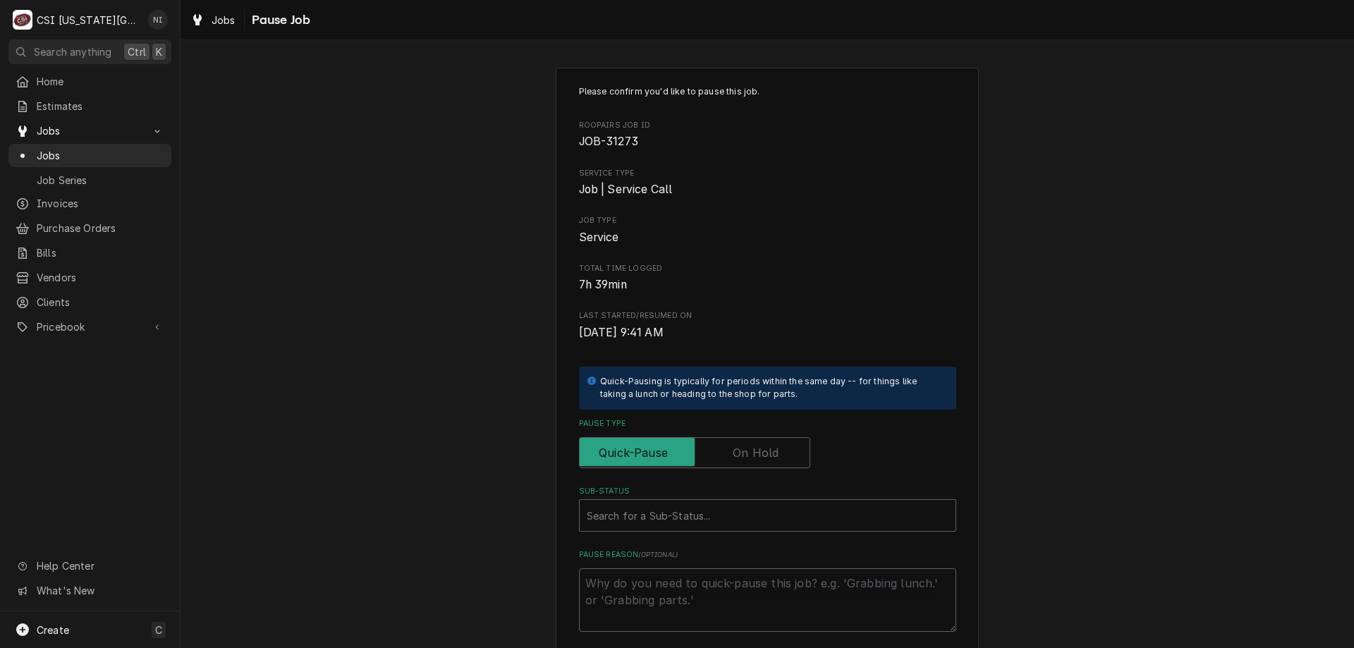
click at [737, 451] on label "Pause Type" at bounding box center [694, 452] width 231 height 31
click at [737, 451] on input "Pause Type" at bounding box center [695, 452] width 219 height 31
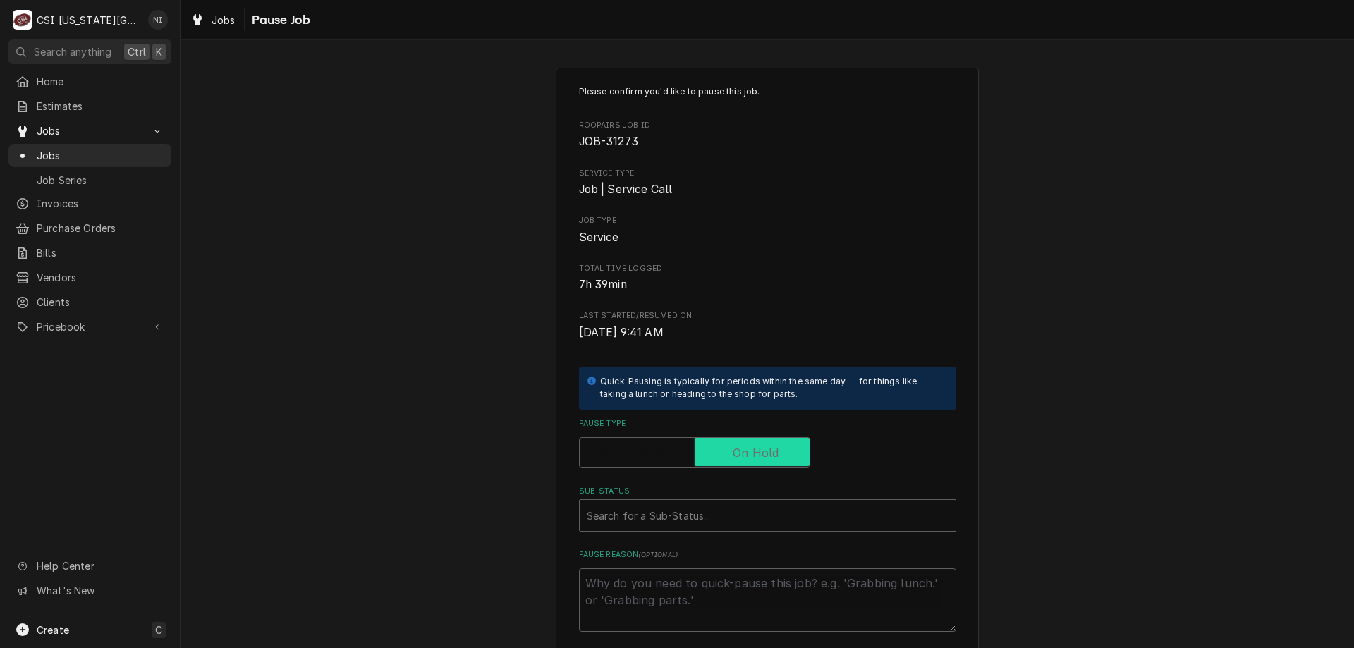
checkbox input "true"
click at [720, 523] on div "Sub-Status" at bounding box center [768, 515] width 362 height 25
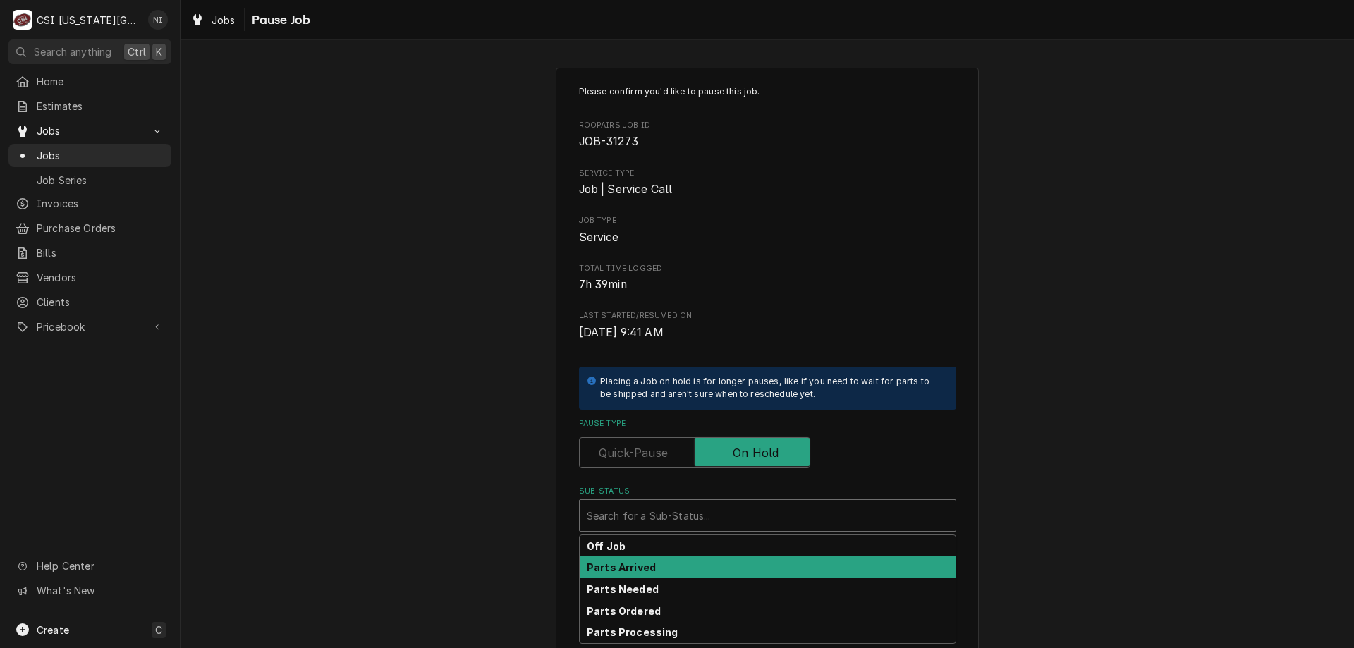
click at [655, 571] on div "Parts Arrived" at bounding box center [768, 568] width 376 height 22
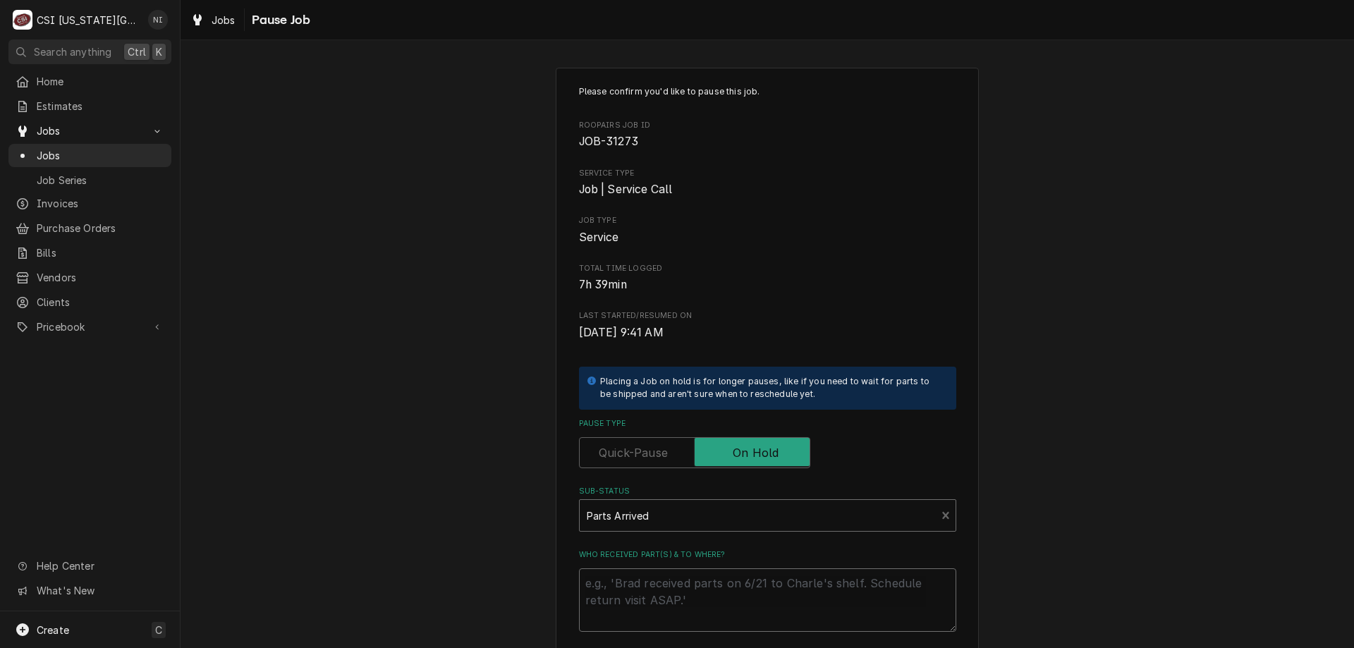
click at [653, 588] on textarea "Who received part(s) & to where?" at bounding box center [767, 600] width 377 height 63
type textarea "x"
type textarea "p"
type textarea "x"
type textarea "pa"
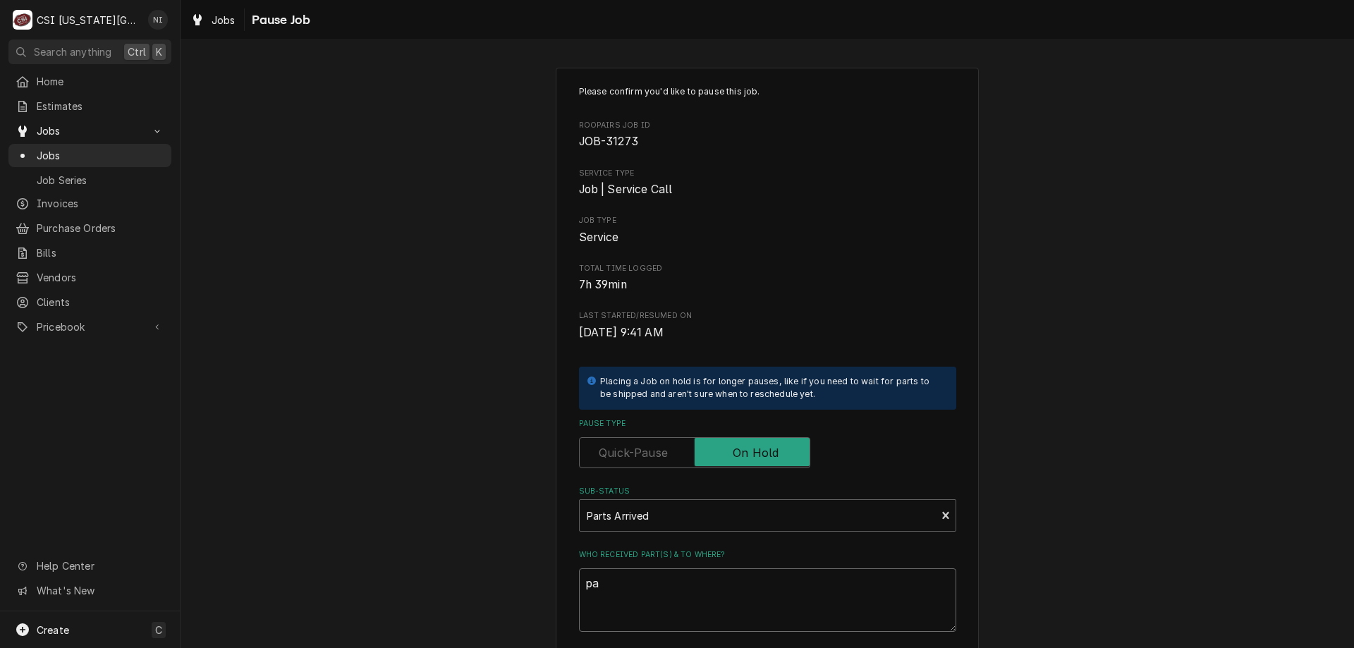
type textarea "x"
type textarea "par"
type textarea "x"
type textarea "part"
type textarea "x"
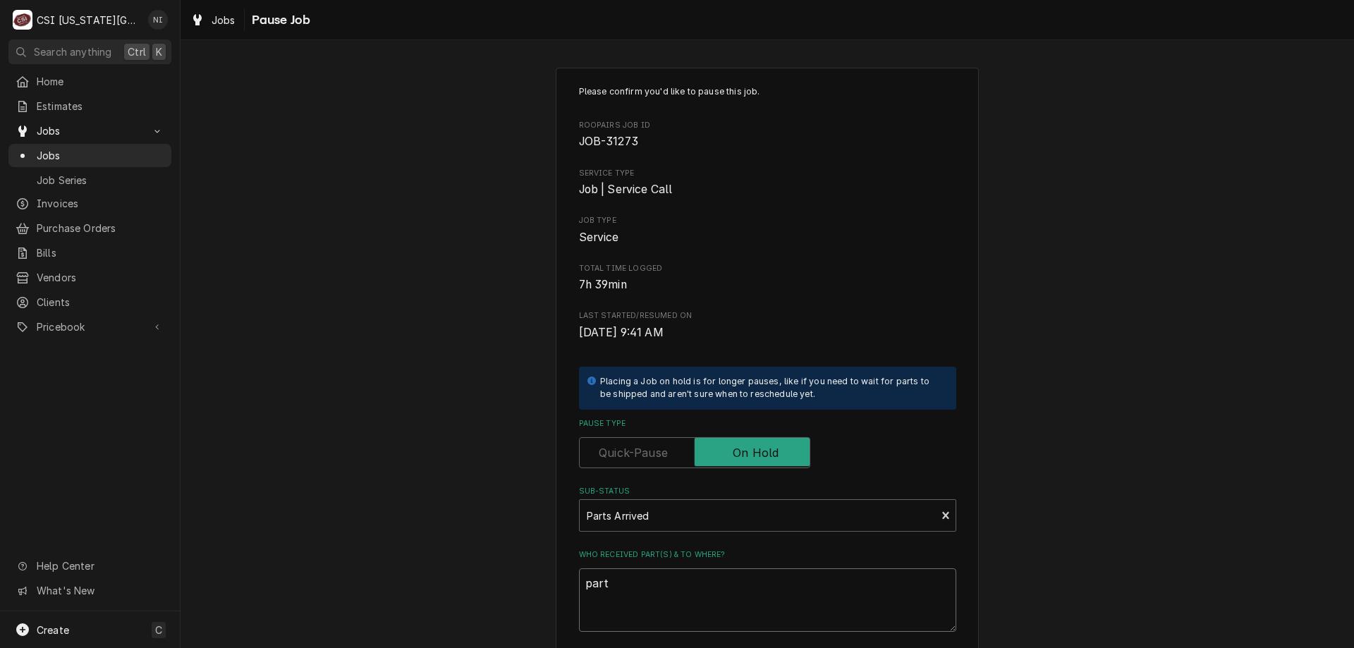
type textarea "par"
type textarea "x"
type textarea "part"
type textarea "x"
type textarea "parts"
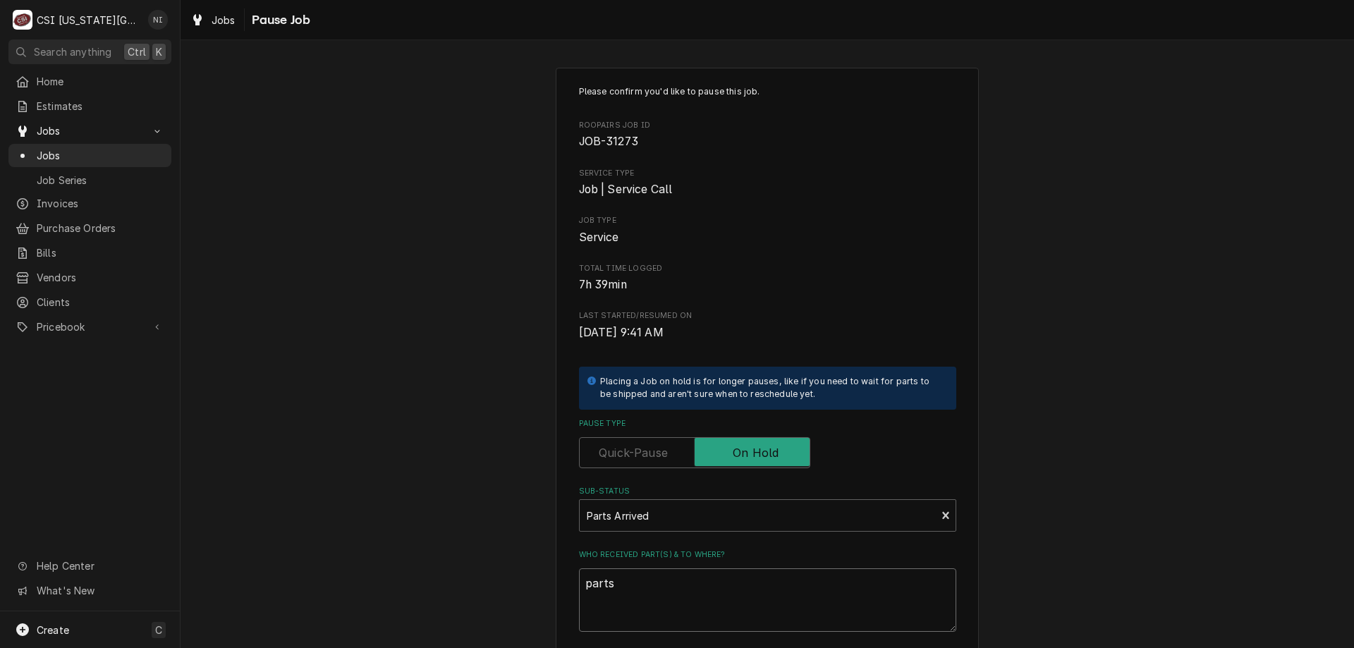
type textarea "x"
type textarea "parts"
type textarea "x"
type textarea "parts o"
type textarea "x"
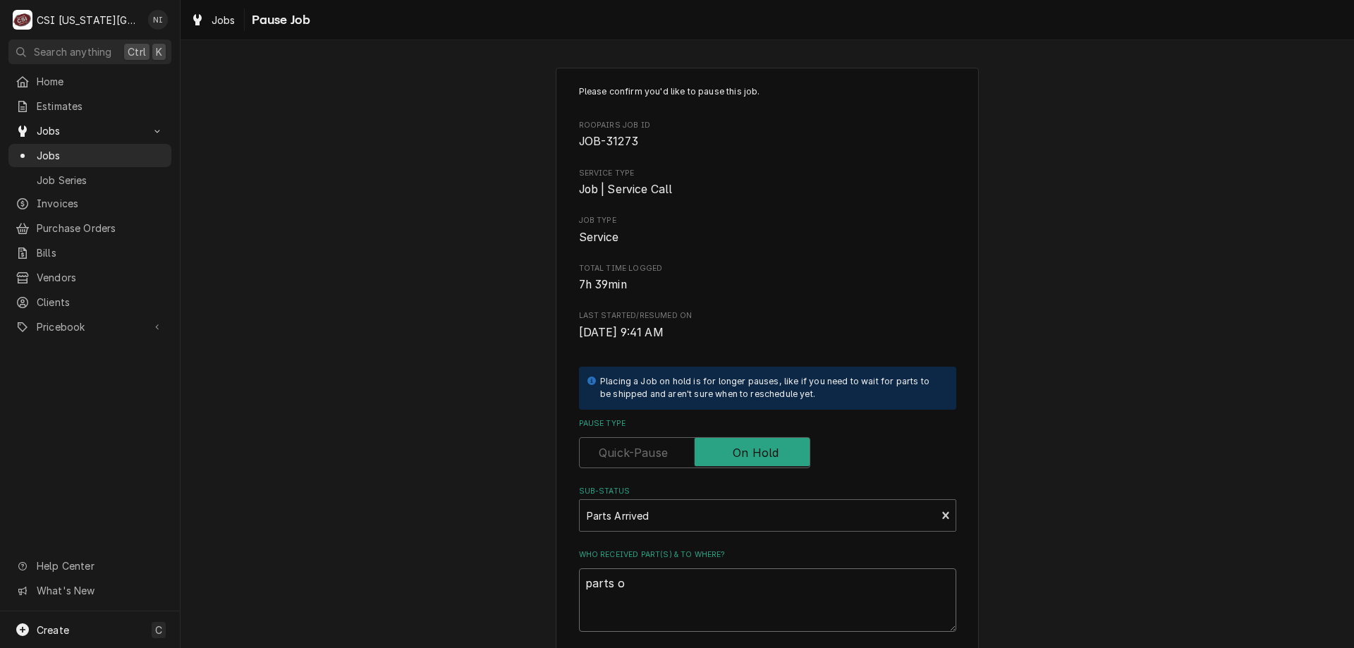
type textarea "parts on"
type textarea "x"
type textarea "parts on"
type textarea "x"
type textarea "parts on B"
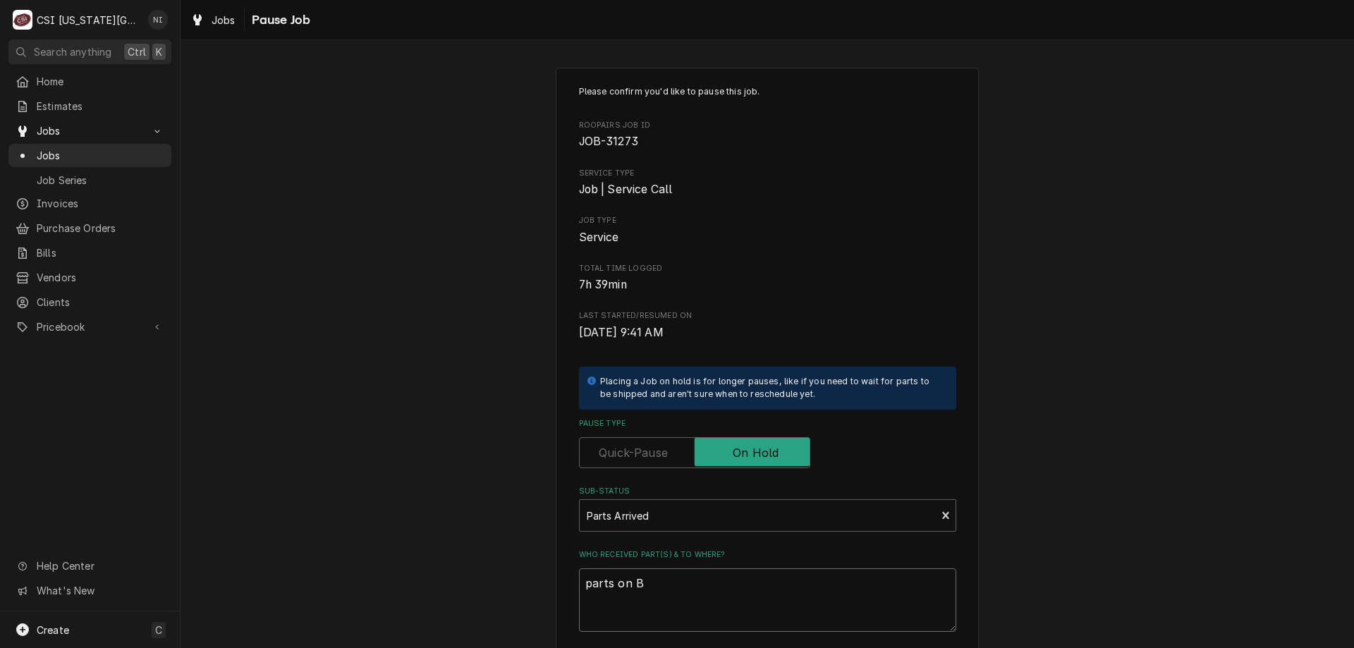
type textarea "x"
type textarea "parts on BB"
type textarea "x"
type textarea "parts on BB"
type textarea "x"
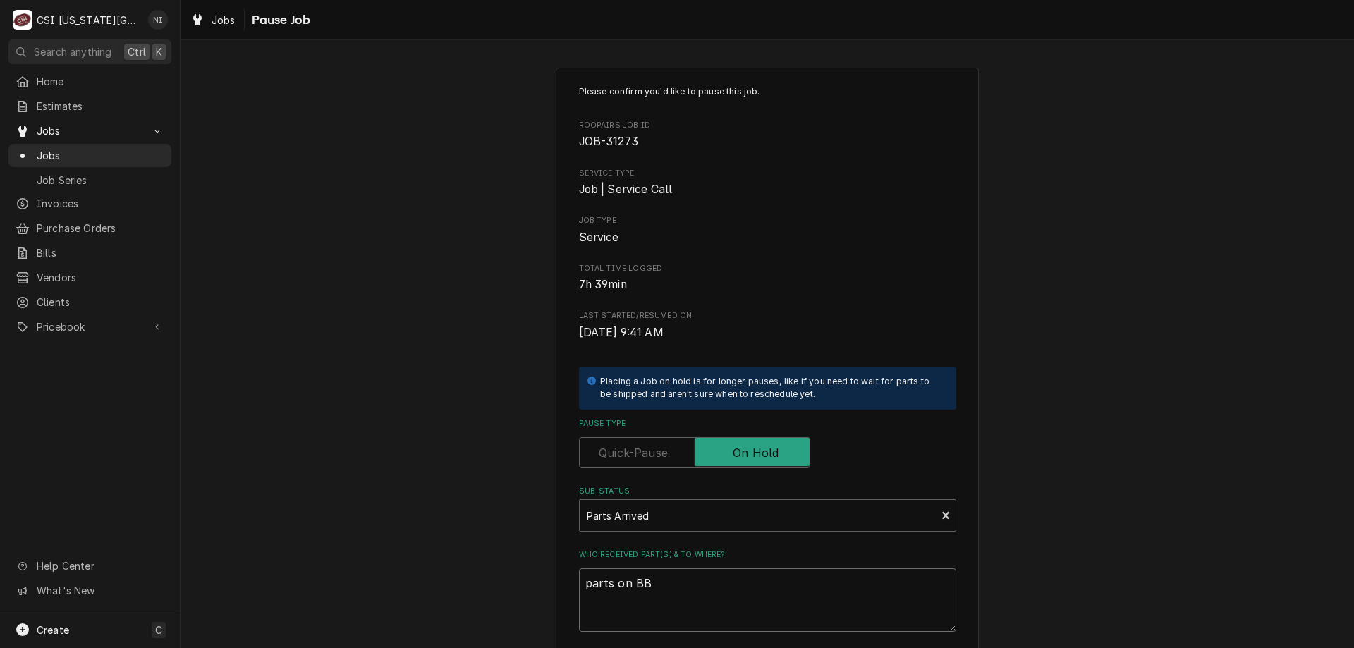
type textarea "parts on BB s"
type textarea "x"
type textarea "parts on BB sh"
type textarea "x"
type textarea "parts on BB she"
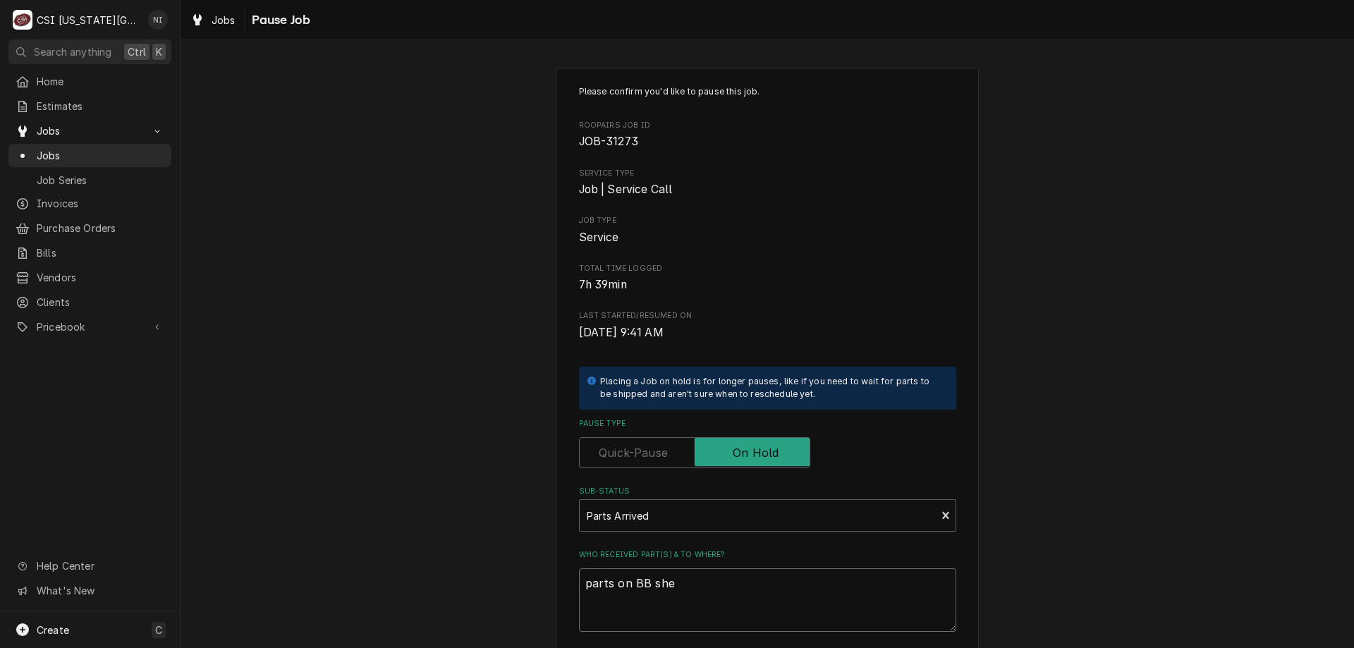
type textarea "x"
type textarea "parts on BB shel"
type textarea "x"
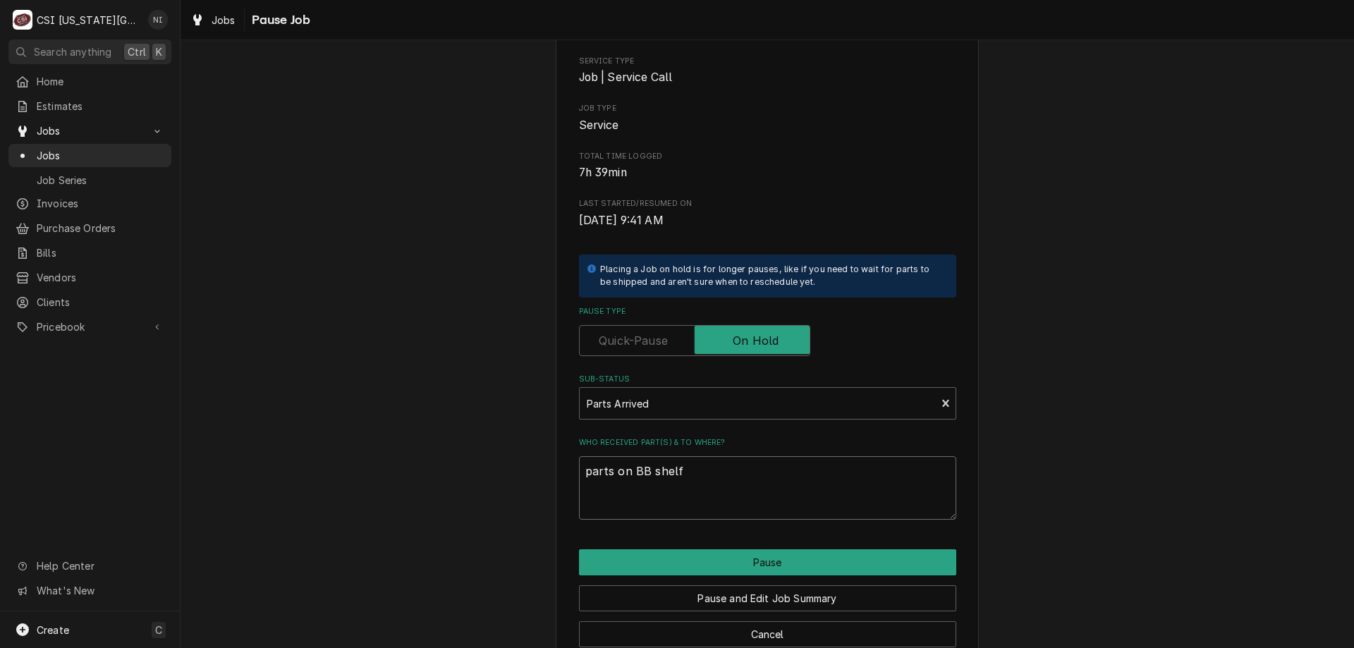
scroll to position [142, 0]
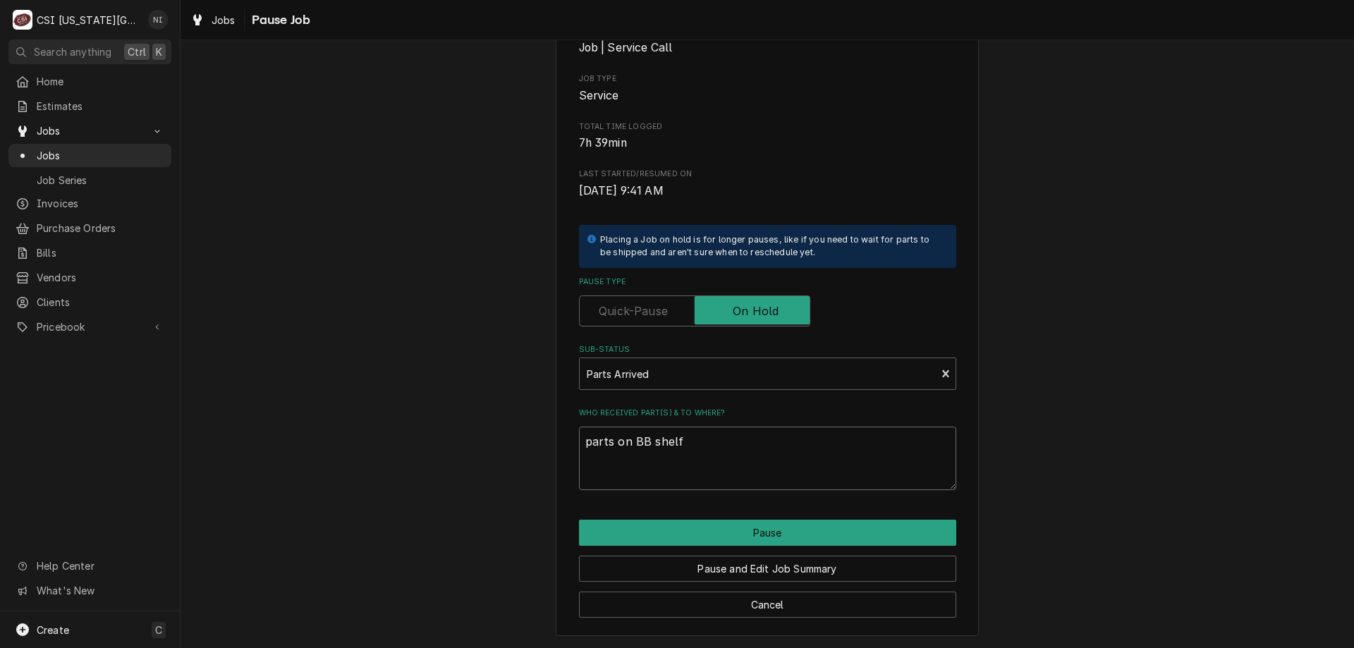
type textarea "parts on BB shelf"
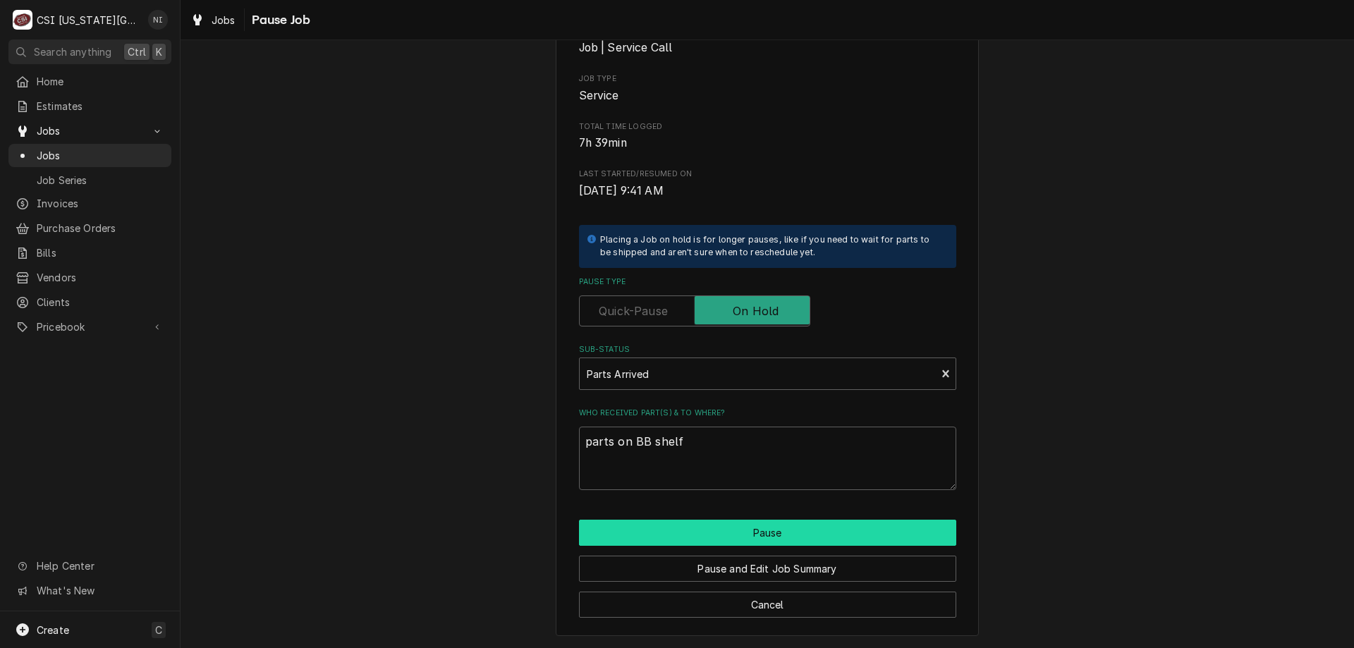
click at [777, 539] on button "Pause" at bounding box center [767, 533] width 377 height 26
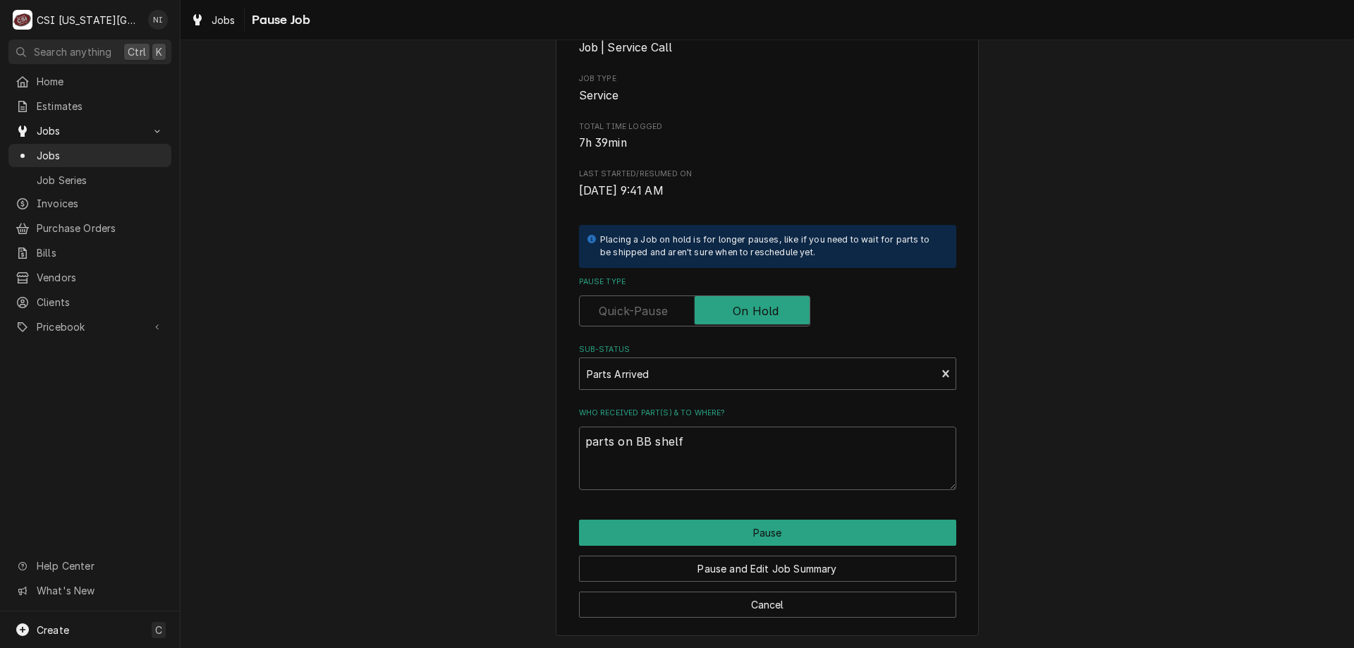
type textarea "x"
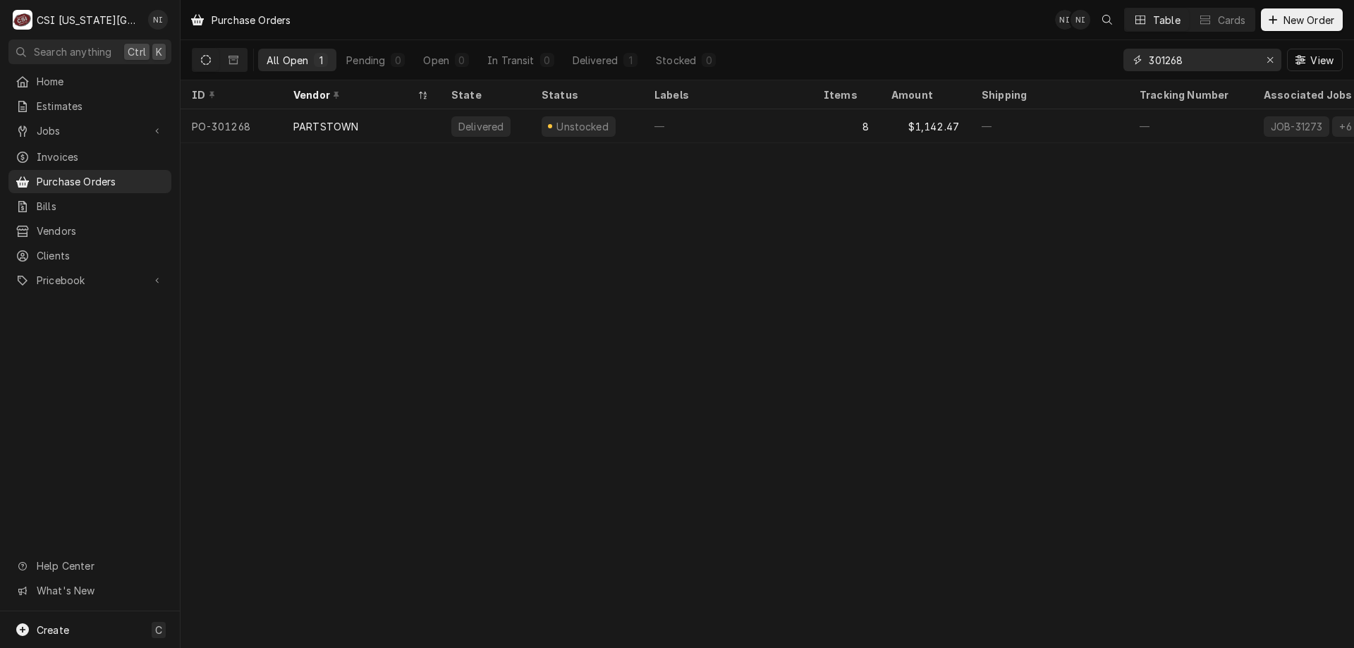
click at [1194, 60] on input "301268" at bounding box center [1202, 60] width 106 height 23
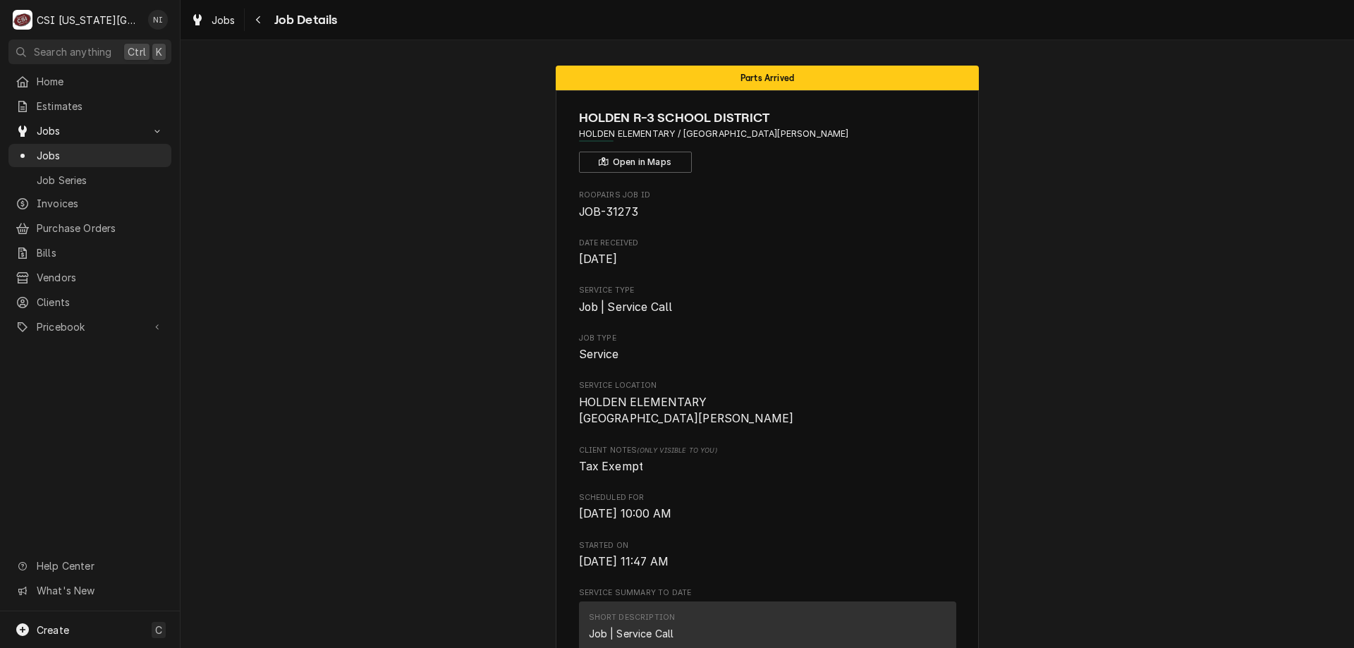
click at [78, 157] on span "Jobs" at bounding box center [101, 155] width 128 height 15
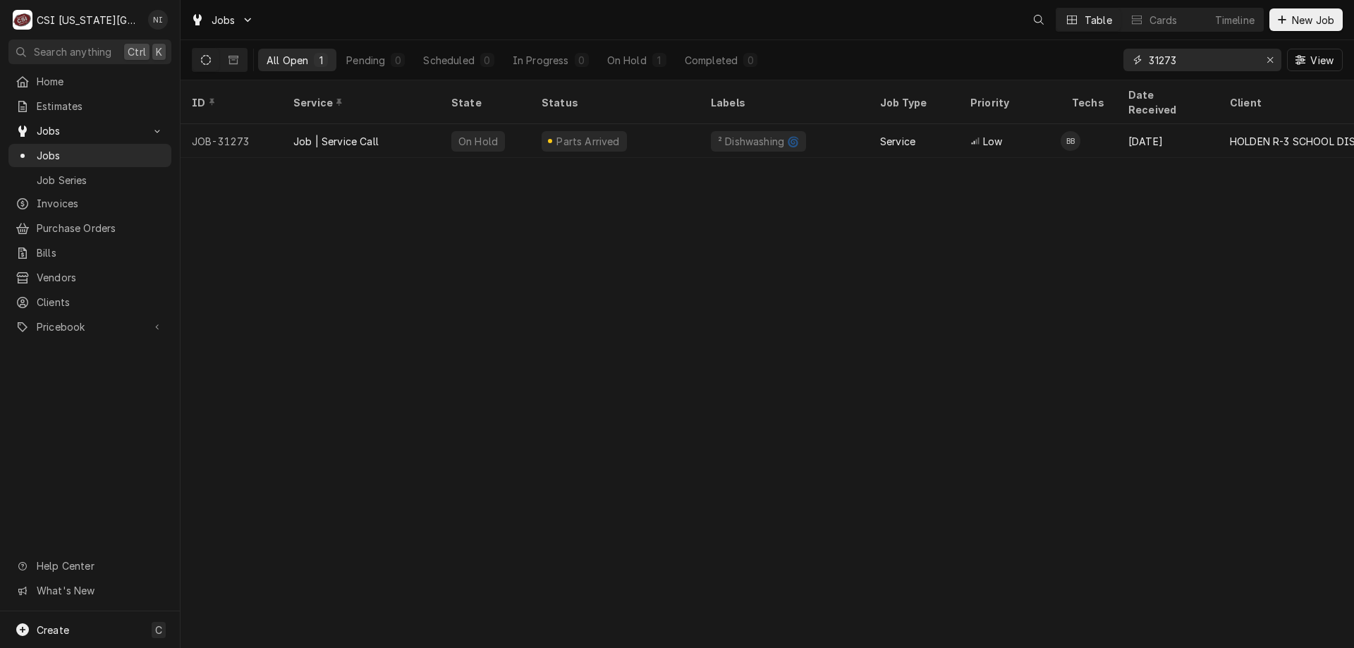
drag, startPoint x: 1195, startPoint y: 61, endPoint x: 972, endPoint y: 62, distance: 222.9
click at [972, 62] on div "All Open 1 Pending 0 Scheduled 0 In Progress 0 On Hold 1 Completed 0 31273 View" at bounding box center [767, 60] width 1151 height 40
type input "31447"
click at [442, 124] on div "On Hold" at bounding box center [485, 141] width 90 height 34
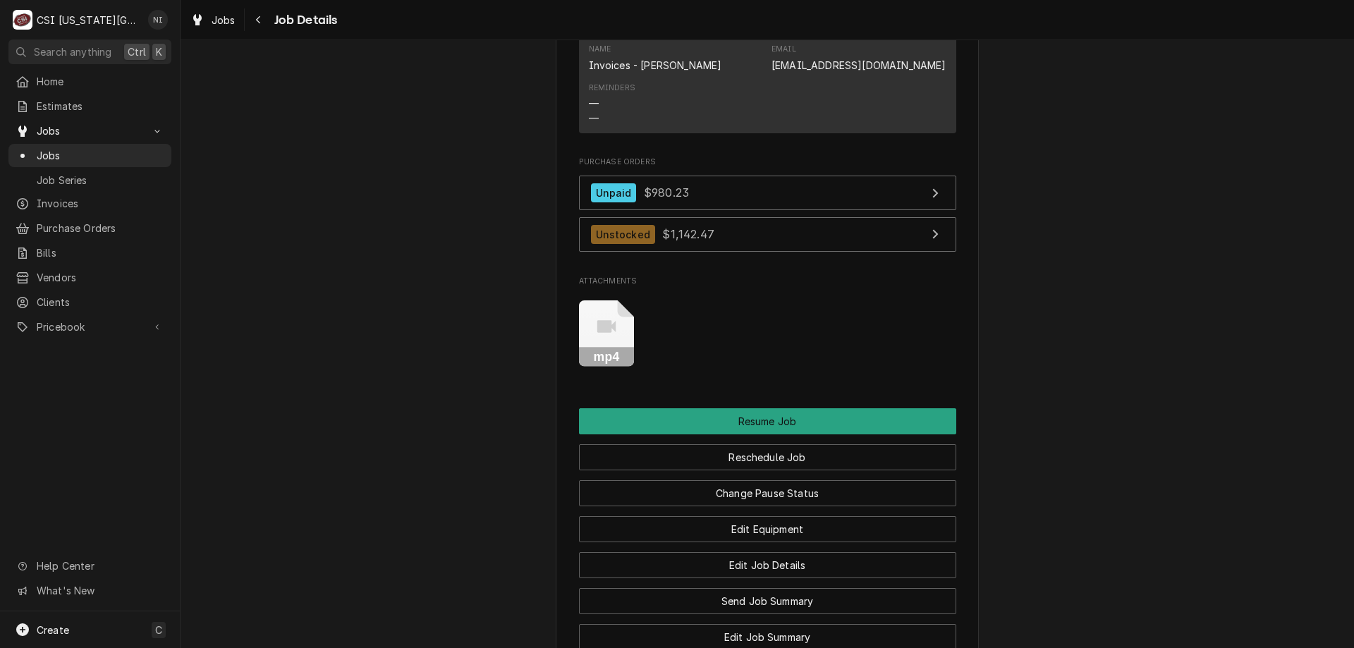
scroll to position [2766, 0]
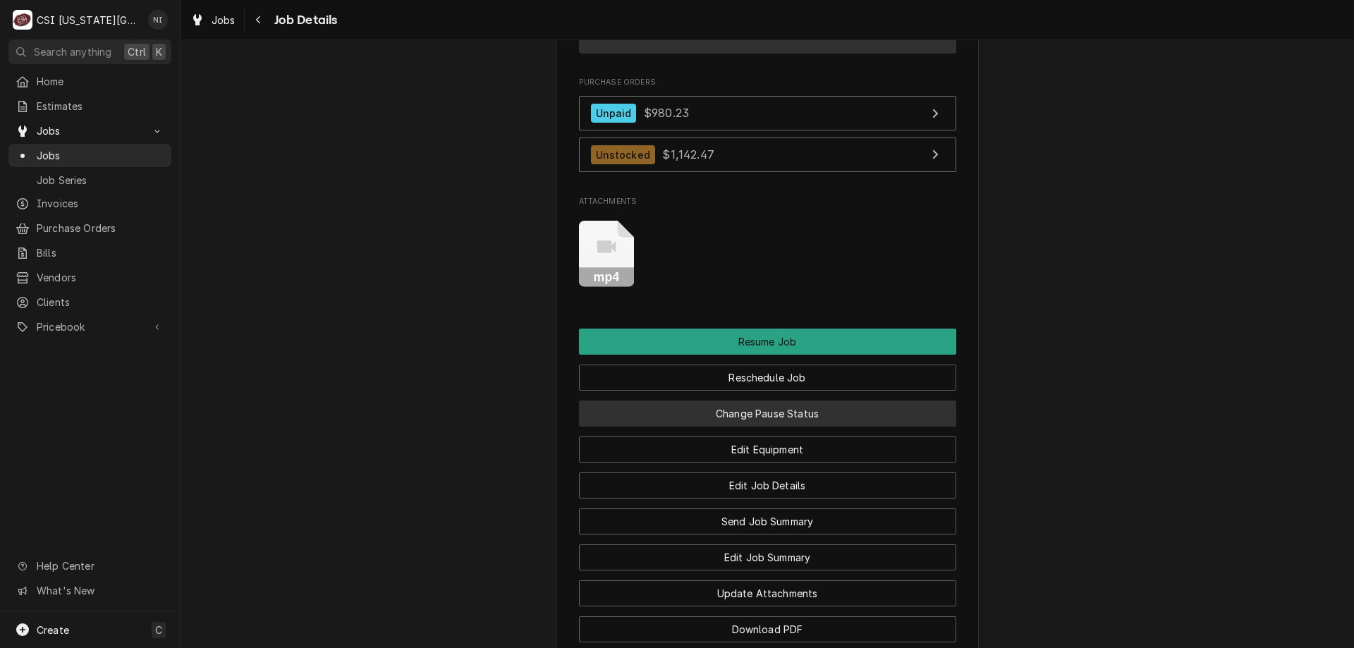
click at [798, 401] on button "Change Pause Status" at bounding box center [767, 414] width 377 height 26
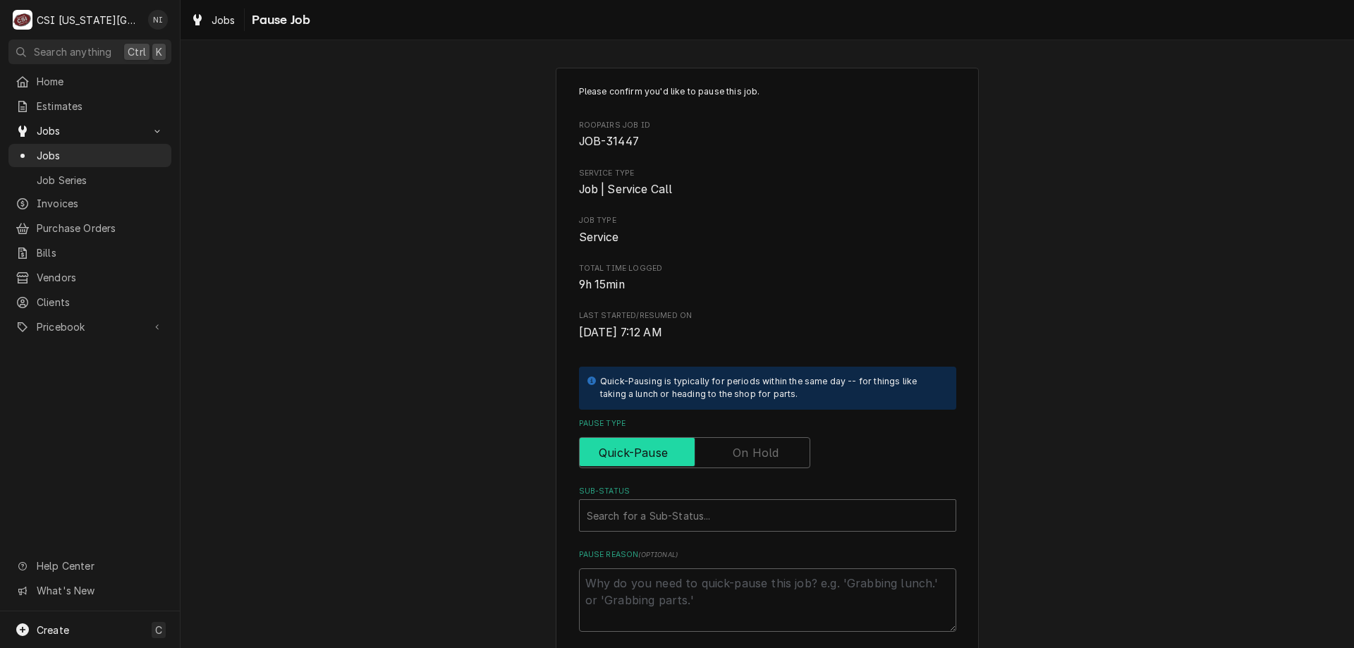
drag, startPoint x: 735, startPoint y: 438, endPoint x: 726, endPoint y: 466, distance: 29.0
click at [735, 444] on label "Pause Type" at bounding box center [694, 452] width 231 height 31
click at [735, 444] on input "Pause Type" at bounding box center [695, 452] width 219 height 31
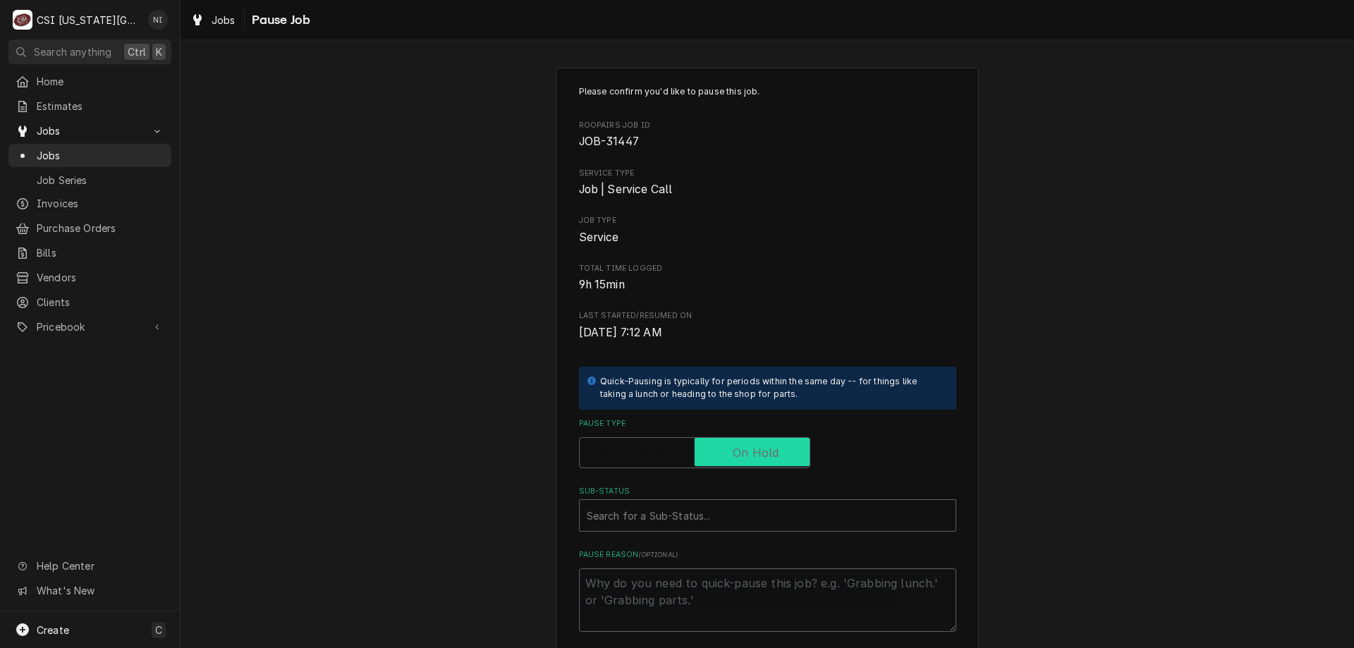
checkbox input "true"
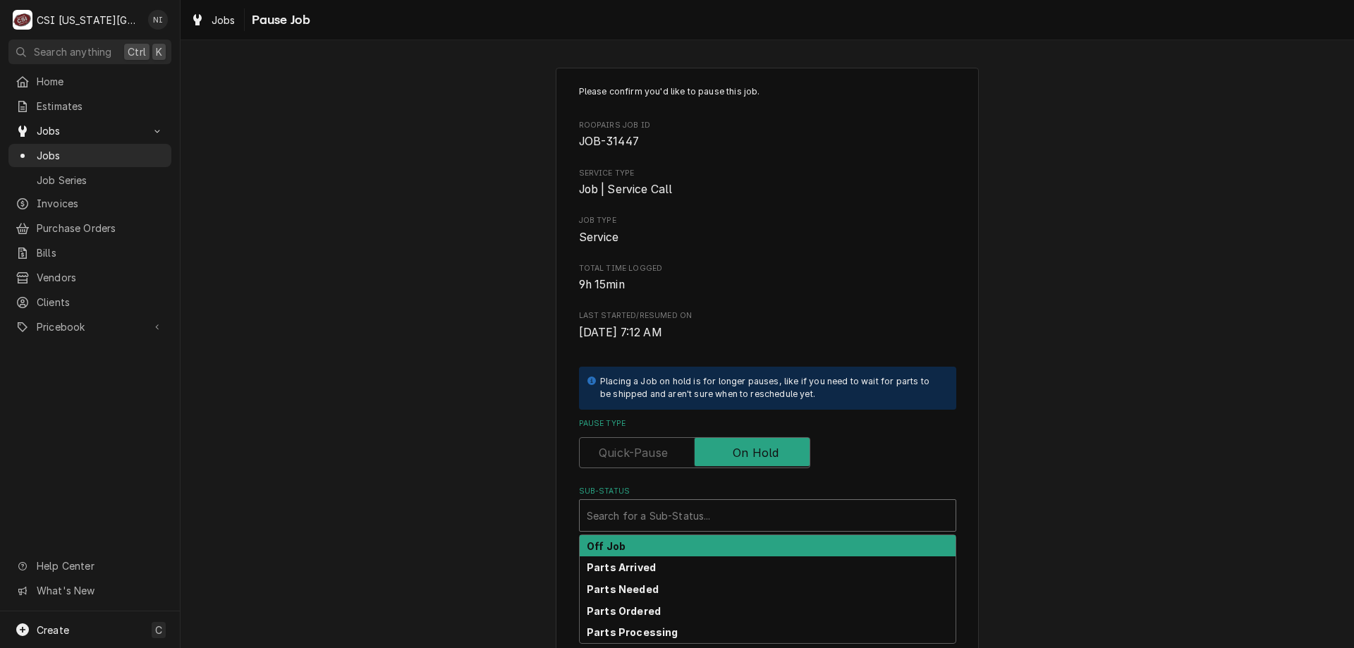
drag, startPoint x: 720, startPoint y: 508, endPoint x: 700, endPoint y: 540, distance: 37.4
click at [719, 513] on div "Sub-Status" at bounding box center [768, 515] width 362 height 25
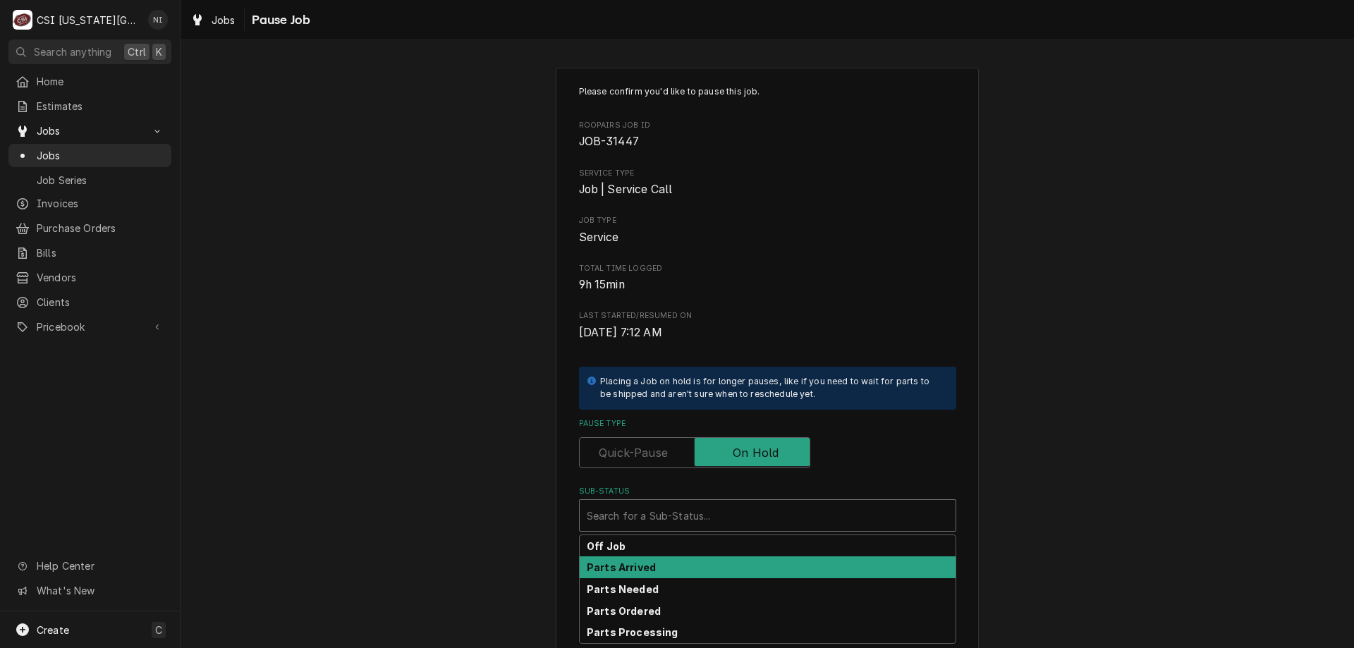
click at [646, 568] on strong "Parts Arrived" at bounding box center [621, 568] width 69 height 12
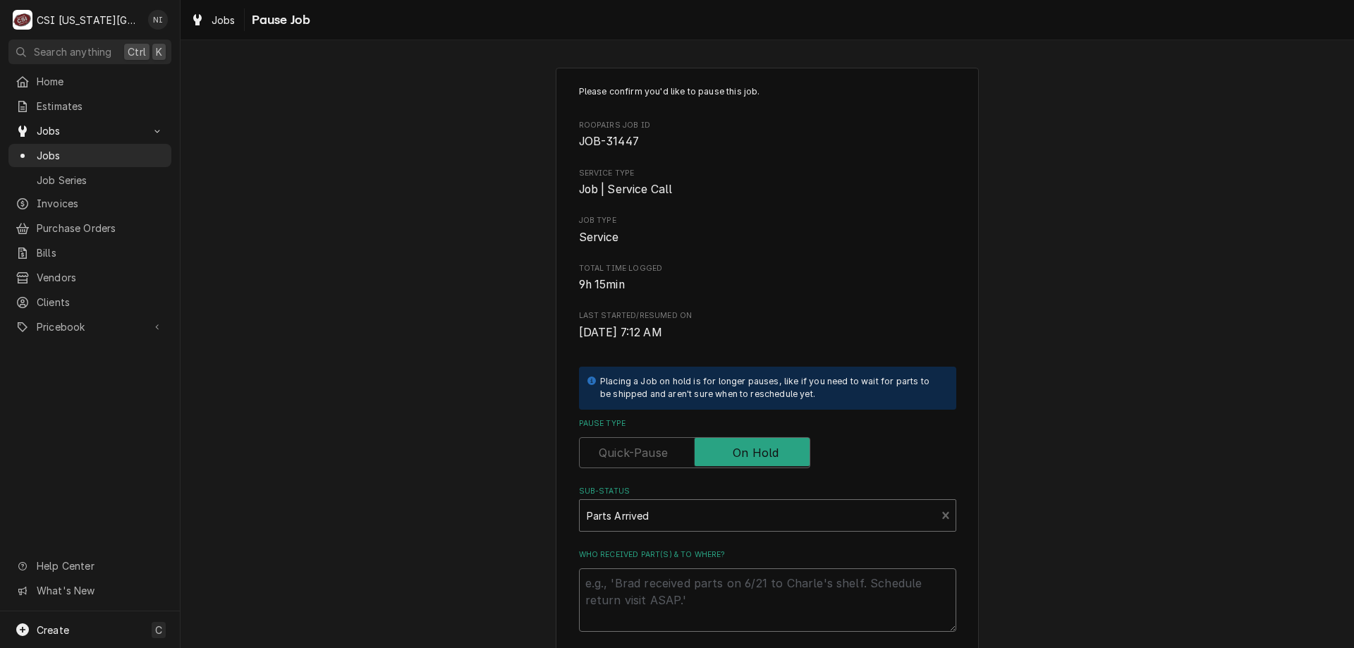
drag, startPoint x: 636, startPoint y: 589, endPoint x: 650, endPoint y: 600, distance: 17.5
click at [639, 588] on textarea "Who received part(s) & to where?" at bounding box center [767, 600] width 377 height 63
type textarea "x"
type textarea "p"
type textarea "x"
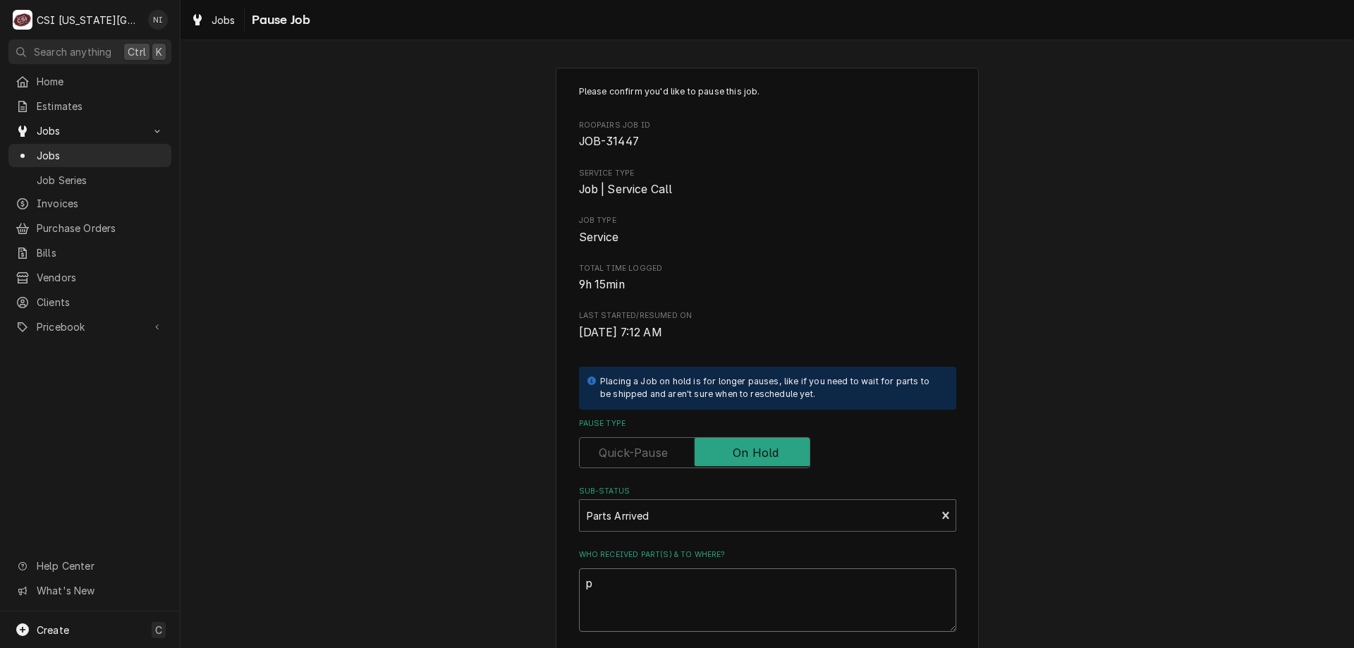
type textarea "pa"
type textarea "x"
type textarea "par"
type textarea "x"
type textarea "part"
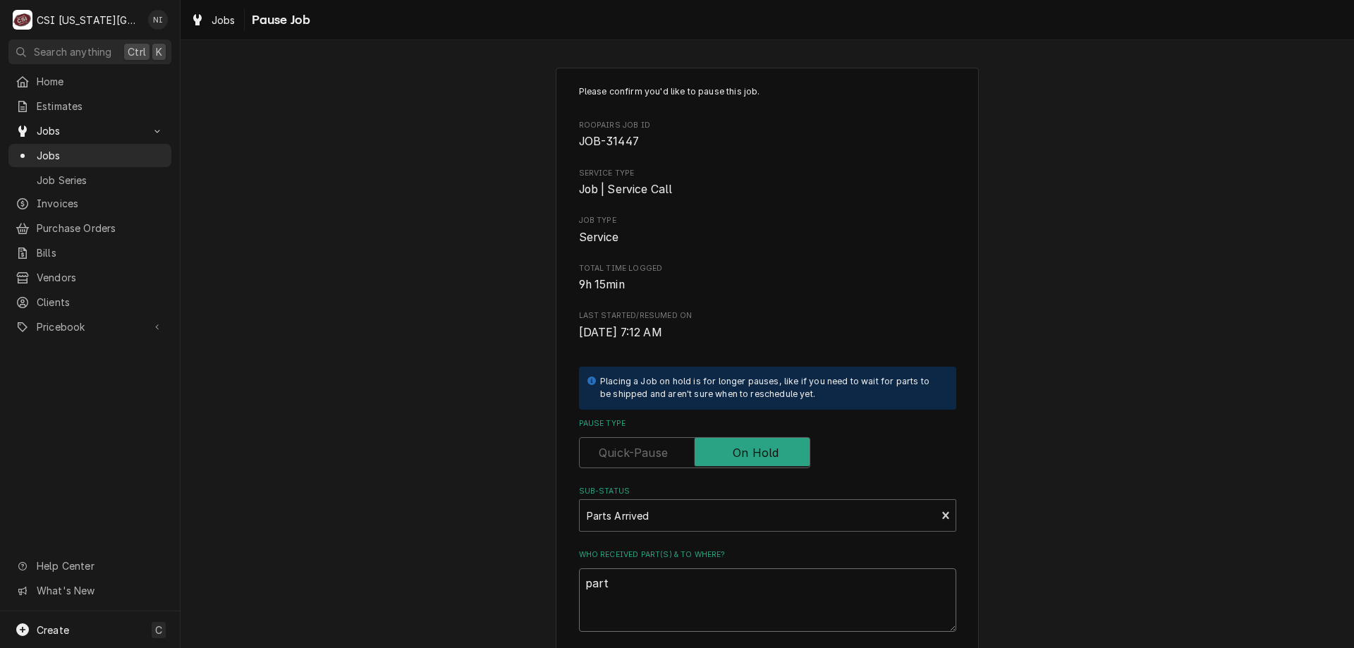
type textarea "x"
type textarea "parts"
type textarea "x"
type textarea "parts"
type textarea "x"
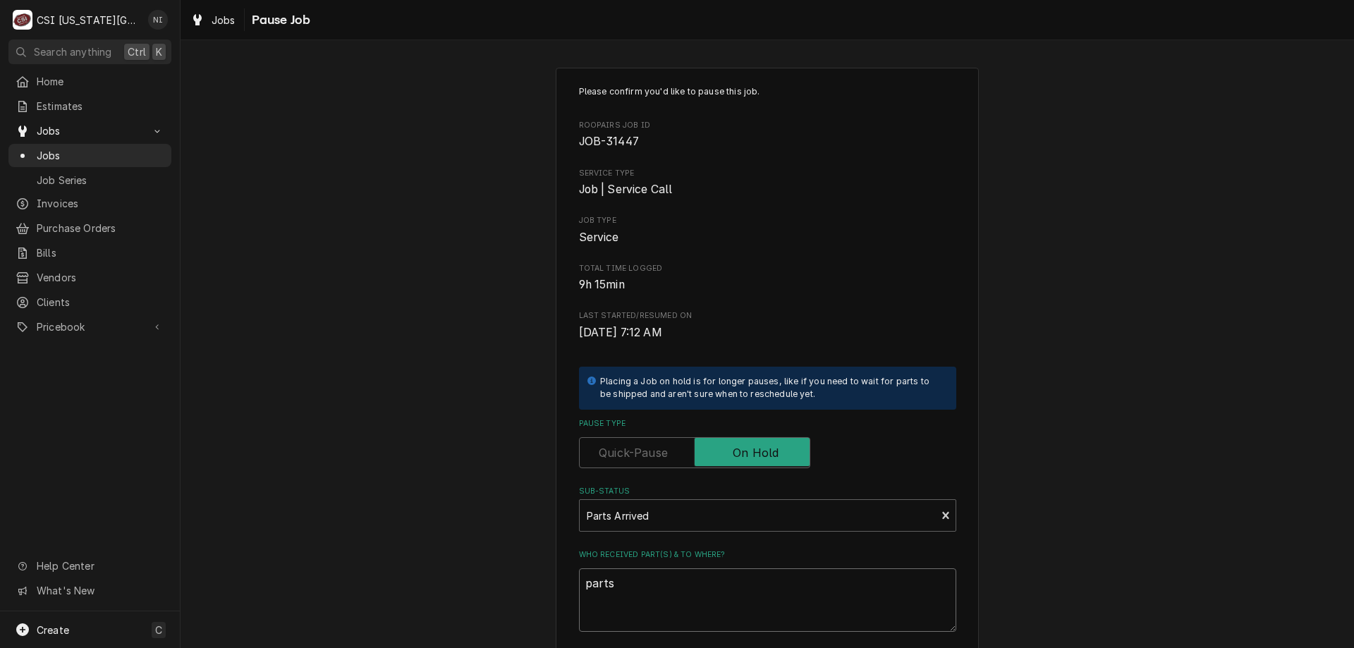
type textarea "parts o"
type textarea "x"
type textarea "parts on"
type textarea "x"
type textarea "parts on"
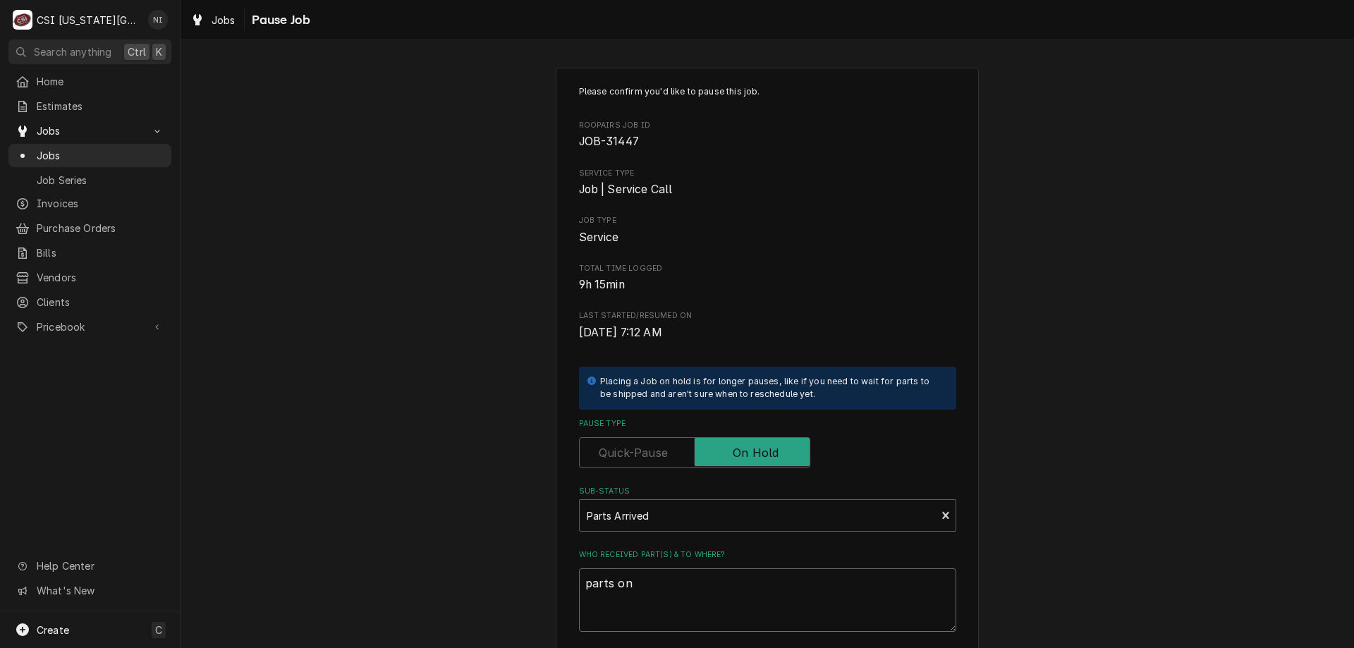
type textarea "x"
type textarea "parts on b"
type textarea "x"
type textarea "parts on bu"
type textarea "x"
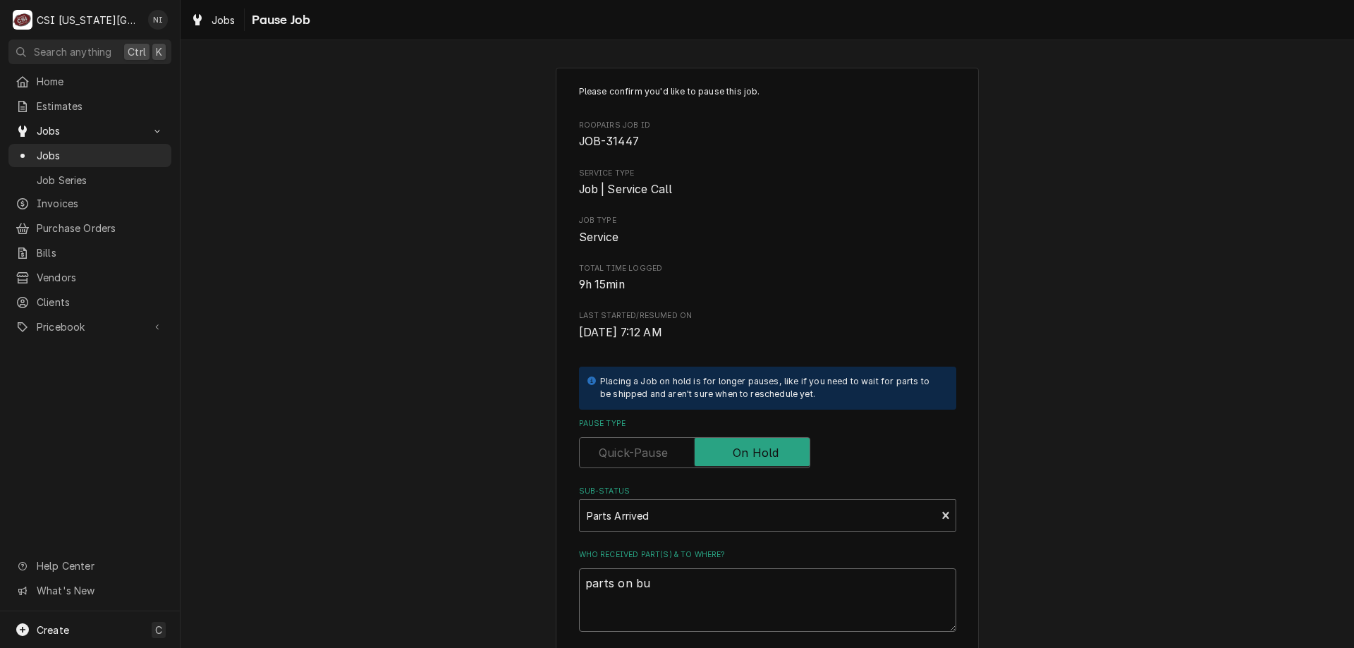
type textarea "parts on bus"
type textarea "x"
type textarea "parts on bust"
type textarea "x"
type textarea "parts on busta"
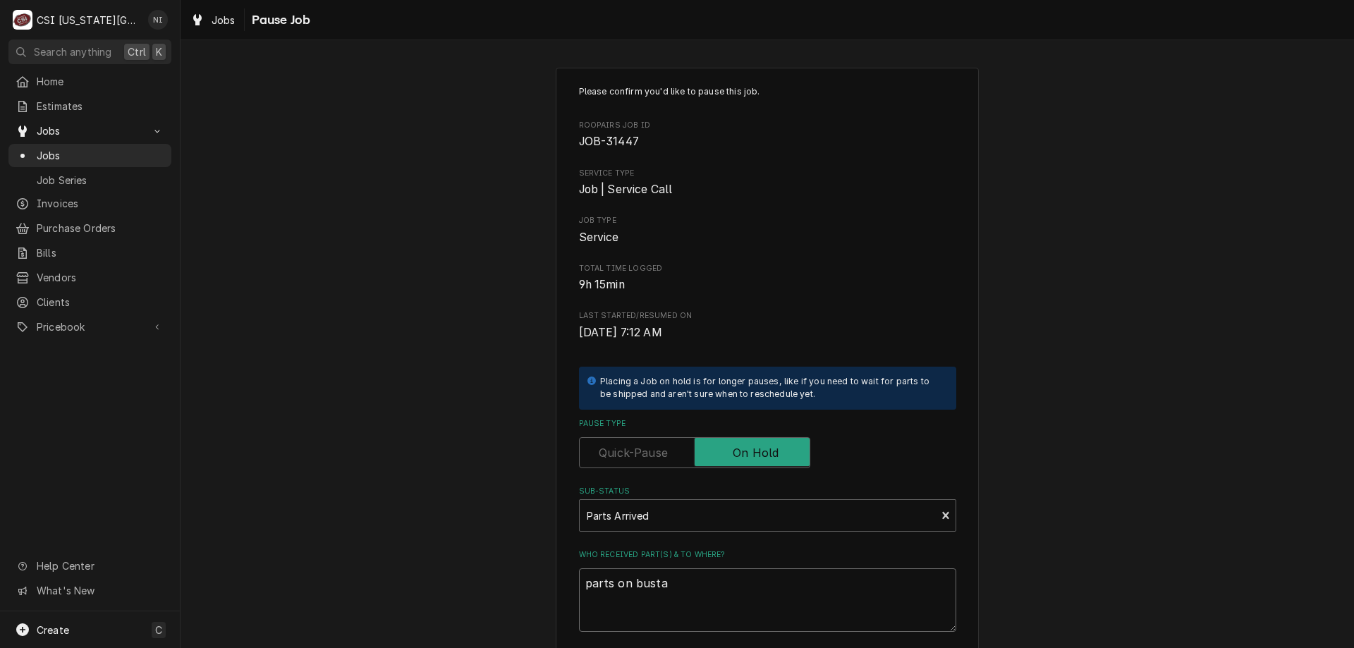
type textarea "x"
type textarea "parts on busta"
type textarea "x"
type textarea "parts on busta s"
type textarea "x"
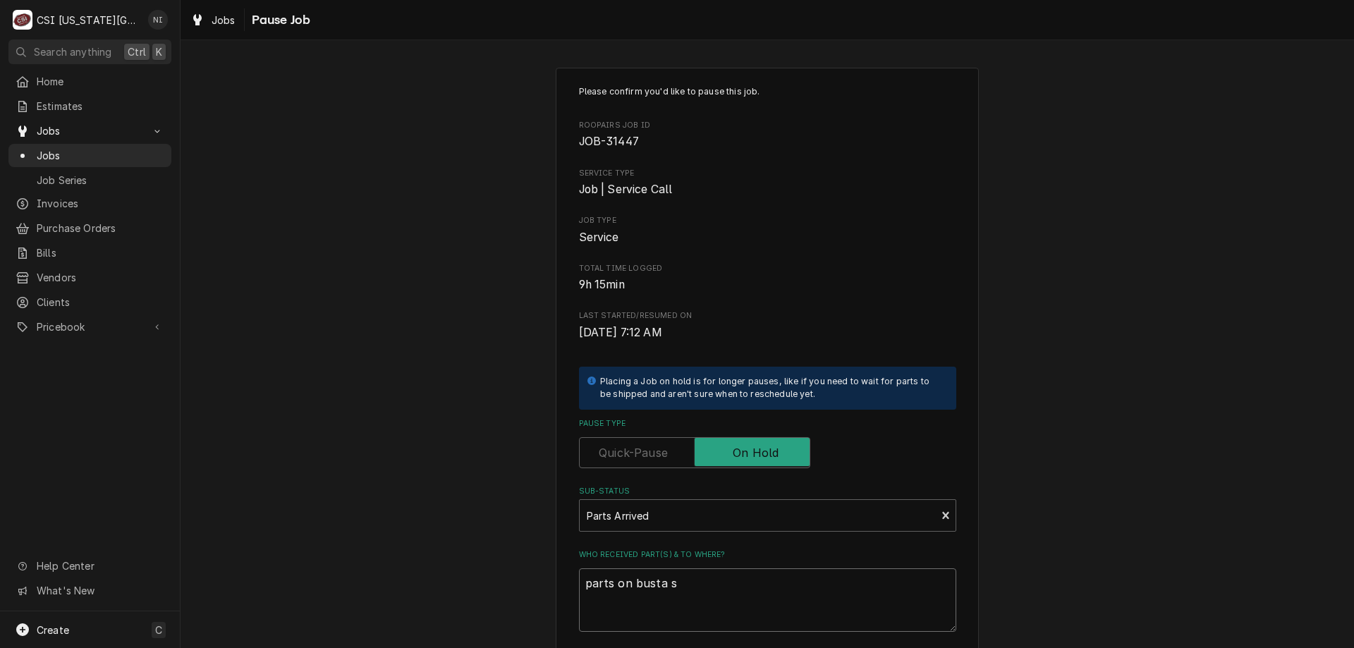
type textarea "parts on busta sh"
type textarea "x"
type textarea "parts on busta she"
type textarea "x"
type textarea "parts on busta shel"
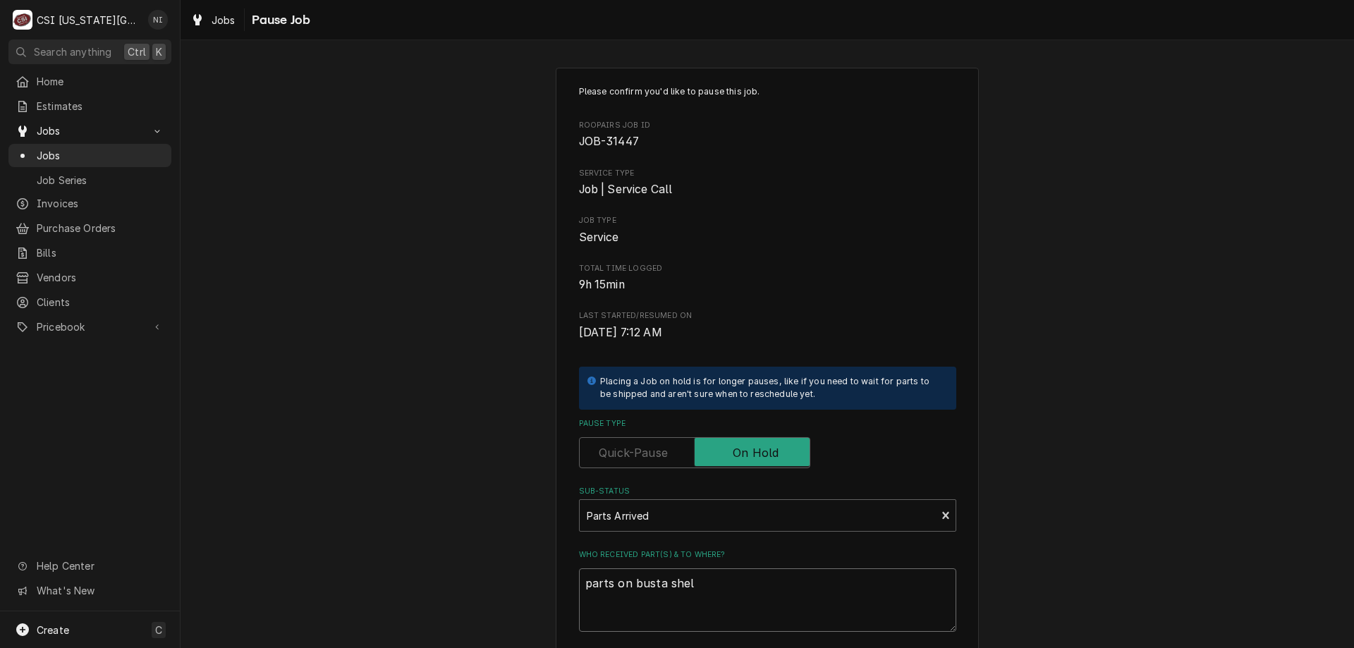
type textarea "x"
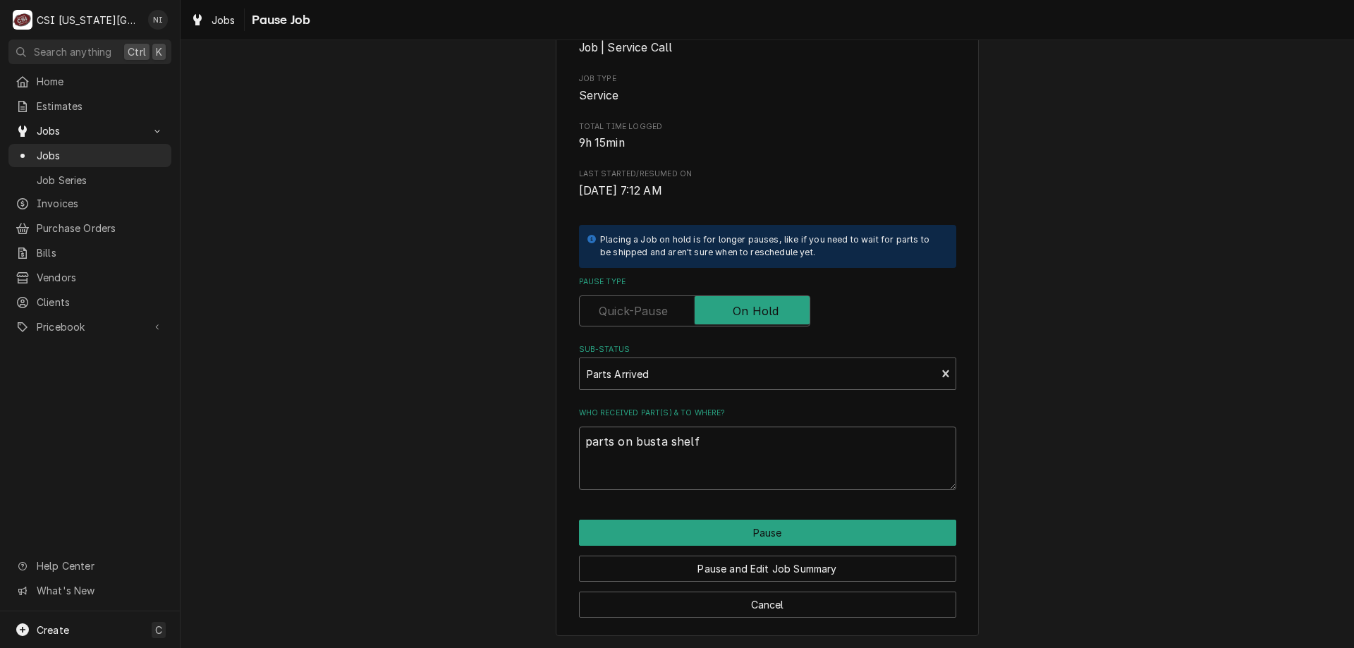
type textarea "parts on busta shelf"
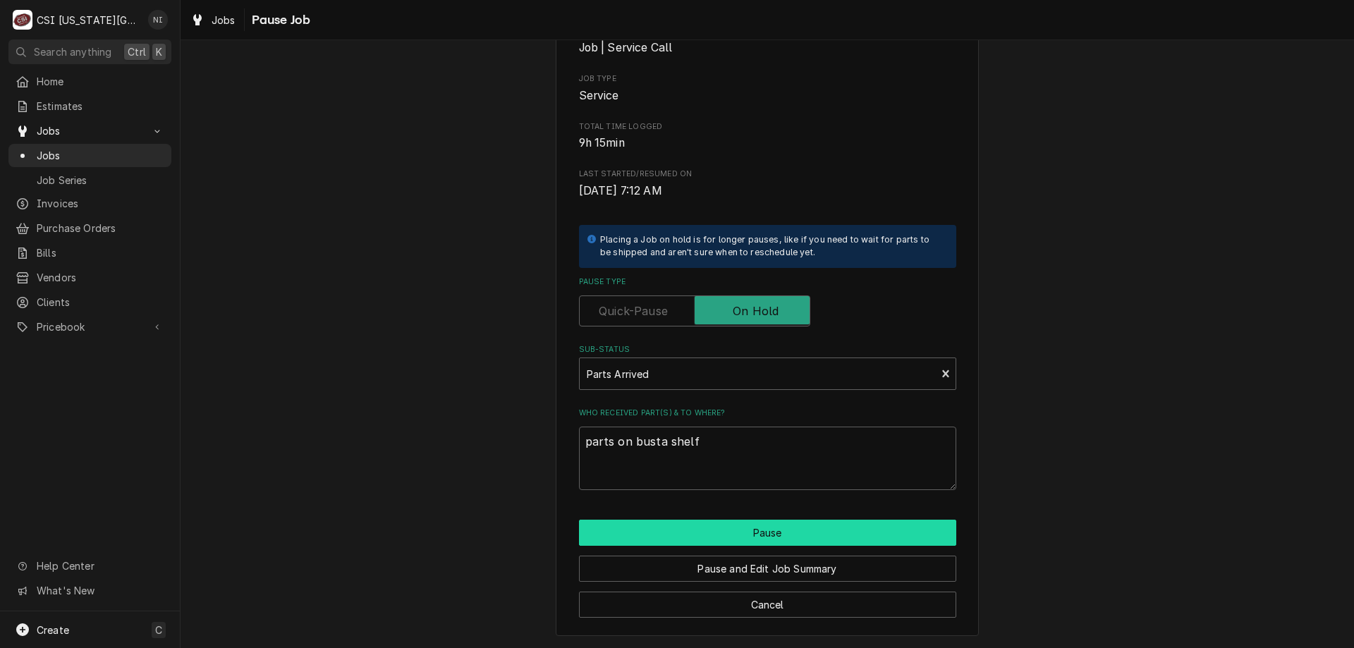
click at [785, 531] on button "Pause" at bounding box center [767, 533] width 377 height 26
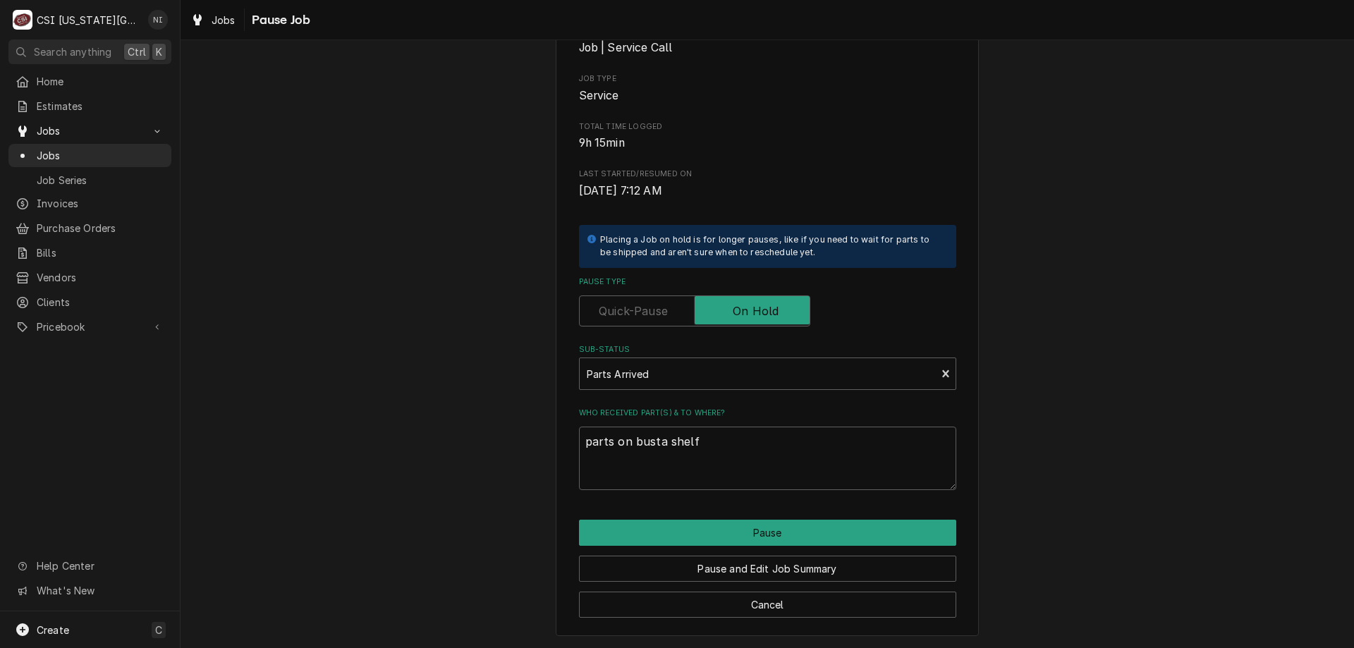
type textarea "x"
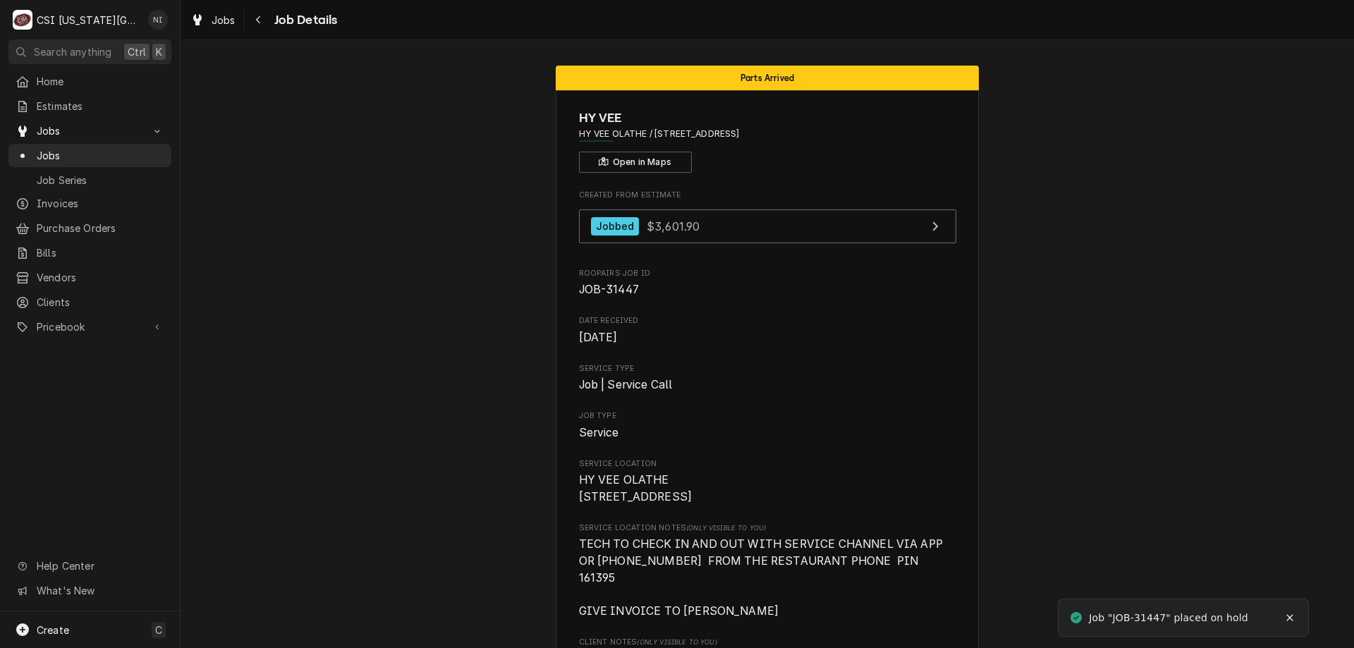
click at [142, 150] on span "Jobs" at bounding box center [101, 155] width 128 height 15
